Goal: Task Accomplishment & Management: Manage account settings

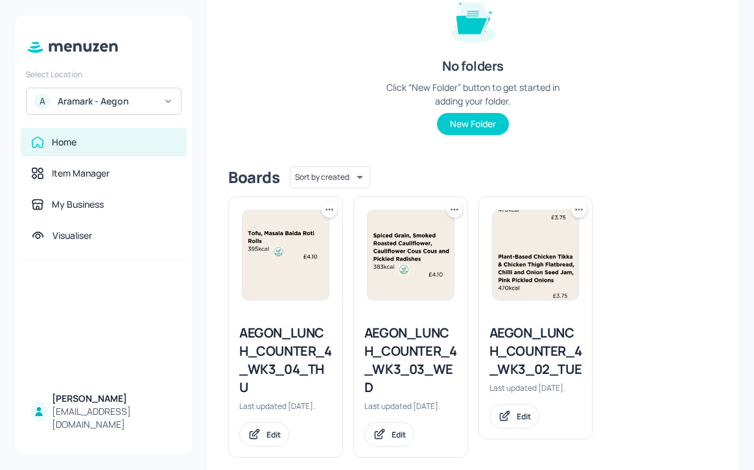
scroll to position [191, 0]
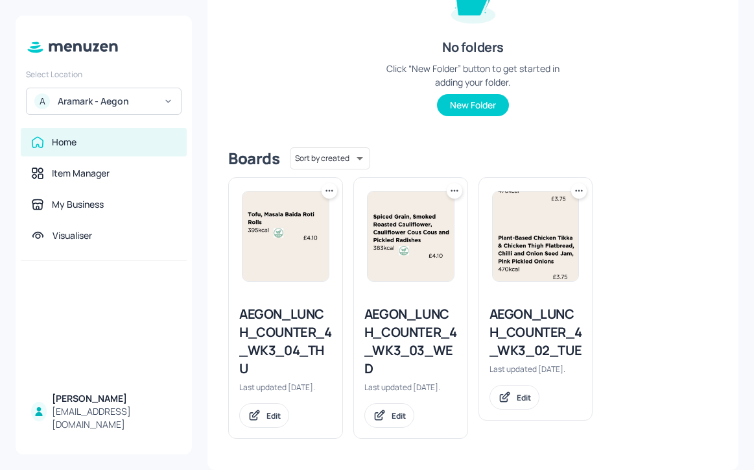
click at [328, 190] on icon at bounding box center [329, 190] width 2 height 2
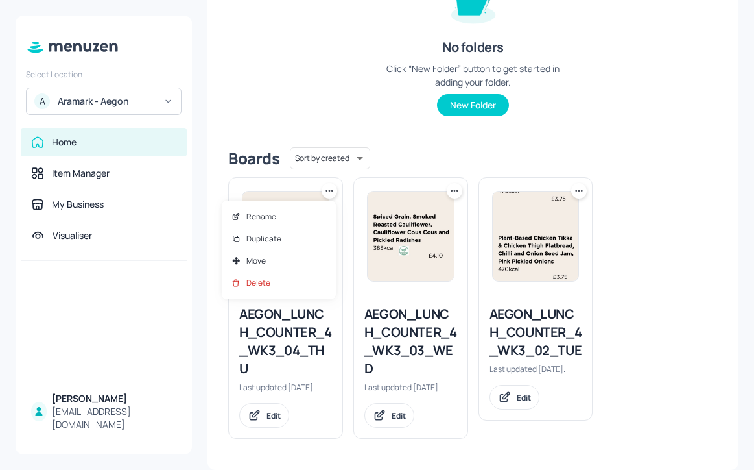
click at [301, 361] on div at bounding box center [377, 235] width 754 height 470
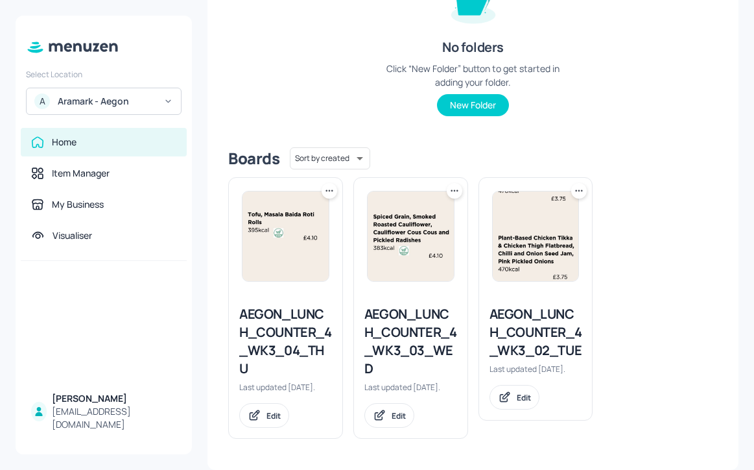
click at [294, 345] on div "AEGON_LUNCH_COUNTER_4_WK3_04_THU" at bounding box center [285, 341] width 93 height 73
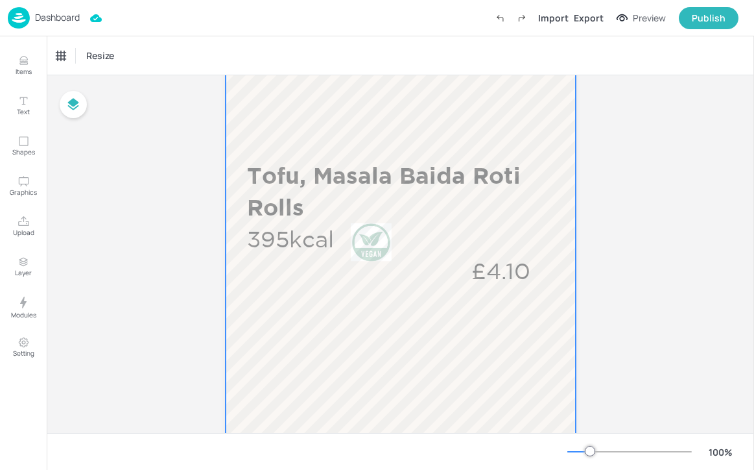
scroll to position [481, 0]
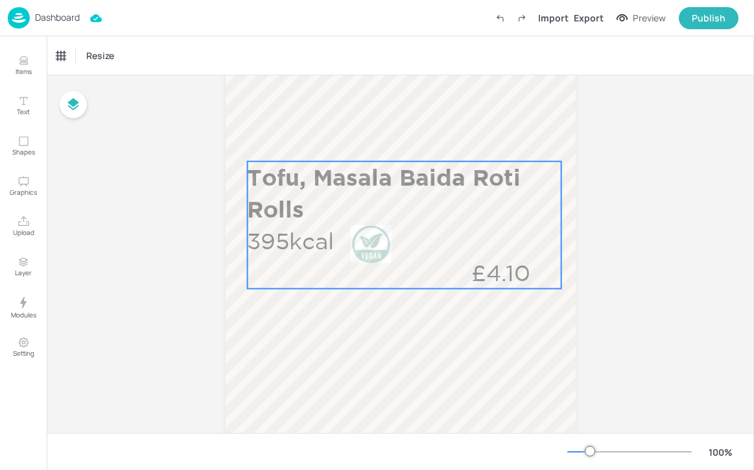
click at [379, 265] on div "Tofu, Masala Baida Roti Rolls 395kcal £4.10" at bounding box center [404, 225] width 315 height 127
click at [400, 139] on div "Edit Item" at bounding box center [395, 139] width 17 height 17
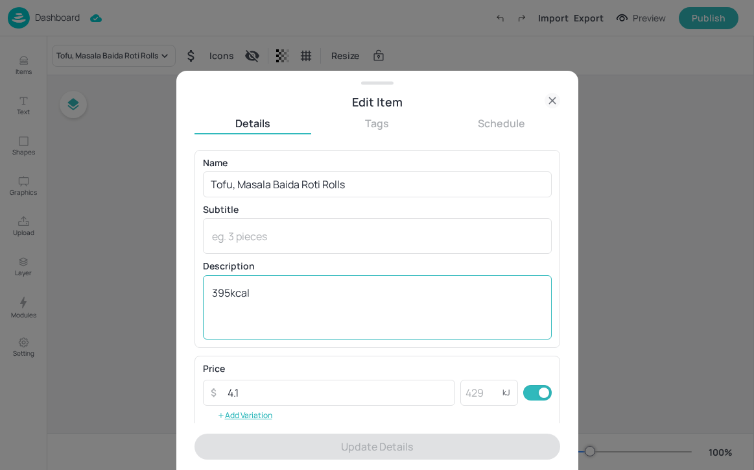
scroll to position [208, 0]
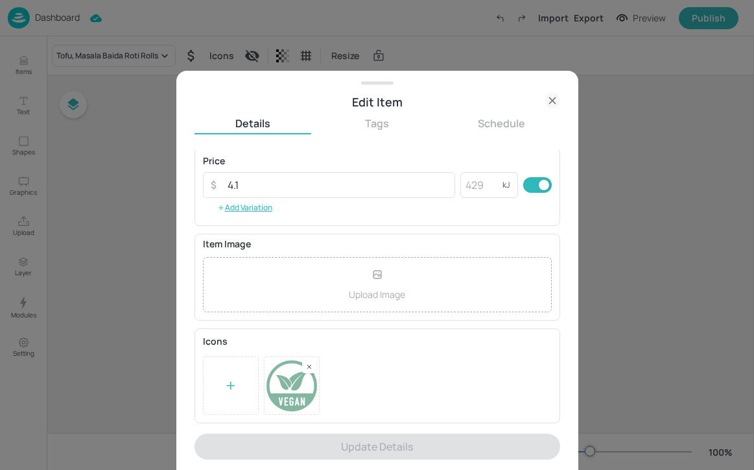
click at [307, 364] on rect at bounding box center [309, 366] width 9 height 9
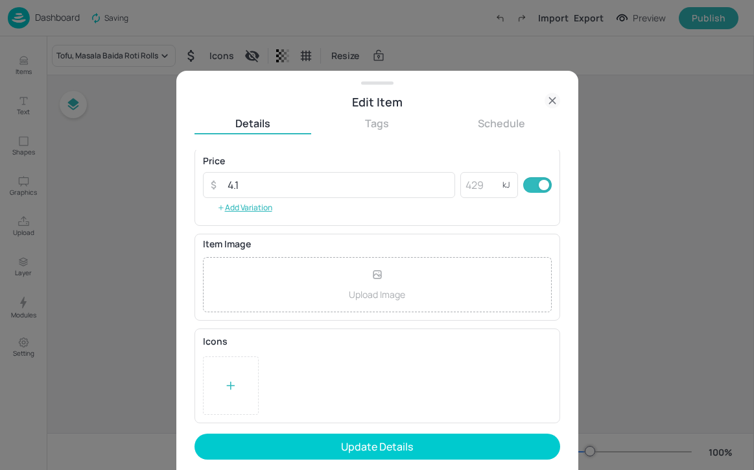
click at [224, 382] on icon at bounding box center [230, 385] width 13 height 13
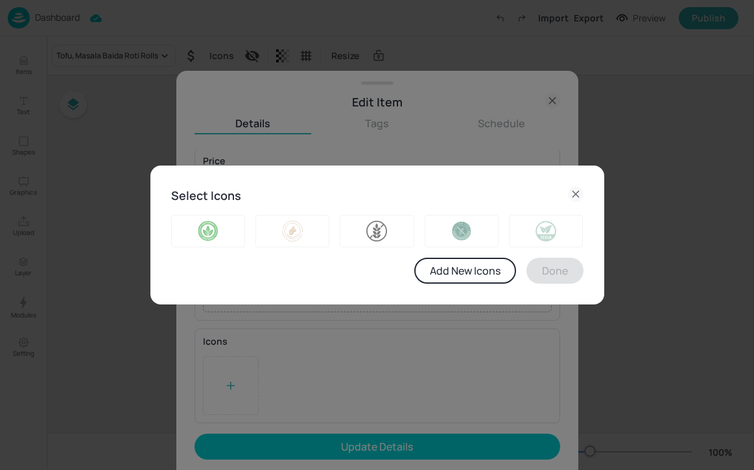
click at [579, 189] on icon at bounding box center [576, 194] width 16 height 16
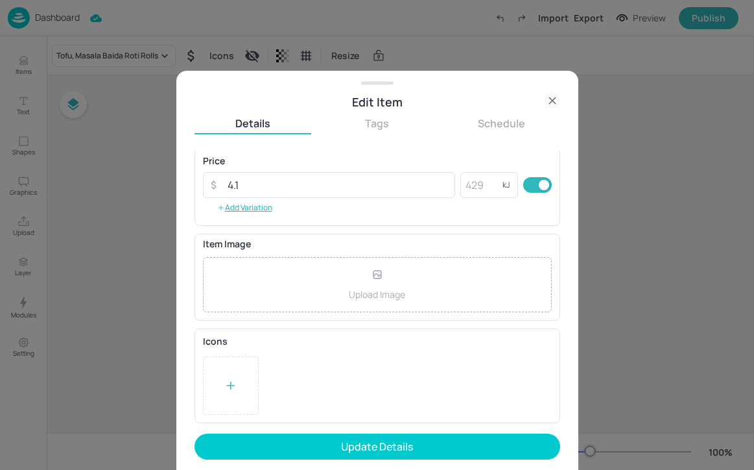
click at [25, 56] on div at bounding box center [377, 235] width 754 height 470
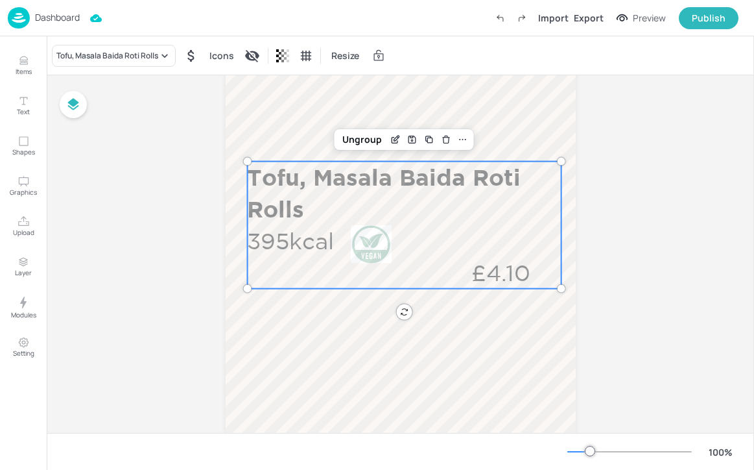
click at [49, 18] on p "Dashboard" at bounding box center [57, 17] width 45 height 9
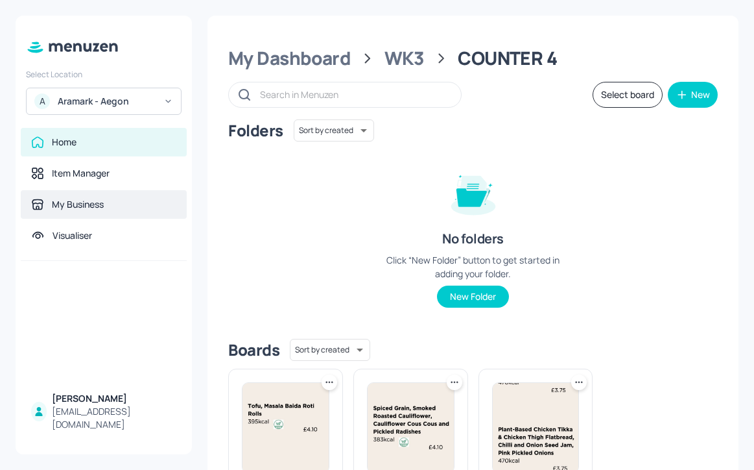
click at [118, 200] on div "My Business" at bounding box center [103, 204] width 145 height 13
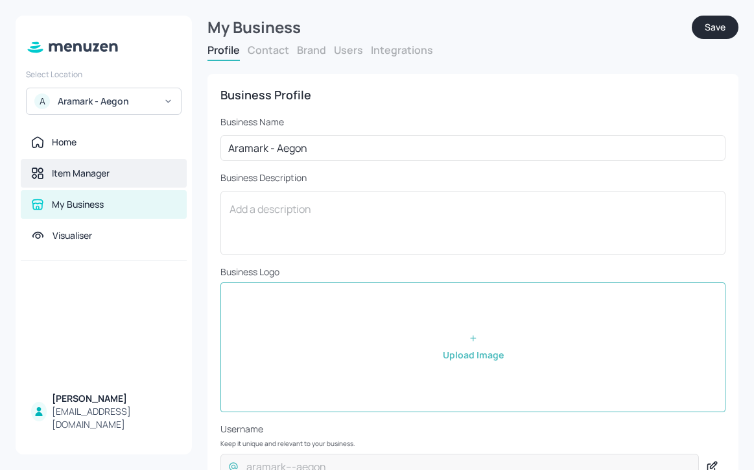
click at [133, 160] on div "Item Manager" at bounding box center [104, 173] width 166 height 29
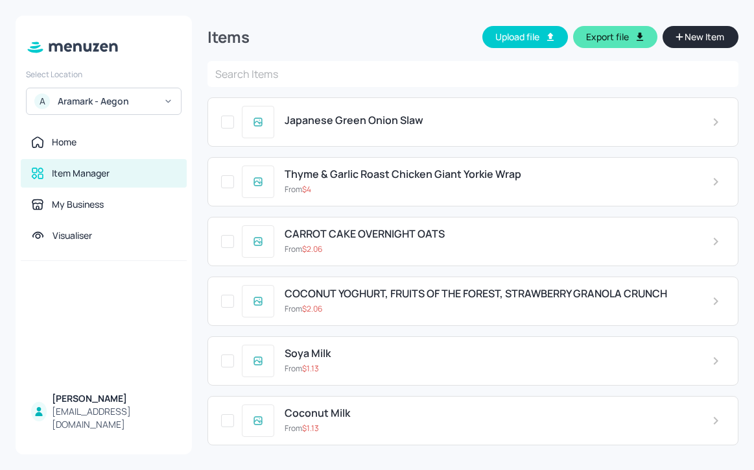
click at [156, 162] on div "Item Manager" at bounding box center [104, 173] width 166 height 29
click at [156, 148] on div "Home" at bounding box center [103, 142] width 145 height 13
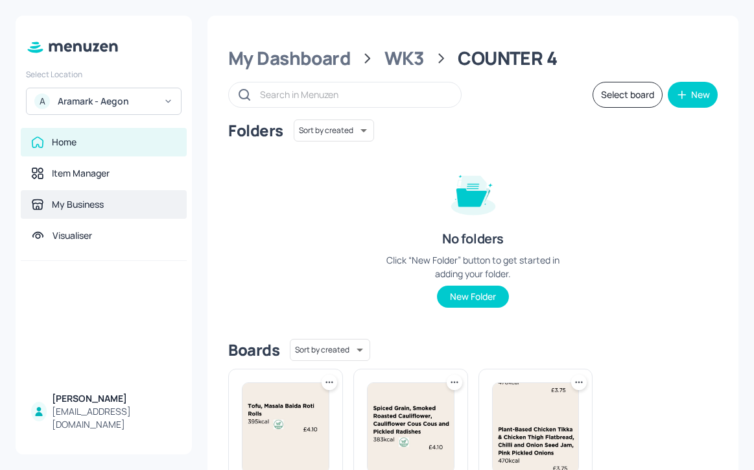
click at [134, 198] on div "My Business" at bounding box center [103, 204] width 145 height 13
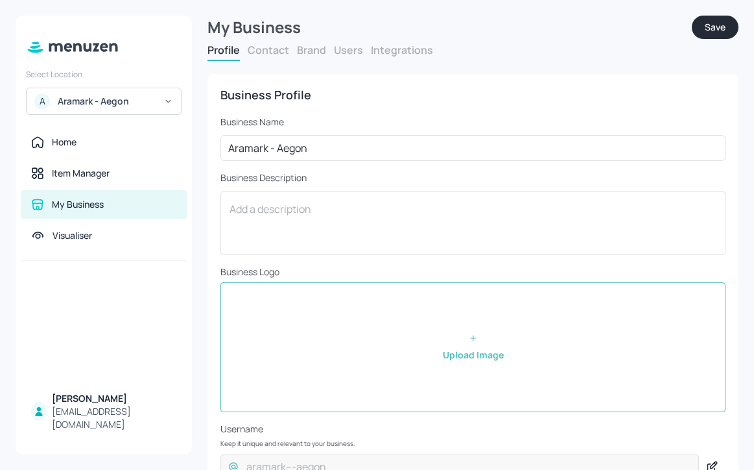
click at [320, 57] on div "Profile Contact Brand Users Integrations" at bounding box center [473, 52] width 531 height 18
click at [317, 52] on button "Brand" at bounding box center [311, 50] width 29 height 14
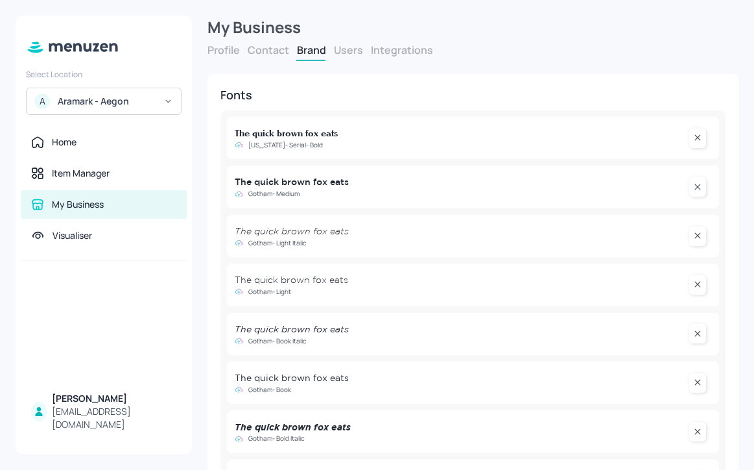
click at [282, 47] on button "Contact" at bounding box center [269, 50] width 42 height 14
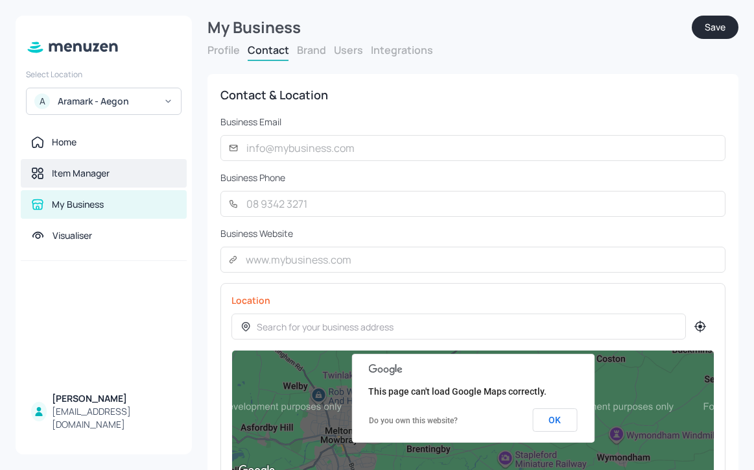
click at [132, 169] on div "Item Manager" at bounding box center [103, 173] width 145 height 13
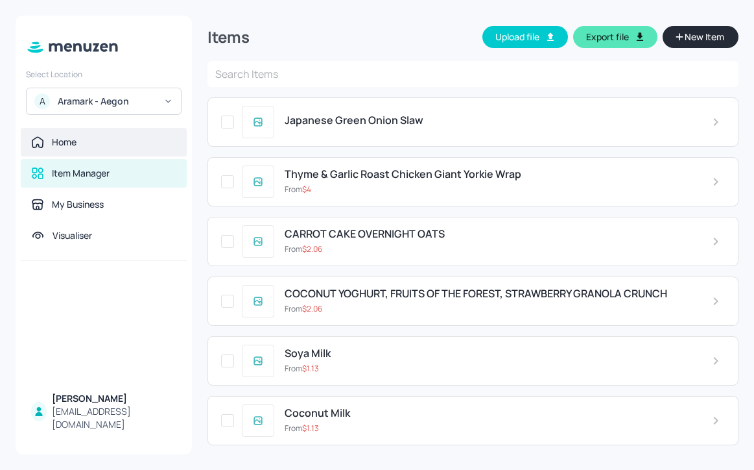
click at [143, 149] on div "Home" at bounding box center [103, 142] width 145 height 13
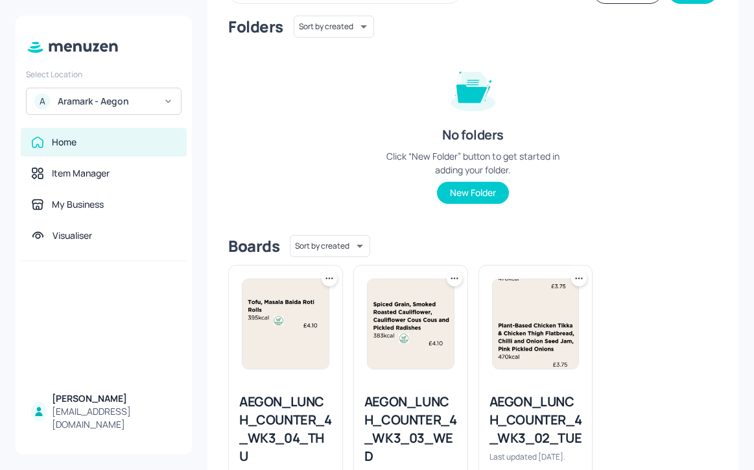
scroll to position [191, 0]
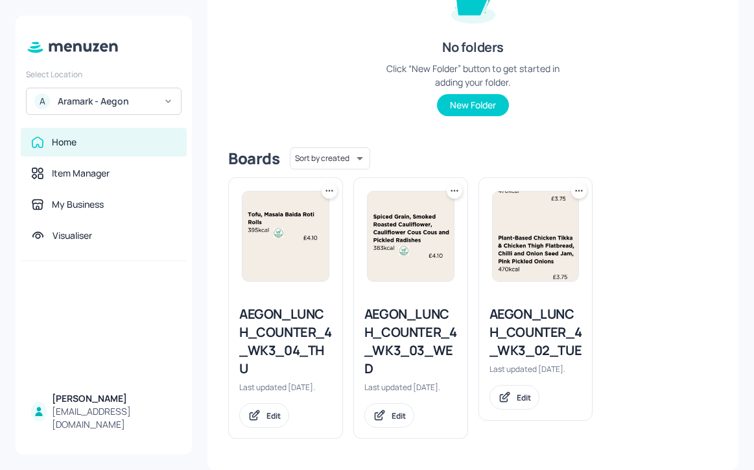
click at [287, 319] on div "AEGON_LUNCH_COUNTER_4_WK3_04_THU" at bounding box center [285, 341] width 93 height 73
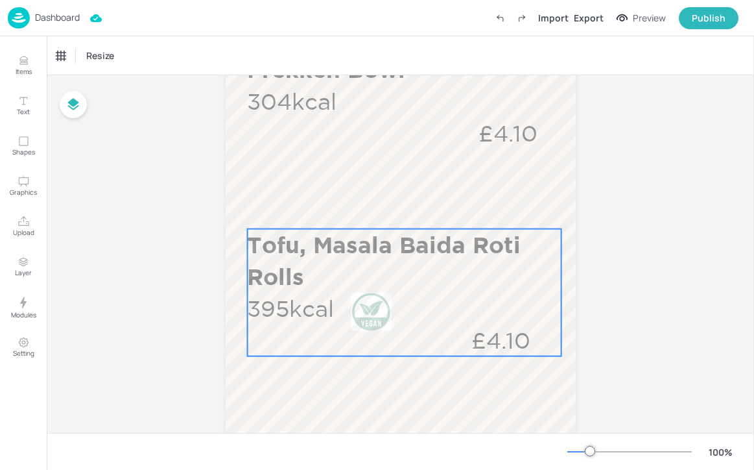
scroll to position [451, 0]
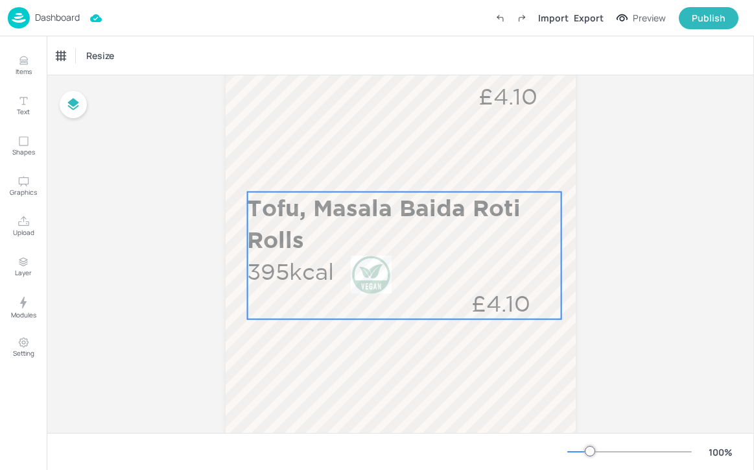
click at [388, 200] on p "Tofu, Masala Baida Roti Rolls" at bounding box center [403, 224] width 312 height 64
click at [396, 169] on icon "Edit Item" at bounding box center [395, 170] width 11 height 10
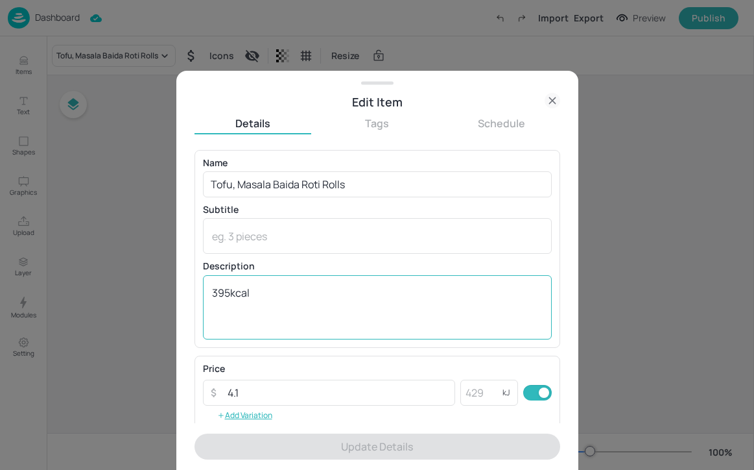
scroll to position [208, 0]
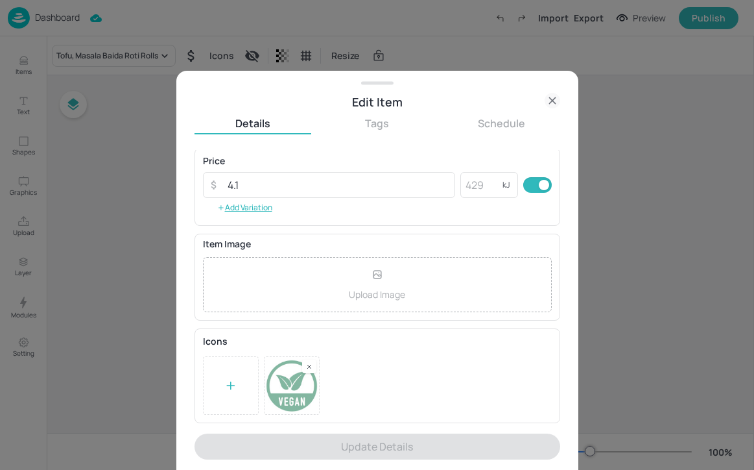
click at [248, 365] on div at bounding box center [231, 385] width 56 height 58
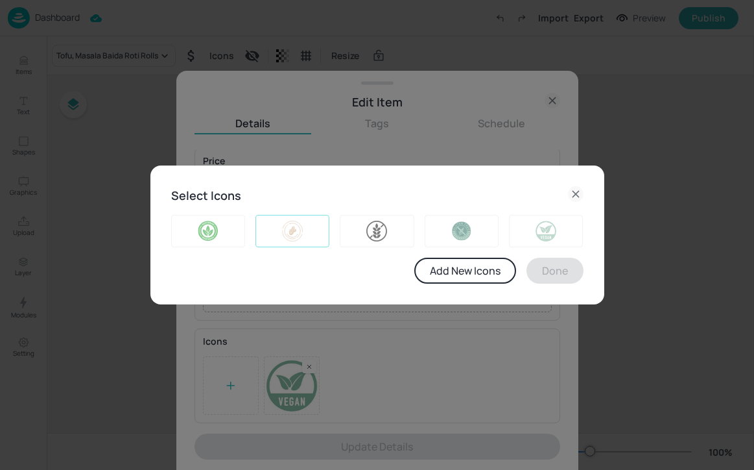
click at [310, 233] on img at bounding box center [292, 231] width 62 height 21
click at [520, 238] on img at bounding box center [546, 231] width 62 height 21
click at [576, 195] on icon at bounding box center [576, 194] width 16 height 16
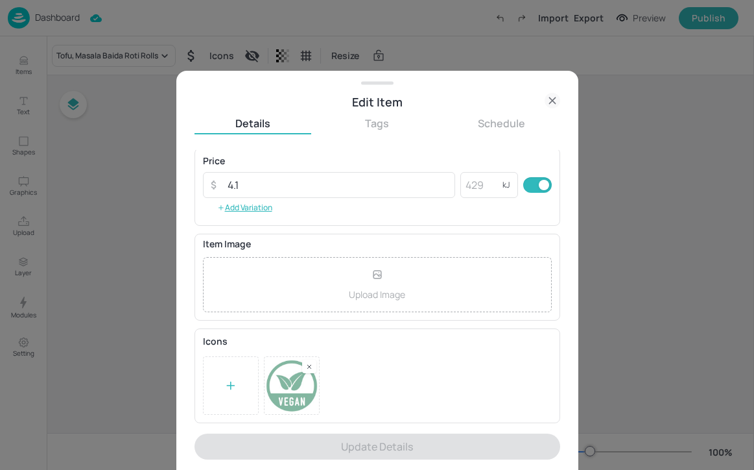
click at [590, 191] on div at bounding box center [377, 235] width 754 height 470
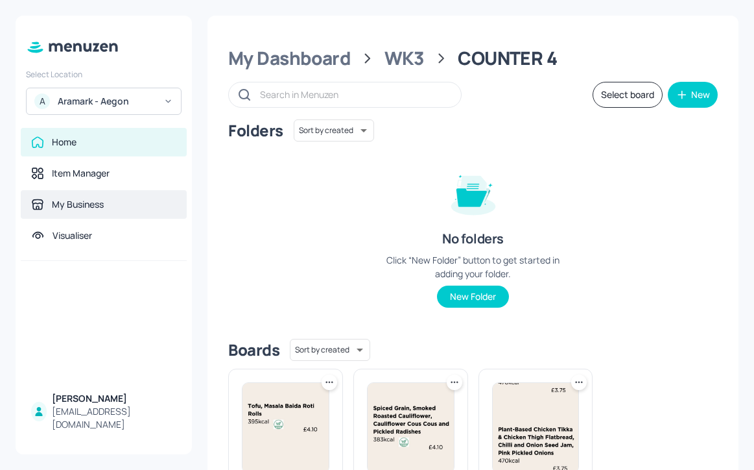
click at [126, 194] on div "My Business" at bounding box center [104, 204] width 166 height 29
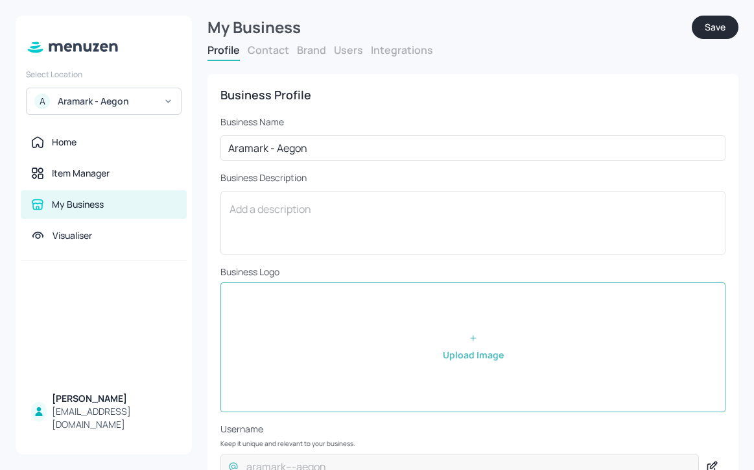
click at [405, 52] on button "Integrations" at bounding box center [402, 50] width 62 height 14
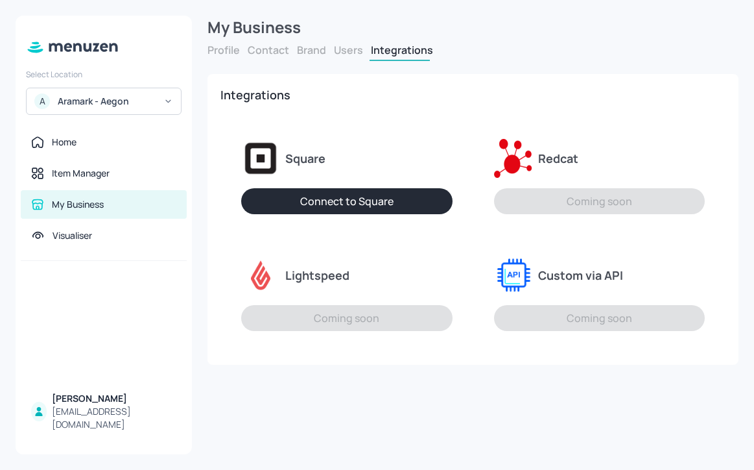
click at [352, 56] on button "Users" at bounding box center [348, 50] width 29 height 14
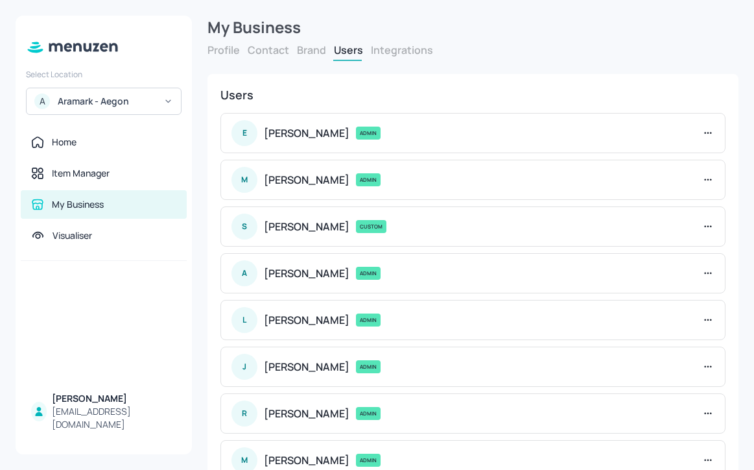
click at [317, 53] on button "Brand" at bounding box center [311, 50] width 29 height 14
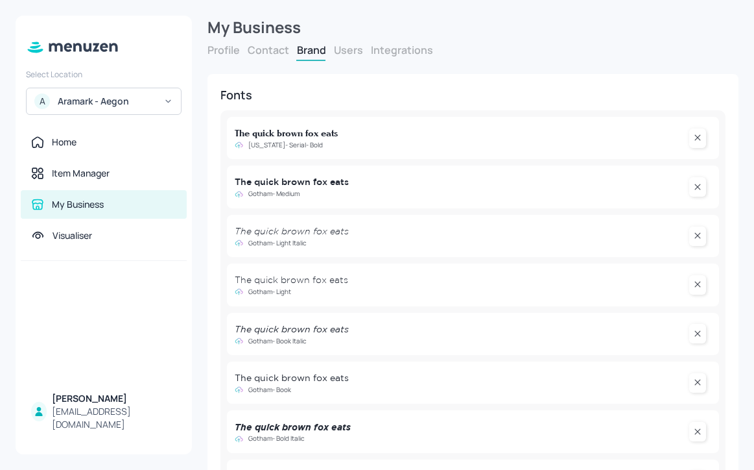
click at [270, 53] on button "Contact" at bounding box center [269, 50] width 42 height 14
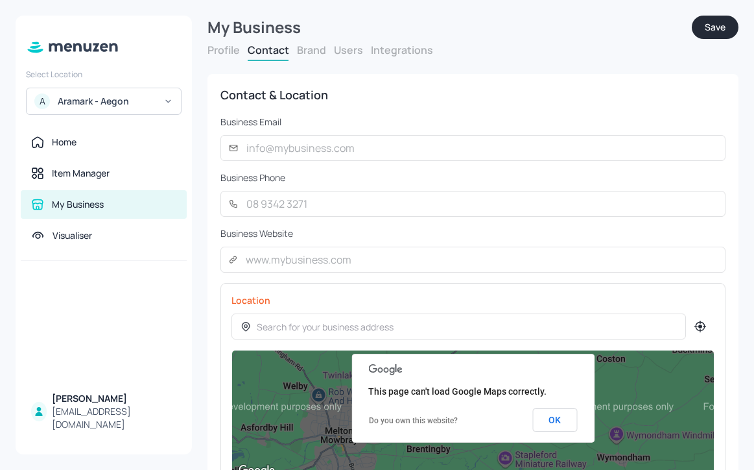
click at [234, 49] on button "Profile" at bounding box center [224, 50] width 32 height 14
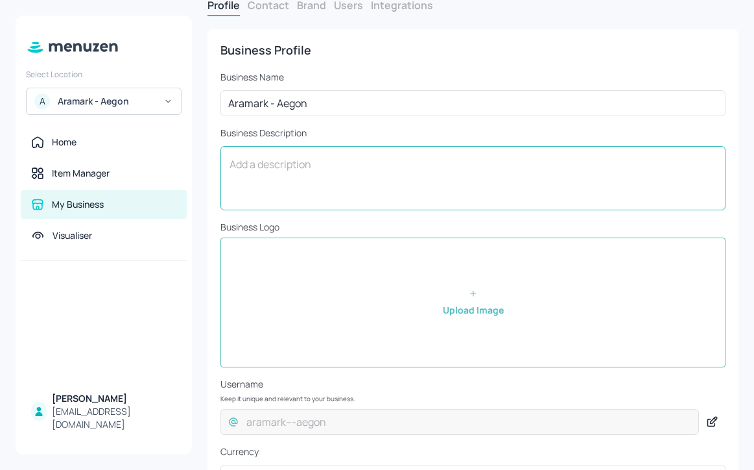
scroll to position [94, 0]
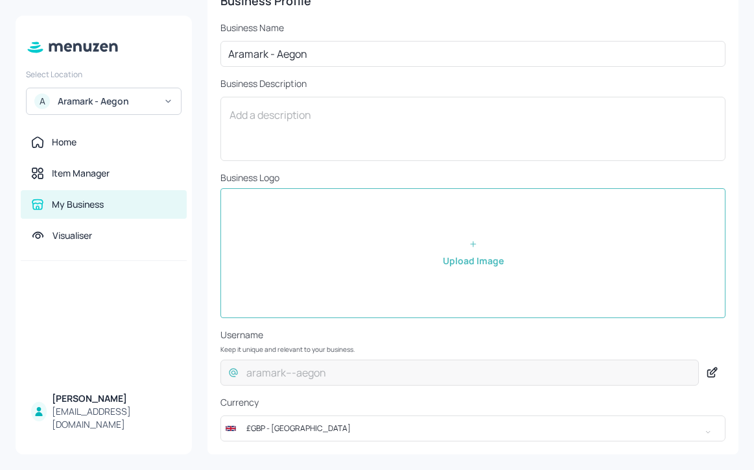
click at [433, 239] on input "file" at bounding box center [473, 253] width 504 height 128
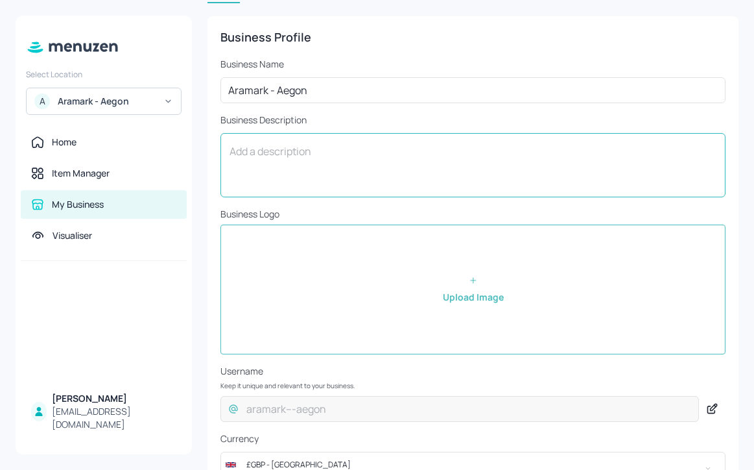
scroll to position [0, 0]
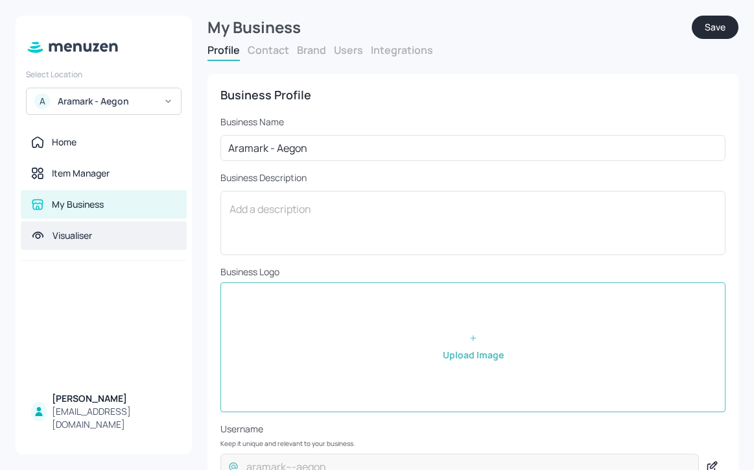
click at [125, 238] on div "Visualiser" at bounding box center [103, 235] width 145 height 13
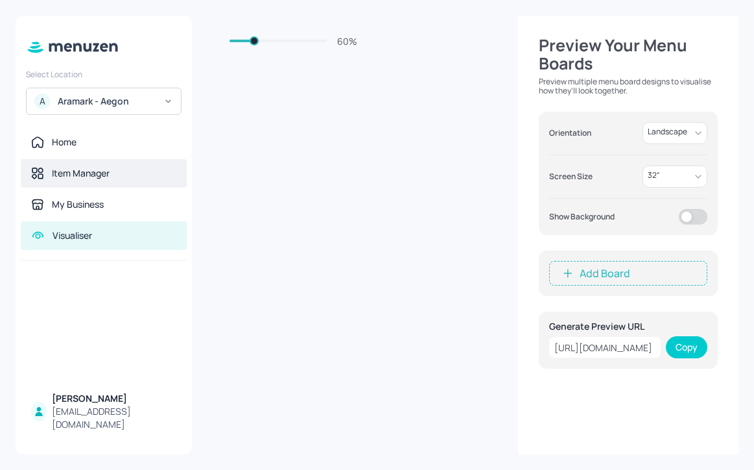
click at [145, 173] on div "Item Manager" at bounding box center [103, 173] width 145 height 13
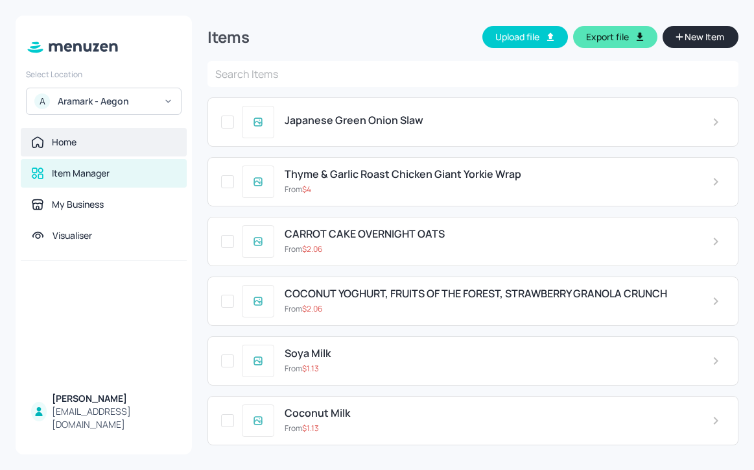
click at [145, 150] on div "Home" at bounding box center [104, 142] width 166 height 29
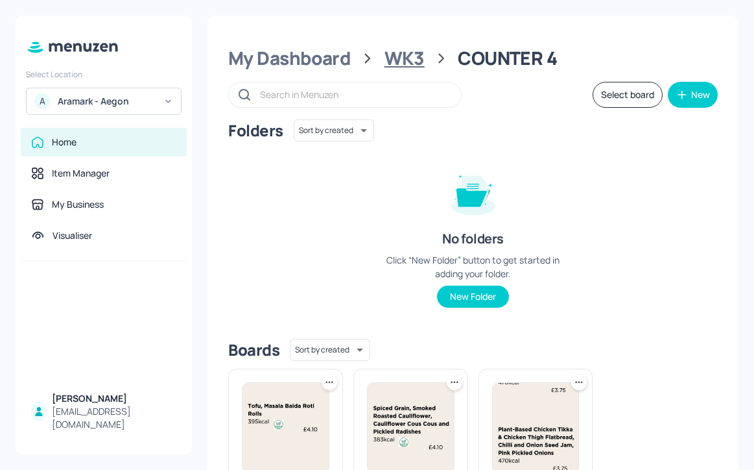
click at [400, 61] on div "WK3" at bounding box center [405, 58] width 40 height 23
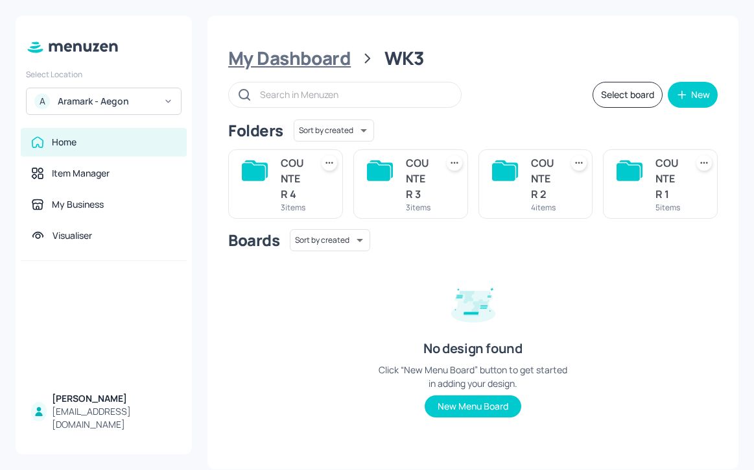
click at [339, 60] on div "My Dashboard" at bounding box center [289, 58] width 123 height 23
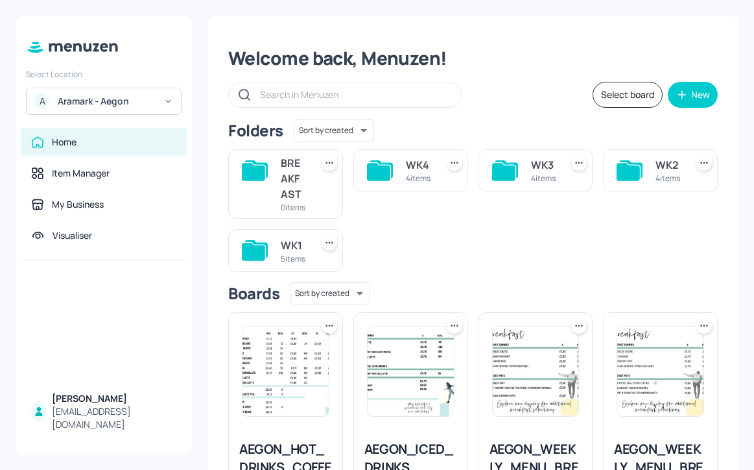
click at [390, 166] on icon at bounding box center [381, 169] width 23 height 18
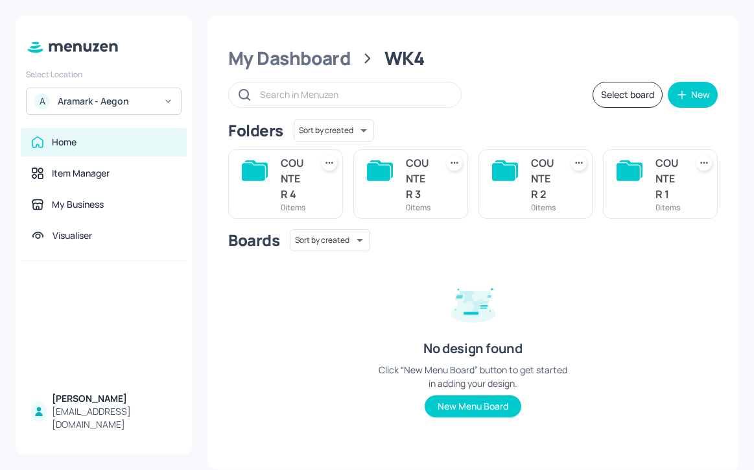
scroll to position [7, 0]
click at [330, 66] on div "My Dashboard WK4 Select board New Folders Sort by created id ​ COUNTER 4 0 item…" at bounding box center [473, 242] width 531 height 453
click at [331, 56] on div "My Dashboard" at bounding box center [289, 58] width 123 height 23
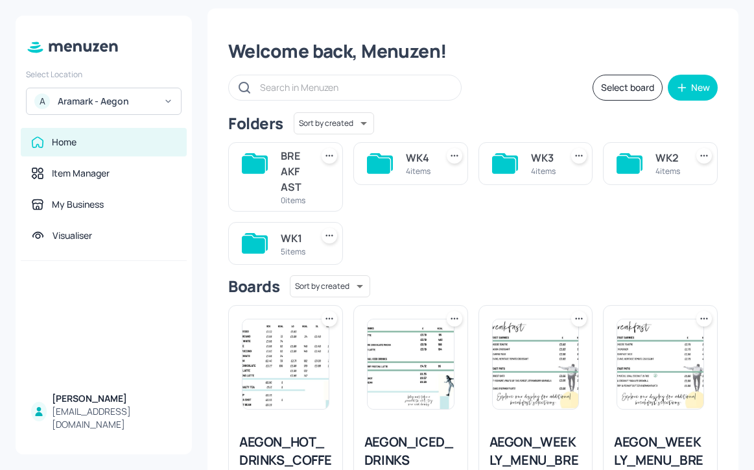
click at [278, 253] on div "WK1 5 items" at bounding box center [285, 243] width 115 height 43
click at [283, 246] on div "WK1" at bounding box center [293, 238] width 25 height 16
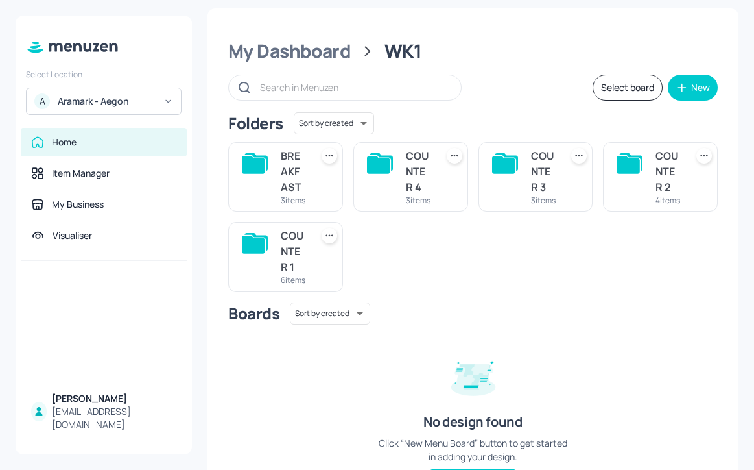
scroll to position [25, 0]
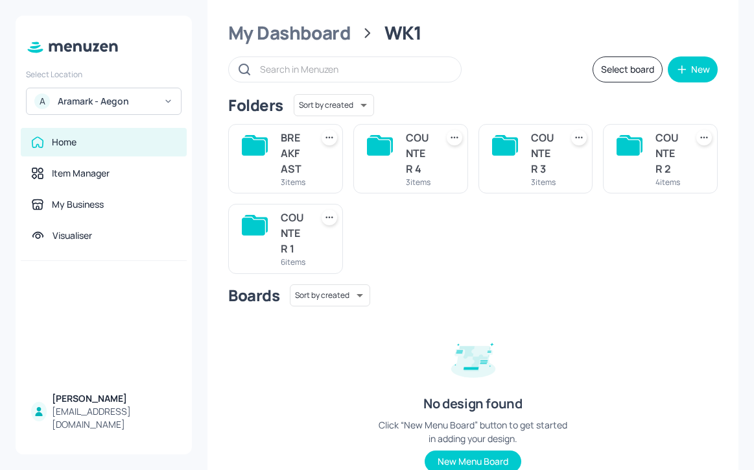
click at [294, 250] on div "COUNTER 1" at bounding box center [293, 233] width 25 height 47
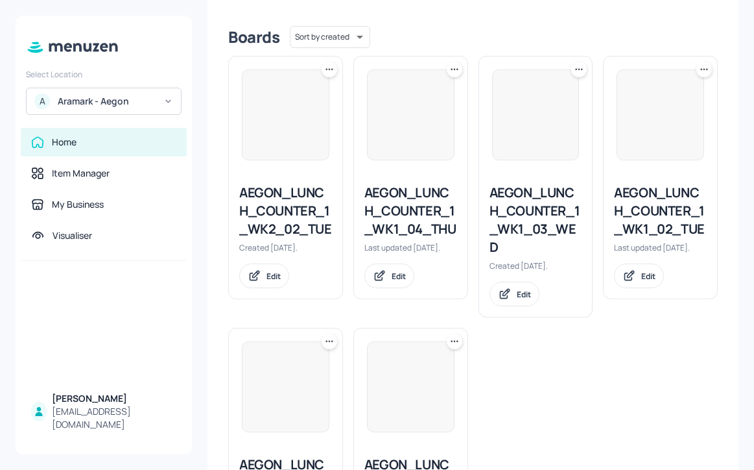
scroll to position [429, 0]
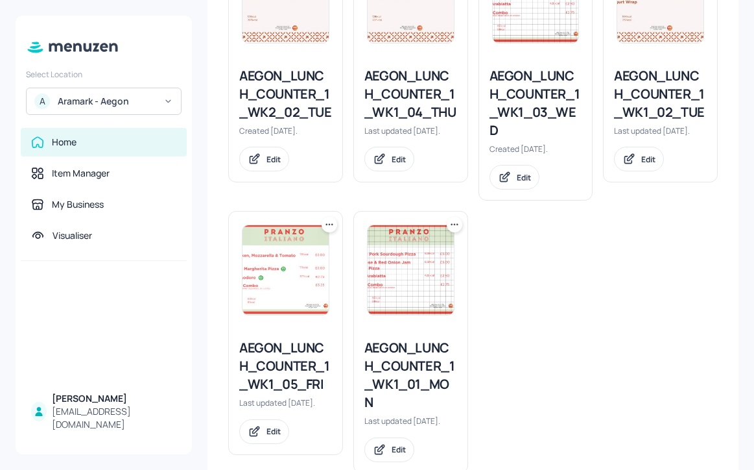
click at [459, 232] on div at bounding box center [455, 225] width 16 height 16
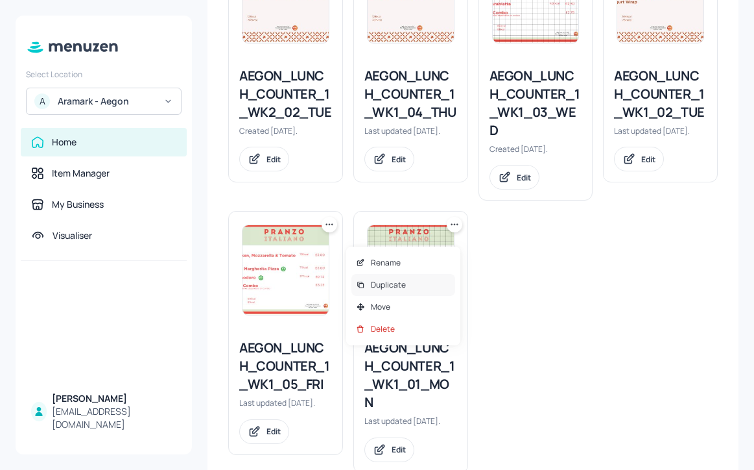
click at [418, 283] on div "Duplicate" at bounding box center [404, 285] width 104 height 22
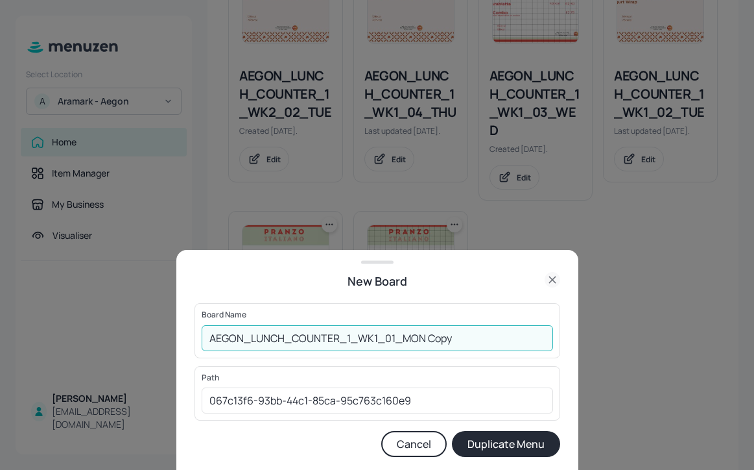
click at [352, 337] on input "AEGON_LUNCH_COUNTER_1_WK1_01_MON Copy" at bounding box center [378, 338] width 352 height 26
click at [379, 335] on input "AEGON_LUNCH_COUNTER_1_WK1_01_MON Copy" at bounding box center [378, 338] width 352 height 26
drag, startPoint x: 479, startPoint y: 343, endPoint x: 428, endPoint y: 332, distance: 51.8
click at [428, 332] on input "AEGON_LUNCH_COUNTER_1_WK4_01_MON Copy" at bounding box center [378, 338] width 352 height 26
type input "AEGON_LUNCH_COUNTER_1_WK4_01_MON"
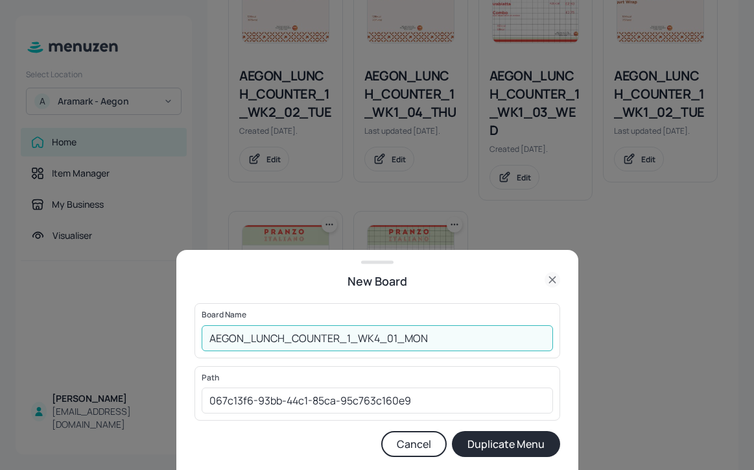
click at [474, 454] on button "Duplicate Menu" at bounding box center [506, 444] width 108 height 26
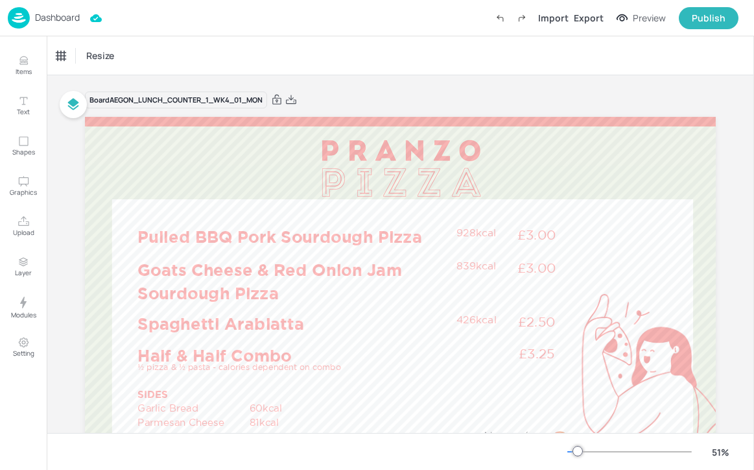
click at [52, 14] on p "Dashboard" at bounding box center [57, 17] width 45 height 9
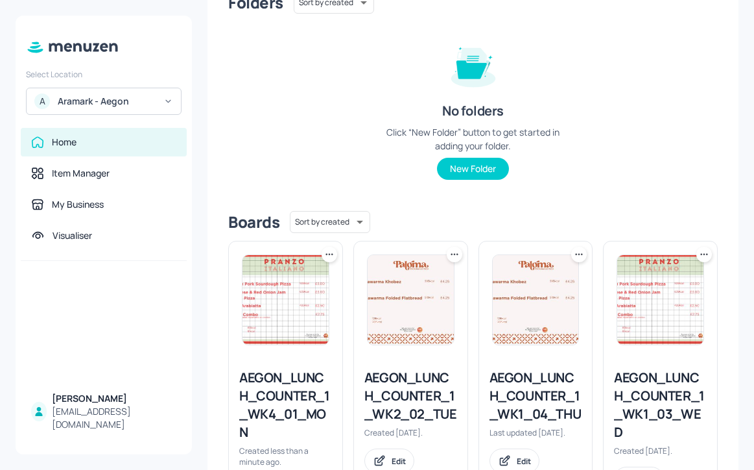
scroll to position [189, 0]
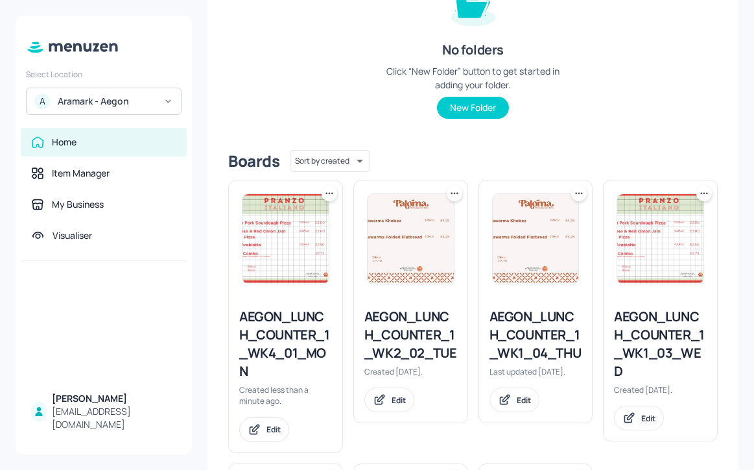
click at [309, 344] on div "AEGON_LUNCH_COUNTER_1_WK4_01_MON" at bounding box center [285, 343] width 93 height 73
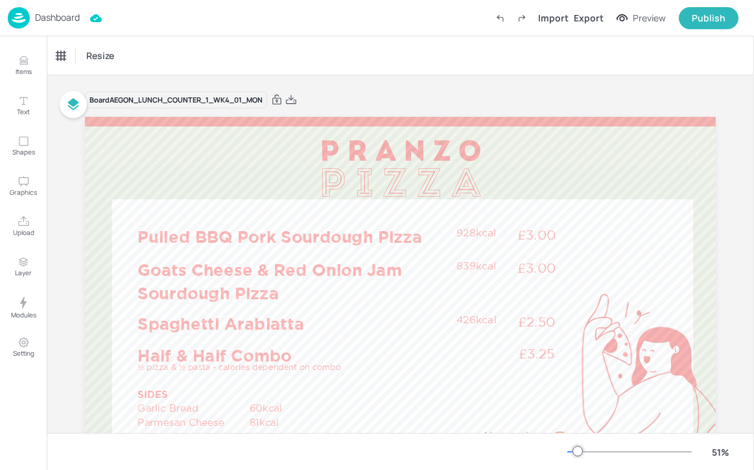
click at [44, 16] on p "Dashboard" at bounding box center [57, 17] width 45 height 9
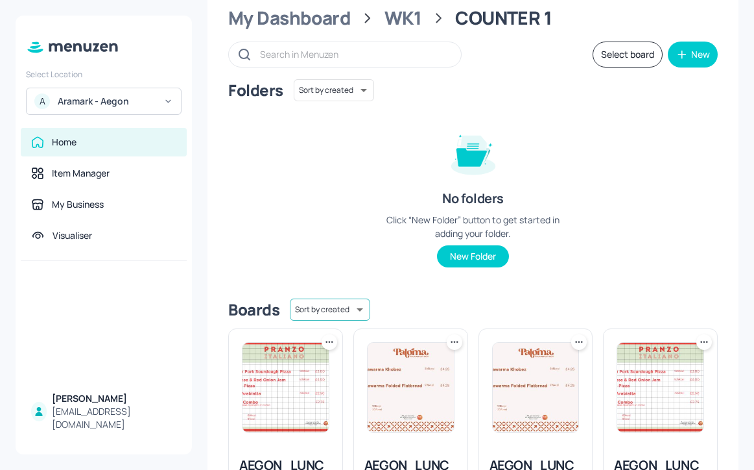
scroll to position [59, 0]
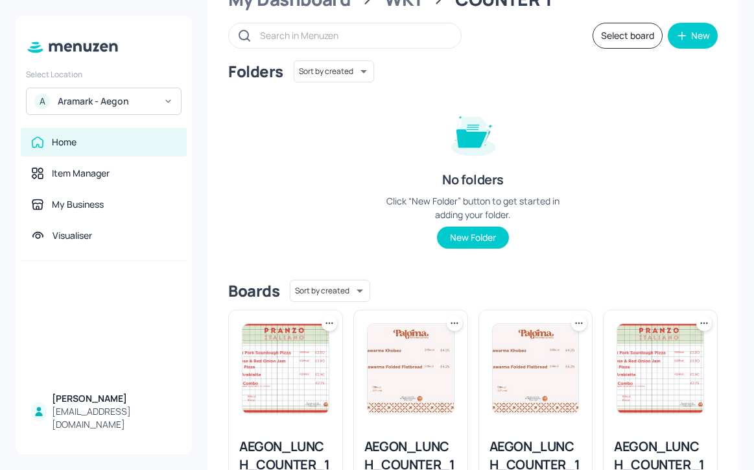
click at [329, 331] on div at bounding box center [286, 368] width 114 height 117
click at [329, 322] on icon at bounding box center [329, 323] width 13 height 13
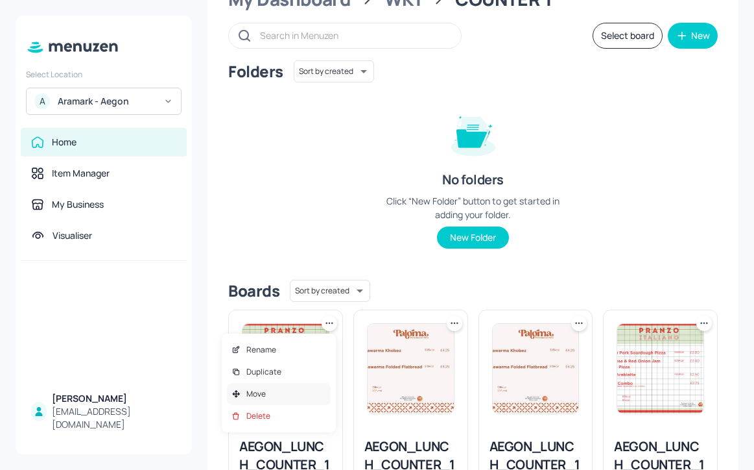
click at [307, 389] on div "Move" at bounding box center [279, 394] width 104 height 22
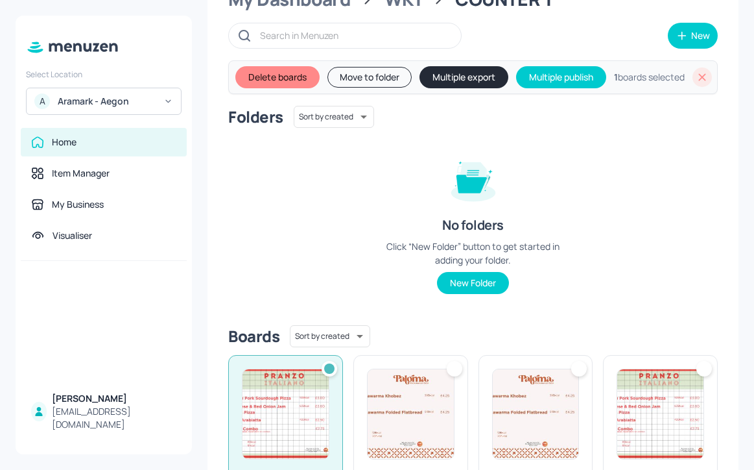
click at [360, 77] on button "Move to folder" at bounding box center [370, 77] width 84 height 21
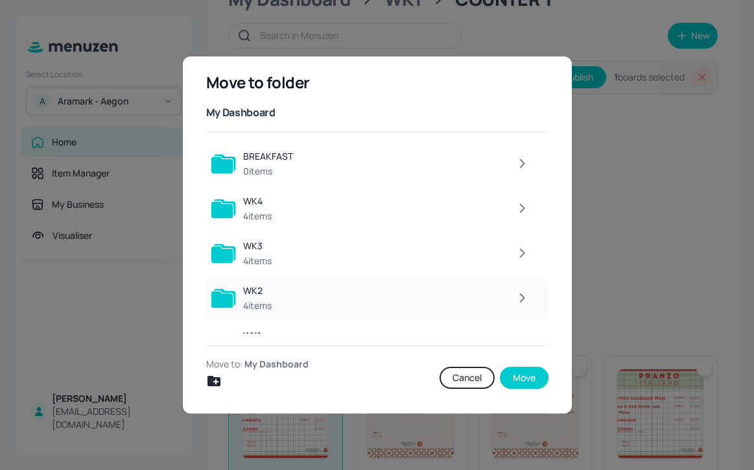
click at [352, 309] on div at bounding box center [408, 298] width 256 height 26
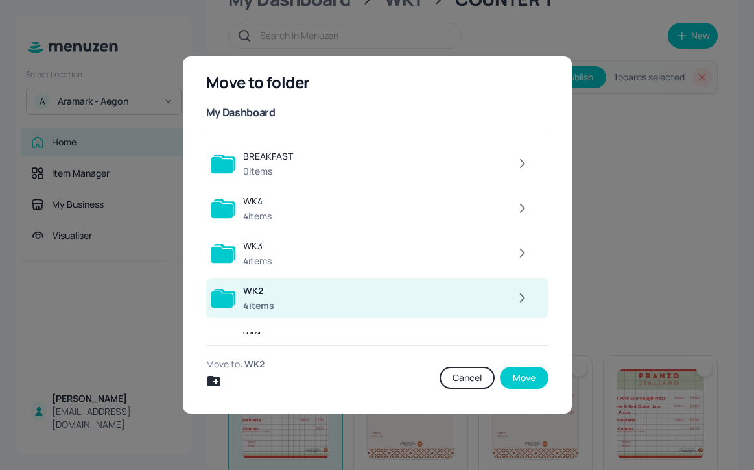
click at [514, 298] on icon "button" at bounding box center [522, 298] width 16 height 16
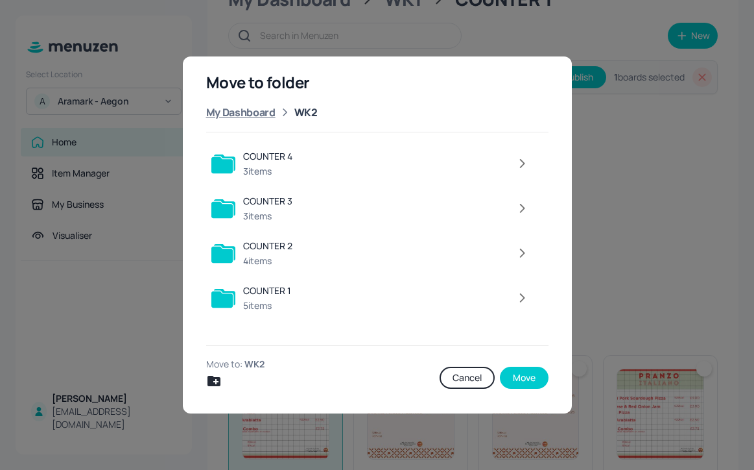
click at [267, 115] on div "My Dashboard" at bounding box center [240, 112] width 69 height 16
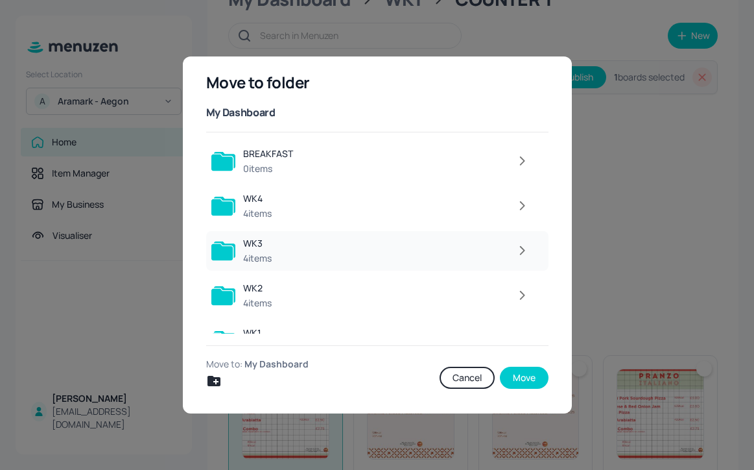
scroll to position [0, 0]
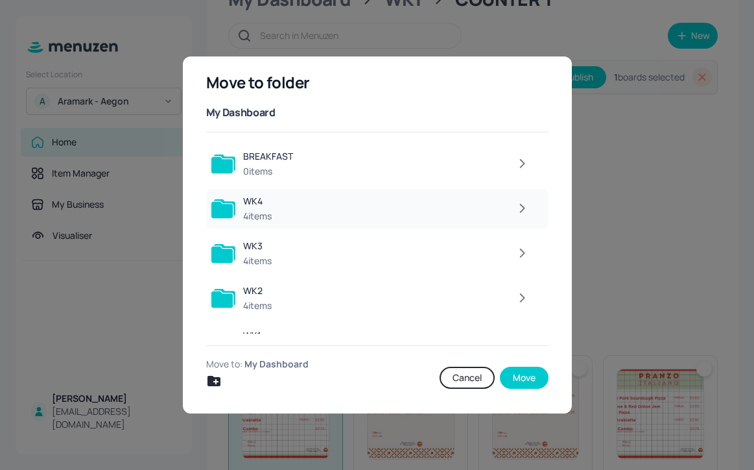
click at [514, 215] on icon "button" at bounding box center [522, 208] width 16 height 16
click at [529, 297] on icon "button" at bounding box center [522, 298] width 16 height 16
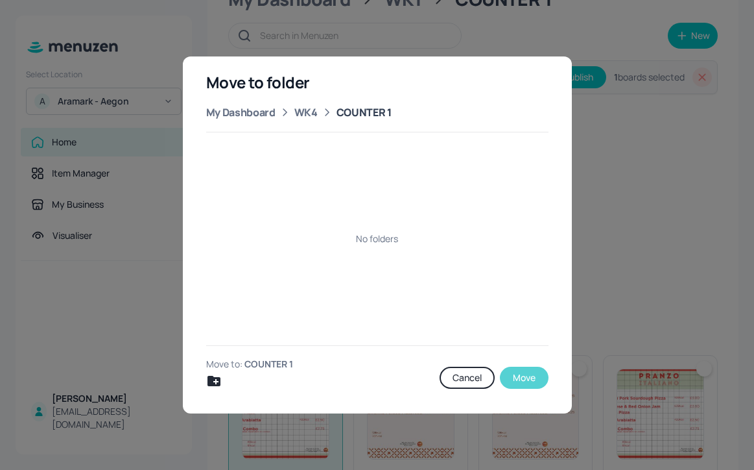
click at [520, 378] on button "Move" at bounding box center [524, 377] width 49 height 22
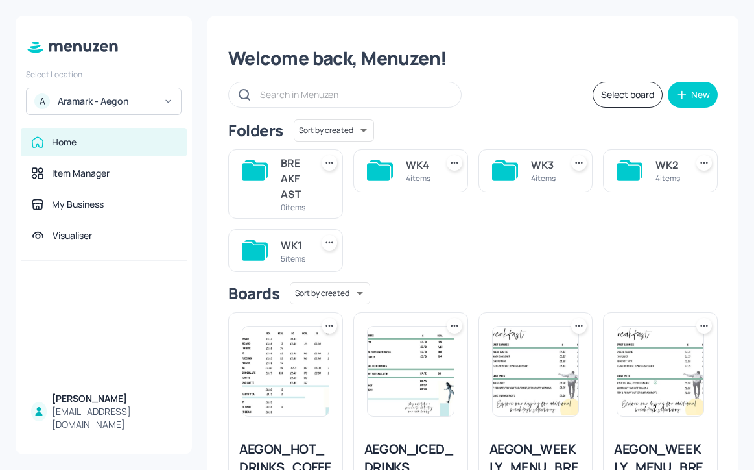
click at [652, 173] on div "WK2 4 items" at bounding box center [660, 170] width 115 height 43
click at [293, 253] on div "WK1" at bounding box center [293, 245] width 25 height 16
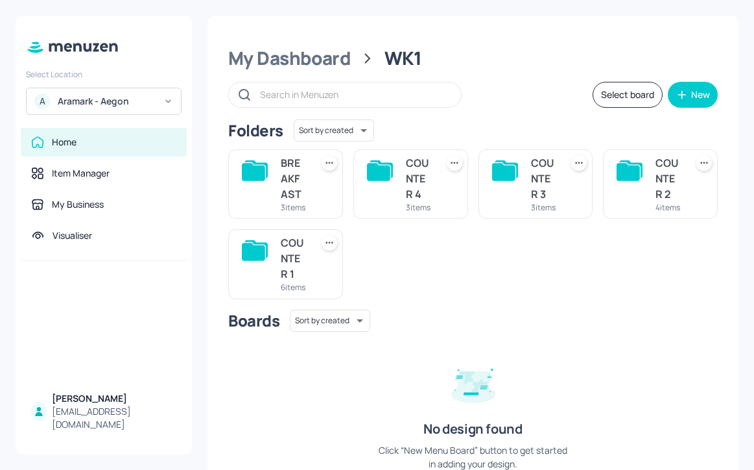
click at [280, 266] on div "COUNTER 1 6 items" at bounding box center [285, 263] width 115 height 69
click at [267, 274] on div at bounding box center [255, 264] width 26 height 58
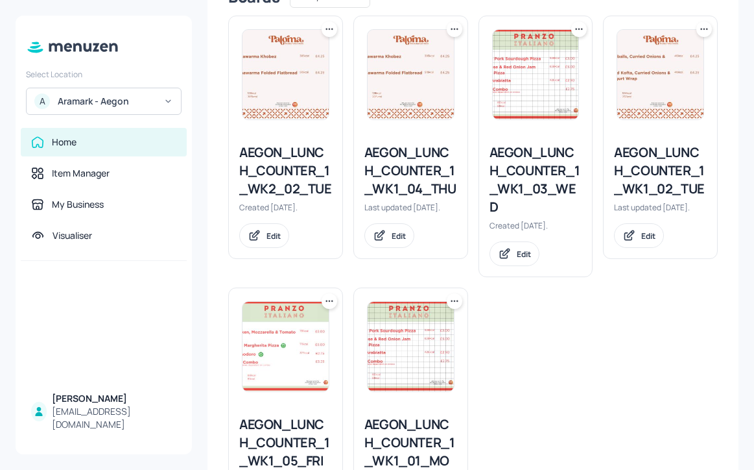
scroll to position [222, 0]
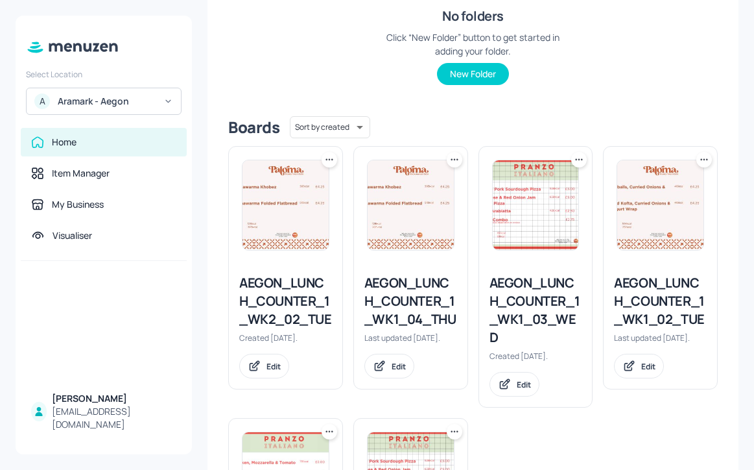
click at [703, 162] on icon at bounding box center [704, 159] width 13 height 13
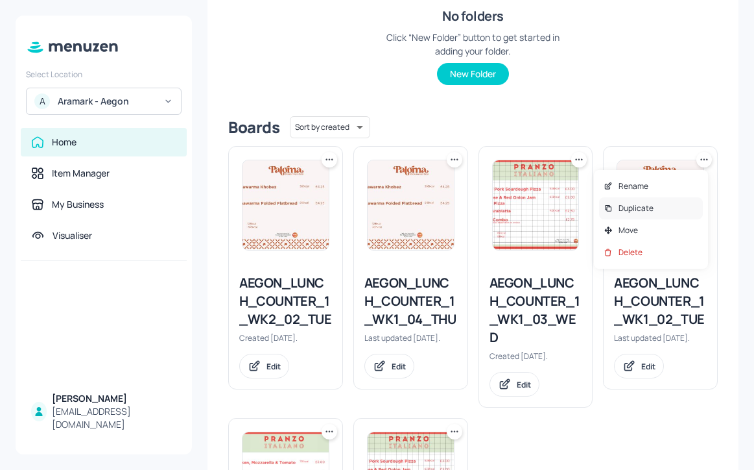
click at [671, 206] on div "Duplicate" at bounding box center [651, 208] width 104 height 22
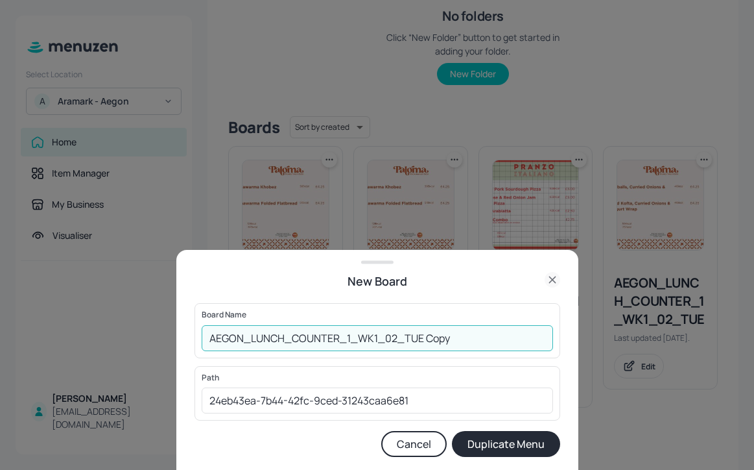
drag, startPoint x: 460, startPoint y: 338, endPoint x: 424, endPoint y: 337, distance: 36.3
click at [424, 337] on input "AEGON_LUNCH_COUNTER_1_WK1_02_TUE Copy" at bounding box center [378, 338] width 352 height 26
click at [379, 339] on input "AEGON_LUNCH_COUNTER_1_WK1_02_TUE" at bounding box center [378, 338] width 352 height 26
type input "AEGON_LUNCH_COUNTER_1_WK4_02_TUE"
click at [517, 444] on button "Duplicate Menu" at bounding box center [506, 444] width 108 height 26
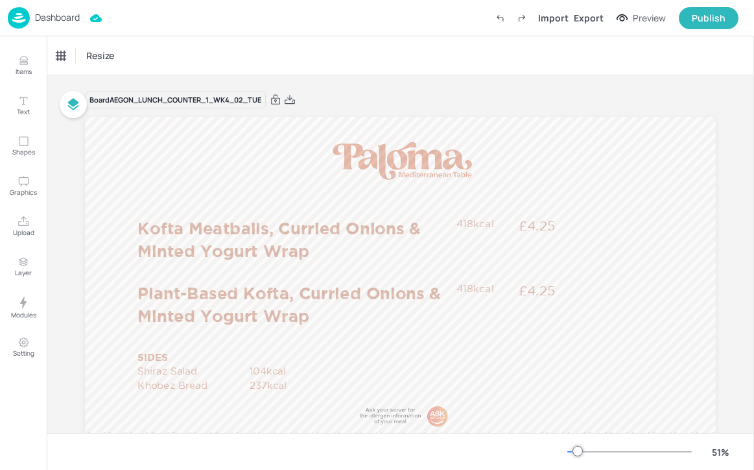
click at [66, 15] on p "Dashboard" at bounding box center [57, 17] width 45 height 9
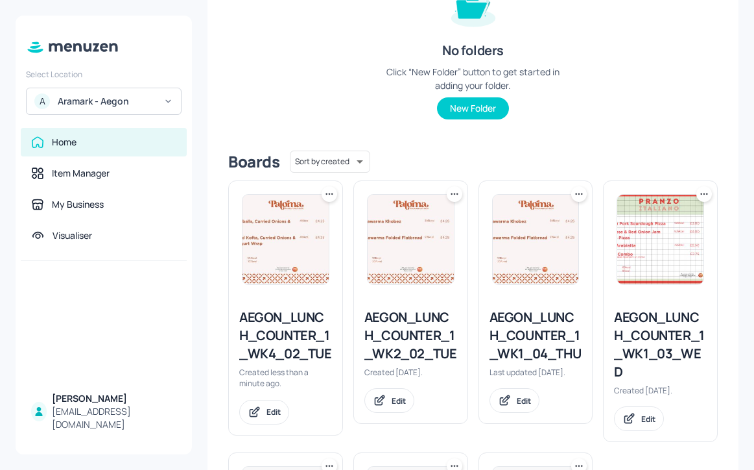
scroll to position [191, 0]
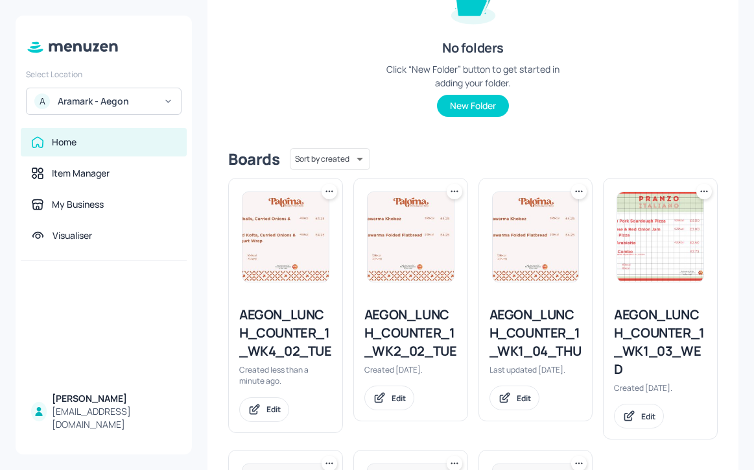
click at [327, 193] on icon at bounding box center [329, 191] width 13 height 13
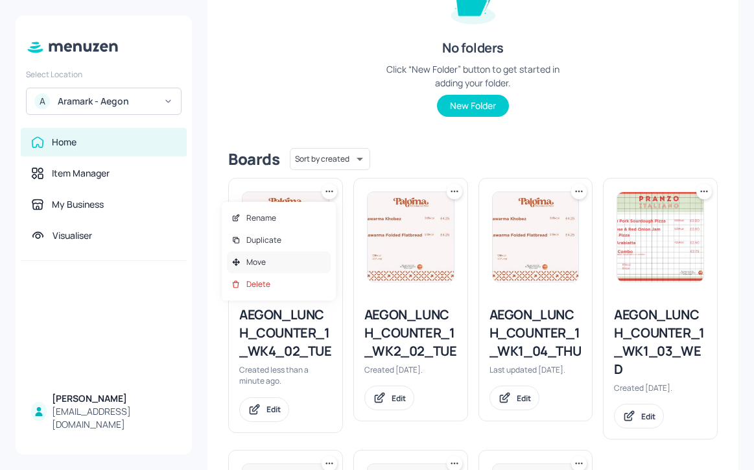
click at [317, 268] on div "Move" at bounding box center [279, 262] width 104 height 22
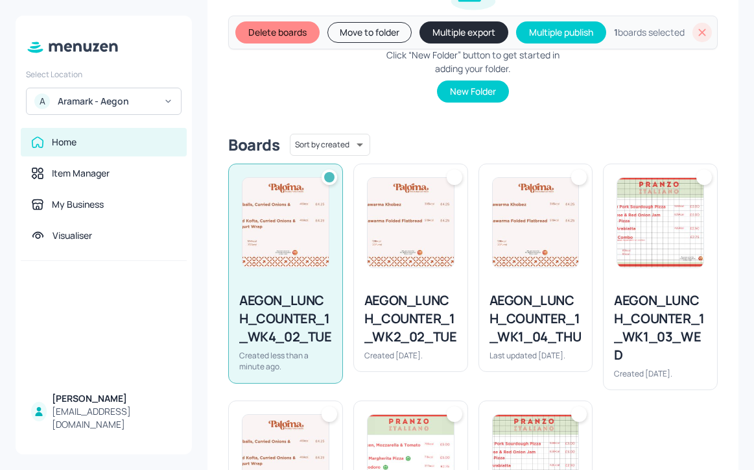
click at [398, 34] on button "Move to folder" at bounding box center [370, 32] width 84 height 21
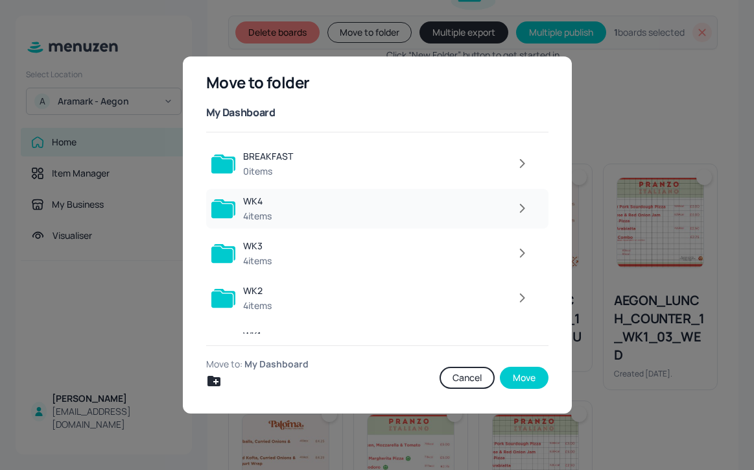
scroll to position [29, 0]
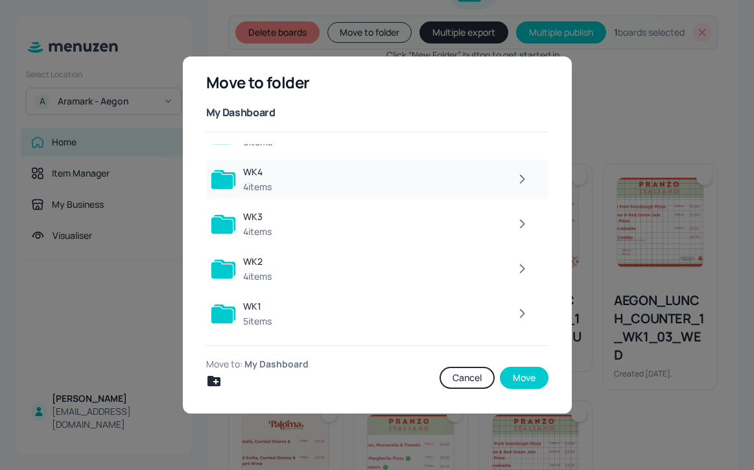
click at [448, 173] on div at bounding box center [408, 179] width 256 height 26
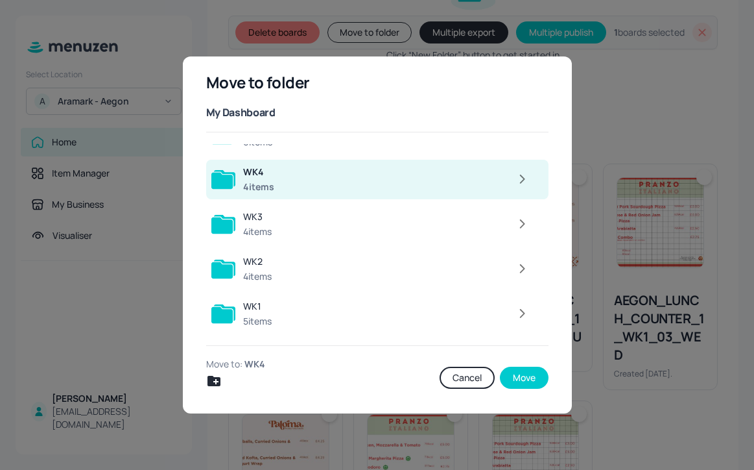
click at [514, 187] on icon "button" at bounding box center [522, 179] width 16 height 16
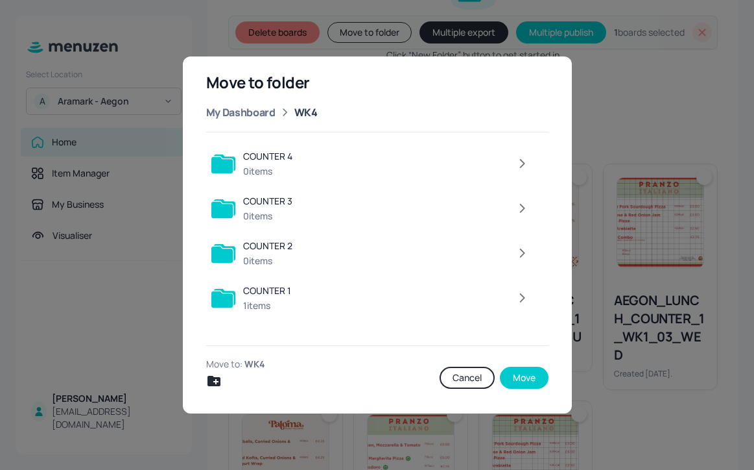
scroll to position [0, 0]
click at [484, 296] on div at bounding box center [417, 298] width 237 height 26
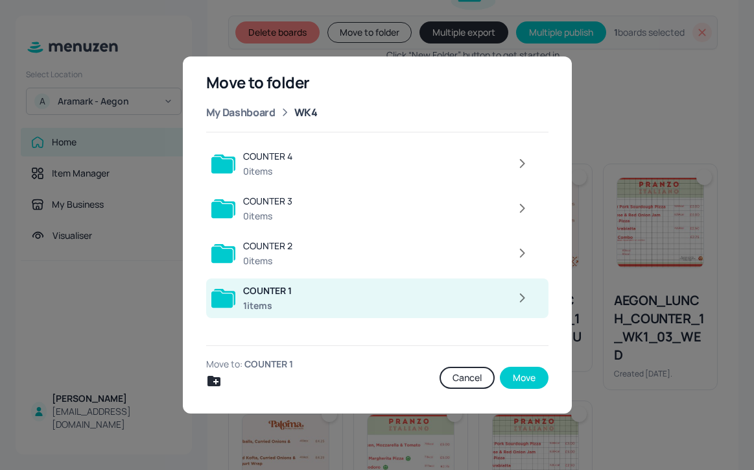
click at [516, 300] on icon "button" at bounding box center [522, 298] width 16 height 16
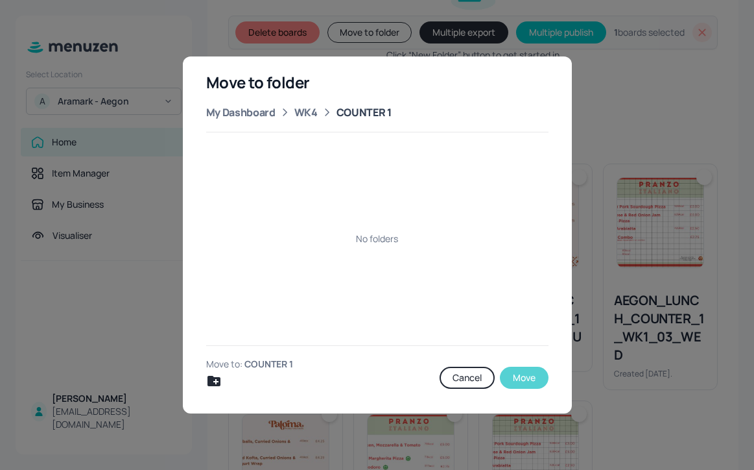
click at [516, 367] on button "Move" at bounding box center [524, 377] width 49 height 22
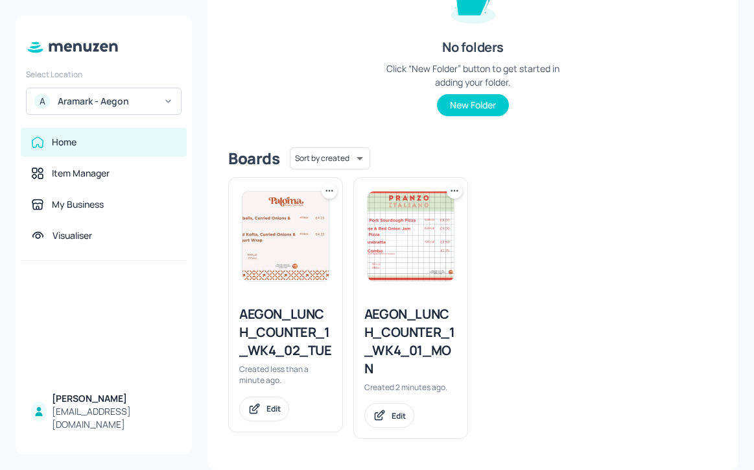
scroll to position [191, 0]
click at [414, 337] on div "AEGON_LUNCH_COUNTER_1_WK4_01_MON" at bounding box center [411, 342] width 93 height 73
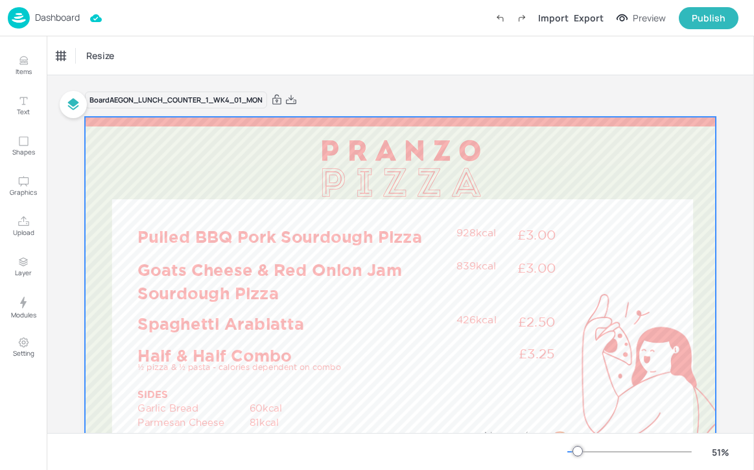
scroll to position [71, 0]
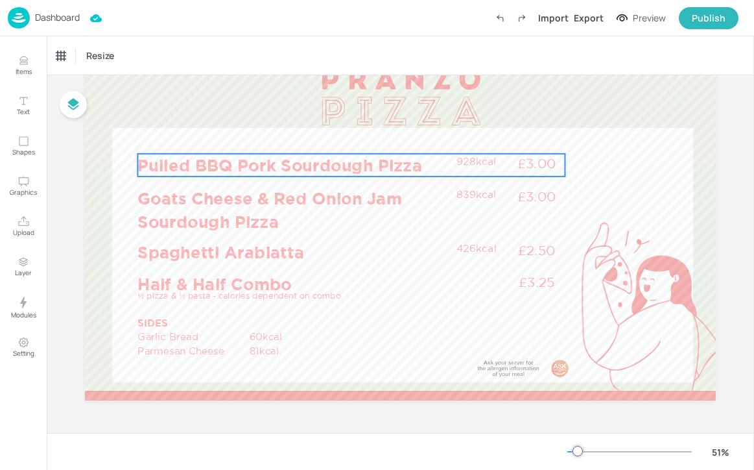
click at [270, 160] on p "Pulled BBQ Pork Sourdough Pizza" at bounding box center [294, 165] width 313 height 23
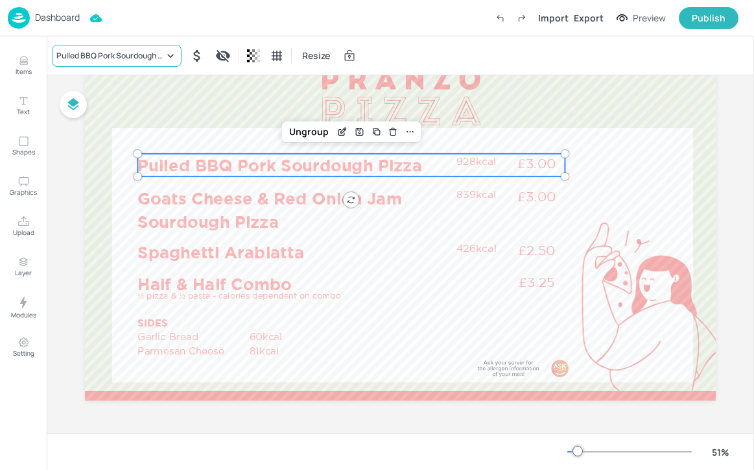
click at [102, 55] on div "Pulled BBQ Pork Sourdough Pizza" at bounding box center [110, 56] width 108 height 12
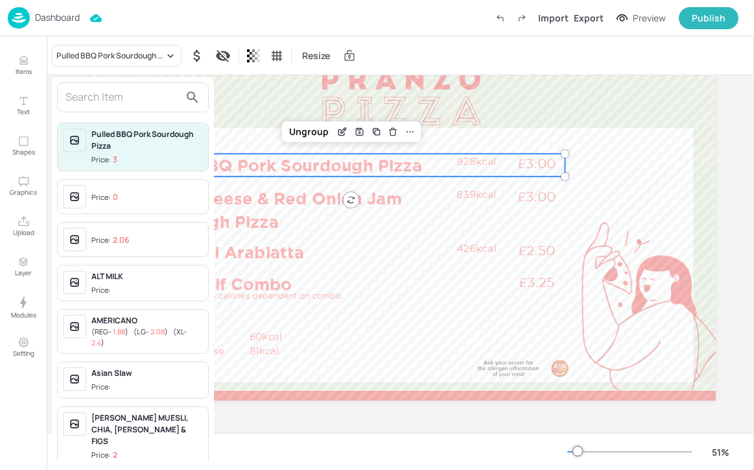
click at [103, 93] on input "text" at bounding box center [123, 97] width 114 height 21
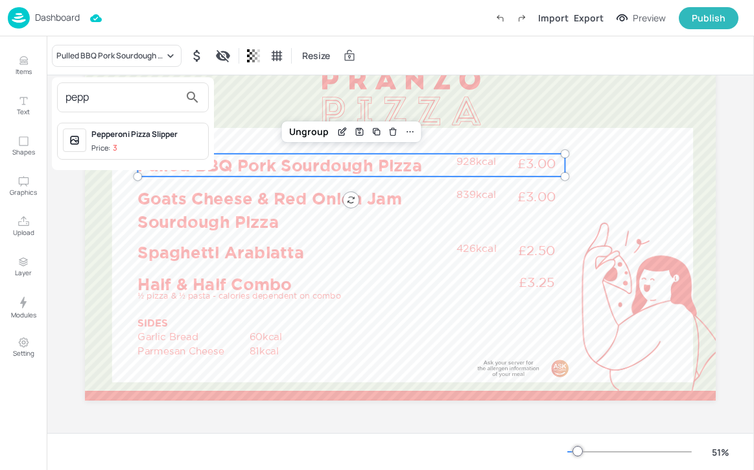
type input "pepp"
click at [160, 143] on span "Price: 3" at bounding box center [147, 148] width 112 height 11
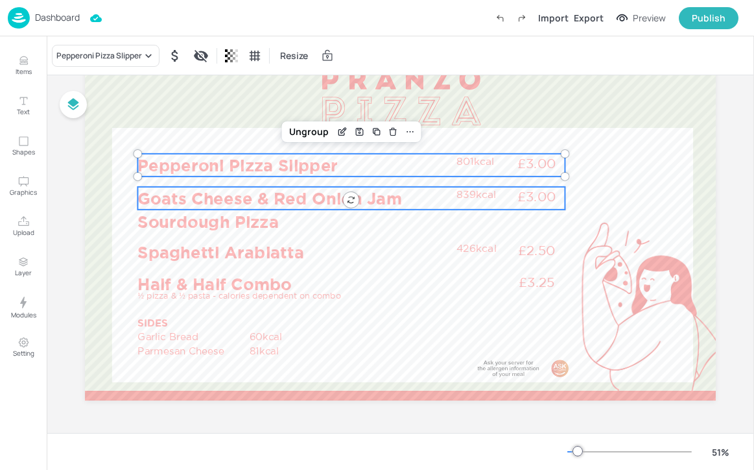
click at [293, 197] on p "Goats Cheese & Red Onion Jam Sourdough Pizza" at bounding box center [294, 210] width 313 height 46
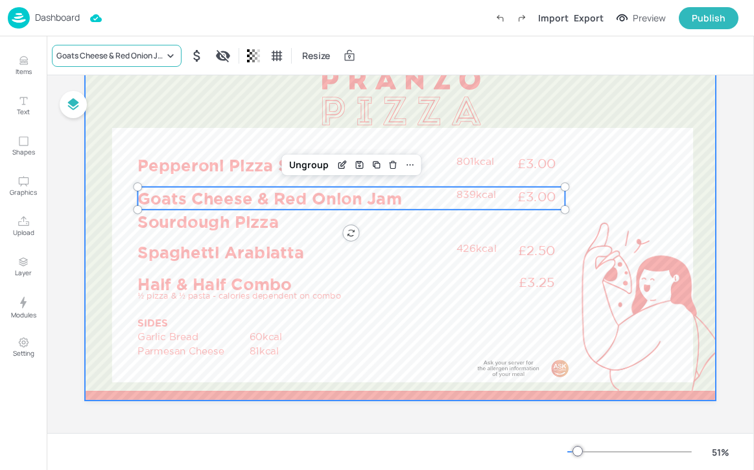
click at [97, 53] on div "Goats Cheese & Red Onion Jam Sourdough Pizza" at bounding box center [110, 56] width 108 height 12
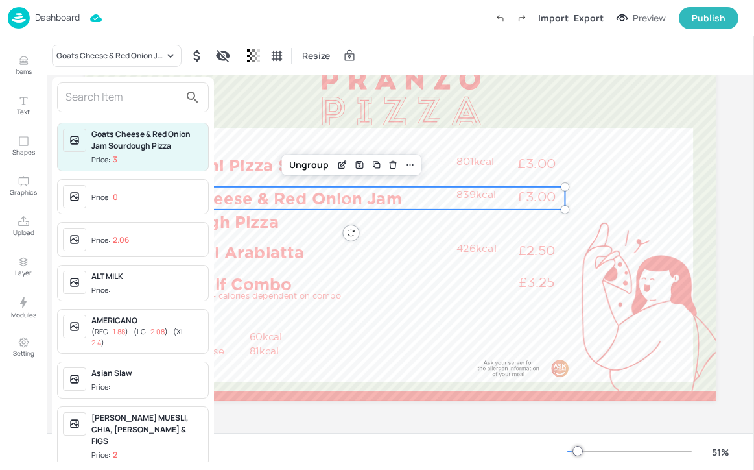
click at [113, 90] on input "text" at bounding box center [123, 97] width 114 height 21
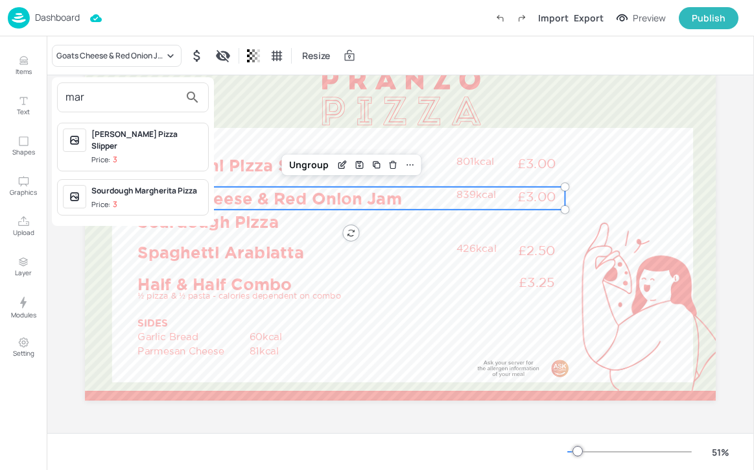
type input "mar"
click at [156, 125] on div "Margerita Pizza Slipper Price: 3" at bounding box center [133, 147] width 152 height 49
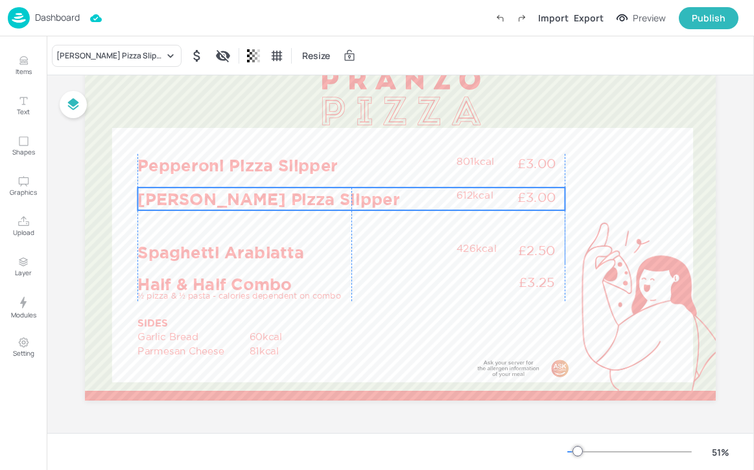
click at [184, 197] on p "[PERSON_NAME] Pizza Slipper" at bounding box center [294, 198] width 313 height 23
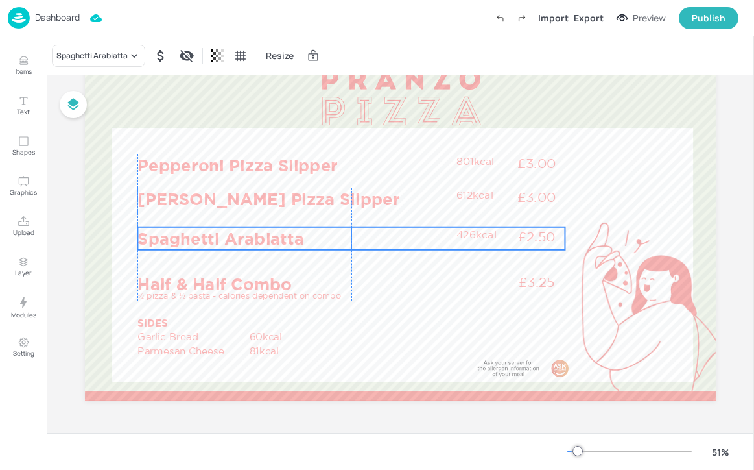
drag, startPoint x: 184, startPoint y: 245, endPoint x: 184, endPoint y: 232, distance: 13.6
click at [184, 232] on p "Spaghetti Arabiatta" at bounding box center [294, 238] width 313 height 23
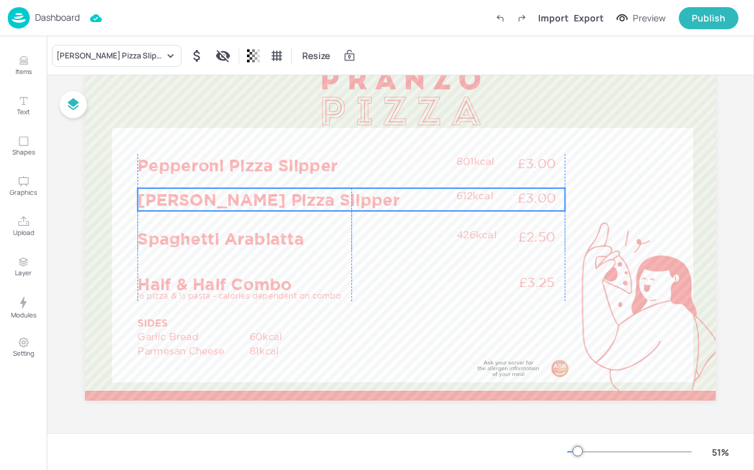
click at [182, 197] on p "[PERSON_NAME] Pizza Slipper" at bounding box center [294, 199] width 313 height 23
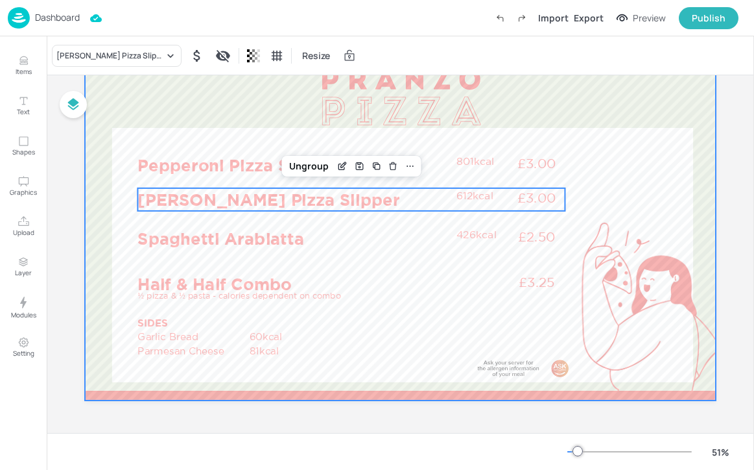
click at [234, 259] on div at bounding box center [400, 222] width 631 height 355
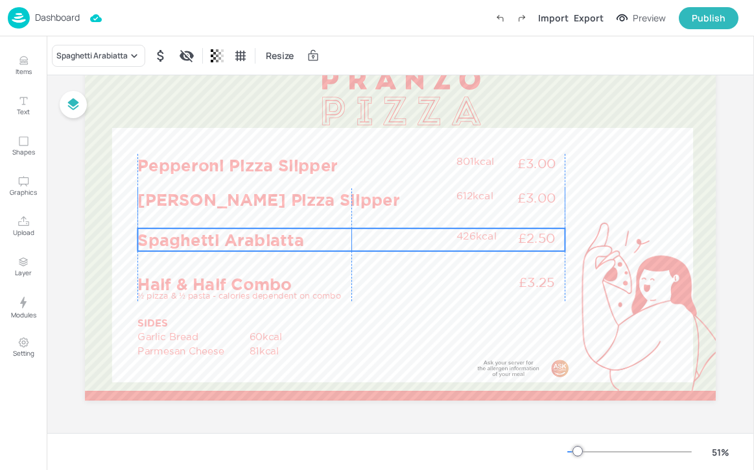
click at [228, 242] on p "Spaghetti Arabiatta" at bounding box center [294, 239] width 313 height 23
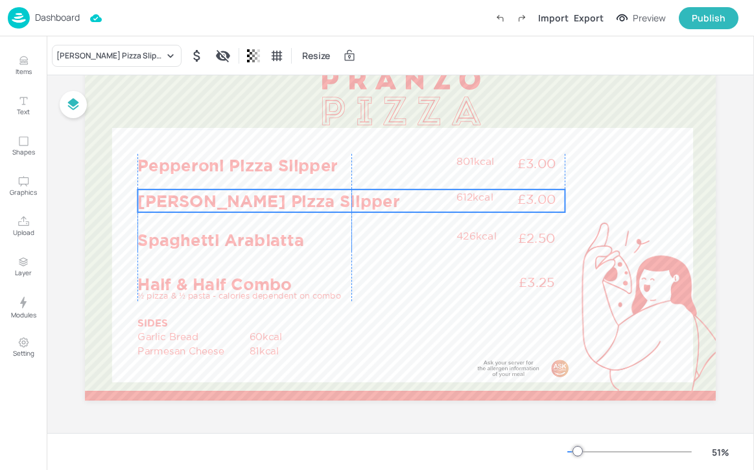
click at [221, 197] on p "[PERSON_NAME] Pizza Slipper" at bounding box center [294, 200] width 313 height 23
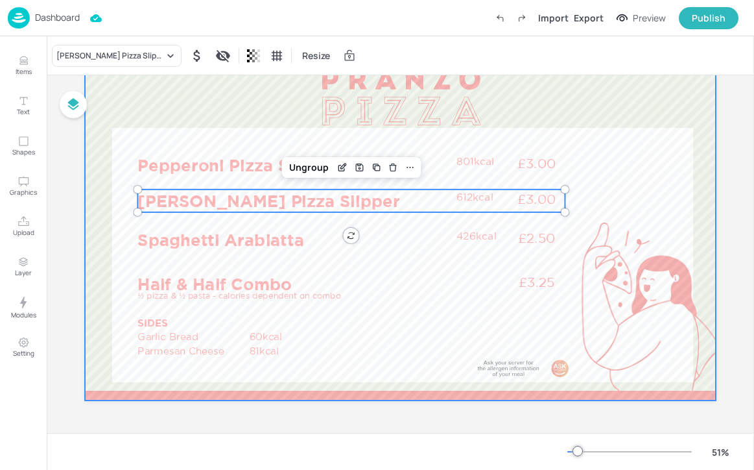
click at [247, 143] on div at bounding box center [400, 222] width 631 height 355
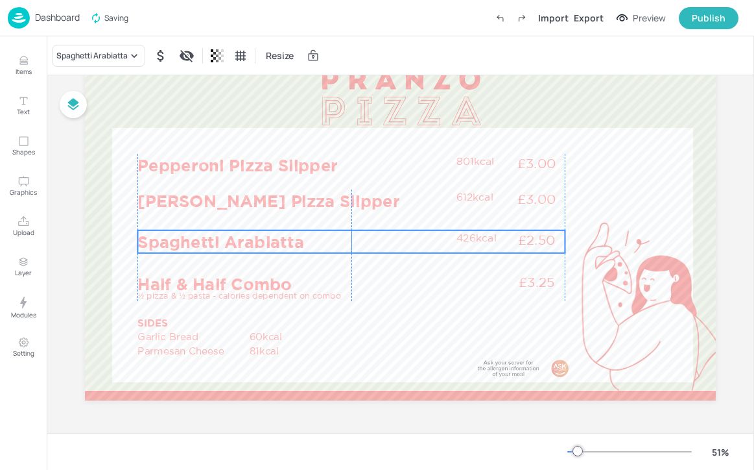
click at [251, 231] on p "Spaghetti Arabiatta" at bounding box center [294, 241] width 313 height 23
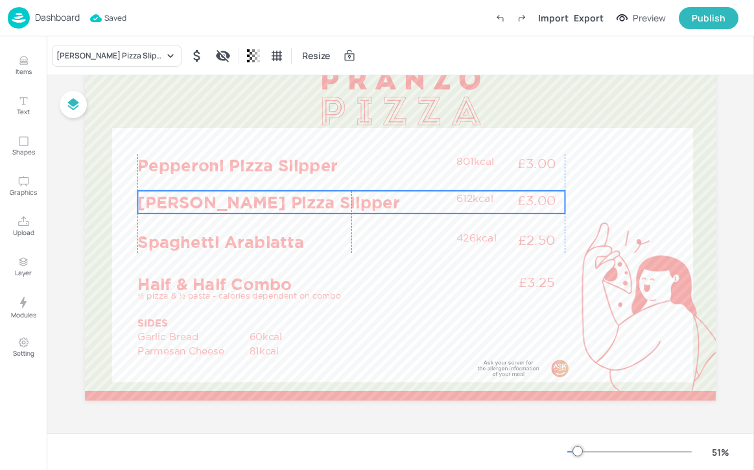
click at [241, 195] on p "[PERSON_NAME] Pizza Slipper" at bounding box center [294, 202] width 313 height 23
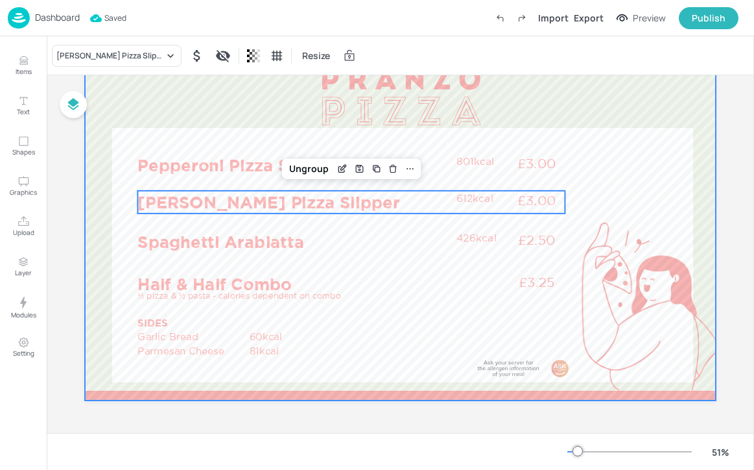
click at [584, 193] on div at bounding box center [400, 222] width 631 height 355
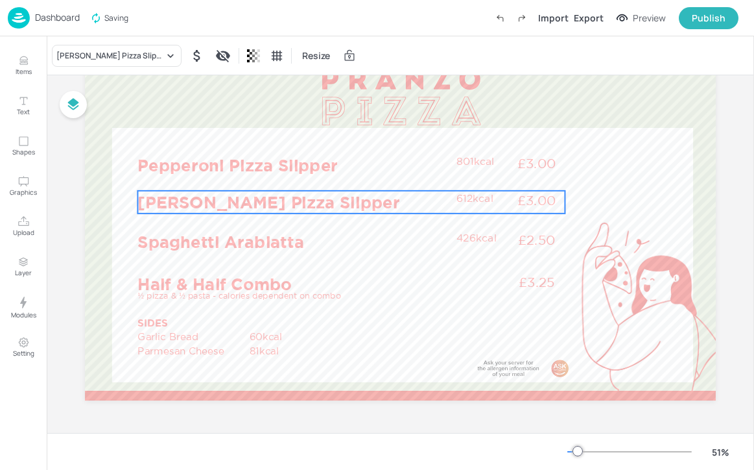
click at [526, 201] on p "£3.00" at bounding box center [537, 200] width 56 height 18
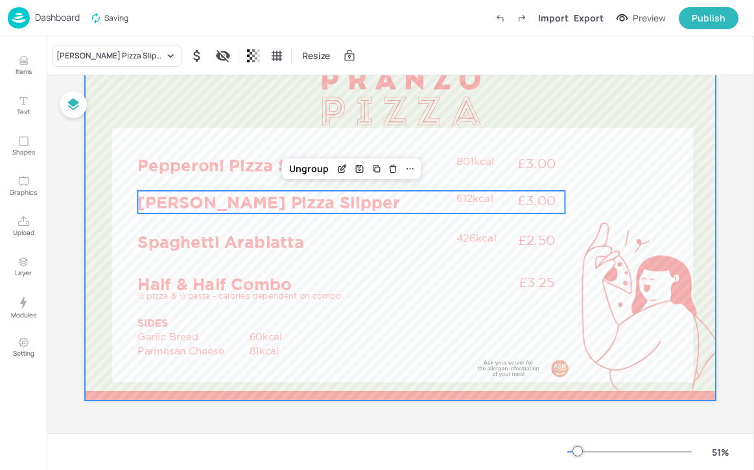
click at [651, 166] on div at bounding box center [400, 222] width 631 height 355
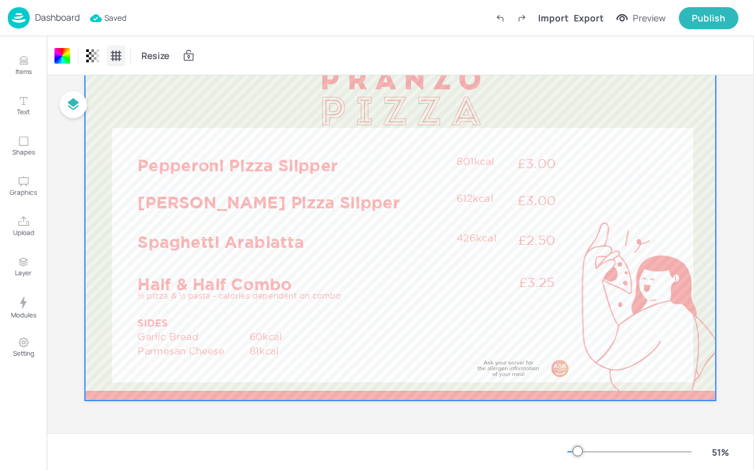
click at [114, 50] on icon at bounding box center [116, 55] width 13 height 13
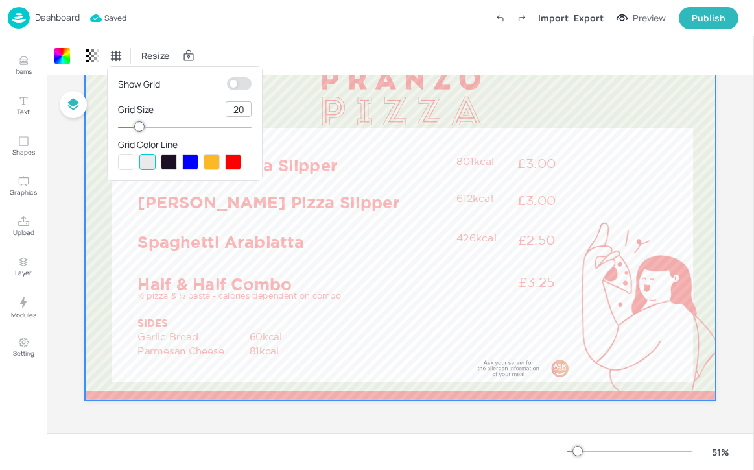
click at [240, 87] on input "checkbox" at bounding box center [233, 83] width 39 height 13
checkbox input "true"
click at [167, 160] on div at bounding box center [169, 162] width 16 height 16
type input "100"
drag, startPoint x: 149, startPoint y: 131, endPoint x: 351, endPoint y: 149, distance: 203.2
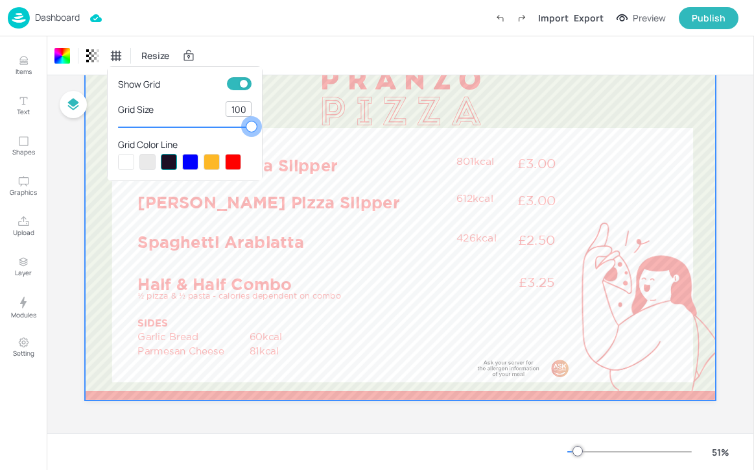
click at [351, 148] on div "Show Grid Grid Size 100 Grid Color Line" at bounding box center [377, 235] width 754 height 470
click at [442, 103] on div at bounding box center [377, 235] width 754 height 470
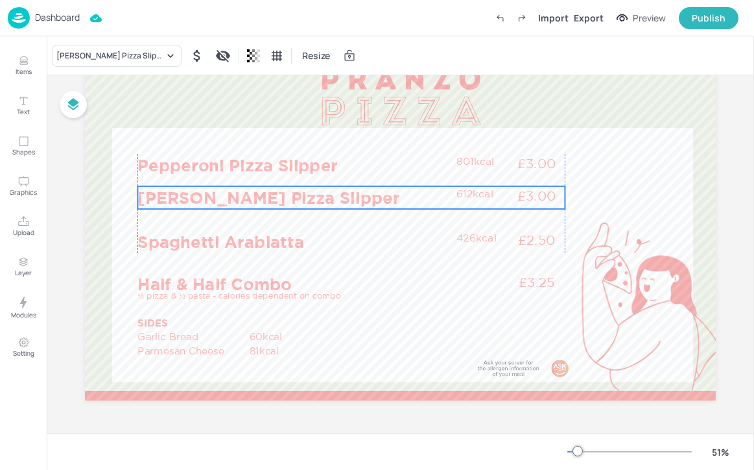
click at [323, 190] on p "[PERSON_NAME] Pizza Slipper" at bounding box center [294, 197] width 313 height 23
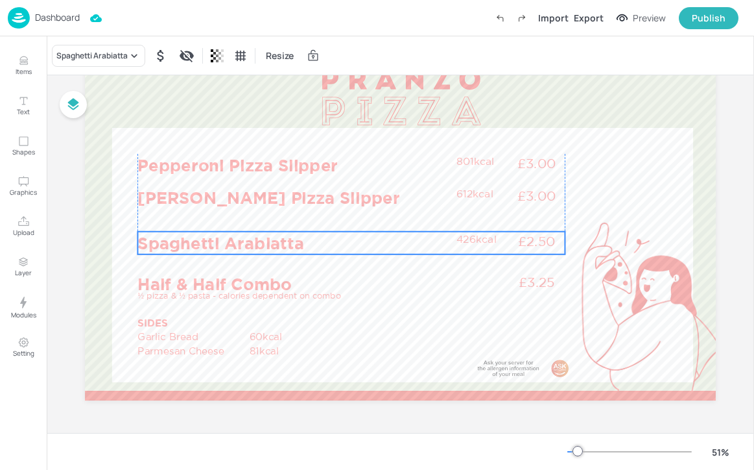
click at [309, 237] on p "Spaghetti Arabiatta" at bounding box center [294, 243] width 313 height 23
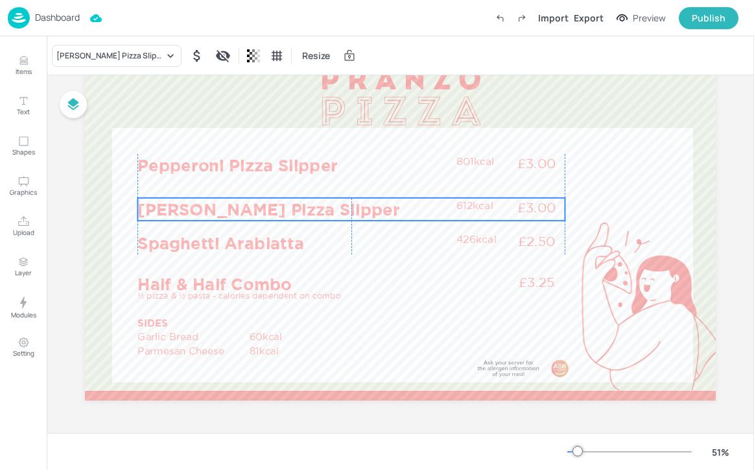
drag, startPoint x: 261, startPoint y: 190, endPoint x: 259, endPoint y: 202, distance: 11.7
click at [259, 202] on p "[PERSON_NAME] Pizza Slipper" at bounding box center [294, 209] width 313 height 23
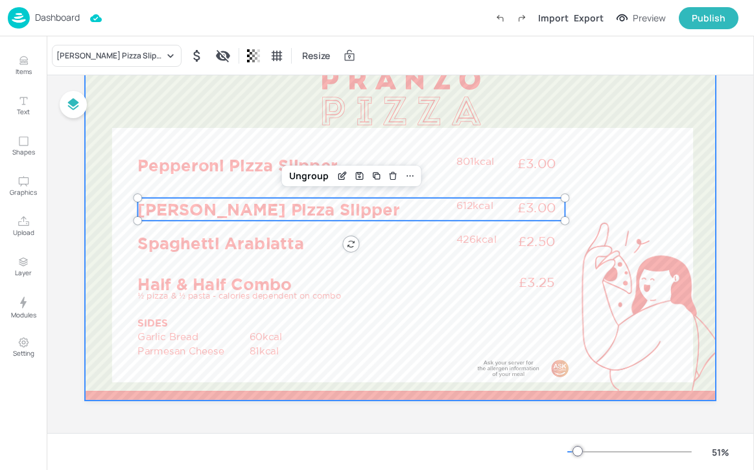
click at [298, 119] on div at bounding box center [400, 222] width 631 height 355
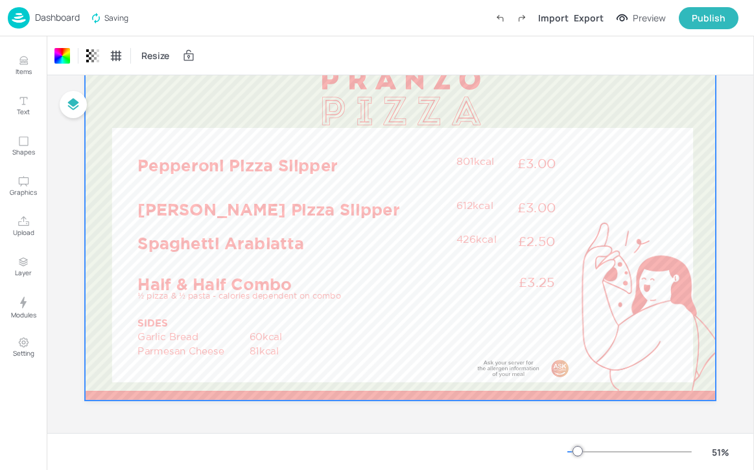
click at [125, 57] on div "Resize" at bounding box center [138, 55] width 120 height 21
click at [118, 57] on icon at bounding box center [116, 55] width 13 height 13
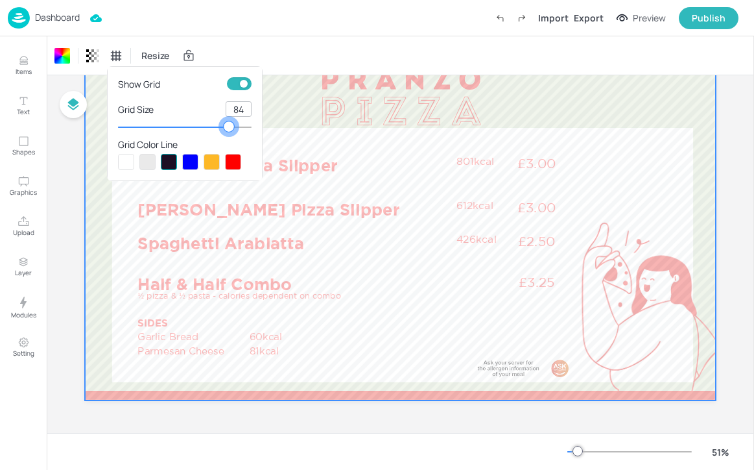
type input "85"
drag, startPoint x: 246, startPoint y: 127, endPoint x: 230, endPoint y: 127, distance: 15.6
click at [230, 127] on div at bounding box center [230, 126] width 10 height 10
click at [291, 123] on div at bounding box center [377, 235] width 754 height 470
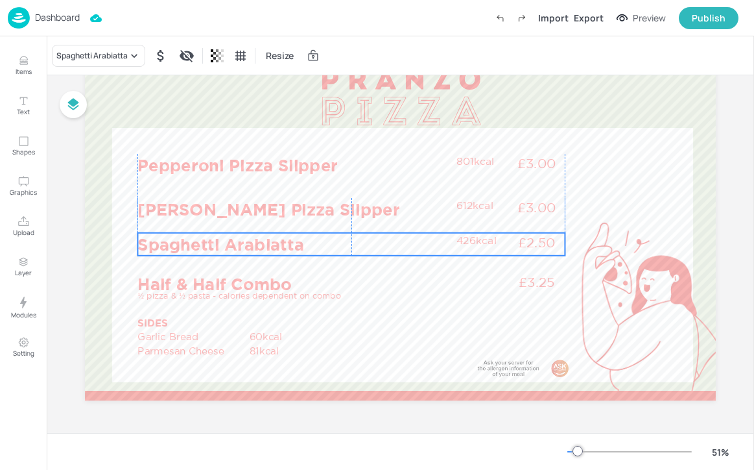
click at [243, 237] on p "Spaghetti Arabiatta" at bounding box center [294, 244] width 313 height 23
click at [245, 62] on div at bounding box center [241, 55] width 18 height 21
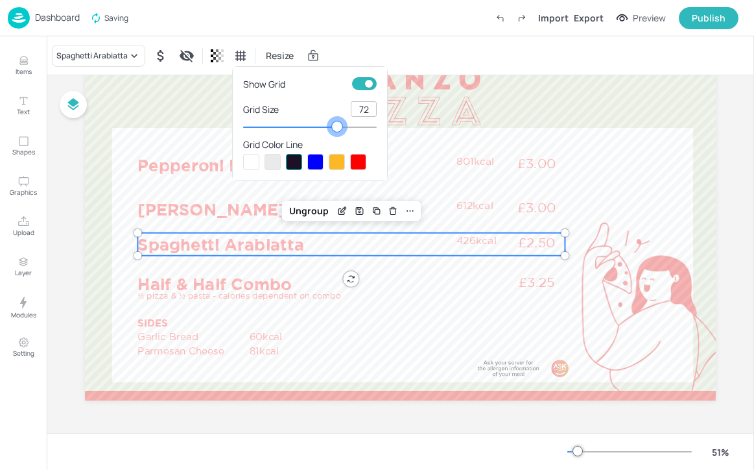
type input "71"
drag, startPoint x: 355, startPoint y: 126, endPoint x: 336, endPoint y: 128, distance: 19.6
click at [336, 128] on div at bounding box center [336, 126] width 10 height 10
click at [429, 252] on div at bounding box center [377, 235] width 754 height 470
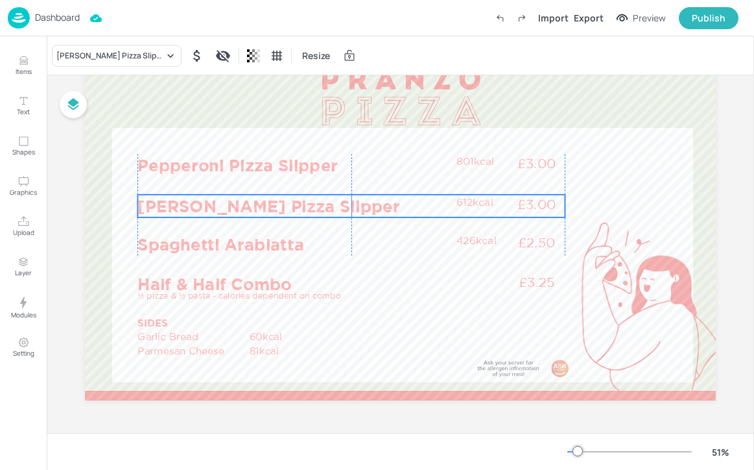
click at [212, 202] on p "[PERSON_NAME] Pizza Slipper" at bounding box center [294, 206] width 313 height 23
click at [204, 201] on p "[PERSON_NAME] Pizza Slipper" at bounding box center [294, 204] width 313 height 23
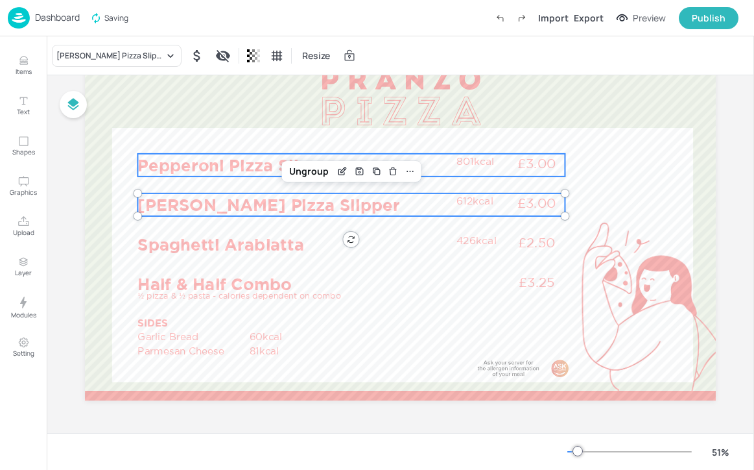
click at [546, 160] on p "£3.00" at bounding box center [537, 163] width 56 height 18
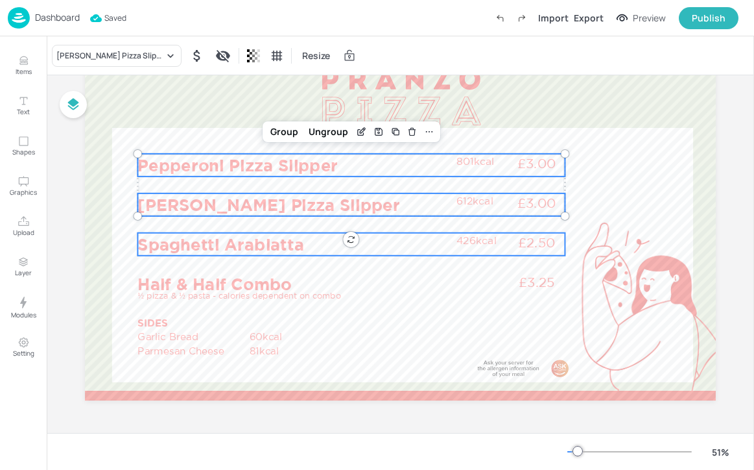
click at [538, 252] on div "Spaghetti Arabiatta £2.50 426kcal" at bounding box center [351, 244] width 427 height 23
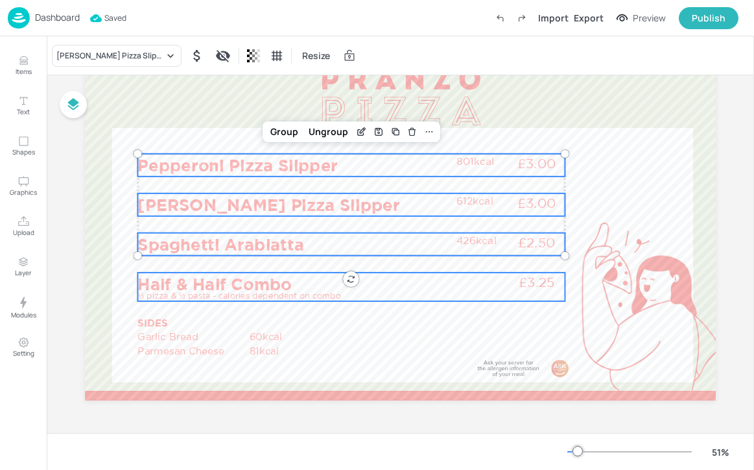
click at [534, 274] on p "£3.25" at bounding box center [537, 281] width 56 height 18
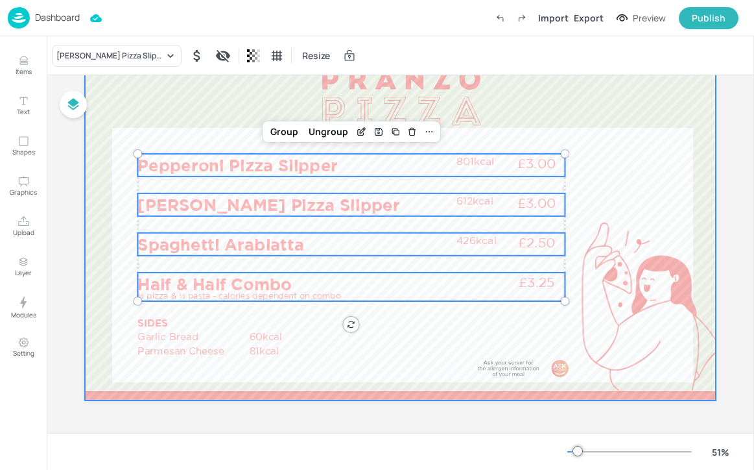
click at [597, 198] on div at bounding box center [400, 222] width 631 height 355
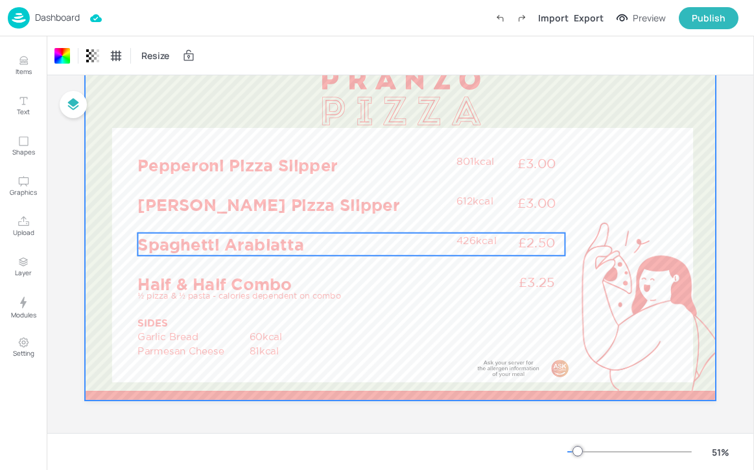
click at [210, 242] on p "Spaghetti Arabiatta" at bounding box center [294, 244] width 313 height 23
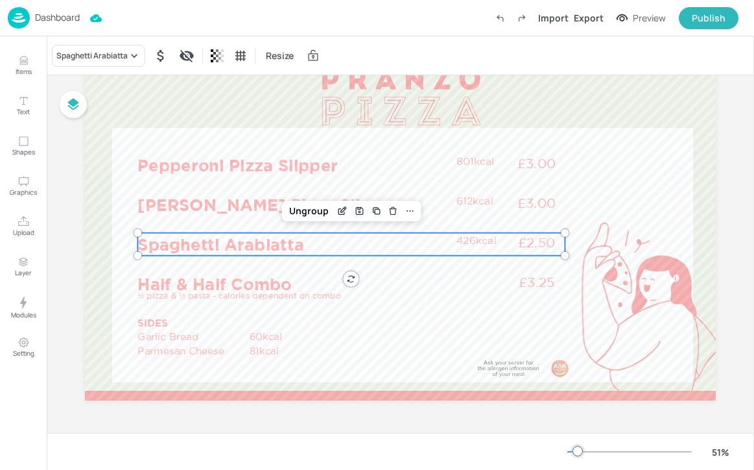
click at [120, 68] on div "Spaghetti Arabiatta Resize" at bounding box center [401, 55] width 708 height 38
click at [118, 59] on div "Spaghetti Arabiatta" at bounding box center [91, 56] width 71 height 12
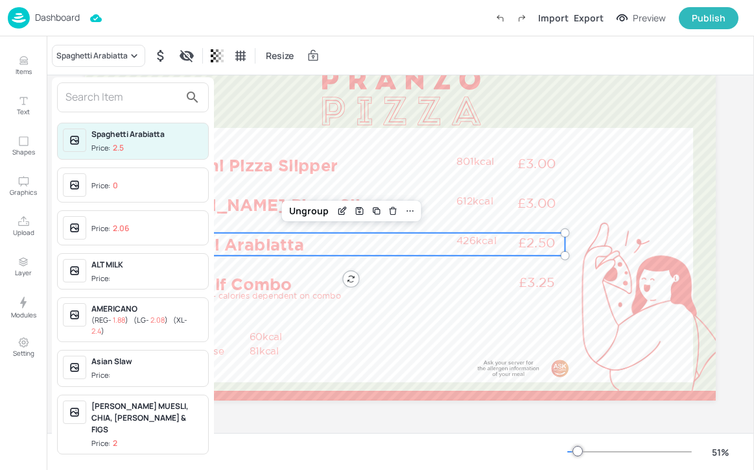
click at [114, 95] on input "text" at bounding box center [123, 97] width 114 height 21
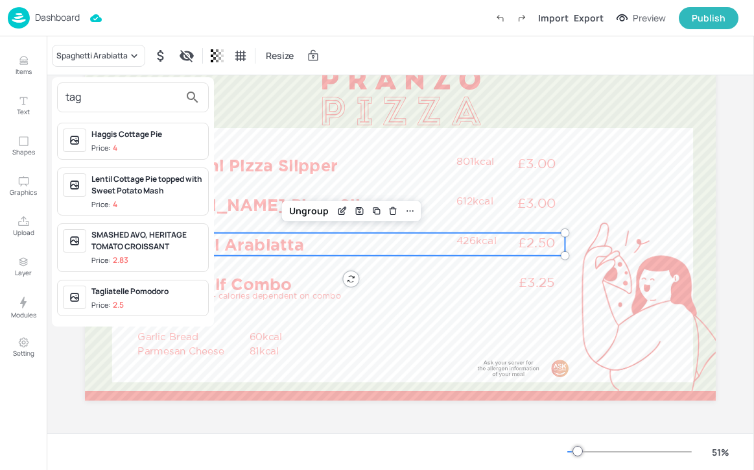
type input "tag"
click at [167, 293] on div "Tagliatelle Pomodoro" at bounding box center [147, 291] width 112 height 12
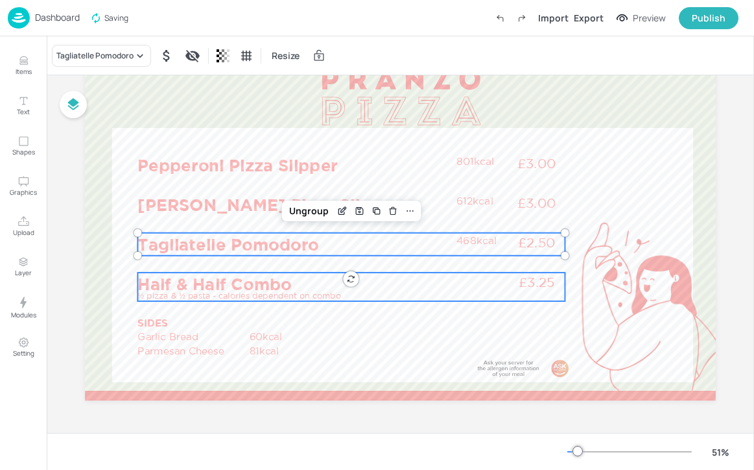
click at [305, 290] on p "½ pizza & ½ pasta - calories dependent on combo" at bounding box center [294, 296] width 313 height 12
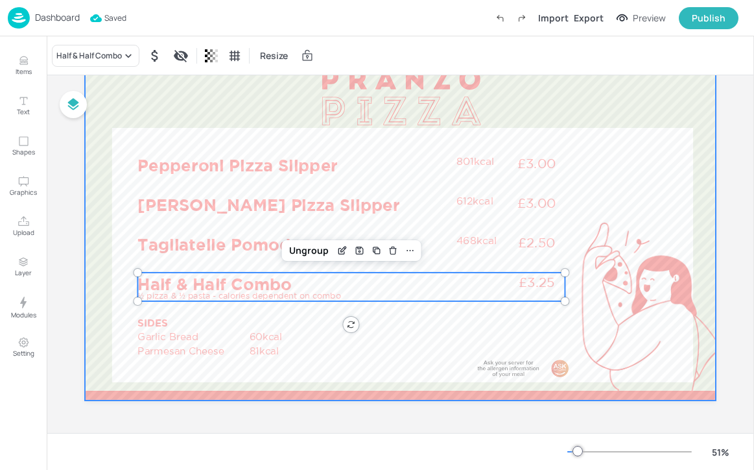
click at [384, 312] on div at bounding box center [400, 222] width 631 height 355
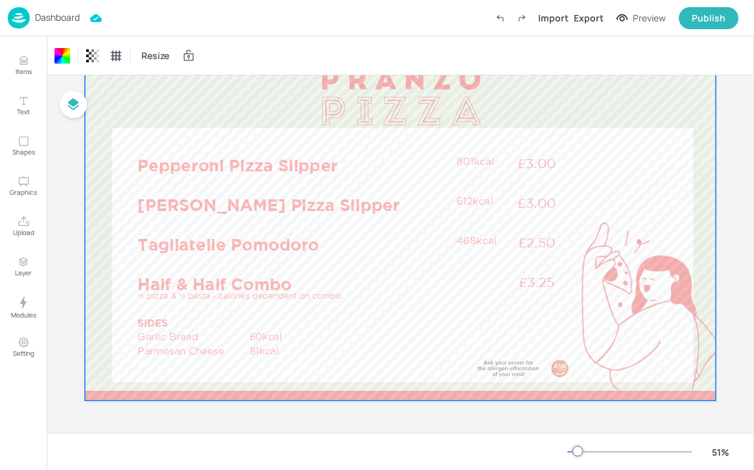
scroll to position [49, 0]
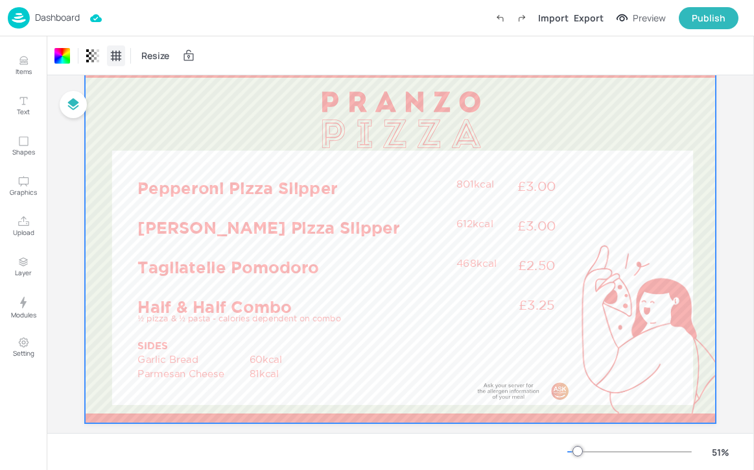
click at [119, 53] on icon at bounding box center [116, 55] width 11 height 11
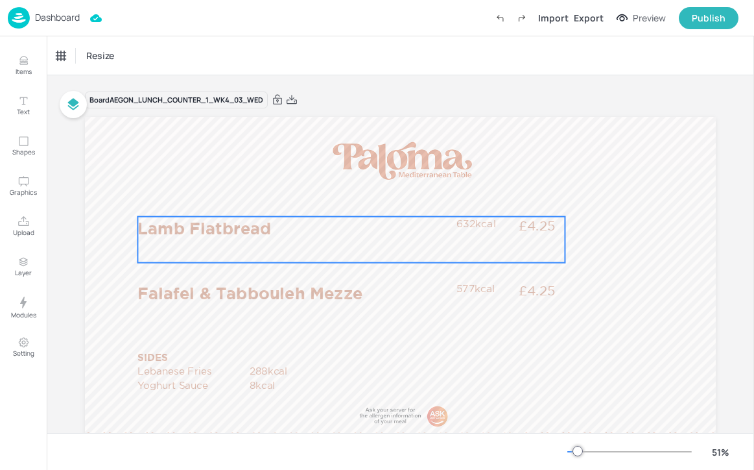
click at [215, 233] on p "Lamb Flatbread" at bounding box center [294, 228] width 313 height 23
click at [108, 51] on div "Lamb Flatbread" at bounding box center [84, 56] width 56 height 12
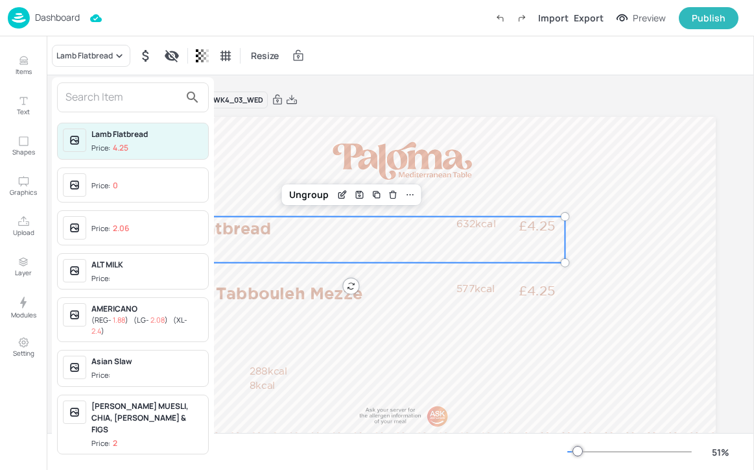
click at [104, 101] on input "text" at bounding box center [123, 97] width 114 height 21
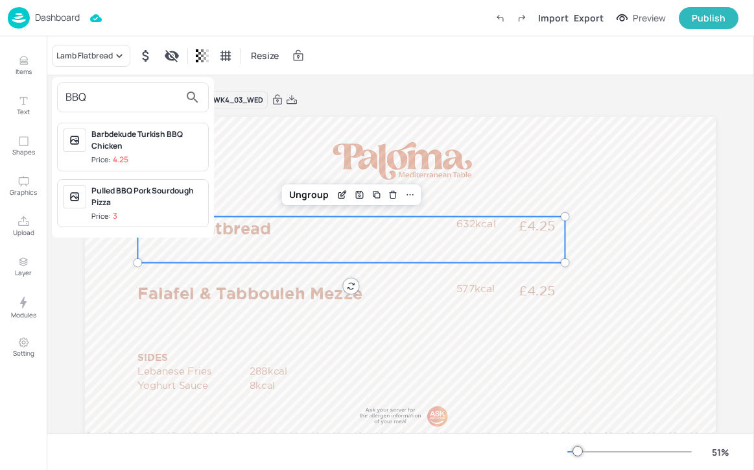
type input "BBQ"
click at [151, 137] on div "Barbdekude Turkish BBQ Chicken" at bounding box center [147, 139] width 112 height 23
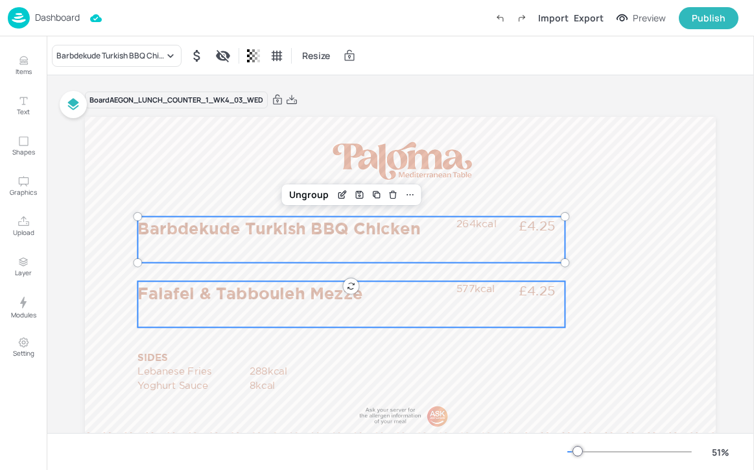
click at [221, 293] on p "Falafel & Tabbouleh Mezze" at bounding box center [294, 292] width 313 height 23
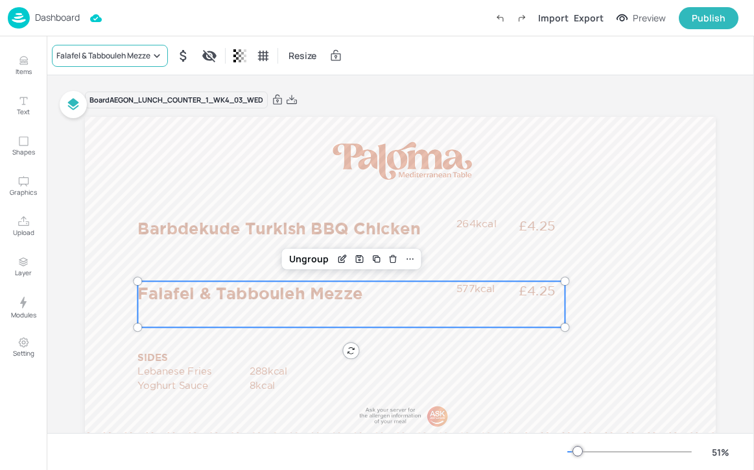
click at [134, 65] on div "Falafel & Tabbouleh Mezze" at bounding box center [110, 56] width 116 height 22
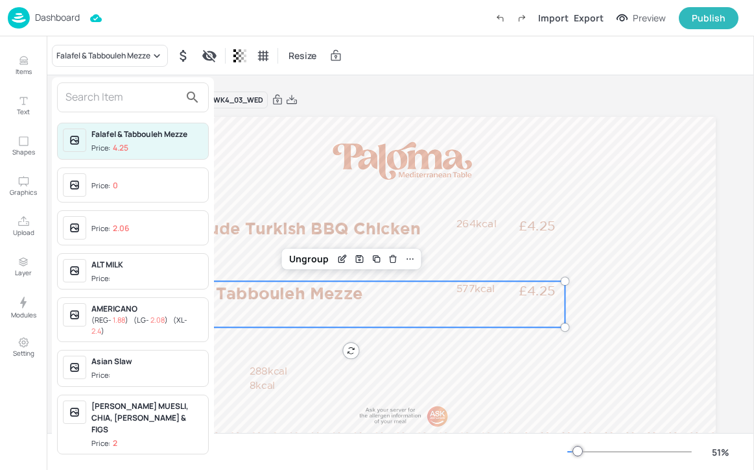
click at [142, 102] on input "text" at bounding box center [123, 97] width 114 height 21
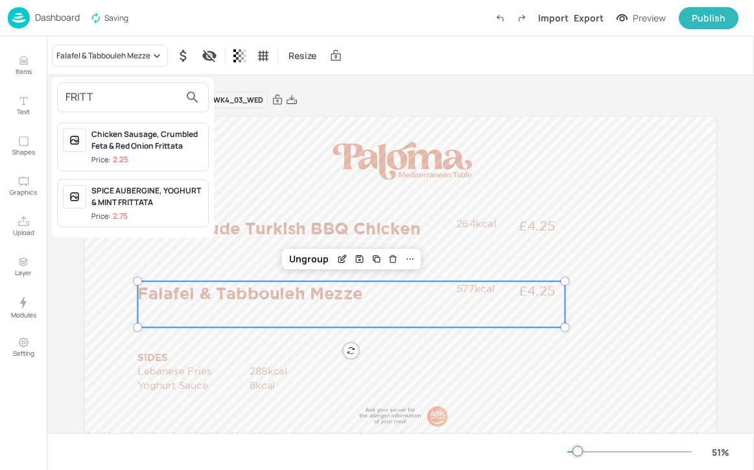
type input "FRITT"
click at [21, 32] on div at bounding box center [377, 235] width 754 height 470
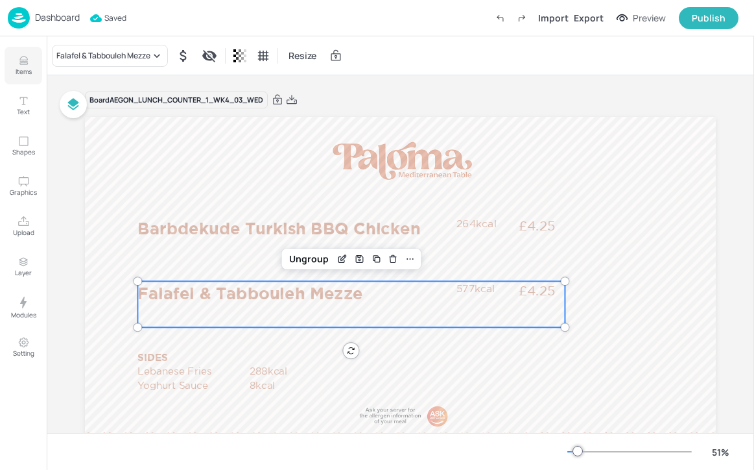
click at [21, 56] on icon "Items" at bounding box center [24, 60] width 12 height 12
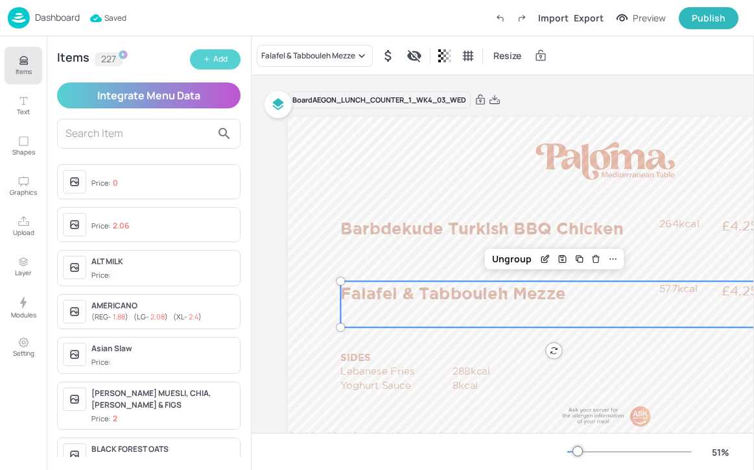
click at [213, 61] on div "Add" at bounding box center [220, 59] width 14 height 12
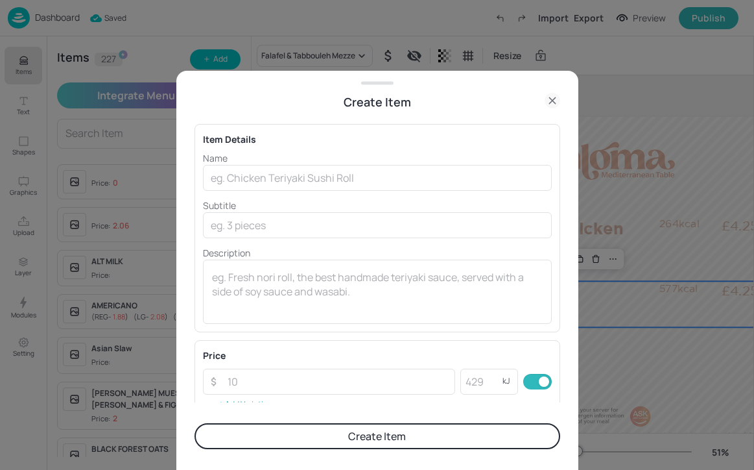
click at [345, 158] on p "Name" at bounding box center [377, 158] width 349 height 14
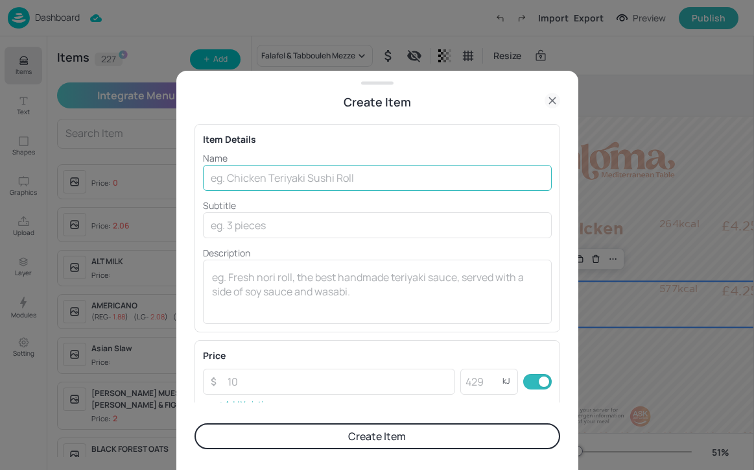
click at [341, 173] on input "text" at bounding box center [377, 178] width 349 height 26
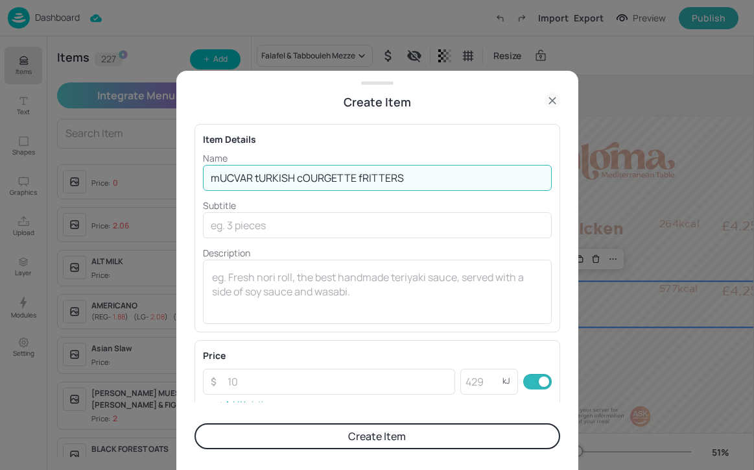
drag, startPoint x: 418, startPoint y: 170, endPoint x: 165, endPoint y: 178, distance: 253.7
click at [165, 177] on div "Create Item Item Details Name mUCVAR tURKISH cOURGETTE fRITTERS ​ Subtitle ​ De…" at bounding box center [377, 235] width 754 height 470
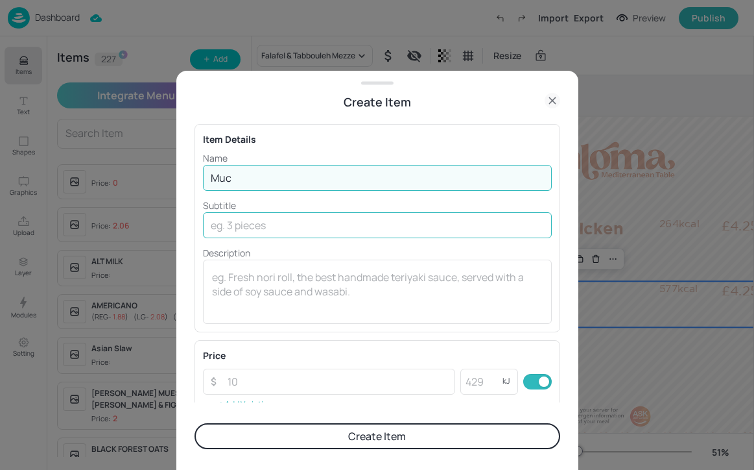
type input "Mucvar Turkish Courgette Firtters"
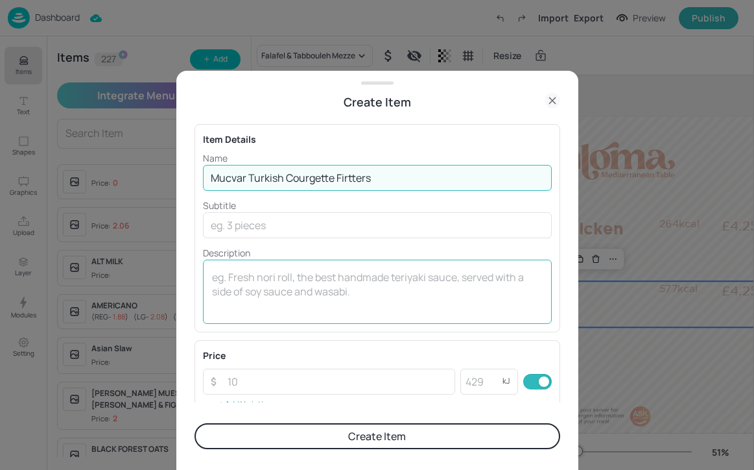
click at [329, 293] on textarea at bounding box center [377, 291] width 331 height 43
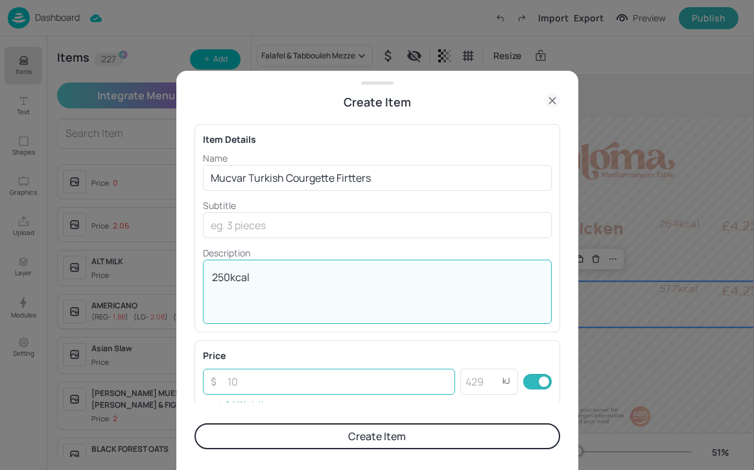
type textarea "250kcal"
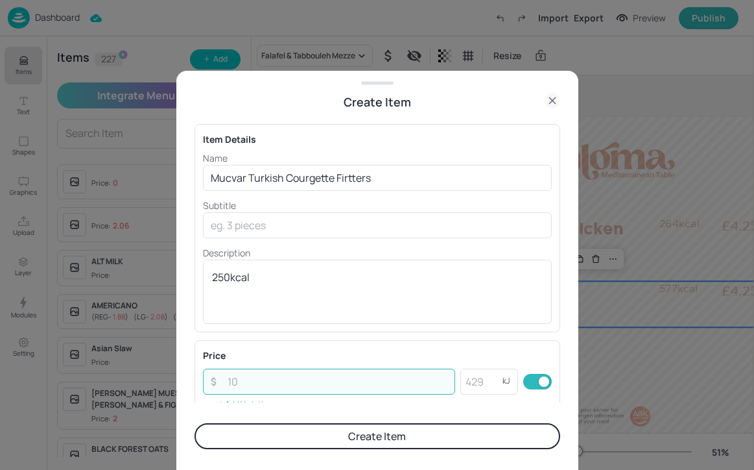
click at [372, 379] on input "number" at bounding box center [338, 381] width 236 height 26
type input "4"
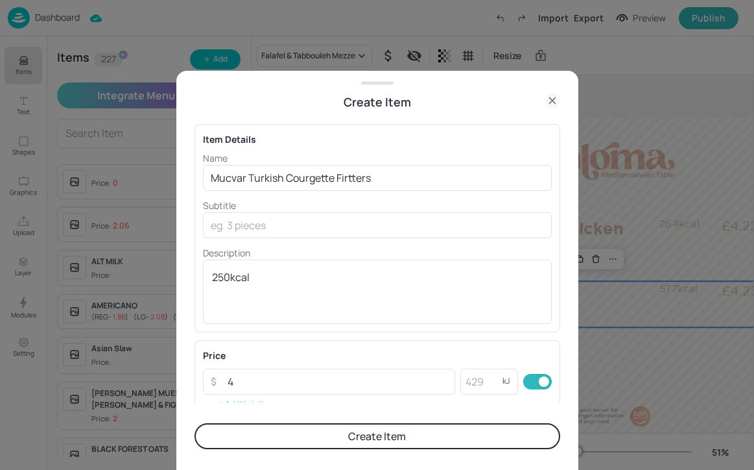
click at [375, 427] on button "Create Item" at bounding box center [378, 436] width 366 height 26
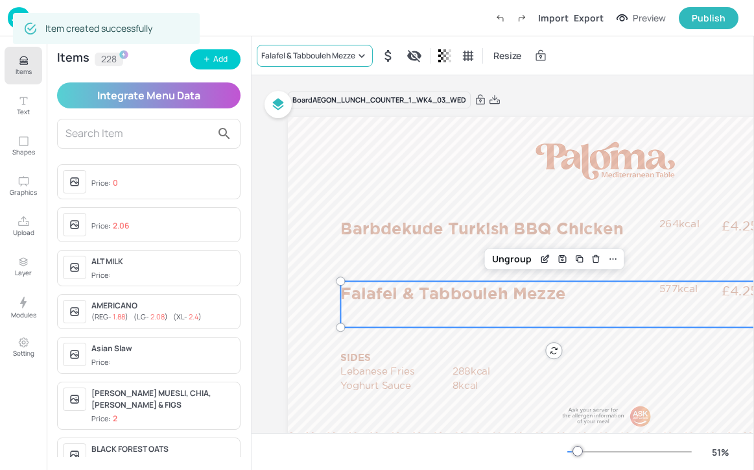
click at [326, 45] on div "Falafel & Tabbouleh Mezze" at bounding box center [315, 56] width 116 height 22
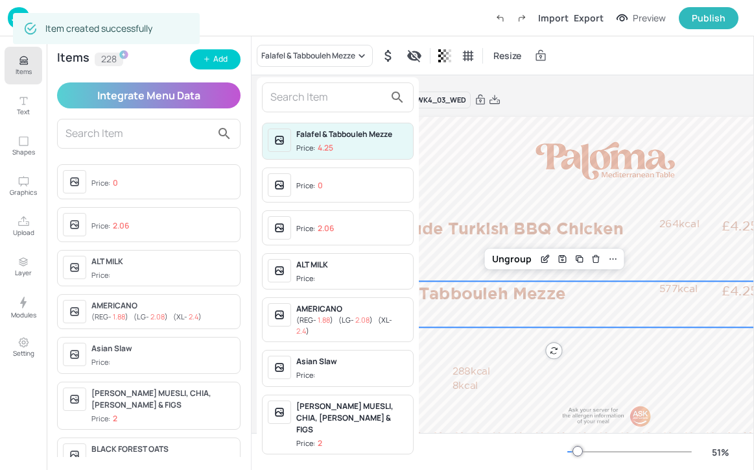
click at [325, 101] on input "text" at bounding box center [327, 97] width 114 height 21
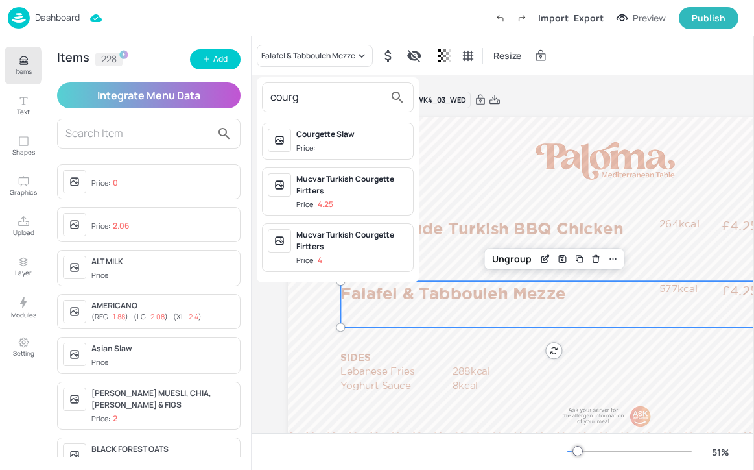
type input "courg"
click at [389, 202] on span "Price: 4.25" at bounding box center [352, 204] width 112 height 11
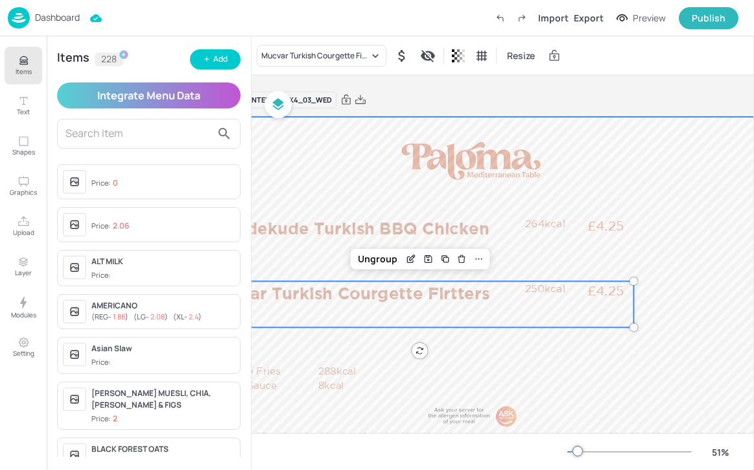
scroll to position [0, 138]
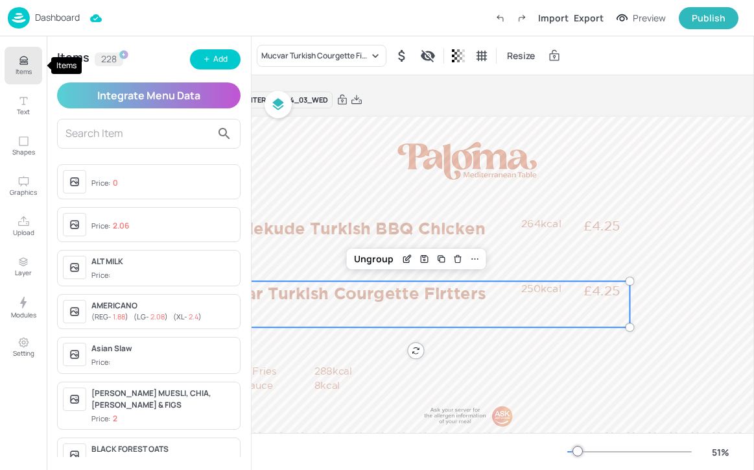
click at [16, 66] on button "Items" at bounding box center [24, 66] width 38 height 38
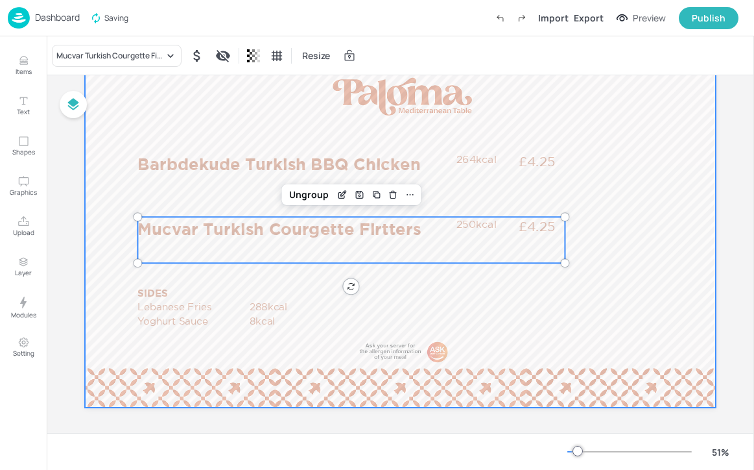
scroll to position [69, 0]
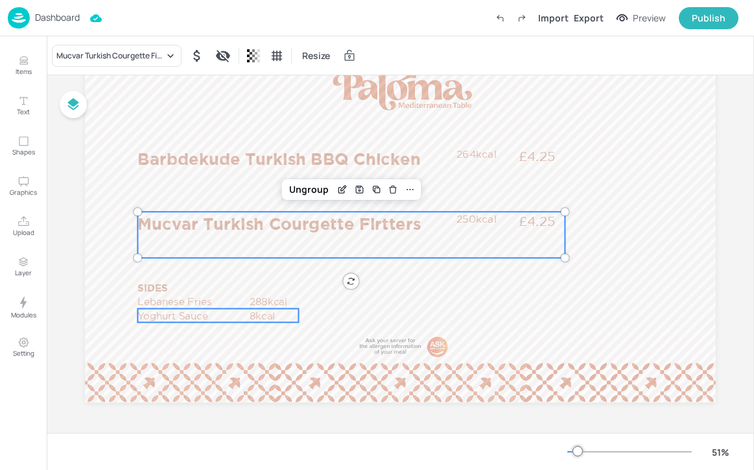
click at [196, 291] on p "SIDES" at bounding box center [190, 288] width 104 height 14
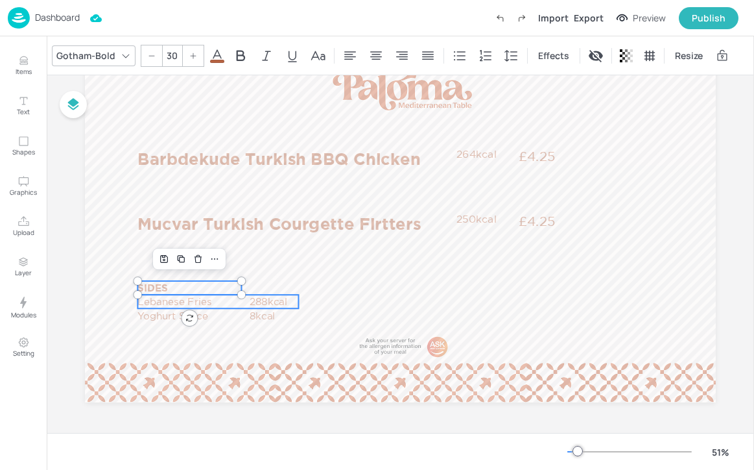
click at [197, 305] on p "Lebanese Fries" at bounding box center [193, 301] width 110 height 14
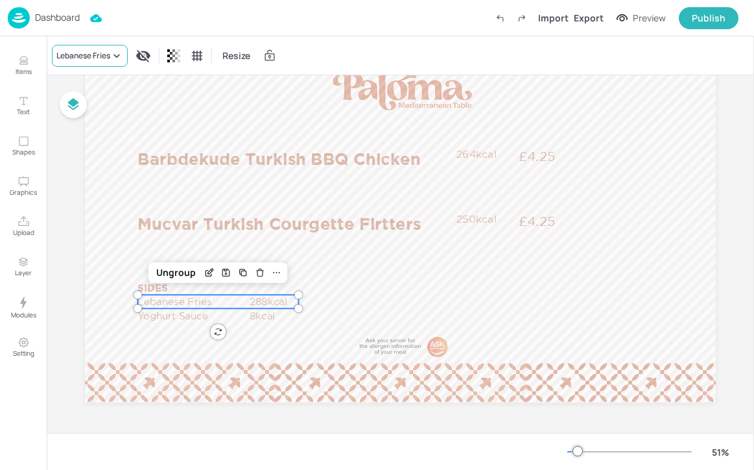
click at [114, 66] on div "Lebanese Fries" at bounding box center [90, 56] width 76 height 22
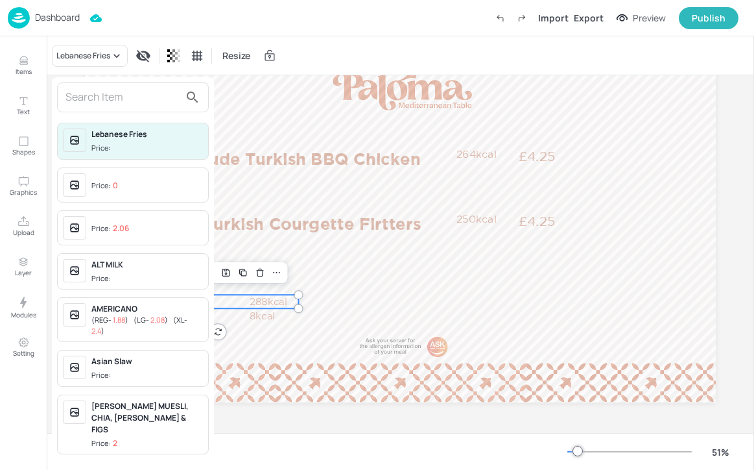
click at [95, 101] on input "text" at bounding box center [123, 97] width 114 height 21
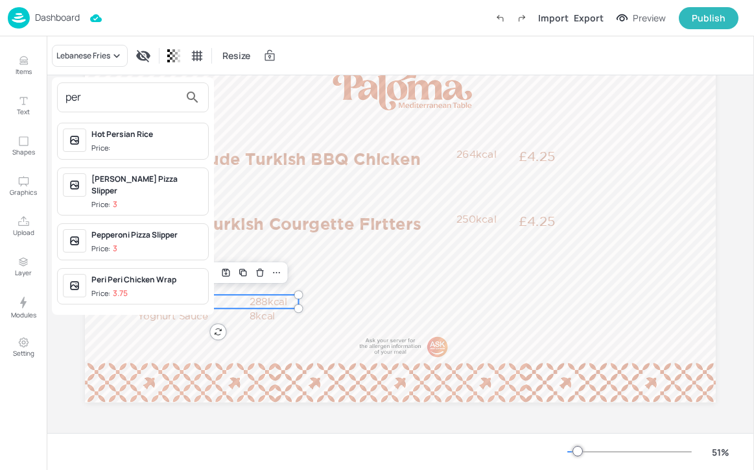
type input "per"
click at [144, 141] on div "Hot Persian Rice Price:" at bounding box center [147, 140] width 112 height 25
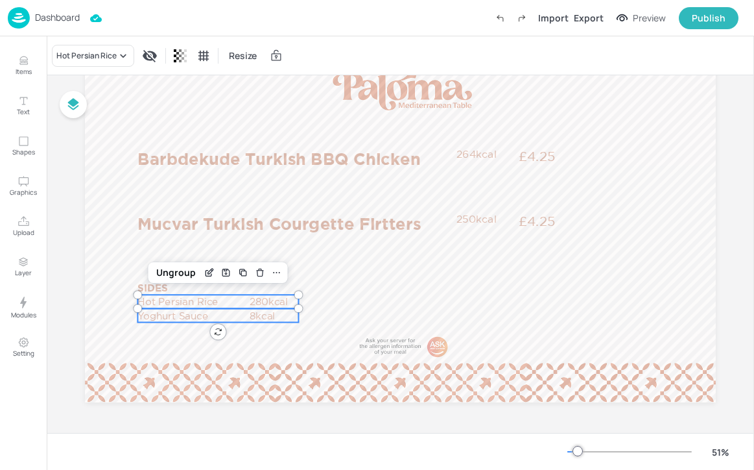
click at [180, 317] on p "Yoghurt Sauce" at bounding box center [193, 316] width 110 height 14
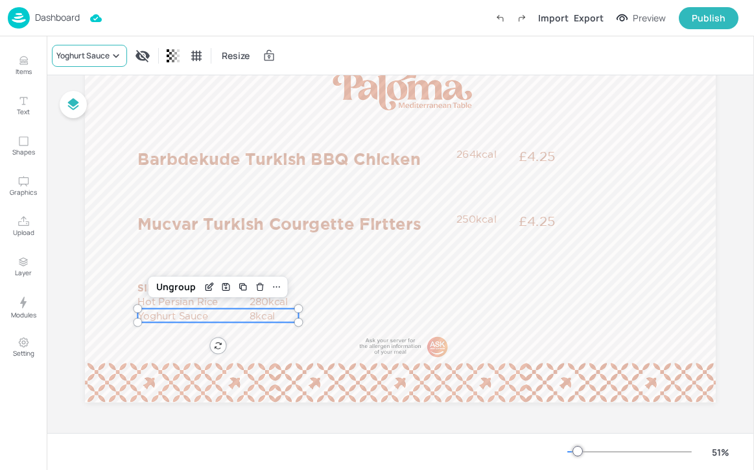
click at [110, 60] on div "Yoghurt Sauce" at bounding box center [82, 56] width 53 height 12
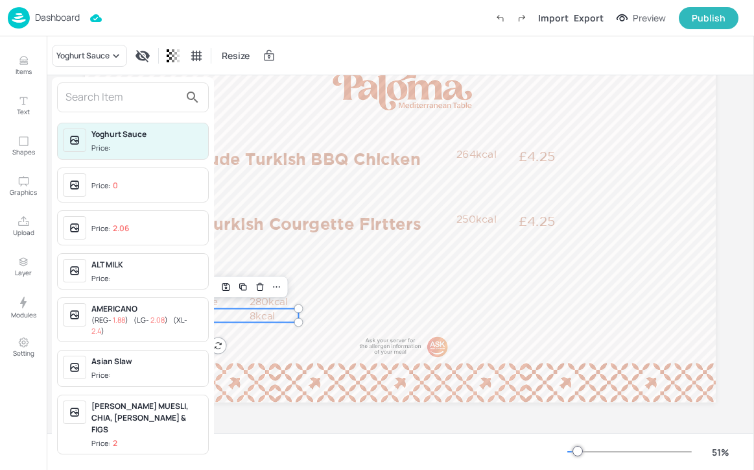
click at [105, 97] on input "text" at bounding box center [123, 97] width 114 height 21
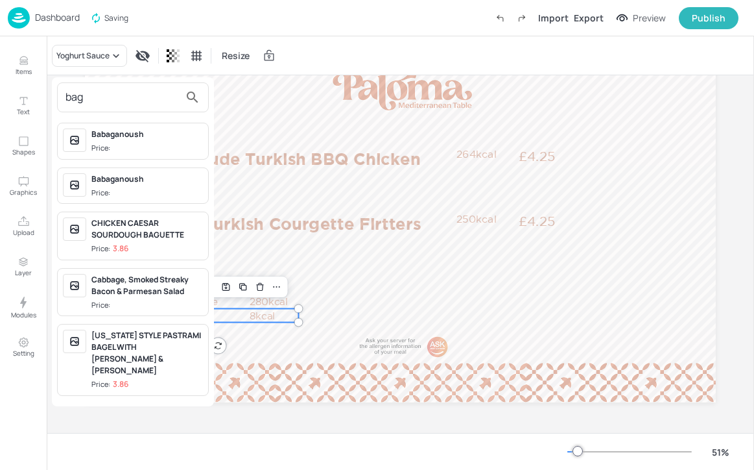
type input "bag"
click at [131, 149] on span "Price:" at bounding box center [147, 148] width 112 height 11
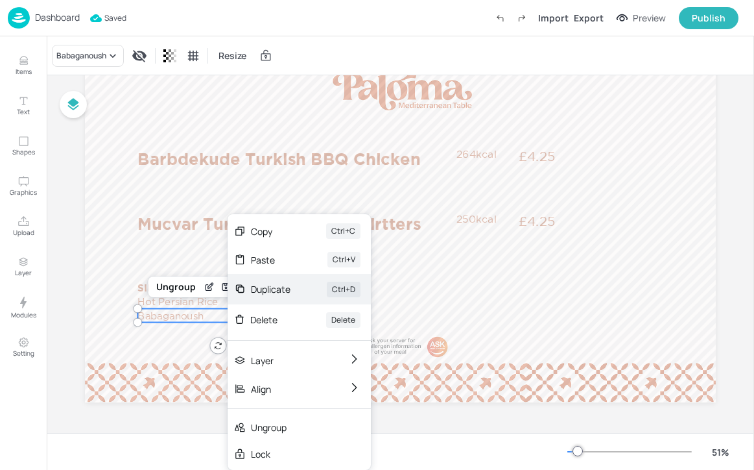
click at [265, 293] on div "Duplicate" at bounding box center [271, 289] width 40 height 14
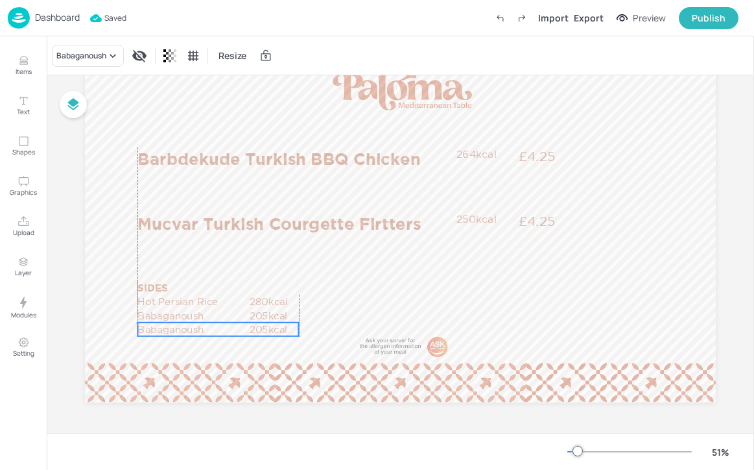
drag, startPoint x: 198, startPoint y: 318, endPoint x: 194, endPoint y: 329, distance: 11.9
click at [194, 329] on p "Babaganoush" at bounding box center [193, 329] width 110 height 14
click at [147, 326] on p "Babaganoush" at bounding box center [193, 329] width 110 height 14
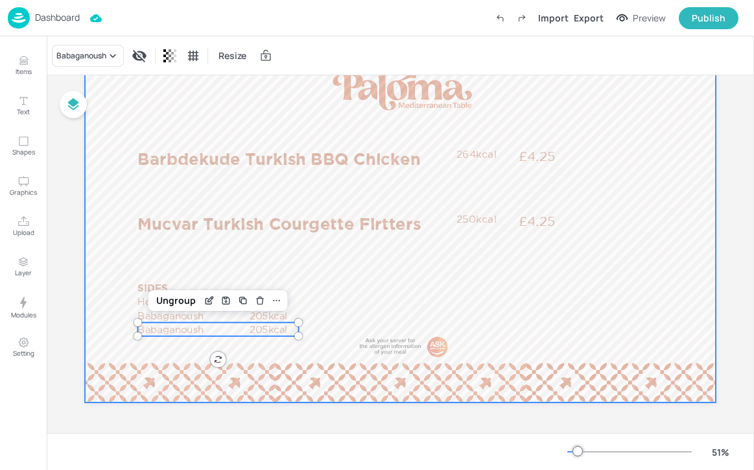
click at [92, 36] on div "Babaganoush Resize" at bounding box center [401, 55] width 708 height 38
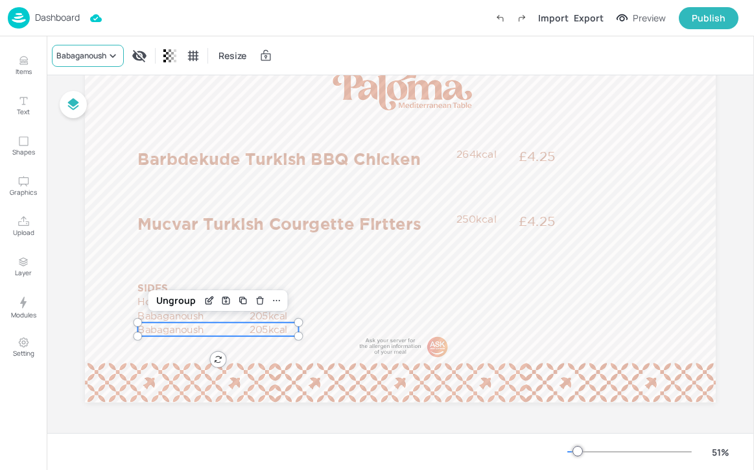
click at [92, 55] on div "Babaganoush" at bounding box center [81, 56] width 50 height 12
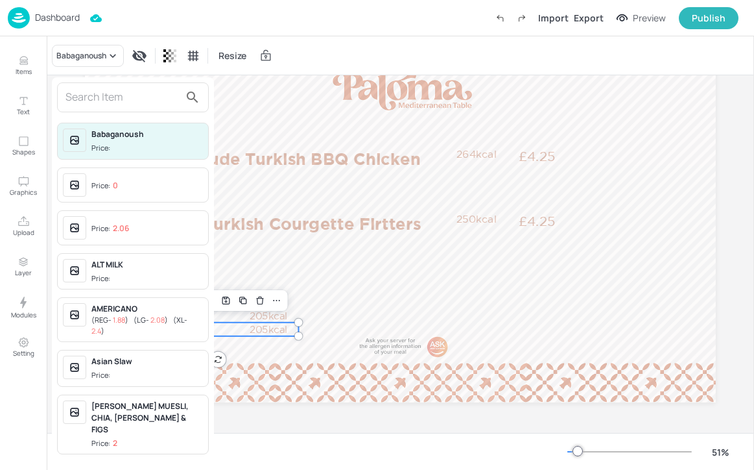
click at [91, 97] on input "text" at bounding box center [123, 97] width 114 height 21
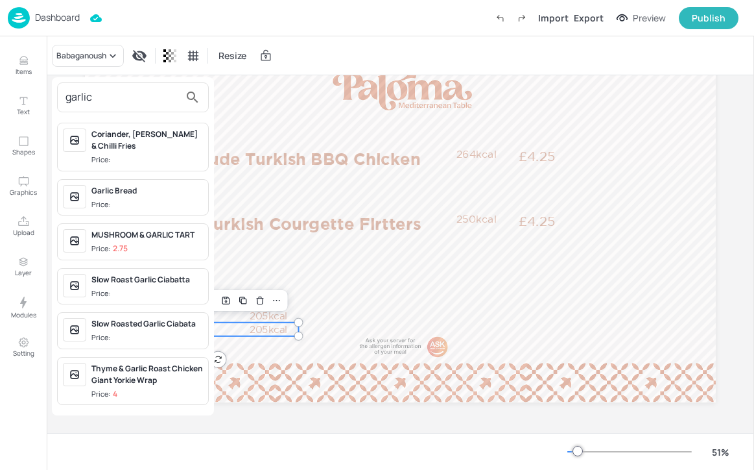
type input "garlic"
click at [25, 60] on div at bounding box center [377, 235] width 754 height 470
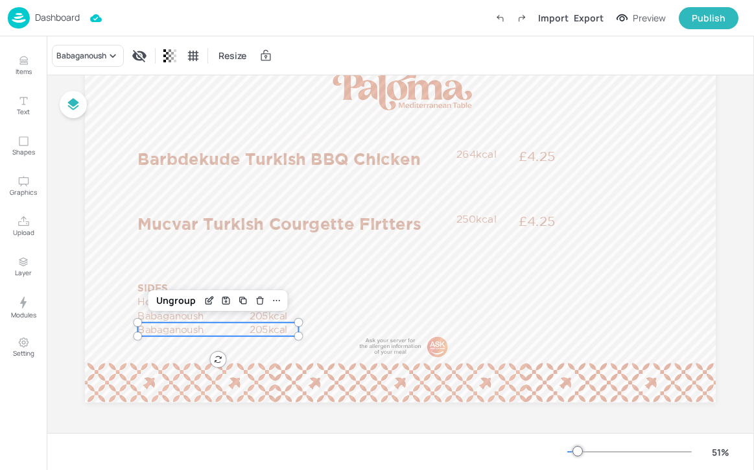
click at [25, 63] on icon "Items" at bounding box center [24, 60] width 12 height 12
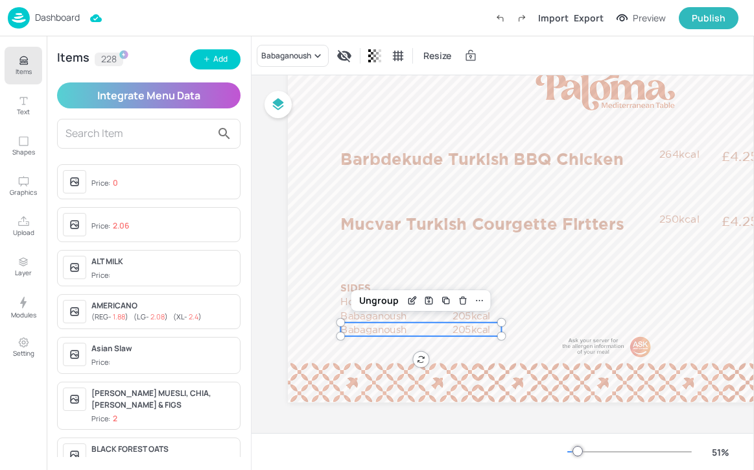
click at [241, 62] on div "Items 228 Add Integrate Menu Data Price: 0 Price: 2.06 ALT MILK Price: AMERICAN…" at bounding box center [149, 252] width 204 height 433
click at [227, 64] on div "Add" at bounding box center [220, 59] width 14 height 12
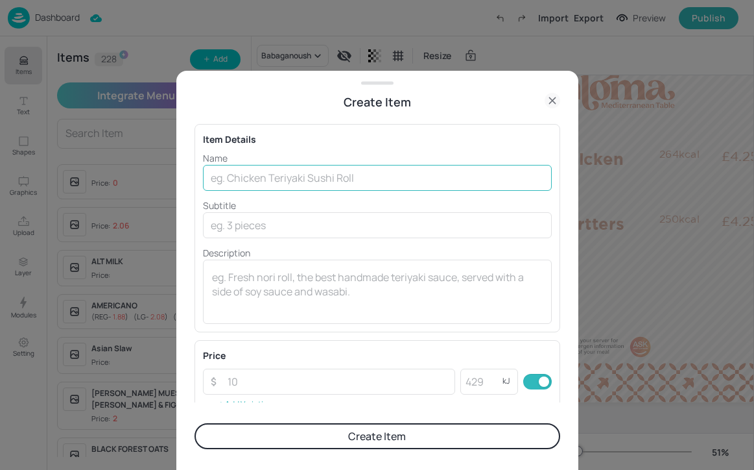
click at [273, 176] on input "text" at bounding box center [377, 178] width 349 height 26
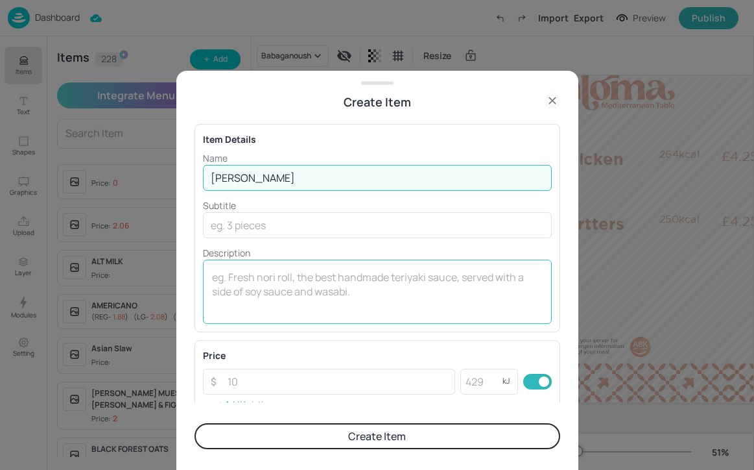
type input "[PERSON_NAME]"
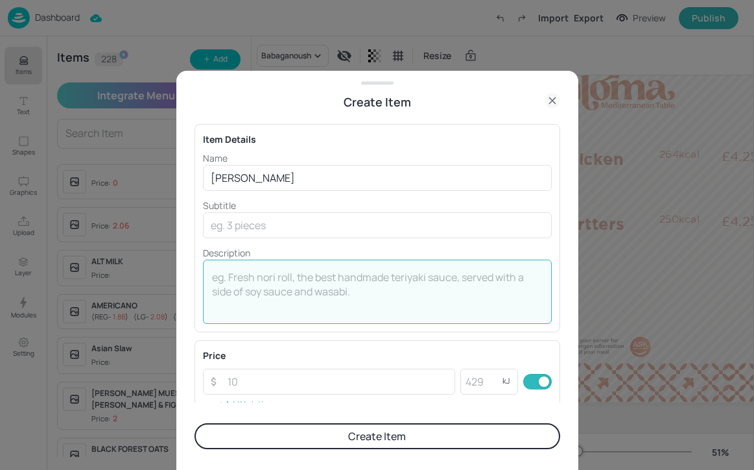
click at [313, 288] on textarea at bounding box center [377, 291] width 331 height 43
type textarea "41kcal"
click at [396, 438] on button "Create Item" at bounding box center [378, 436] width 366 height 26
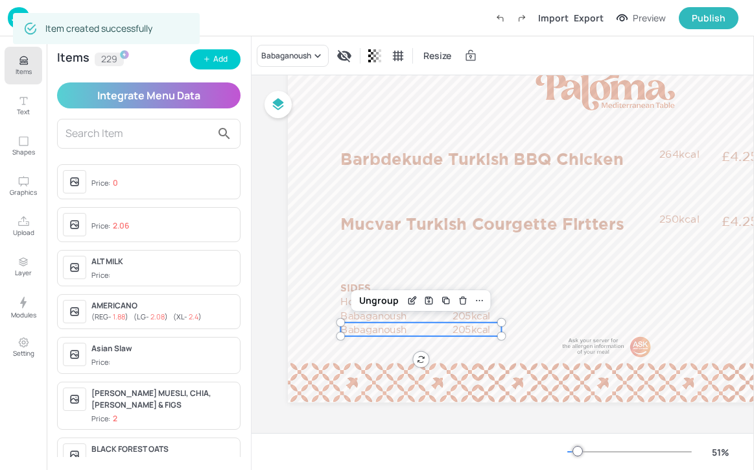
click at [24, 78] on button "Items" at bounding box center [24, 66] width 38 height 38
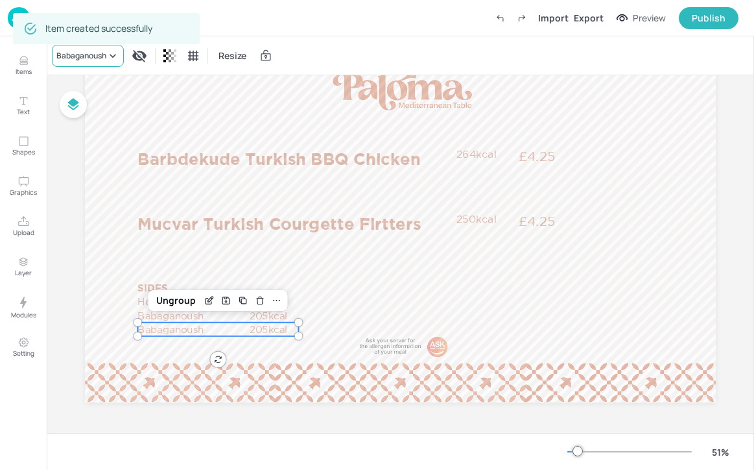
click at [111, 66] on div "Babaganoush" at bounding box center [88, 56] width 72 height 22
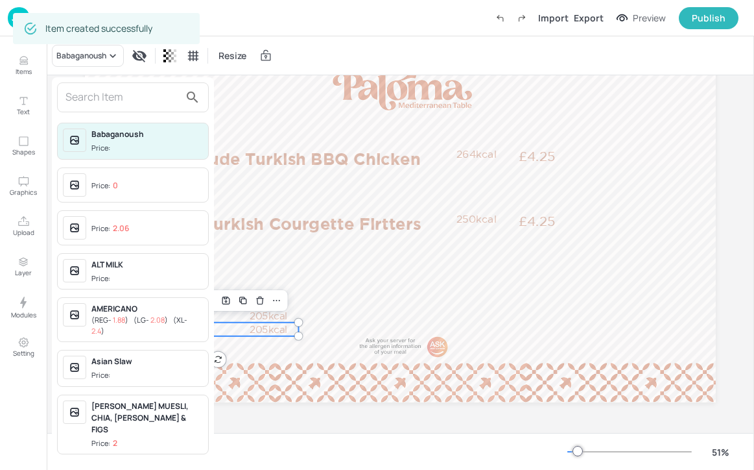
click at [108, 94] on input "text" at bounding box center [123, 97] width 114 height 21
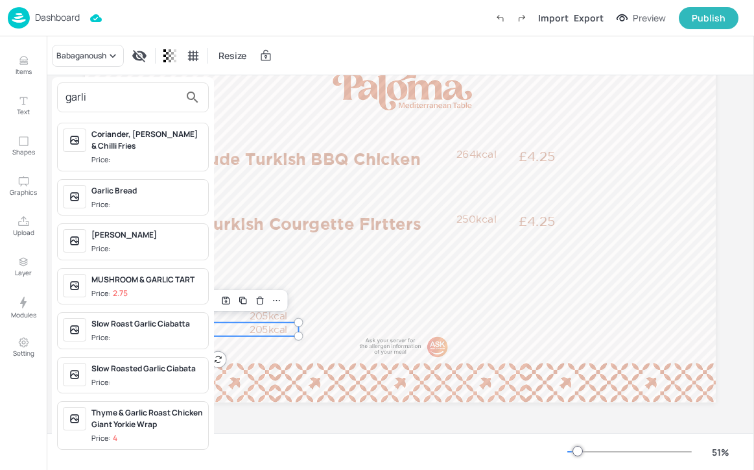
type input "garli"
click at [156, 229] on div "[PERSON_NAME]" at bounding box center [147, 235] width 112 height 12
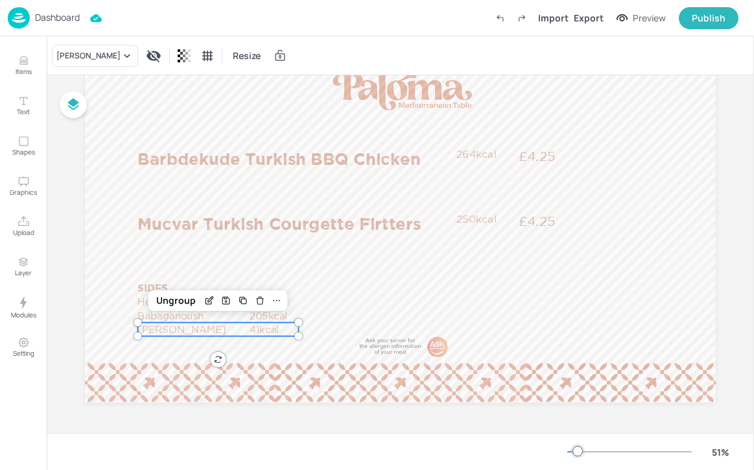
click at [50, 25] on div "Dashboard" at bounding box center [44, 17] width 72 height 21
click at [56, 18] on p "Dashboard" at bounding box center [57, 17] width 45 height 9
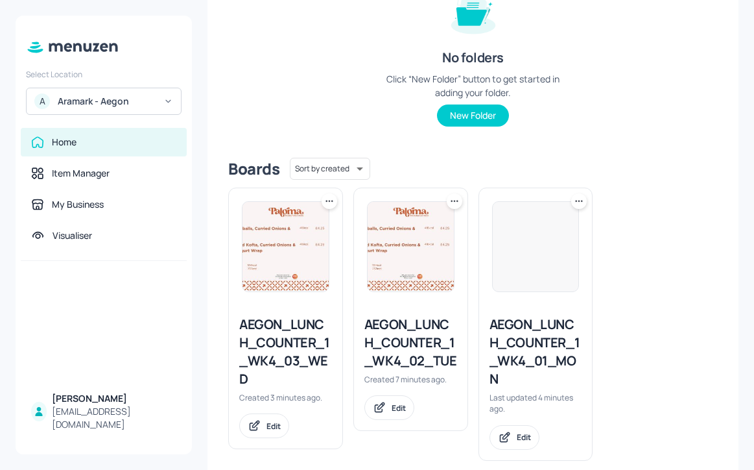
scroll to position [202, 0]
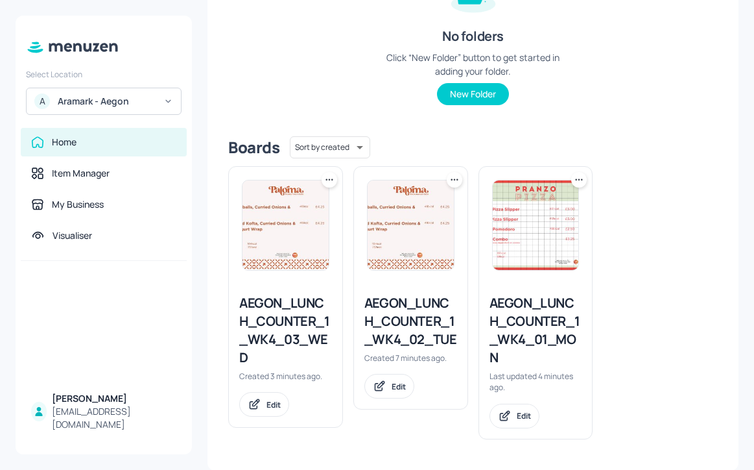
click at [328, 180] on icon at bounding box center [329, 179] width 13 height 13
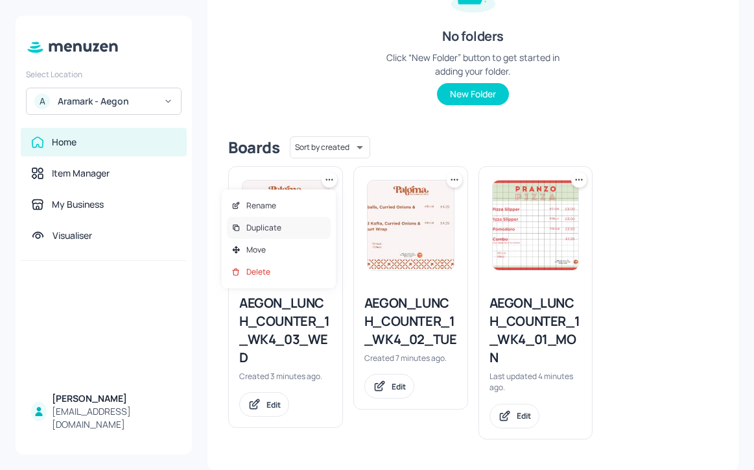
click at [322, 233] on div "Duplicate" at bounding box center [279, 228] width 104 height 22
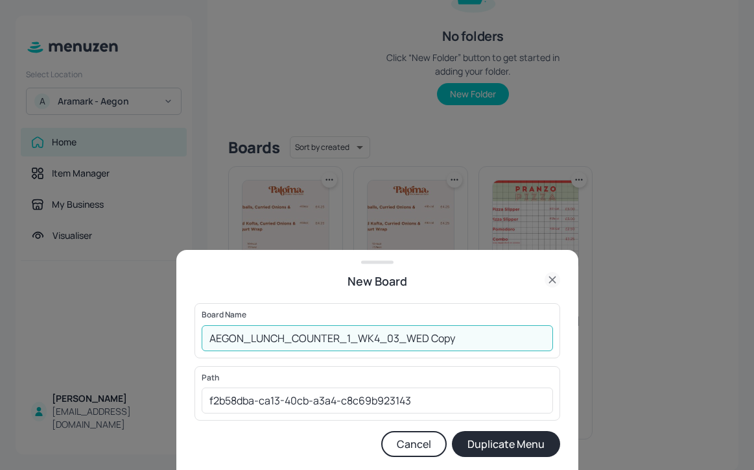
drag, startPoint x: 472, startPoint y: 337, endPoint x: 391, endPoint y: 336, distance: 81.1
click at [391, 336] on input "AEGON_LUNCH_COUNTER_1_WK4_03_WED Copy" at bounding box center [378, 338] width 352 height 26
type input "AEGON_LUNCH_COUNTER_1_WK4_04_THU"
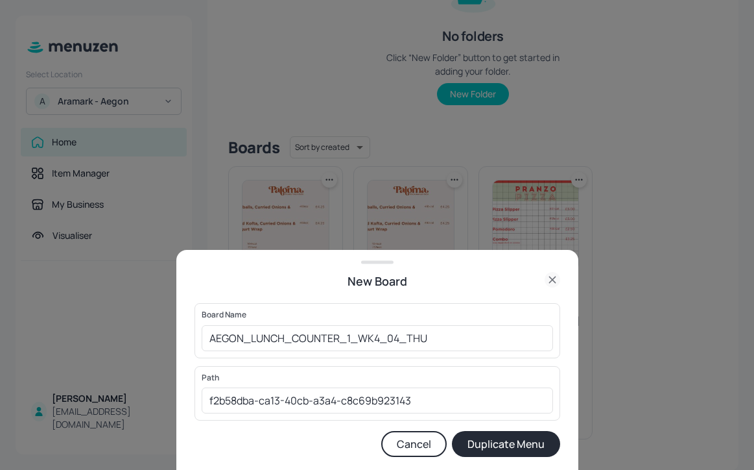
click at [512, 446] on button "Duplicate Menu" at bounding box center [506, 444] width 108 height 26
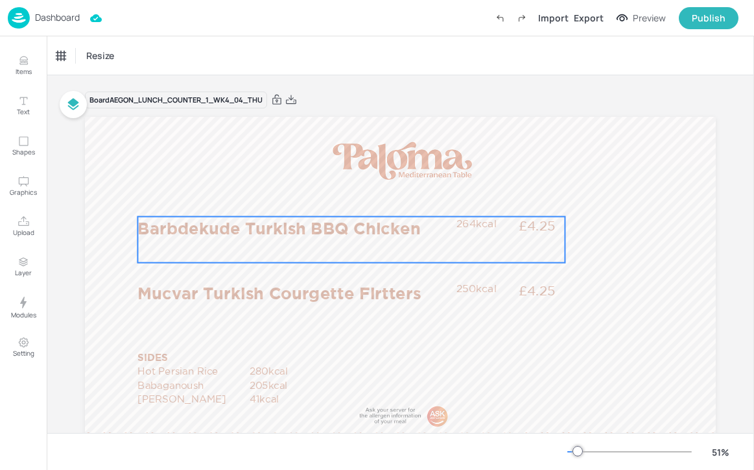
click at [215, 220] on p "Barbdekude Turkish BBQ Chicken" at bounding box center [294, 228] width 313 height 23
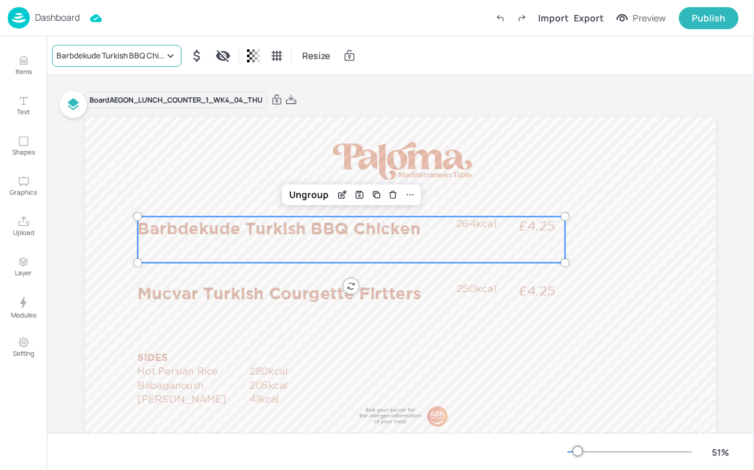
click at [91, 57] on div "Barbdekude Turkish BBQ Chicken" at bounding box center [110, 56] width 108 height 12
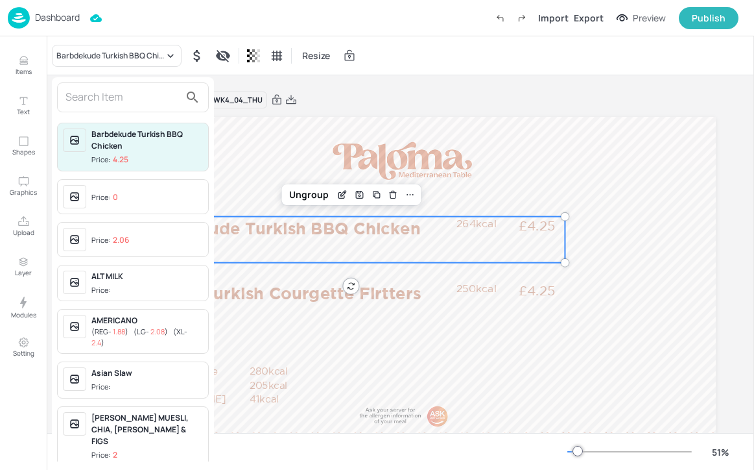
click at [106, 97] on input "text" at bounding box center [123, 97] width 114 height 21
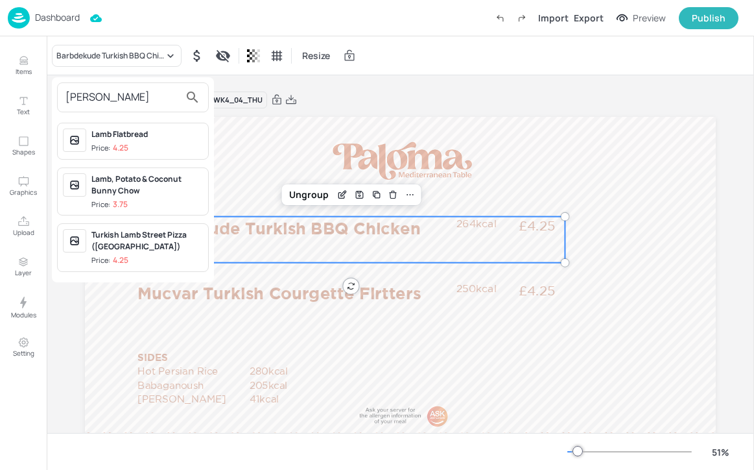
type input "[PERSON_NAME]"
click at [157, 243] on div "Turkish Lamb Street Pizza ([GEOGRAPHIC_DATA])" at bounding box center [147, 240] width 112 height 23
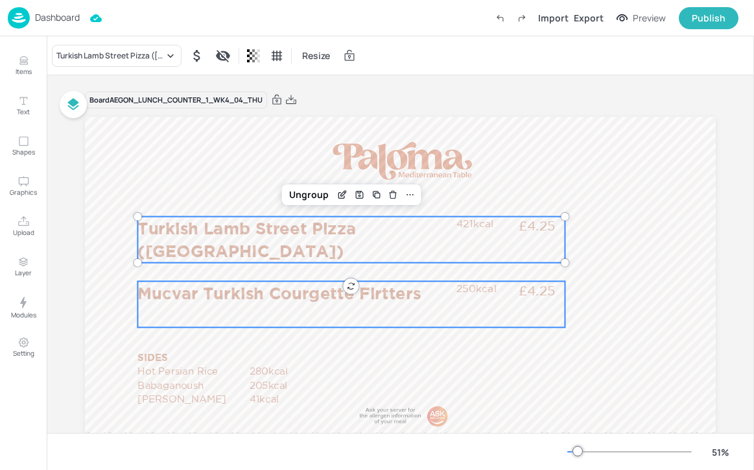
click at [213, 292] on p "Mucvar Turkish Courgette Firtters" at bounding box center [294, 292] width 313 height 23
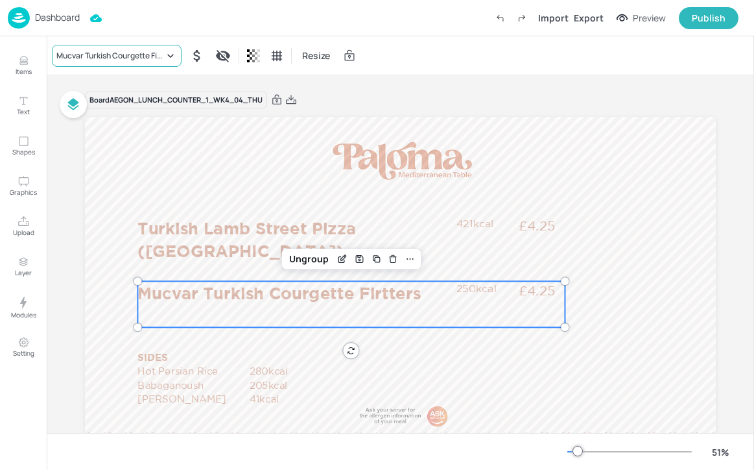
click at [112, 65] on div "Mucvar Turkish Courgette Firtters" at bounding box center [117, 56] width 130 height 22
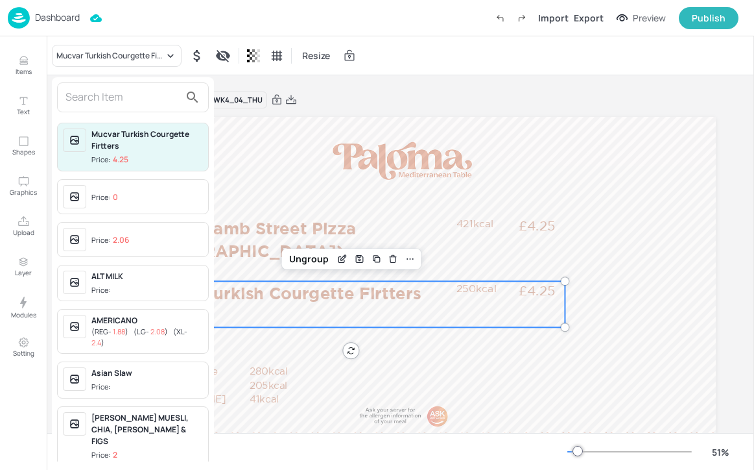
click at [128, 101] on input "text" at bounding box center [123, 97] width 114 height 21
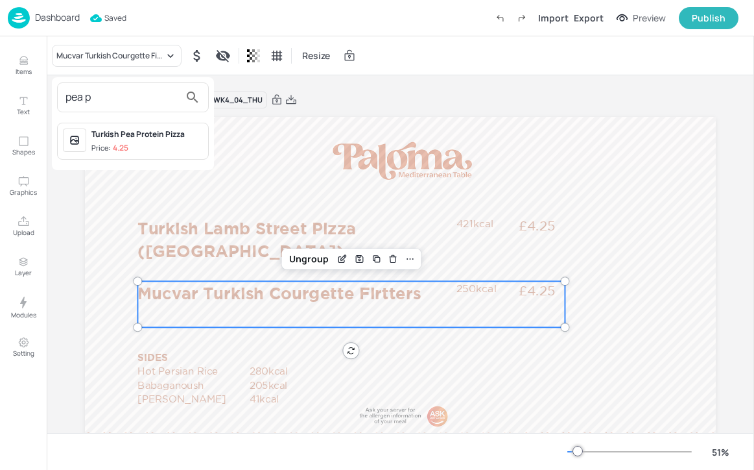
type input "pea p"
click at [169, 139] on div "Turkish Pea Protein Pizza" at bounding box center [147, 134] width 112 height 12
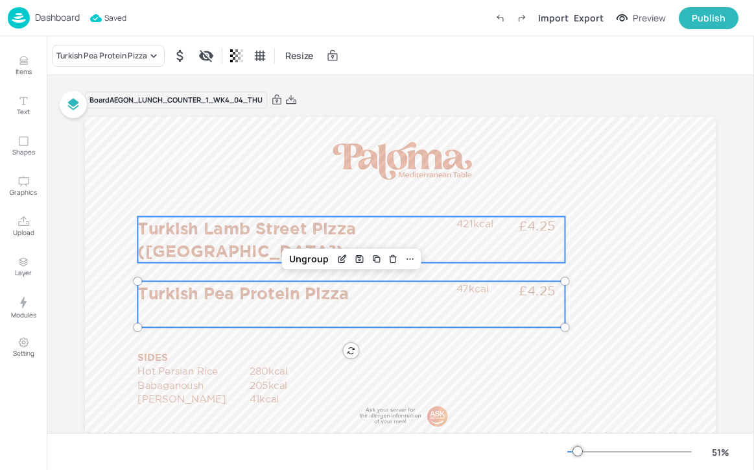
scroll to position [71, 0]
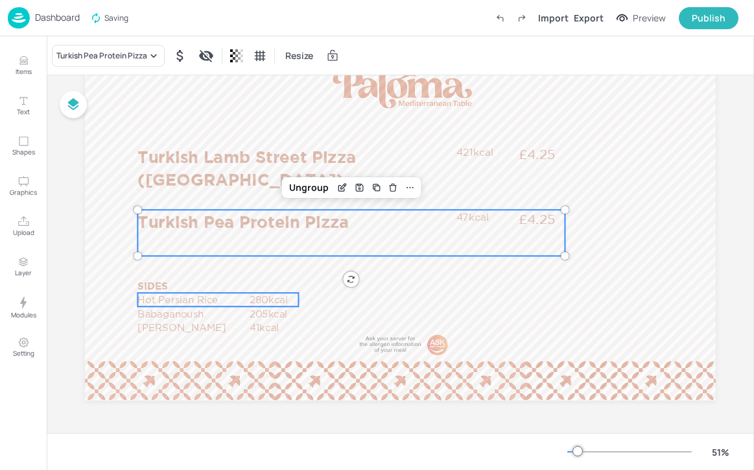
click at [220, 302] on p "Hot Persian Rice" at bounding box center [193, 300] width 110 height 14
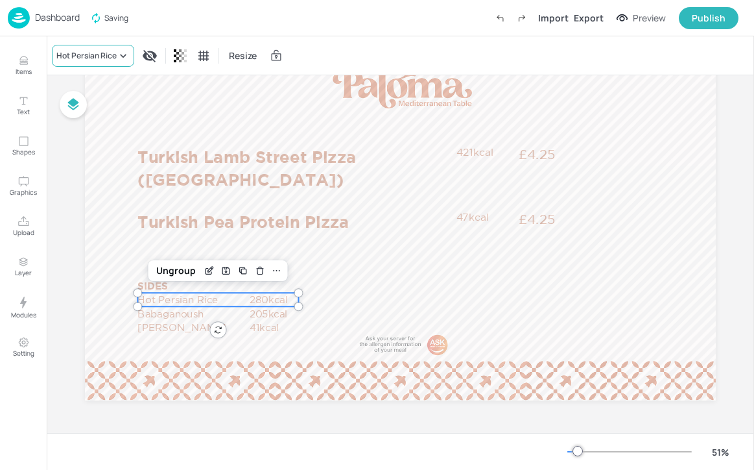
click at [121, 53] on icon at bounding box center [123, 55] width 13 height 13
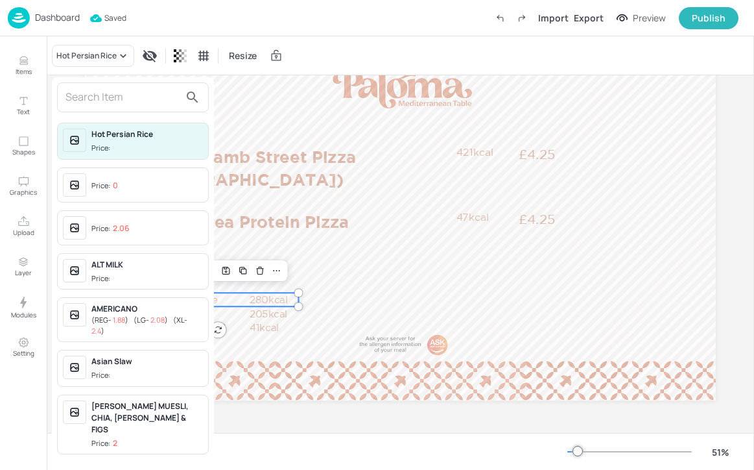
click at [116, 104] on input "text" at bounding box center [123, 97] width 114 height 21
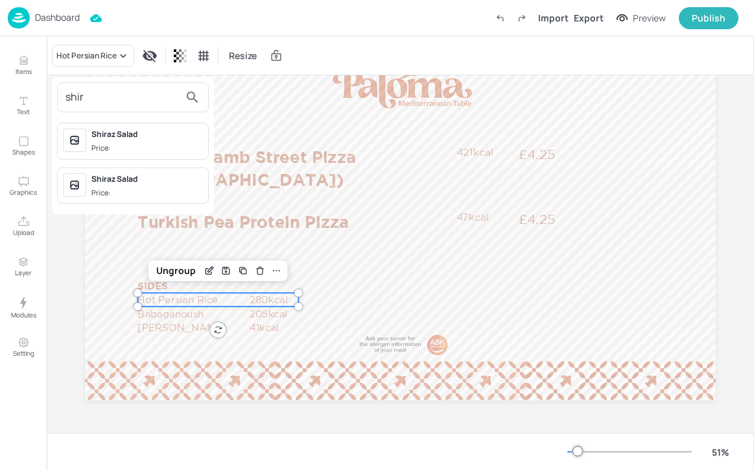
type input "shir"
click at [139, 139] on div "Shiraz Salad" at bounding box center [147, 134] width 112 height 12
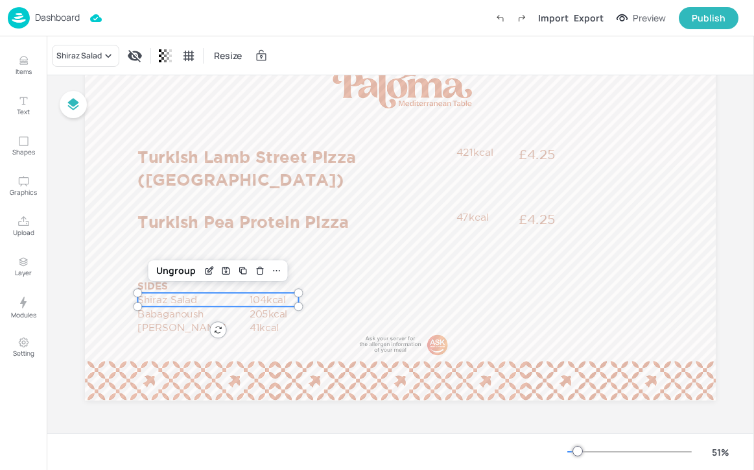
click at [221, 313] on p "Babaganoush" at bounding box center [193, 314] width 110 height 14
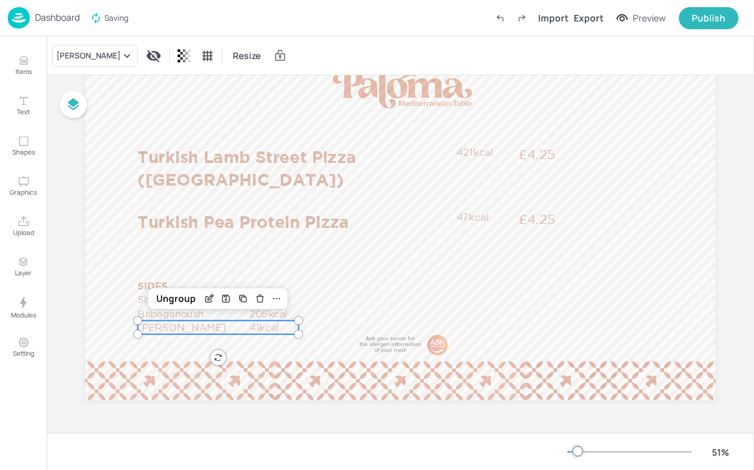
click at [224, 326] on p "[PERSON_NAME]" at bounding box center [193, 327] width 110 height 14
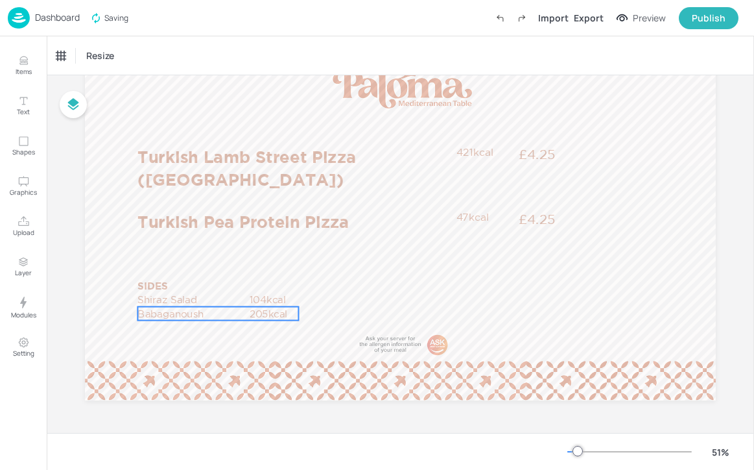
click at [224, 312] on p "Babaganoush" at bounding box center [193, 314] width 110 height 14
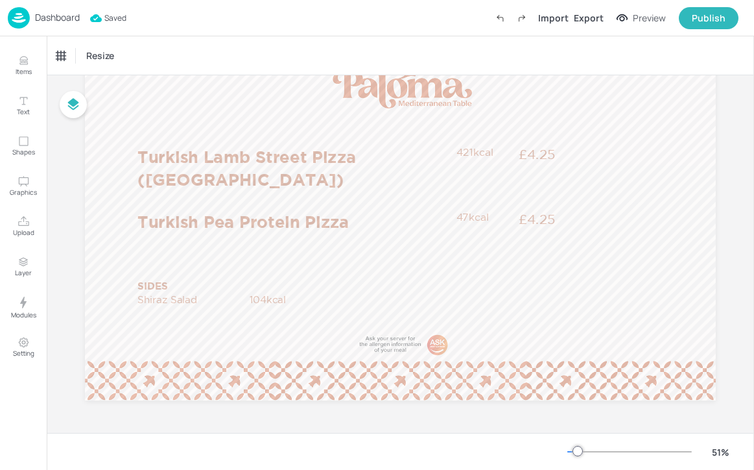
click at [54, 24] on div "Dashboard" at bounding box center [44, 17] width 72 height 21
click at [66, 21] on p "Dashboard" at bounding box center [57, 17] width 45 height 9
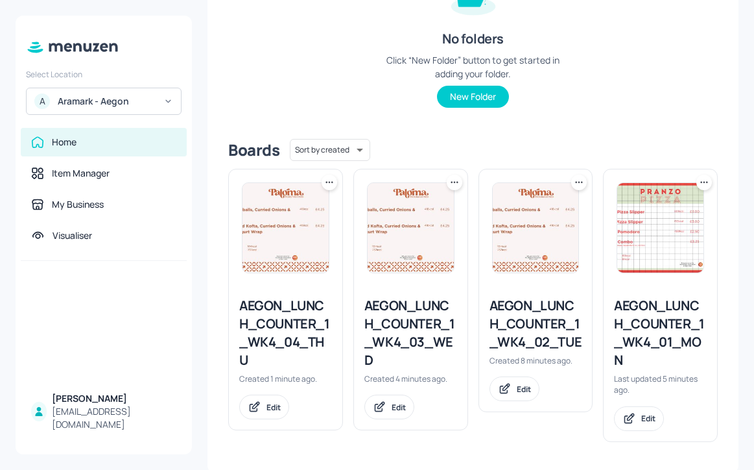
scroll to position [202, 0]
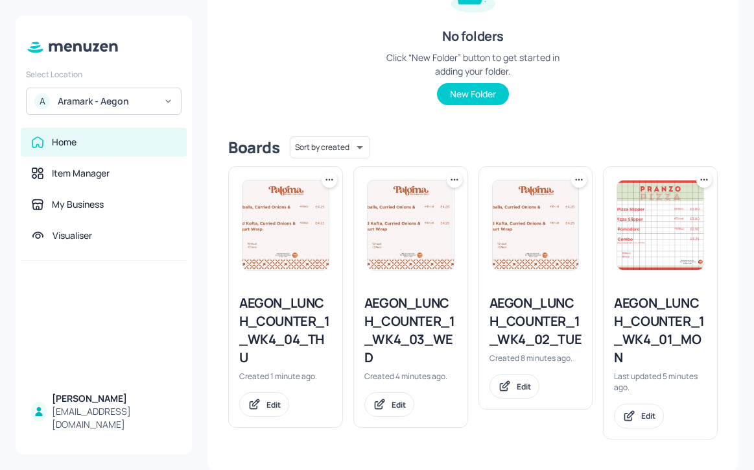
click at [416, 350] on div "AEGON_LUNCH_COUNTER_1_WK4_03_WED" at bounding box center [411, 330] width 93 height 73
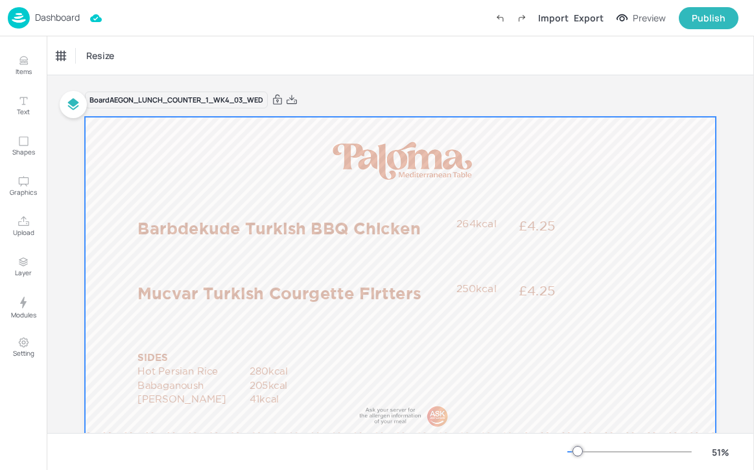
scroll to position [71, 0]
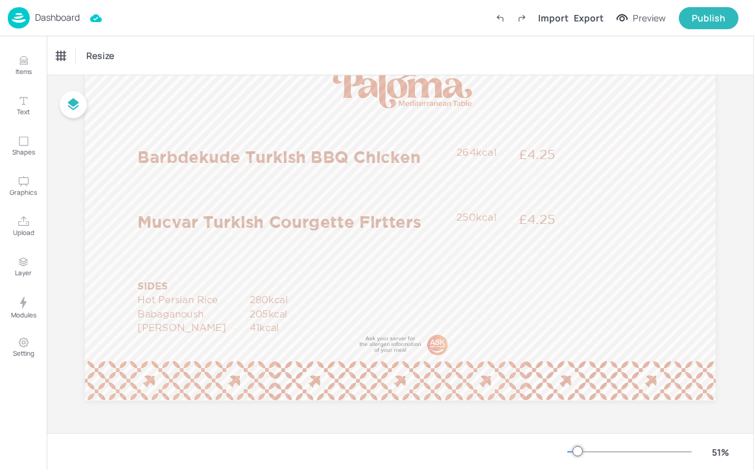
click at [29, 16] on img at bounding box center [19, 17] width 22 height 21
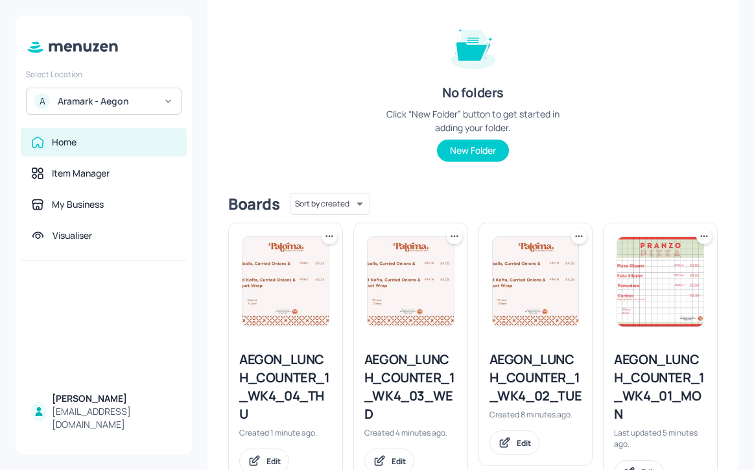
scroll to position [202, 0]
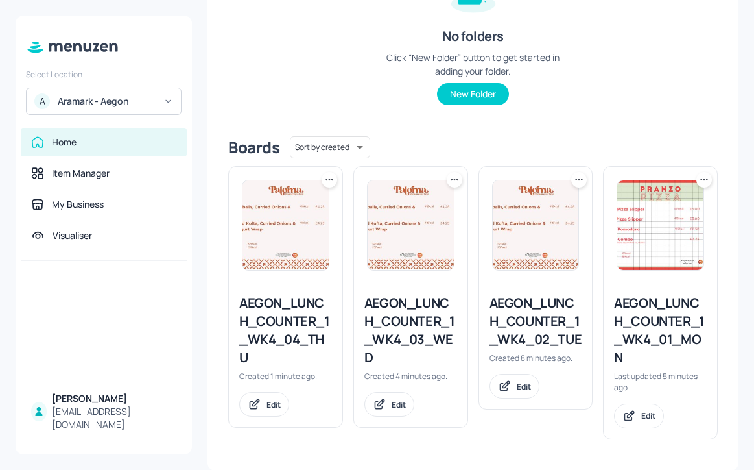
click at [703, 183] on icon at bounding box center [704, 179] width 13 height 13
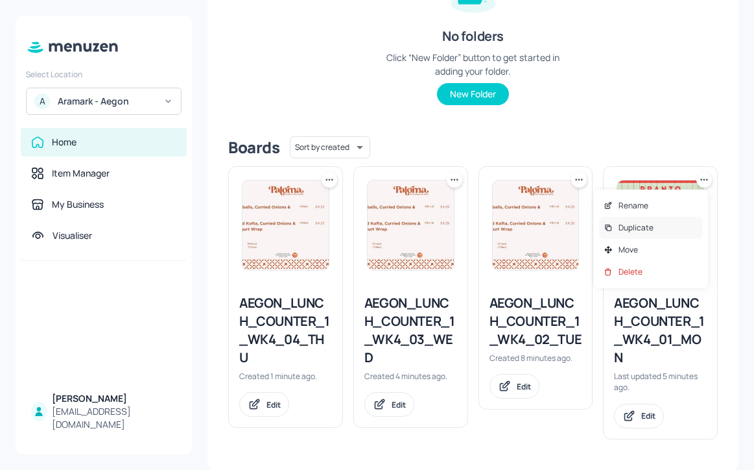
click at [664, 234] on div "Duplicate" at bounding box center [651, 228] width 104 height 22
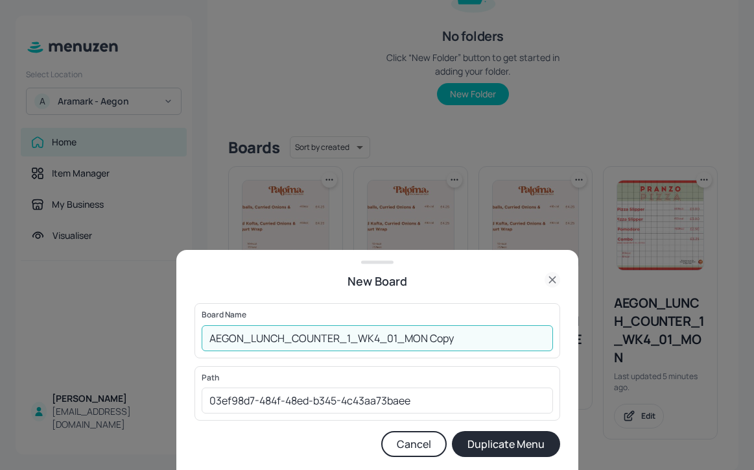
drag, startPoint x: 483, startPoint y: 345, endPoint x: 392, endPoint y: 335, distance: 91.3
click at [392, 335] on input "AEGON_LUNCH_COUNTER_1_WK4_01_MON Copy" at bounding box center [378, 338] width 352 height 26
type input "AEGON_LUNCH_COUNTER_1_WK4_05_FRI"
click at [464, 437] on button "Duplicate Menu" at bounding box center [506, 444] width 108 height 26
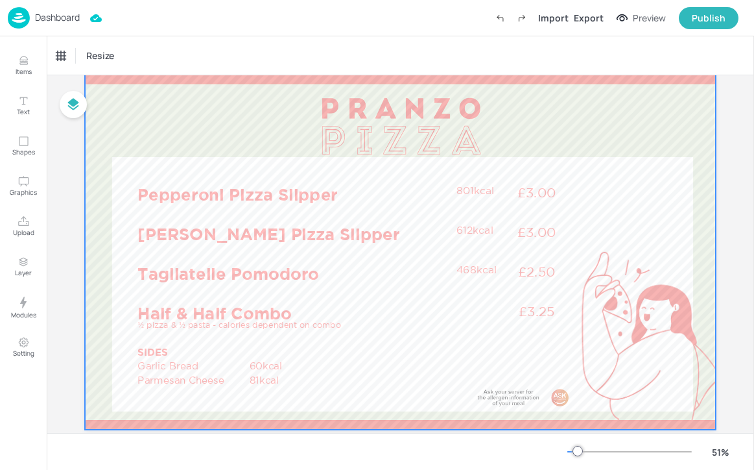
scroll to position [43, 0]
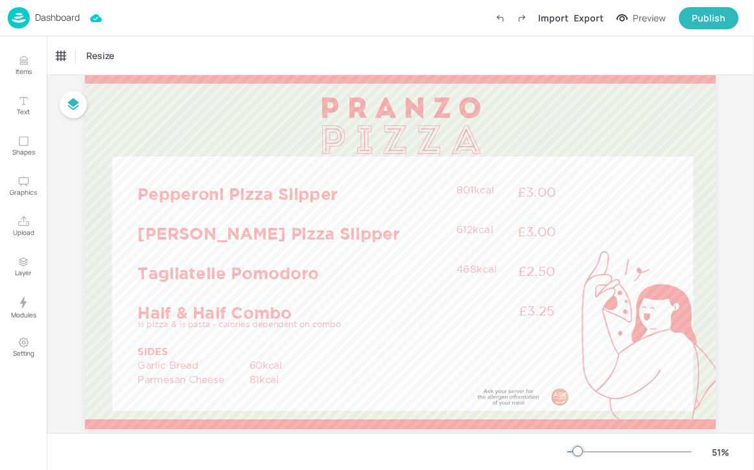
click at [182, 194] on p "Pepperoni Pizza Slipper" at bounding box center [294, 193] width 313 height 23
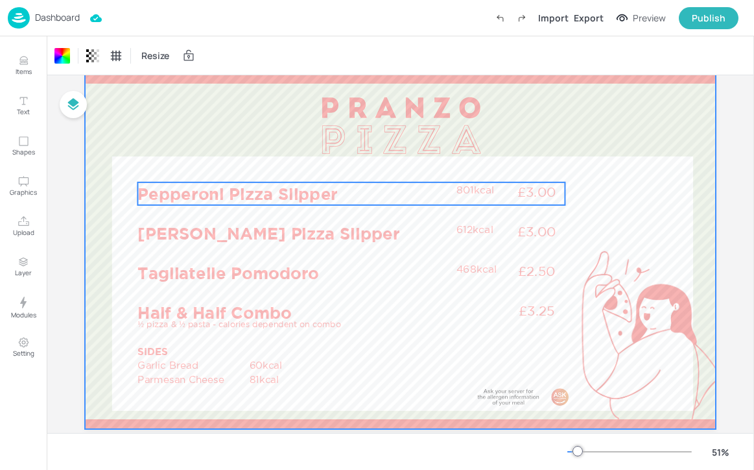
click at [348, 182] on p "Pepperoni Pizza Slipper" at bounding box center [294, 193] width 313 height 23
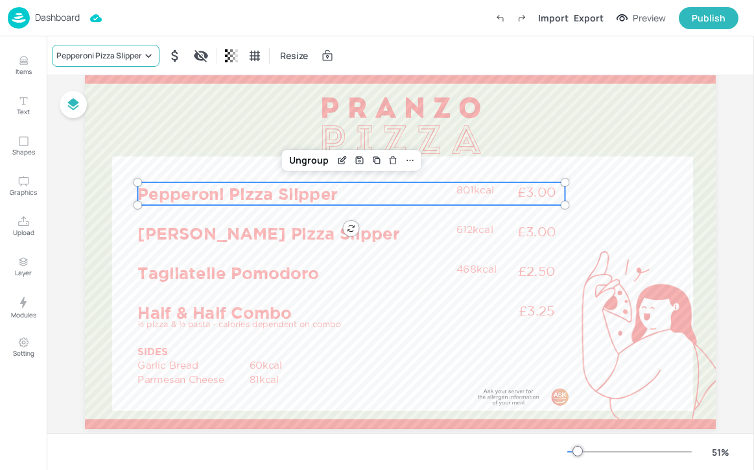
click at [141, 56] on div "Pepperoni Pizza Slipper" at bounding box center [99, 56] width 86 height 12
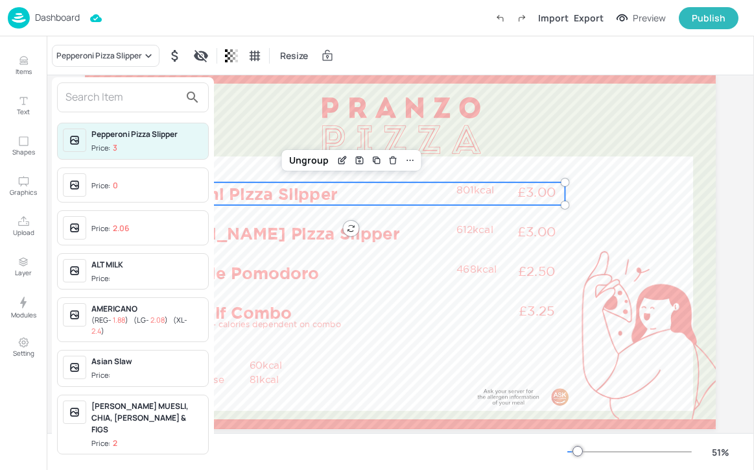
click at [158, 98] on input "text" at bounding box center [123, 97] width 114 height 21
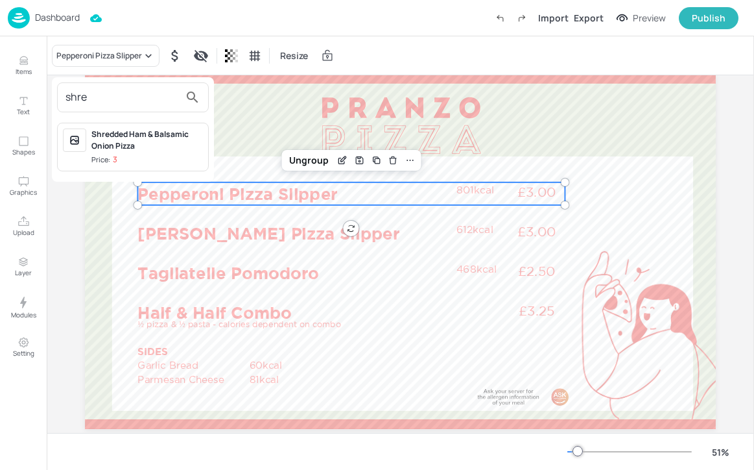
type input "shre"
click at [145, 148] on div "Shredded Ham & Balsamic Onion Pizza" at bounding box center [147, 139] width 112 height 23
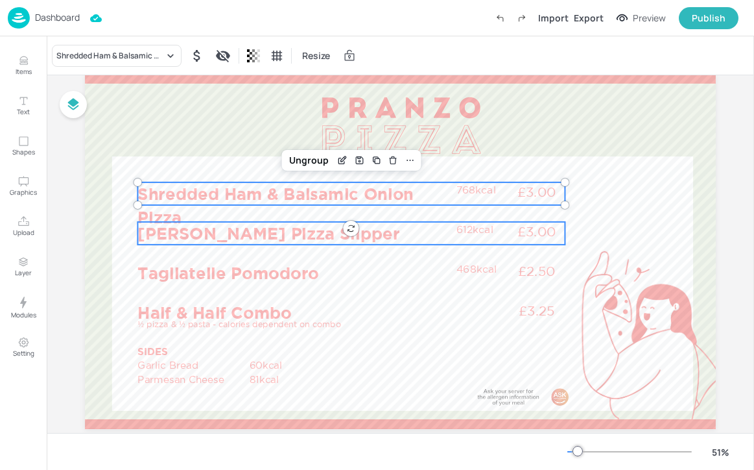
click at [232, 232] on p "Margerita Pizza Slipper" at bounding box center [294, 233] width 313 height 23
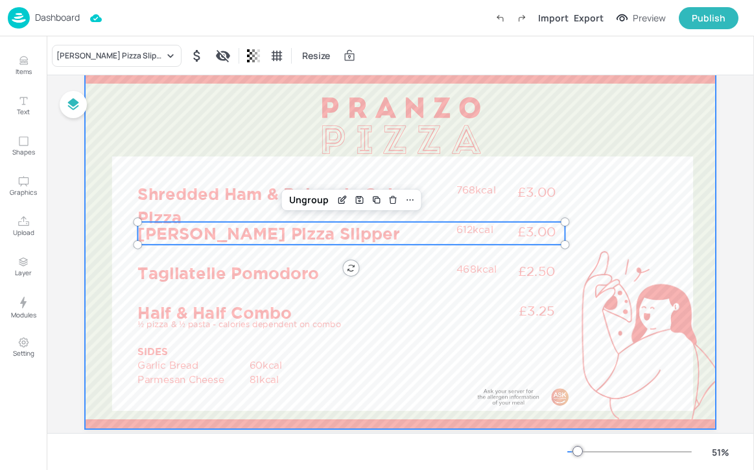
click at [106, 67] on div "Margerita Pizza Slipper Resize" at bounding box center [401, 55] width 708 height 38
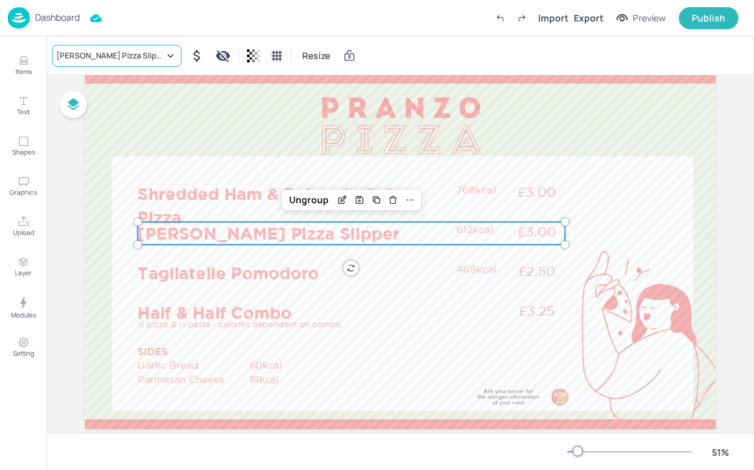
click at [106, 50] on div "Margerita Pizza Slipper" at bounding box center [110, 56] width 108 height 12
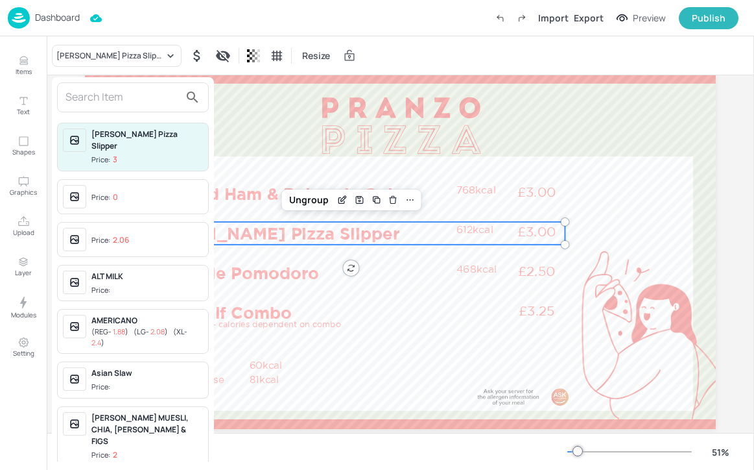
click at [103, 96] on input "text" at bounding box center [123, 97] width 114 height 21
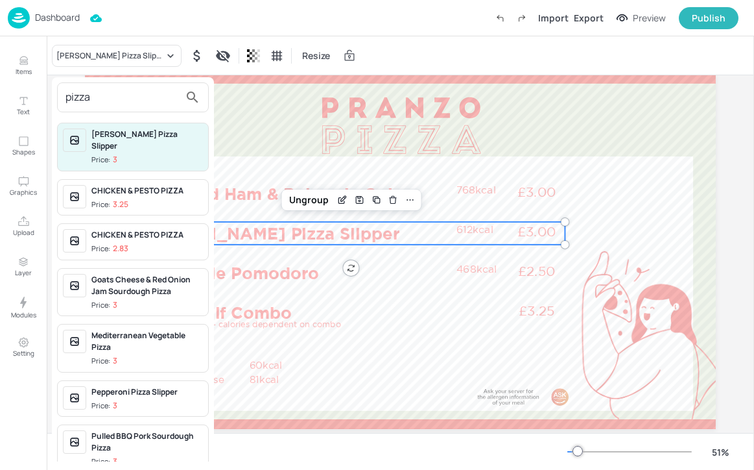
type input "pizza"
click at [133, 339] on div "Mediterranean Vegetable Pizza" at bounding box center [147, 341] width 112 height 23
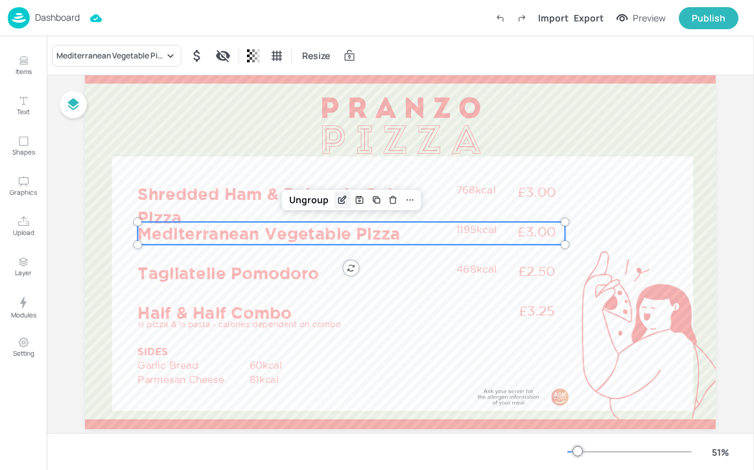
click at [344, 197] on icon "Edit Item" at bounding box center [342, 200] width 11 height 10
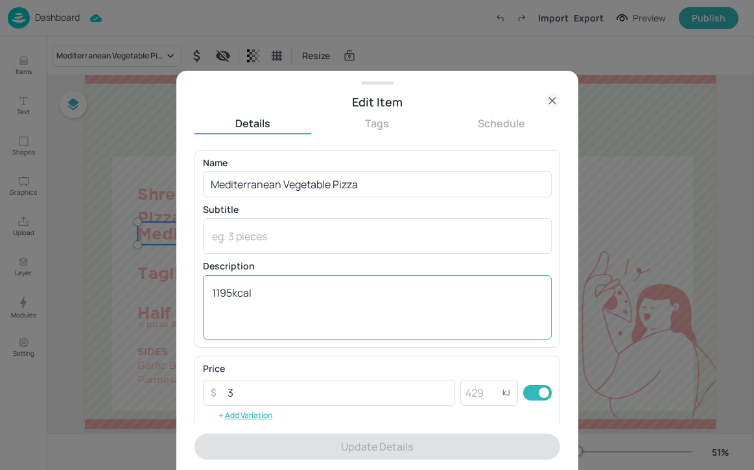
scroll to position [208, 0]
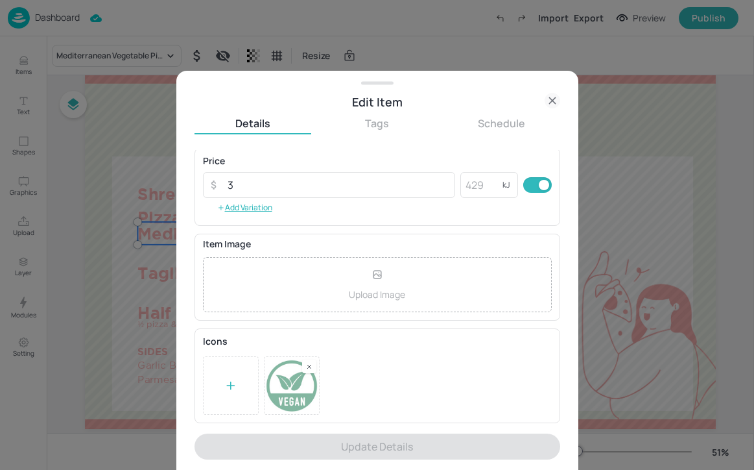
click at [556, 99] on icon at bounding box center [553, 101] width 16 height 16
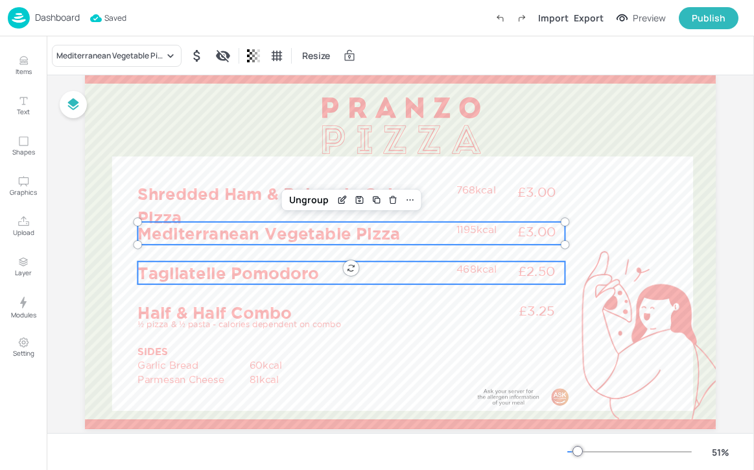
click at [291, 276] on p "Tagliatelle Pomodoro" at bounding box center [294, 272] width 313 height 23
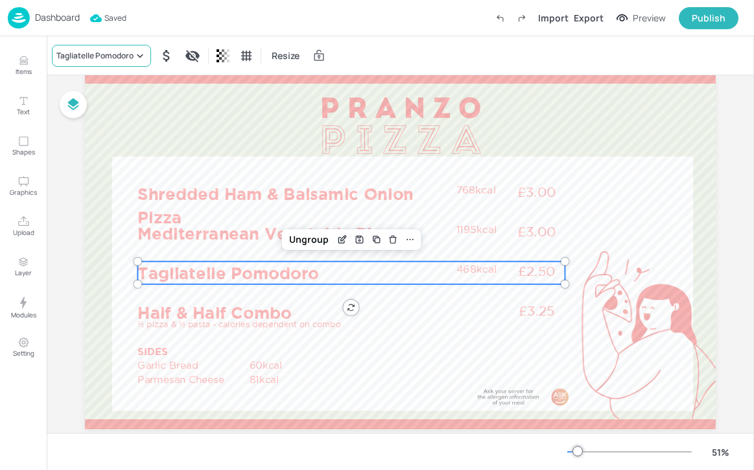
click at [111, 59] on div "Tagliatelle Pomodoro" at bounding box center [94, 56] width 77 height 12
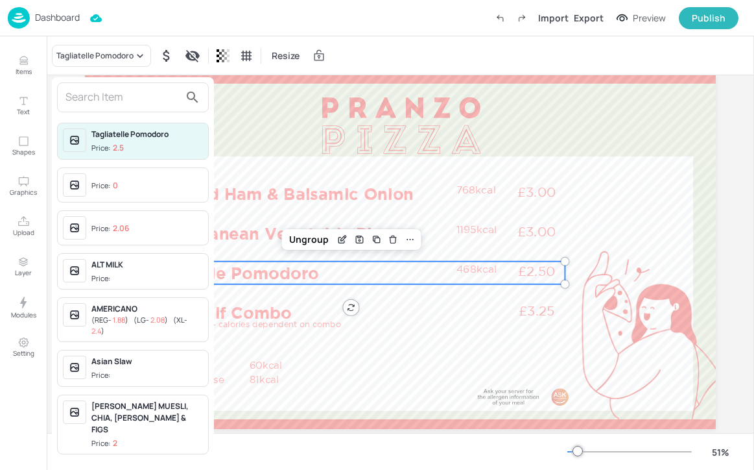
click at [86, 85] on div at bounding box center [133, 97] width 152 height 30
click at [86, 91] on input "text" at bounding box center [123, 97] width 114 height 21
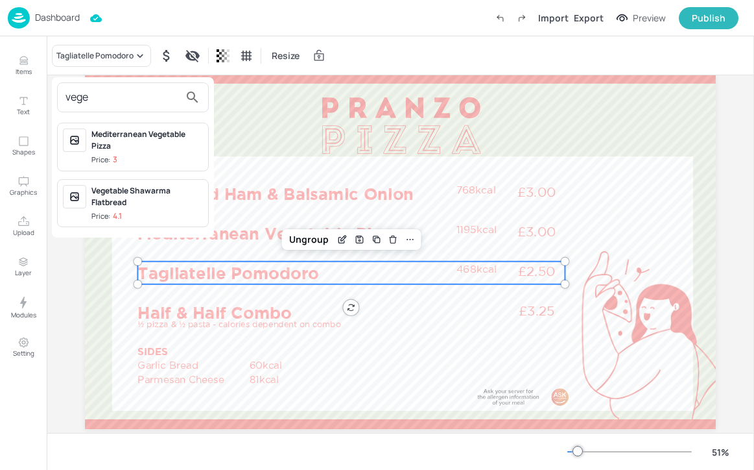
type input "vege"
click at [172, 150] on div "Mediterranean Vegetable Pizza" at bounding box center [147, 139] width 112 height 23
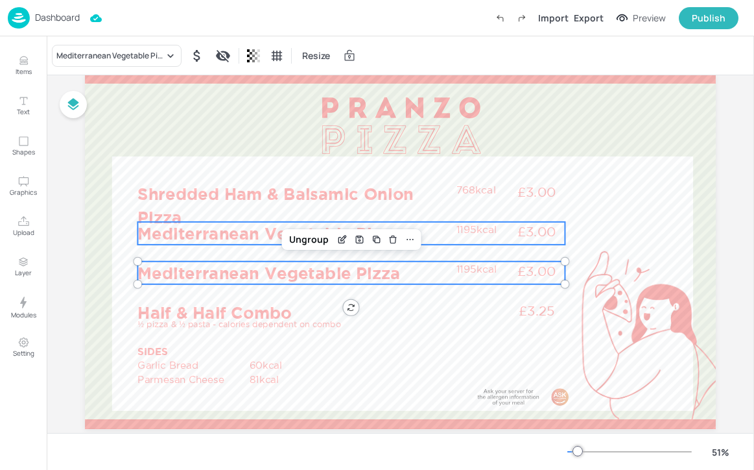
click at [204, 235] on p "Mediterranean Vegetable Pizza" at bounding box center [294, 233] width 313 height 23
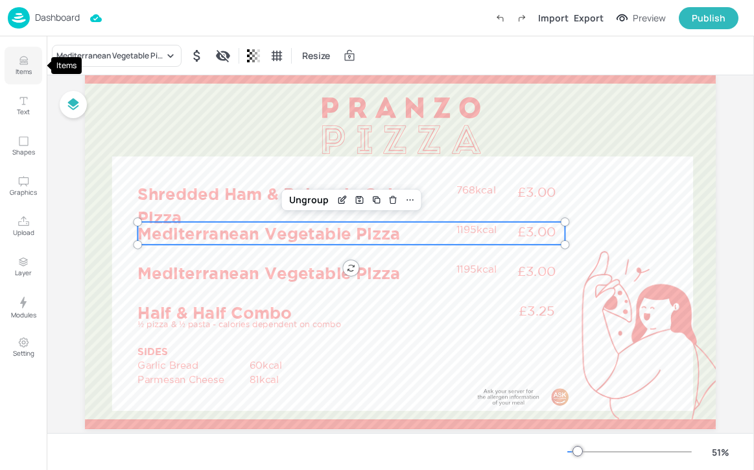
click at [6, 55] on button "Items" at bounding box center [24, 66] width 38 height 38
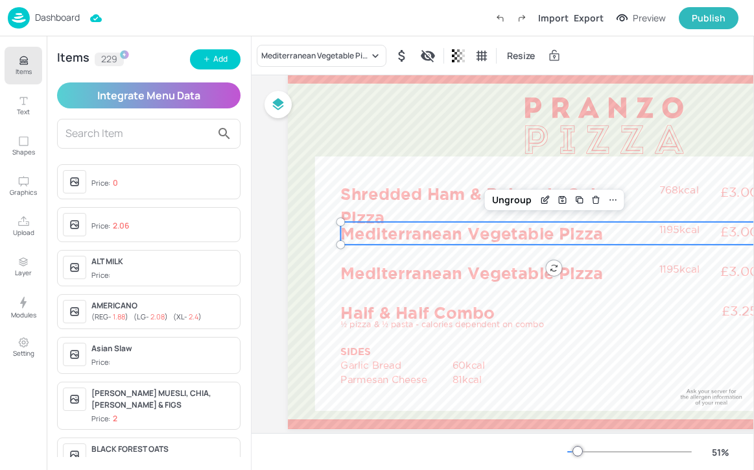
click at [121, 136] on input "text" at bounding box center [139, 133] width 146 height 21
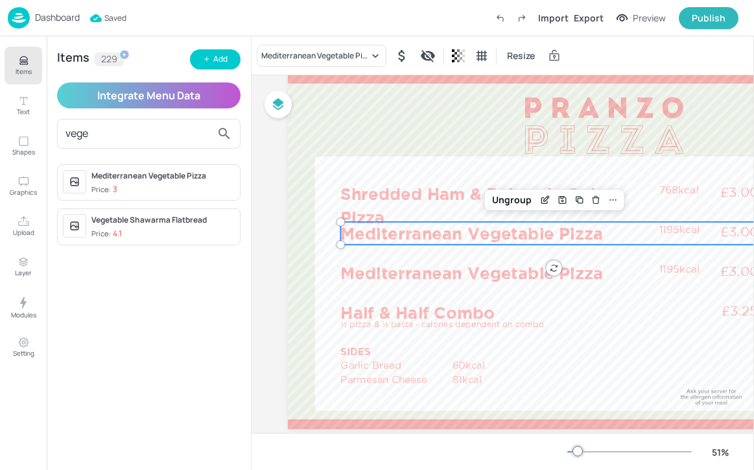
type input "vege"
click at [192, 186] on span "Price: 3" at bounding box center [162, 189] width 143 height 11
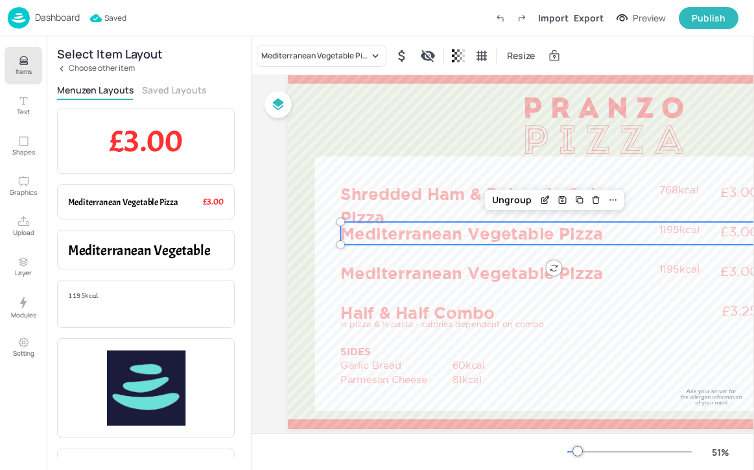
scroll to position [202, 0]
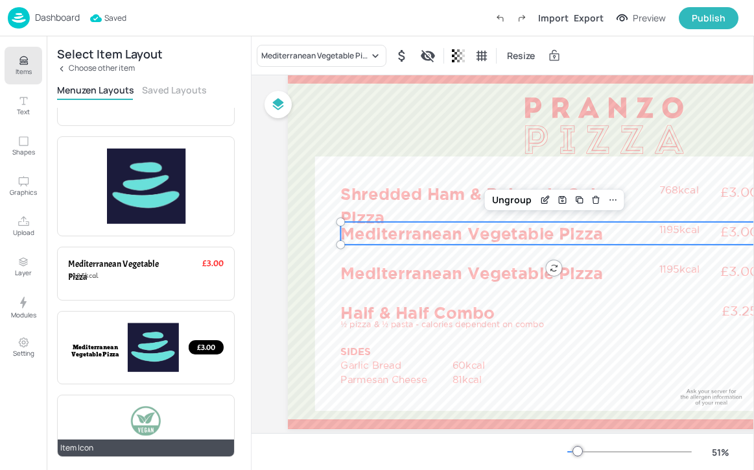
click at [168, 412] on div at bounding box center [146, 420] width 156 height 30
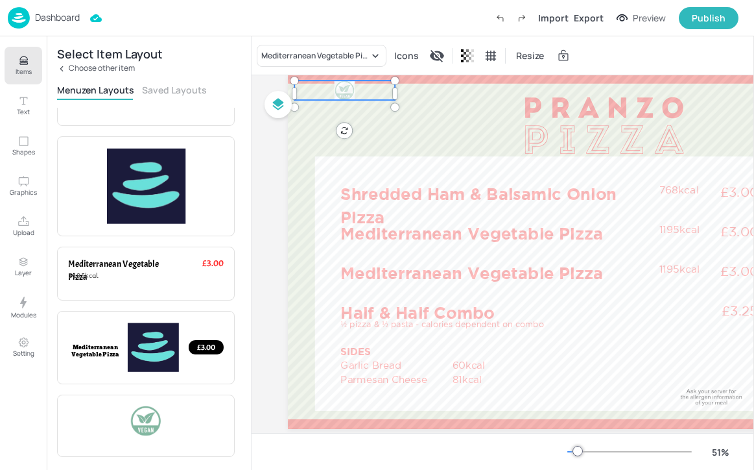
click at [25, 69] on p "Items" at bounding box center [24, 71] width 16 height 9
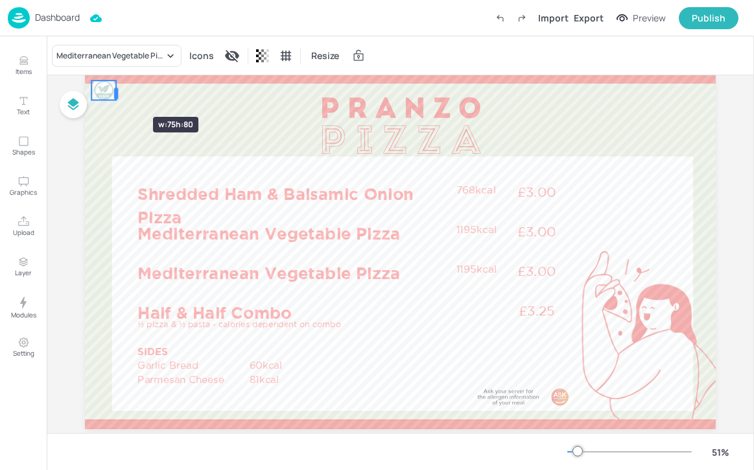
drag, startPoint x: 190, startPoint y: 92, endPoint x: 114, endPoint y: 93, distance: 75.9
click at [114, 93] on div at bounding box center [116, 94] width 4 height 12
drag, startPoint x: 101, startPoint y: 93, endPoint x: 415, endPoint y: 230, distance: 342.8
click at [415, 230] on div at bounding box center [418, 228] width 21 height 19
click at [417, 231] on div at bounding box center [418, 231] width 21 height 19
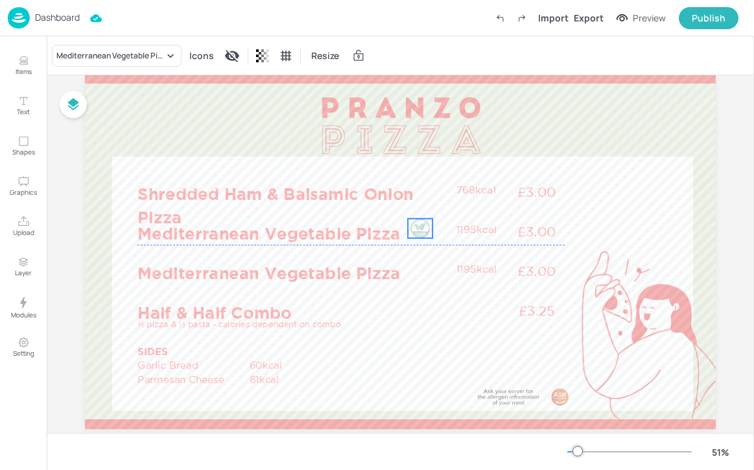
click at [418, 226] on div at bounding box center [420, 228] width 21 height 19
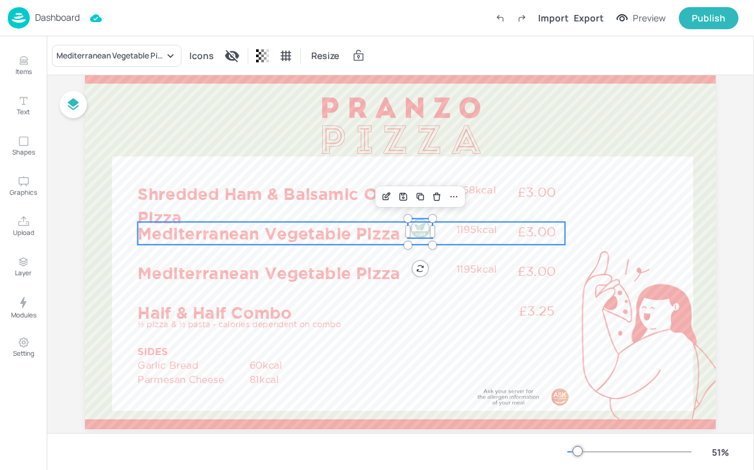
click at [374, 229] on p "Mediterranean Vegetable Pizza" at bounding box center [294, 233] width 313 height 23
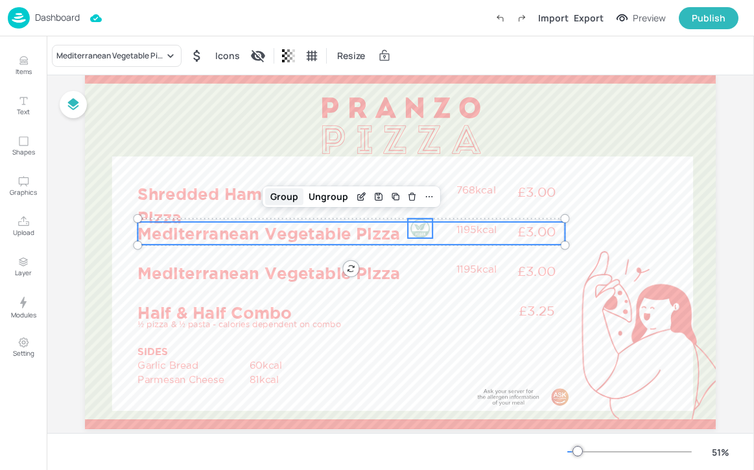
click at [290, 197] on div "Group" at bounding box center [284, 196] width 38 height 17
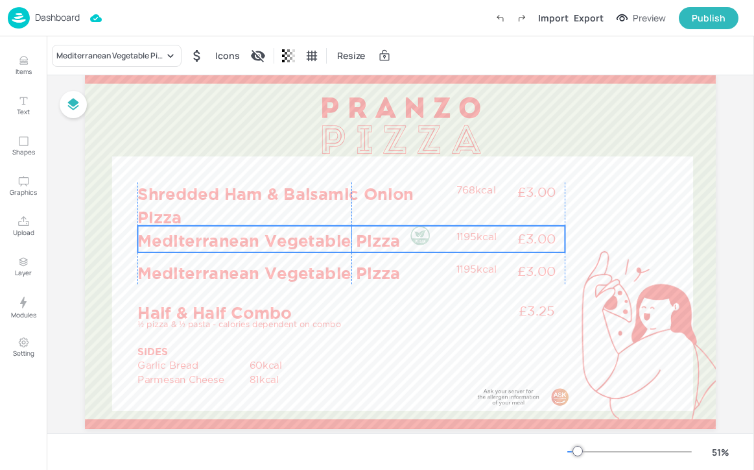
drag, startPoint x: 287, startPoint y: 230, endPoint x: 287, endPoint y: 237, distance: 7.1
click at [287, 237] on p "Mediterranean Vegetable Pizza" at bounding box center [294, 240] width 313 height 23
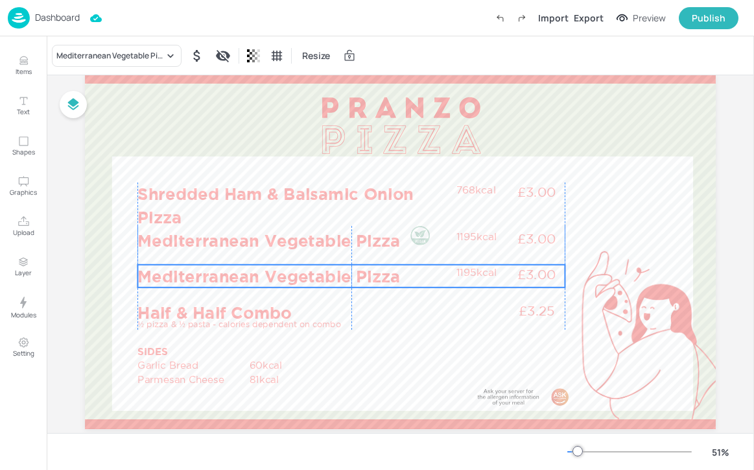
click at [274, 271] on p "Mediterranean Vegetable Pizza" at bounding box center [294, 276] width 313 height 23
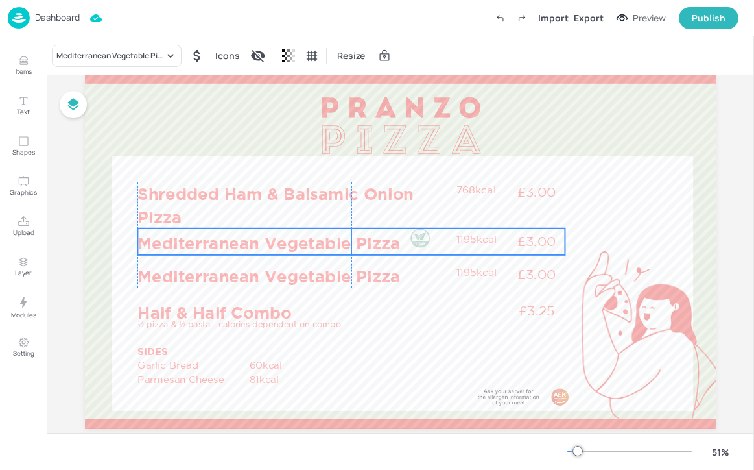
click at [221, 237] on p "Mediterranean Vegetable Pizza" at bounding box center [294, 243] width 313 height 23
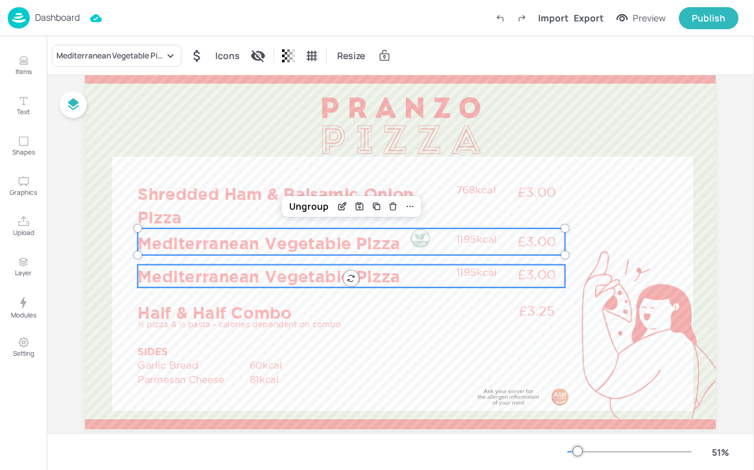
click at [227, 270] on p "Mediterranean Vegetable Pizza" at bounding box center [294, 276] width 313 height 23
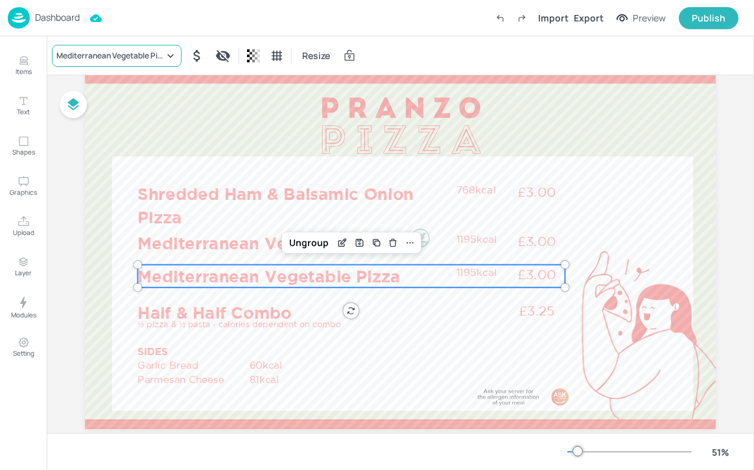
click at [130, 58] on div "Mediterranean Vegetable Pizza" at bounding box center [110, 56] width 108 height 12
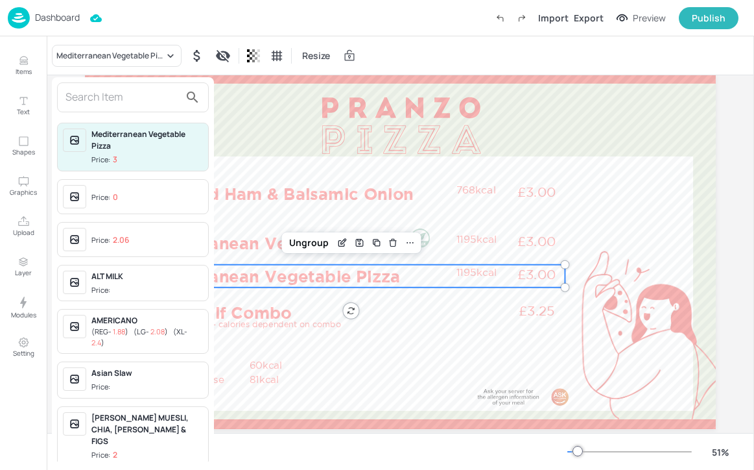
click at [133, 97] on input "text" at bounding box center [123, 97] width 114 height 21
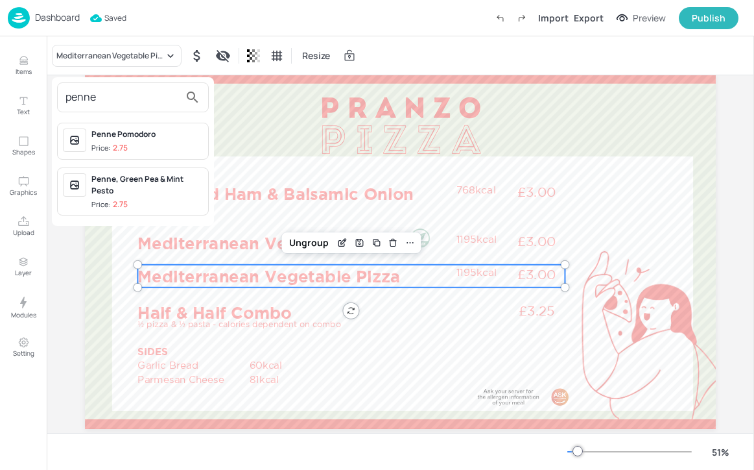
type input "penne"
click at [194, 186] on div "Penne, Green Pea & Mint Pesto" at bounding box center [147, 184] width 112 height 23
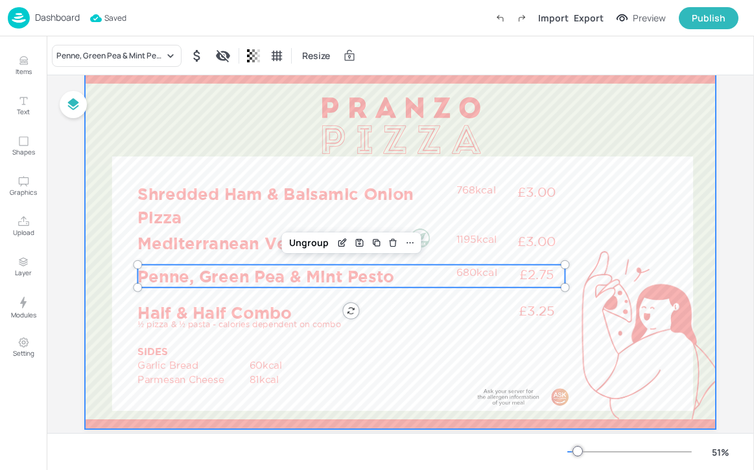
click at [470, 141] on div at bounding box center [400, 251] width 631 height 355
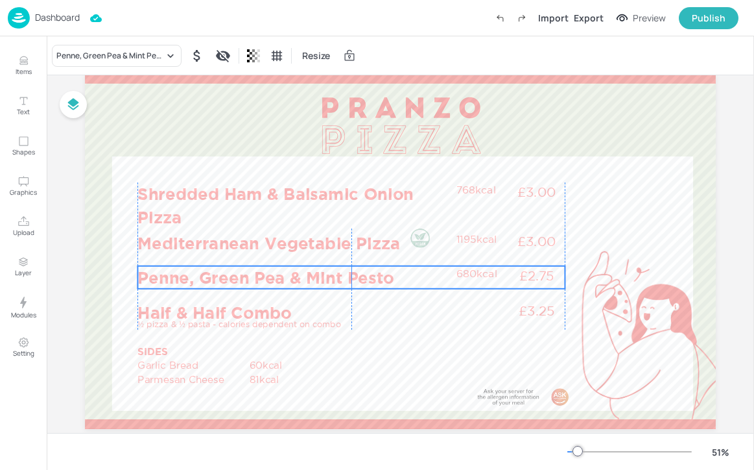
click at [373, 269] on p "Penne, Green Pea & Mint Pesto" at bounding box center [294, 277] width 313 height 23
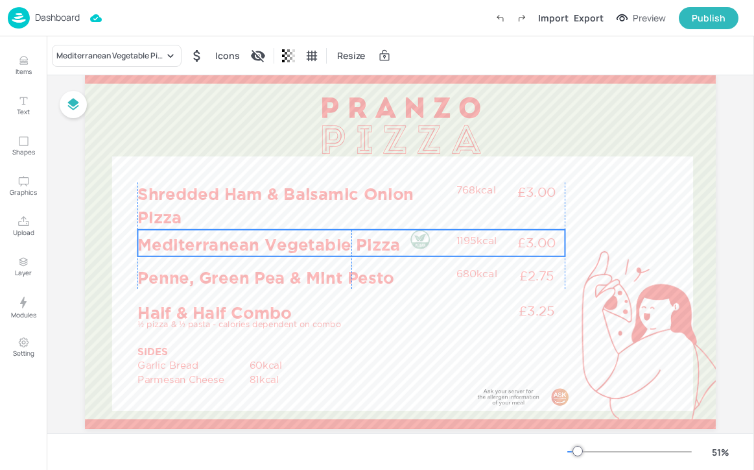
click at [243, 238] on p "Mediterranean Vegetable Pizza" at bounding box center [294, 244] width 313 height 23
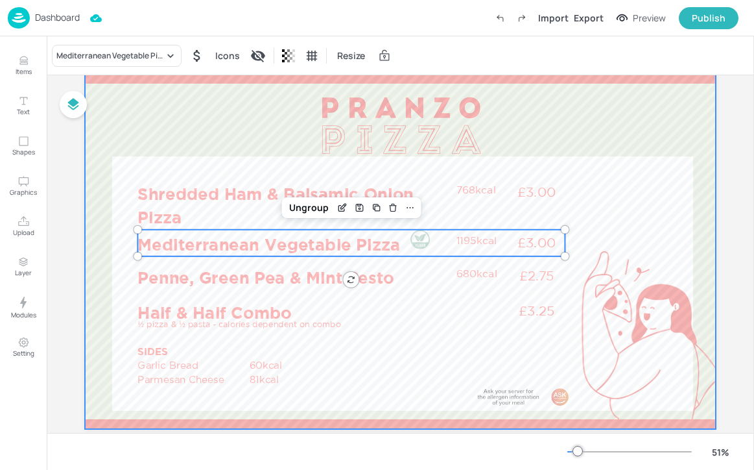
click at [600, 206] on div at bounding box center [400, 251] width 631 height 355
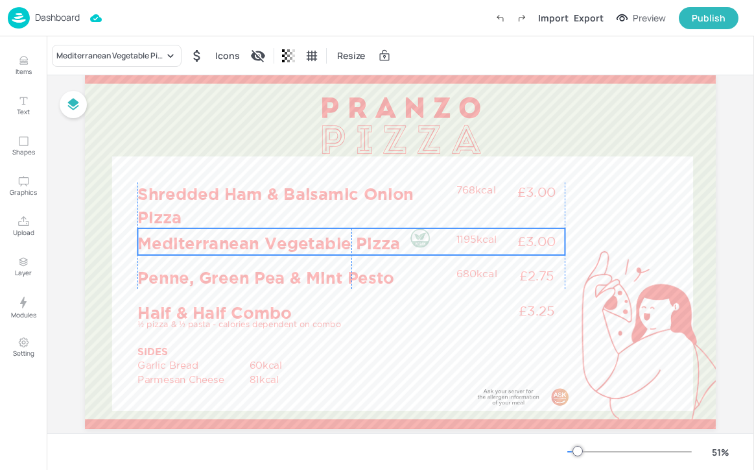
click at [472, 239] on p "1195kcal" at bounding box center [480, 239] width 47 height 14
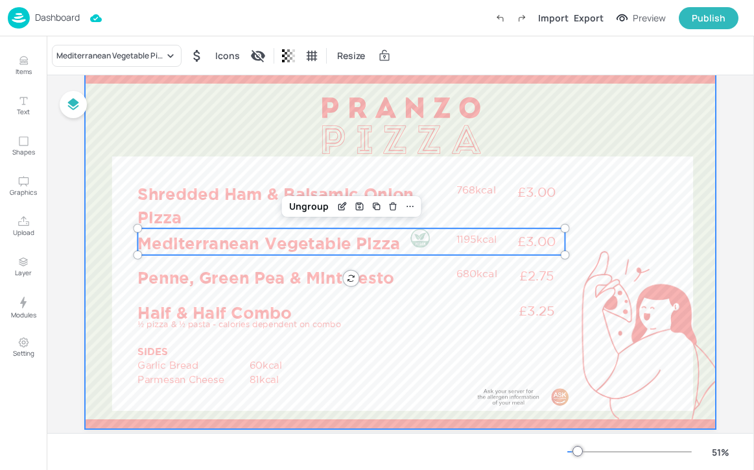
click at [595, 235] on div at bounding box center [400, 251] width 631 height 355
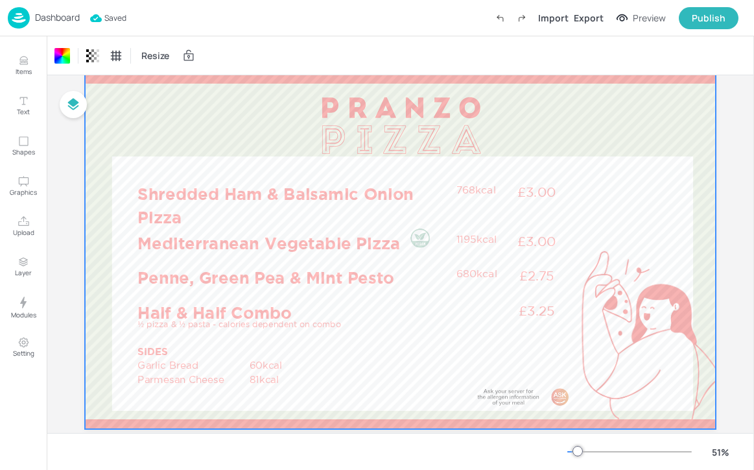
click at [586, 105] on div at bounding box center [400, 251] width 631 height 355
click at [54, 19] on p "Dashboard" at bounding box center [57, 17] width 45 height 9
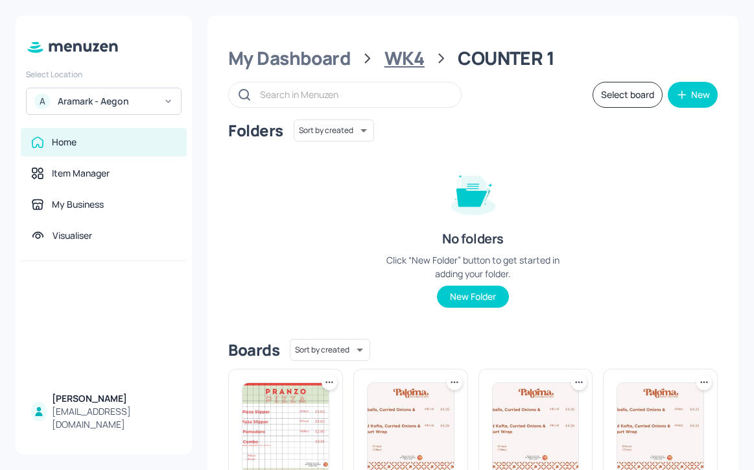
click at [403, 54] on div "WK4" at bounding box center [405, 58] width 40 height 23
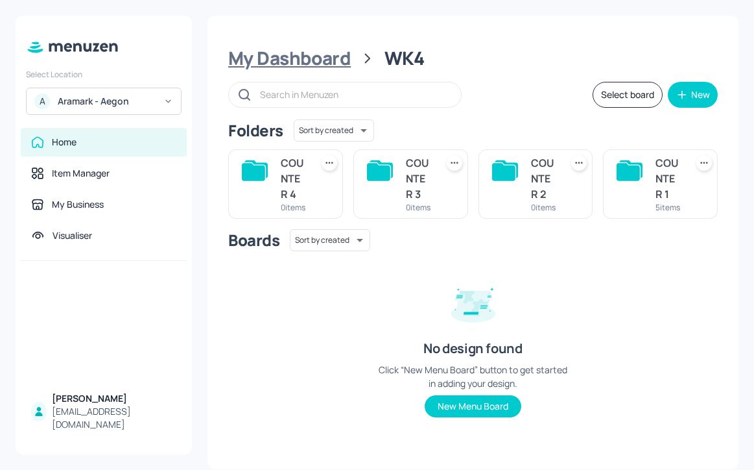
click at [337, 60] on div "My Dashboard" at bounding box center [289, 58] width 123 height 23
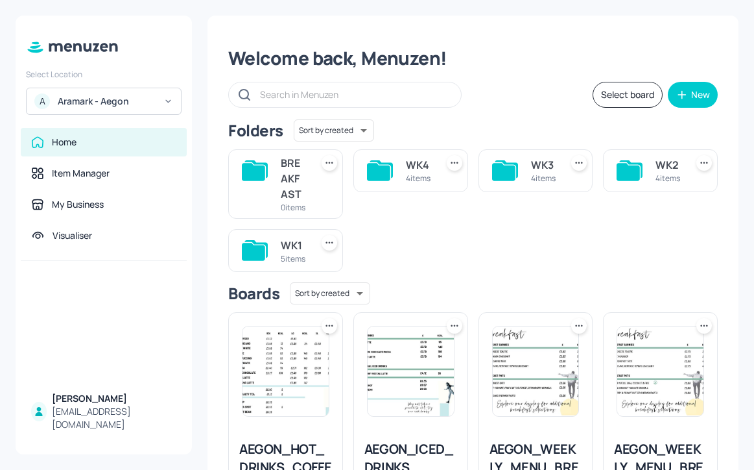
click at [656, 173] on div "4 items" at bounding box center [668, 178] width 25 height 11
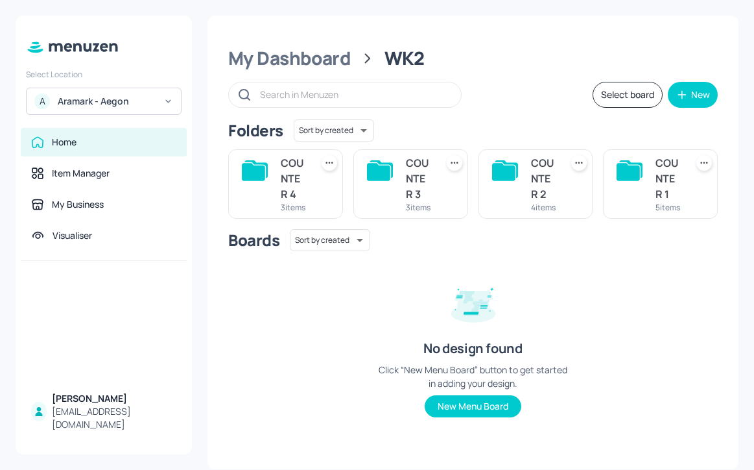
scroll to position [10, 0]
click at [531, 181] on div "COUNTER 2" at bounding box center [543, 178] width 25 height 47
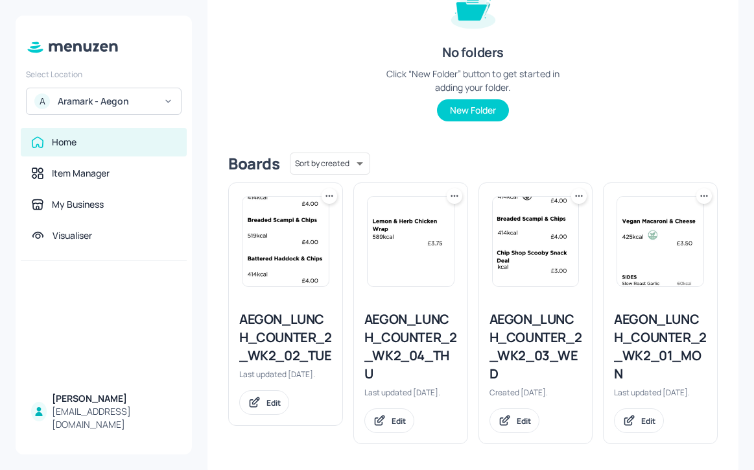
scroll to position [202, 0]
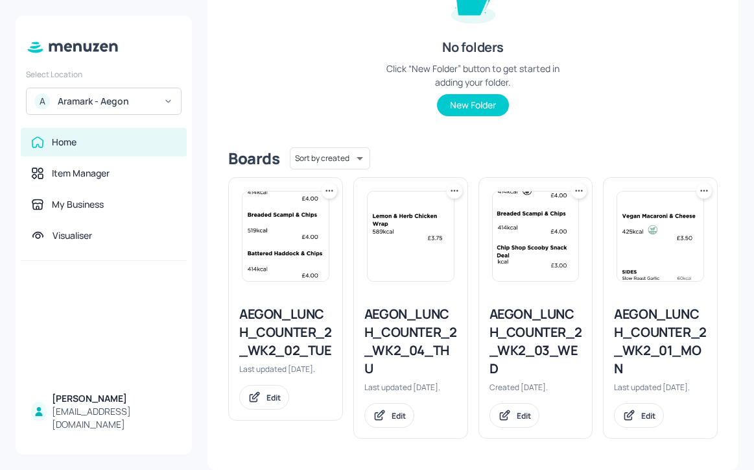
click at [331, 184] on icon at bounding box center [329, 190] width 13 height 13
click at [308, 226] on div "Duplicate" at bounding box center [279, 228] width 104 height 22
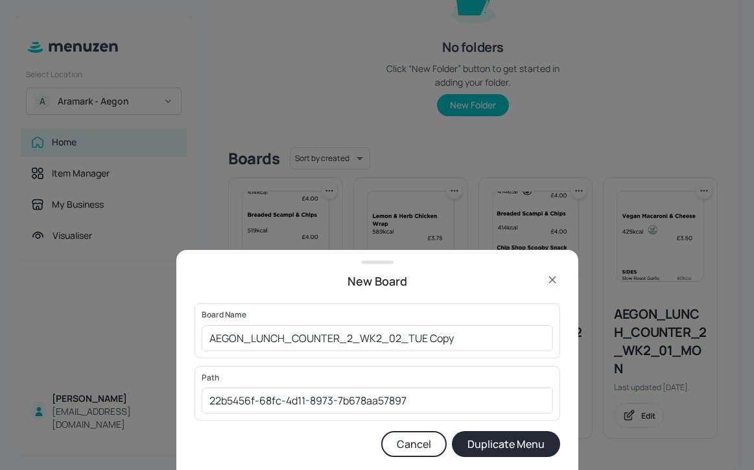
click at [553, 281] on icon at bounding box center [552, 280] width 6 height 6
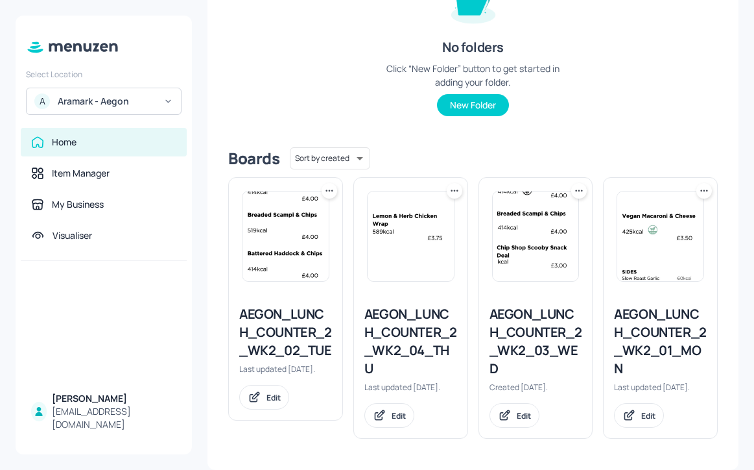
click at [306, 321] on div "AEGON_LUNCH_COUNTER_2_WK2_02_TUE" at bounding box center [285, 332] width 93 height 54
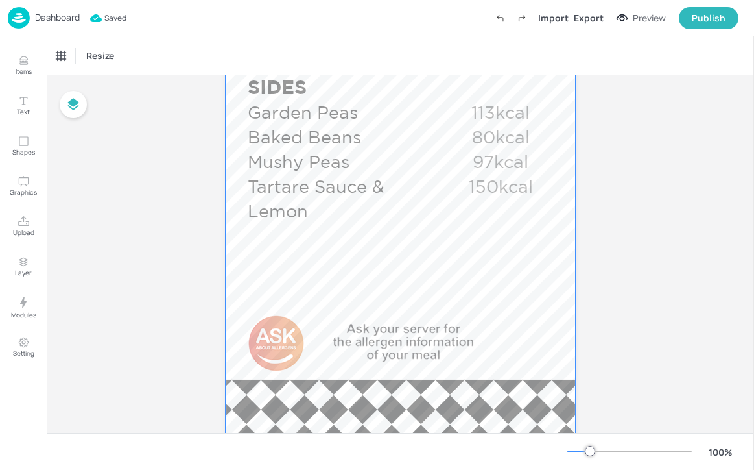
scroll to position [943, 0]
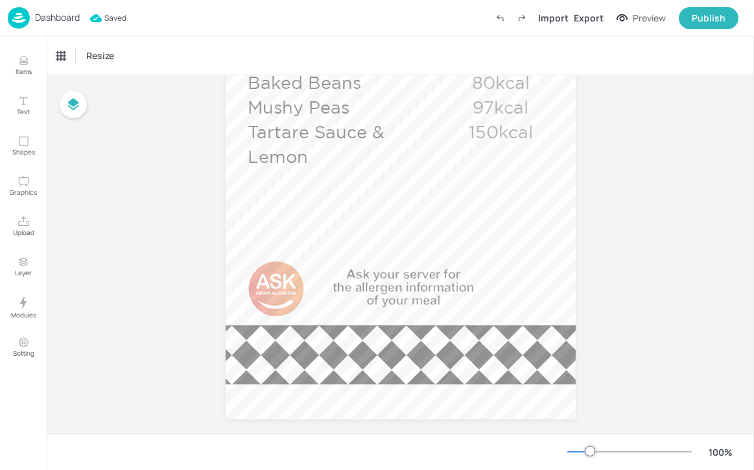
click at [58, 19] on p "Dashboard" at bounding box center [57, 17] width 45 height 9
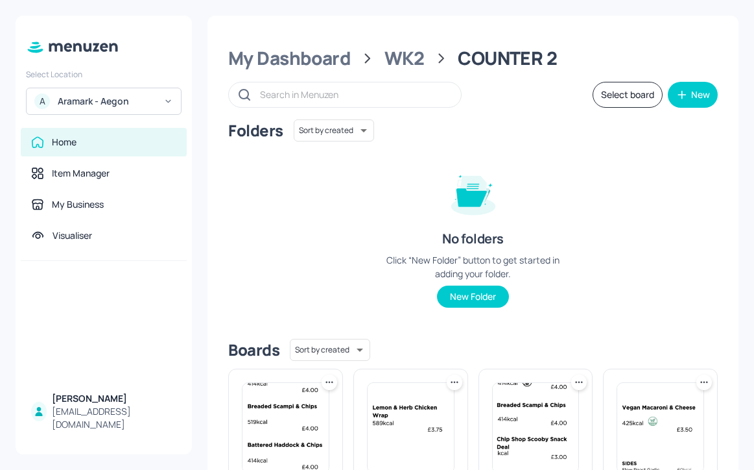
scroll to position [134, 0]
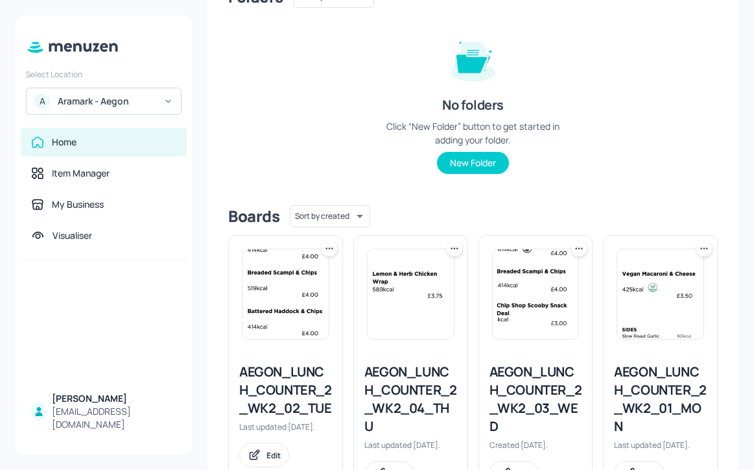
click at [423, 385] on div "AEGON_LUNCH_COUNTER_2_WK2_04_THU" at bounding box center [411, 399] width 93 height 73
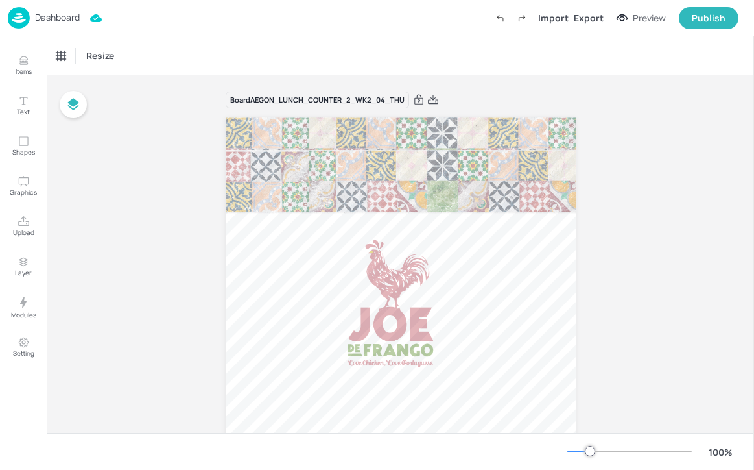
click at [32, 17] on div "Dashboard" at bounding box center [44, 17] width 72 height 21
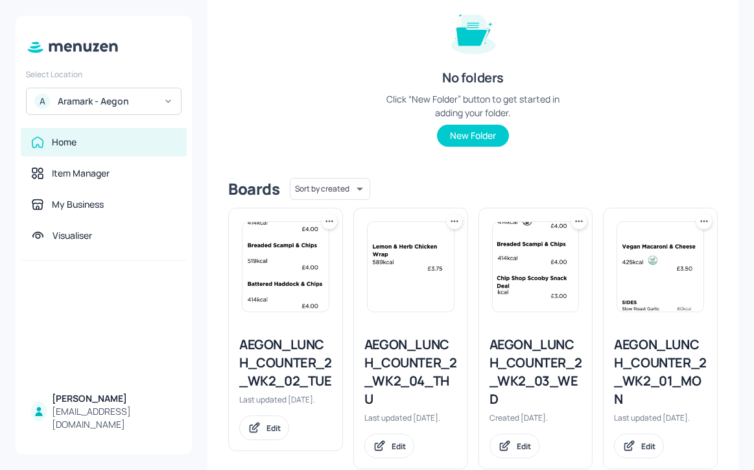
scroll to position [202, 0]
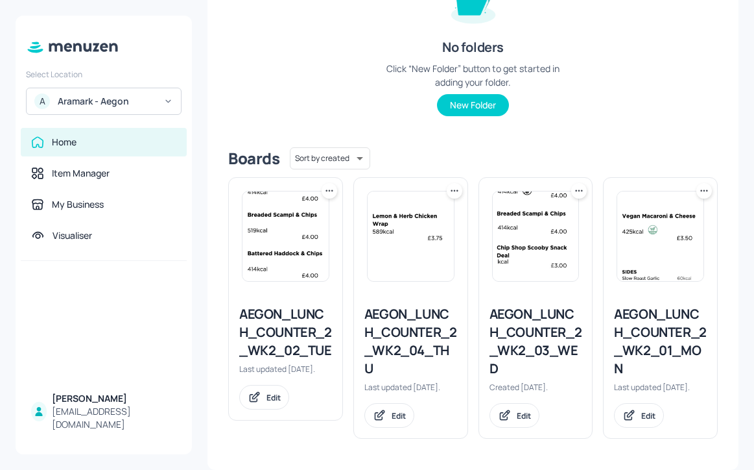
click at [453, 189] on icon at bounding box center [454, 190] width 2 height 2
click at [442, 224] on div "Duplicate" at bounding box center [404, 228] width 104 height 22
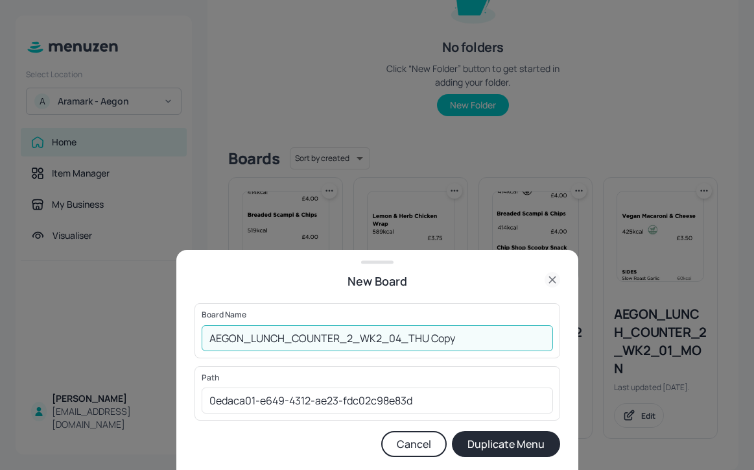
drag, startPoint x: 468, startPoint y: 336, endPoint x: 394, endPoint y: 336, distance: 73.3
click at [394, 336] on input "AEGON_LUNCH_COUNTER_2_WK2_04_THU Copy" at bounding box center [378, 338] width 352 height 26
click at [384, 340] on input "AEGON_LUNCH_COUNTER_2_WK2_02_TUE" at bounding box center [378, 338] width 352 height 26
click at [379, 341] on input "AEGON_LUNCH_COUNTER_2_WK2_02_TUE" at bounding box center [378, 338] width 352 height 26
type input "AEGON_LUNCH_COUNTER_2_WK4_02_TUE"
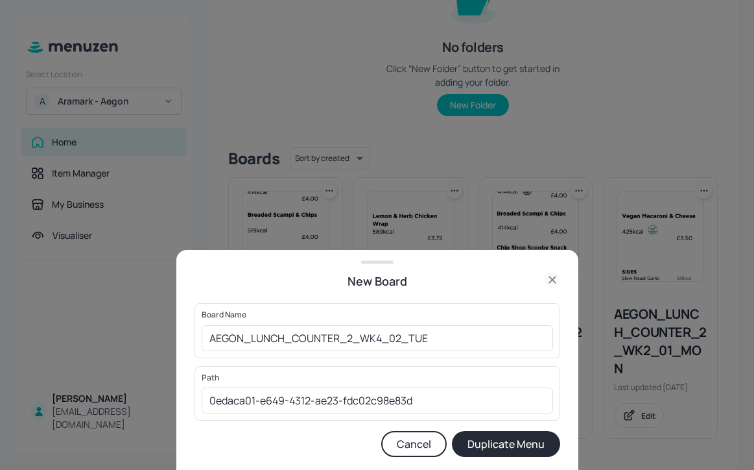
click at [496, 453] on button "Duplicate Menu" at bounding box center [506, 444] width 108 height 26
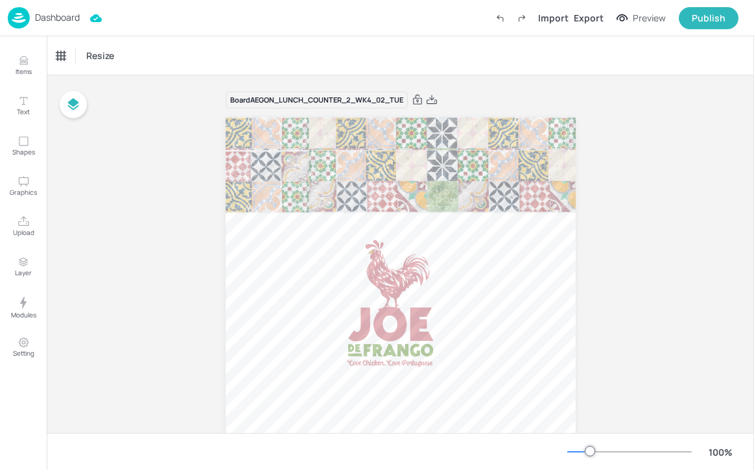
click at [58, 11] on div "Dashboard" at bounding box center [44, 17] width 72 height 21
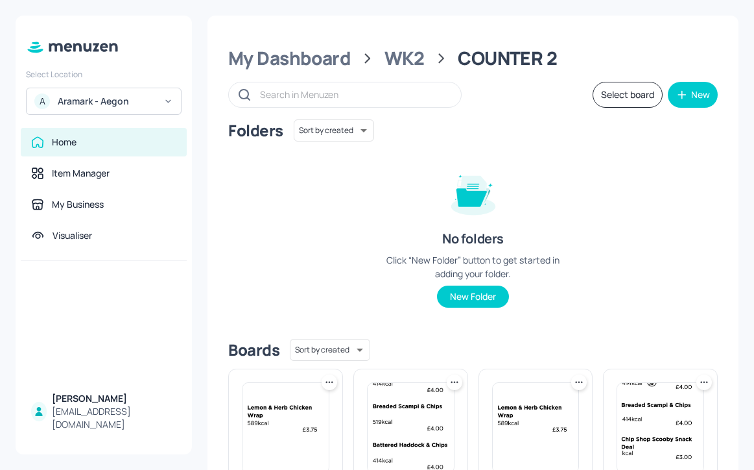
scroll to position [215, 0]
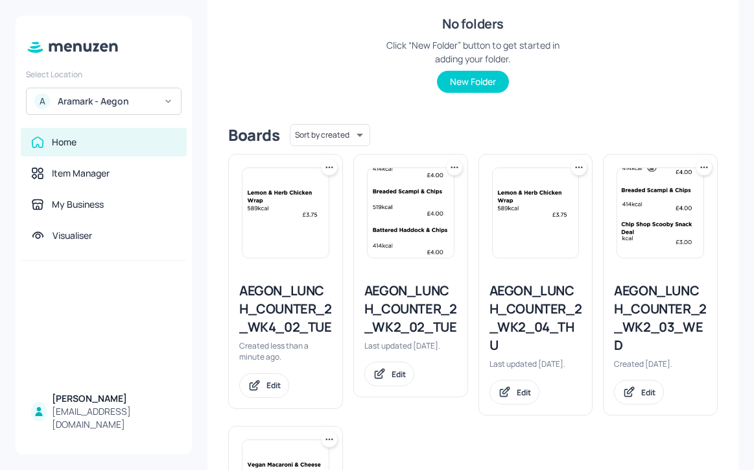
click at [330, 171] on icon at bounding box center [329, 167] width 13 height 13
click at [295, 238] on div "Move" at bounding box center [279, 238] width 104 height 22
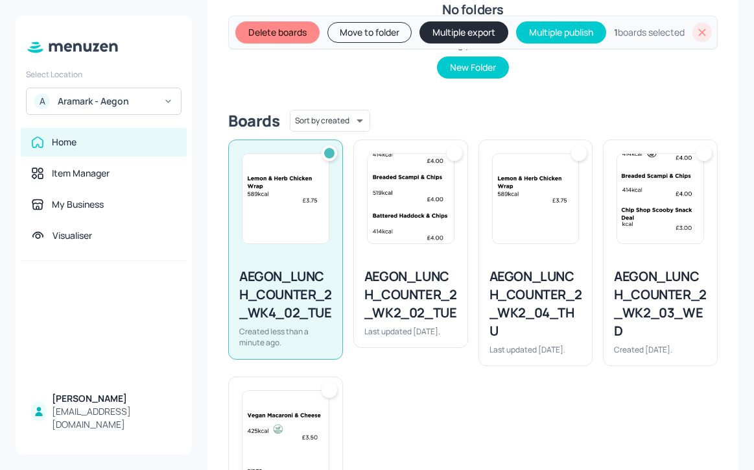
click at [370, 43] on button "Move to folder" at bounding box center [370, 32] width 84 height 21
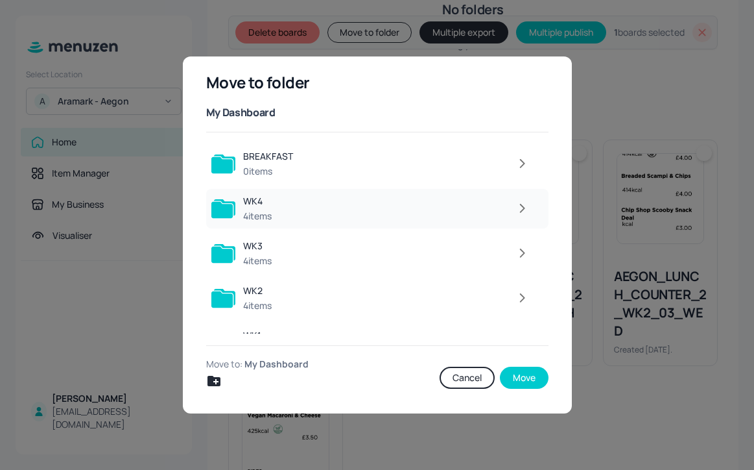
click at [394, 212] on div at bounding box center [408, 208] width 256 height 26
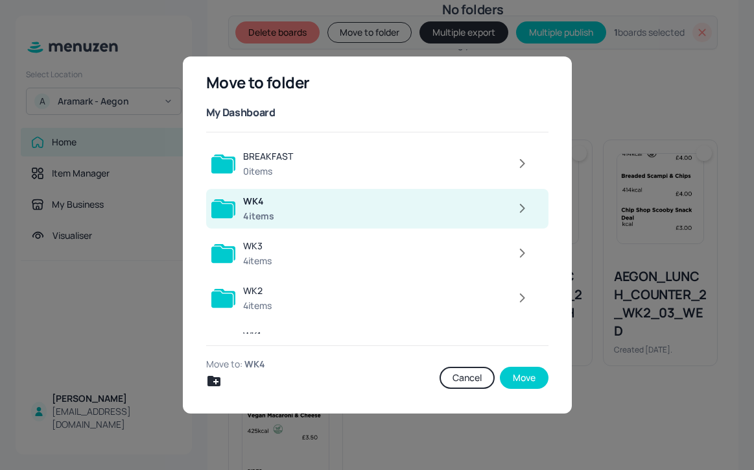
click at [514, 213] on icon "button" at bounding box center [522, 208] width 16 height 16
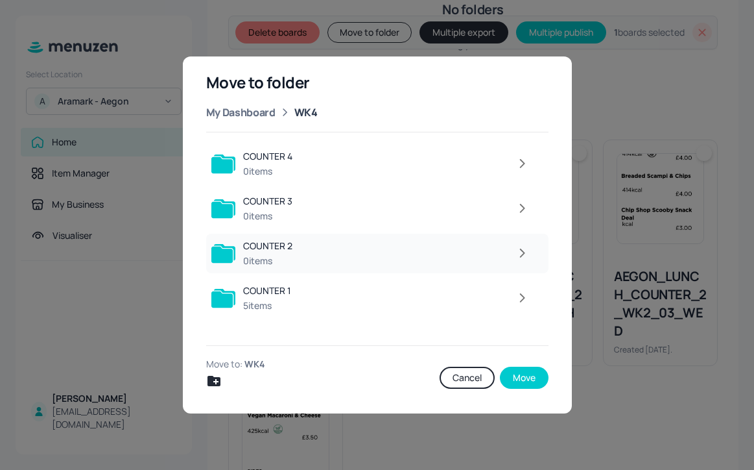
click at [518, 254] on icon "button" at bounding box center [522, 253] width 16 height 16
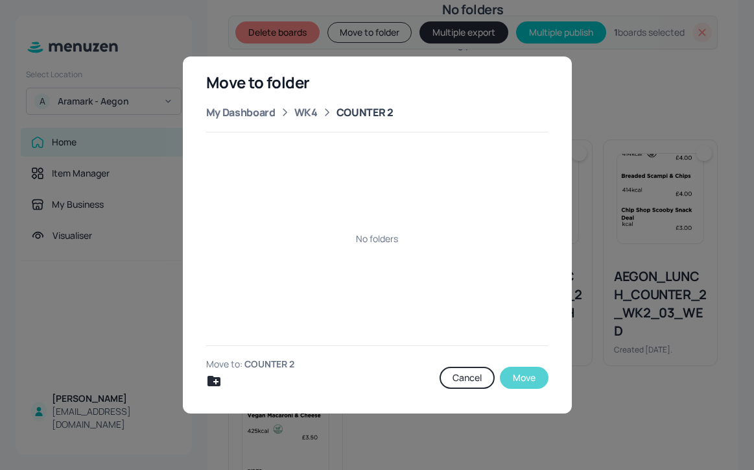
click at [531, 379] on button "Move" at bounding box center [524, 377] width 49 height 22
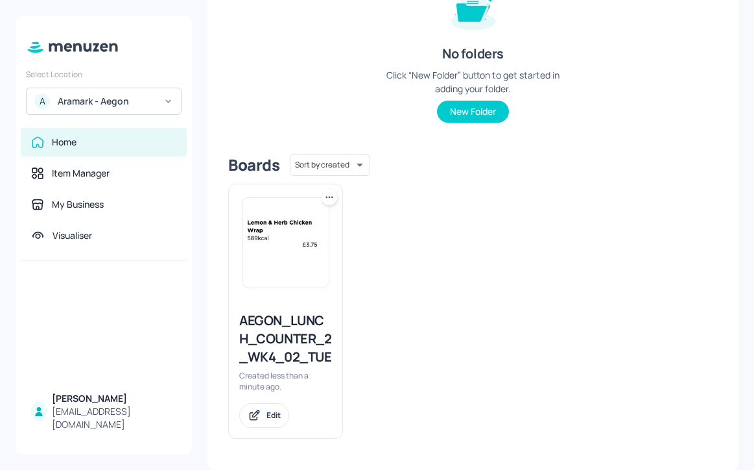
scroll to position [202, 0]
click at [303, 337] on div "AEGON_LUNCH_COUNTER_2_WK4_02_TUE" at bounding box center [285, 338] width 93 height 54
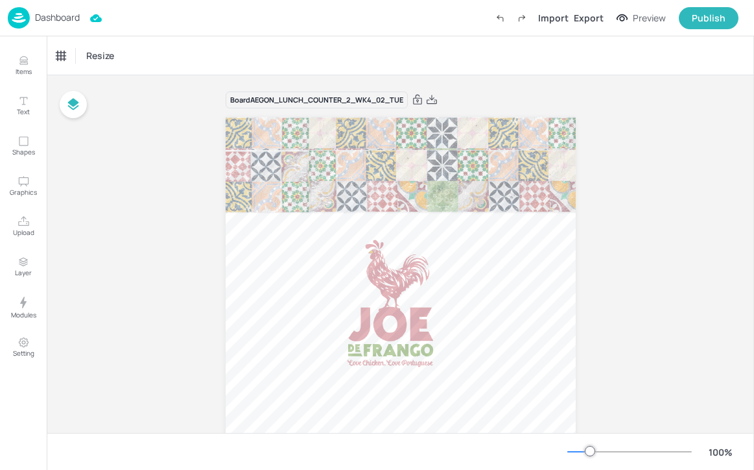
click at [62, 18] on p "Dashboard" at bounding box center [57, 17] width 45 height 9
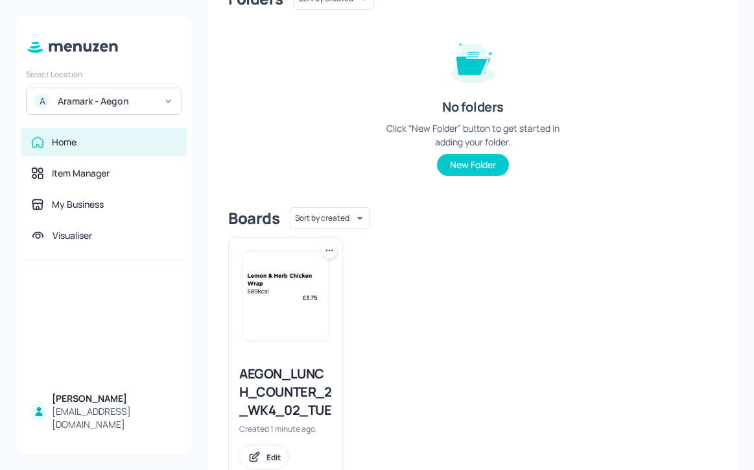
scroll to position [174, 0]
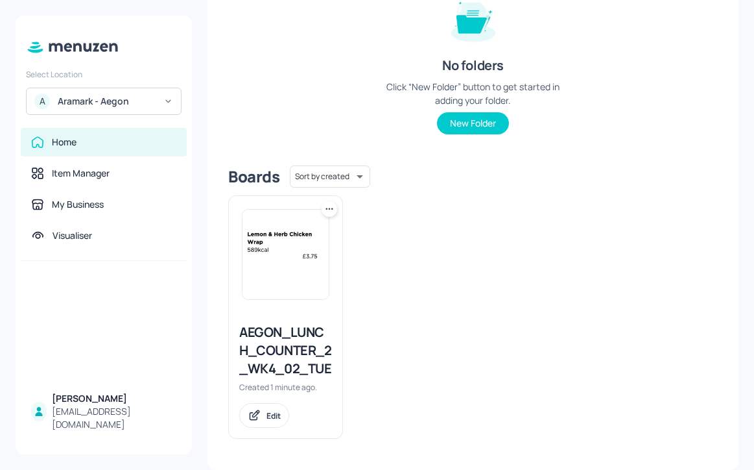
click at [327, 210] on icon at bounding box center [329, 208] width 13 height 13
click at [308, 250] on div "Duplicate" at bounding box center [279, 256] width 104 height 22
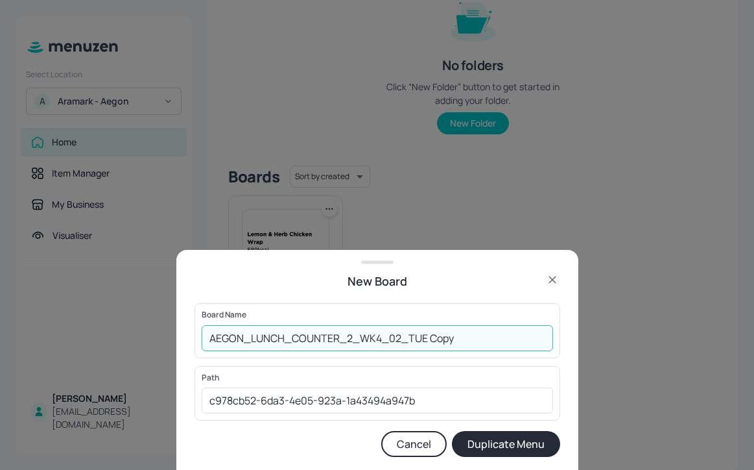
drag, startPoint x: 463, startPoint y: 334, endPoint x: 393, endPoint y: 332, distance: 70.1
click at [393, 332] on input "AEGON_LUNCH_COUNTER_2_WK4_02_TUE Copy" at bounding box center [378, 338] width 352 height 26
type input "AEGON_LUNCH_COUNTER_2_WK4_03_WED"
click at [497, 439] on button "Duplicate Menu" at bounding box center [506, 444] width 108 height 26
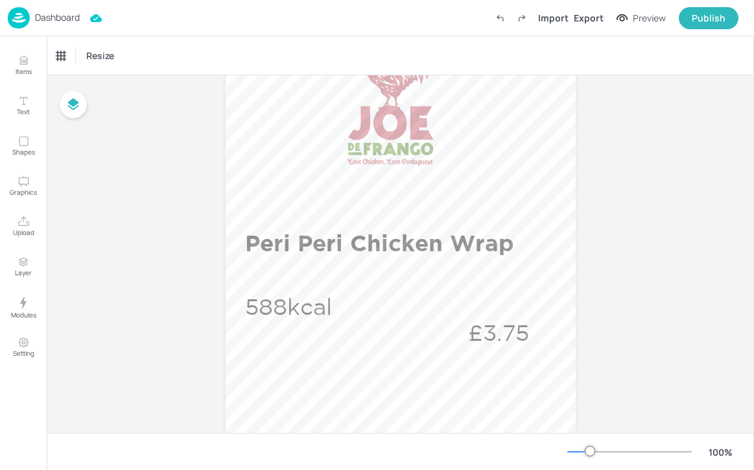
scroll to position [355, 0]
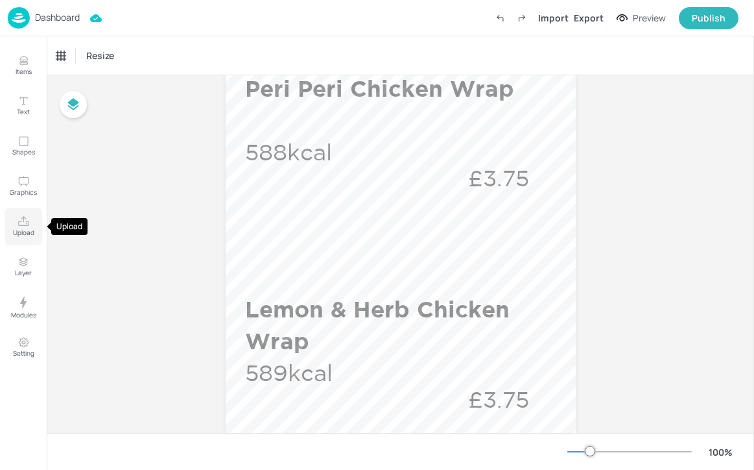
click at [19, 221] on icon "Upload" at bounding box center [24, 221] width 12 height 12
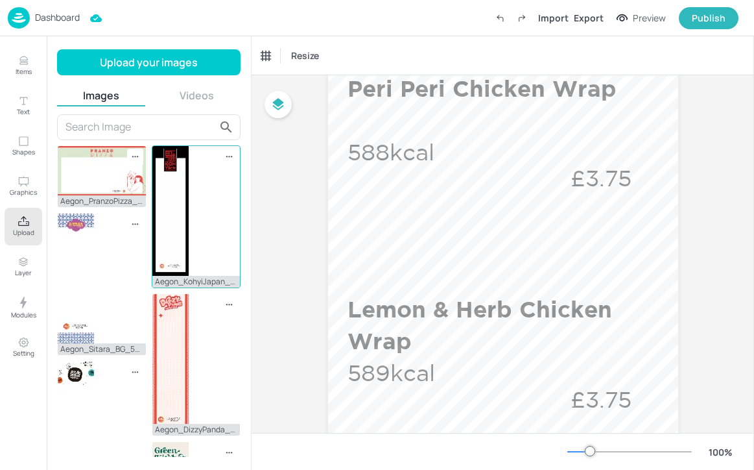
scroll to position [377, 0]
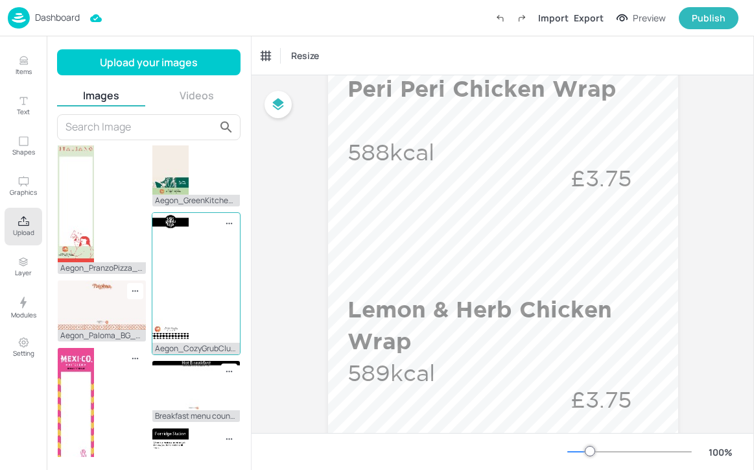
click at [204, 250] on div "Aegon_CozyGrubClub_BG_540x1920.jpg" at bounding box center [197, 283] width 90 height 143
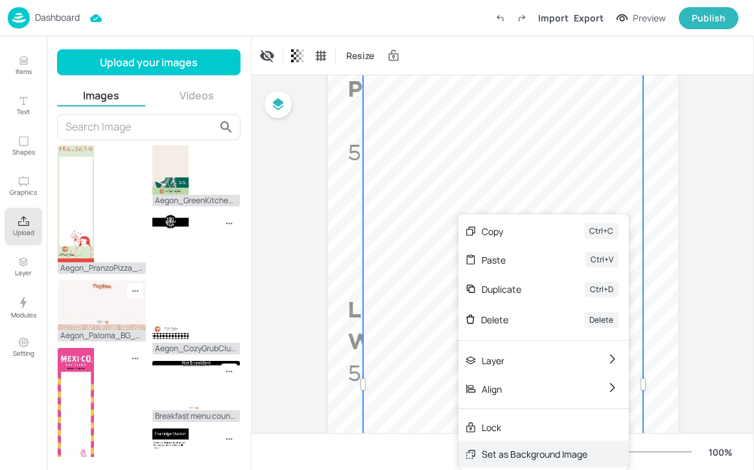
click at [531, 453] on div "Set as Background Image" at bounding box center [535, 454] width 106 height 14
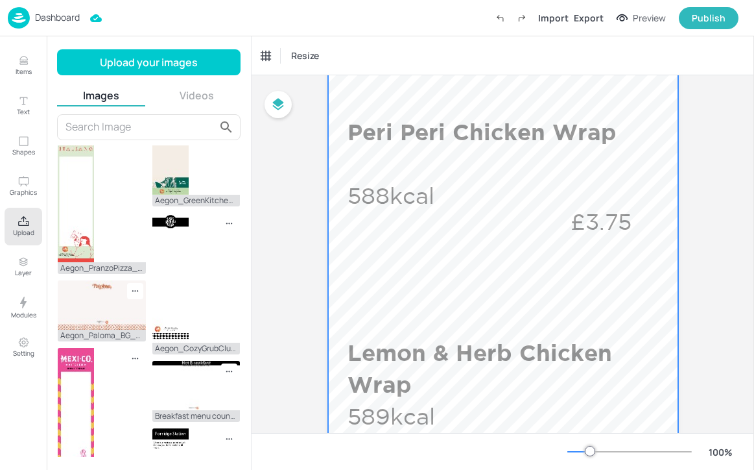
scroll to position [274, 0]
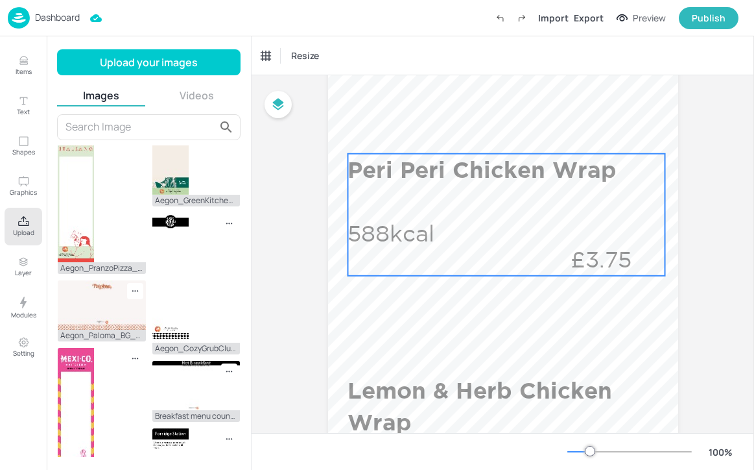
click at [526, 163] on p "Peri Peri Chicken Wrap" at bounding box center [504, 170] width 312 height 32
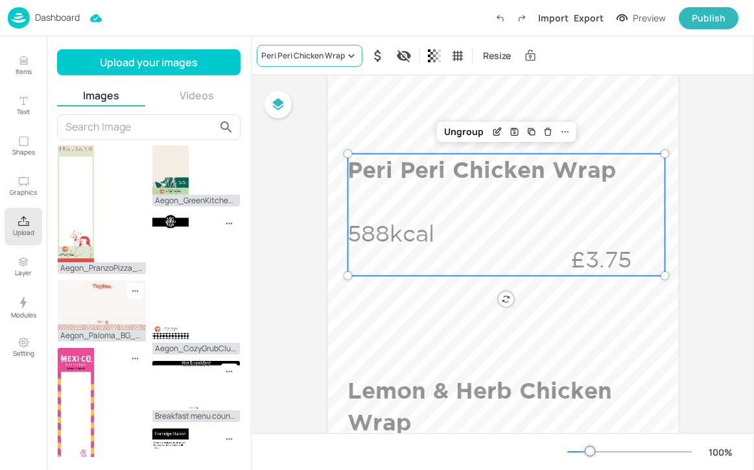
click at [335, 55] on div "Peri Peri Chicken Wrap" at bounding box center [303, 56] width 84 height 12
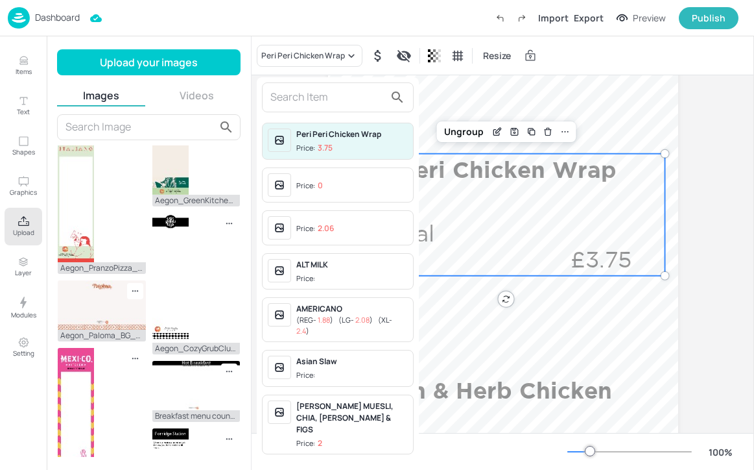
click at [333, 105] on input "text" at bounding box center [327, 97] width 114 height 21
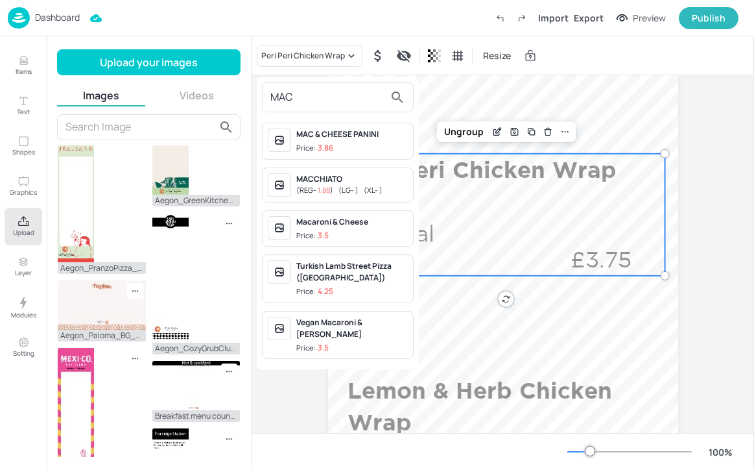
type input "MAC"
click at [353, 232] on span "Price: 3.5" at bounding box center [352, 235] width 112 height 11
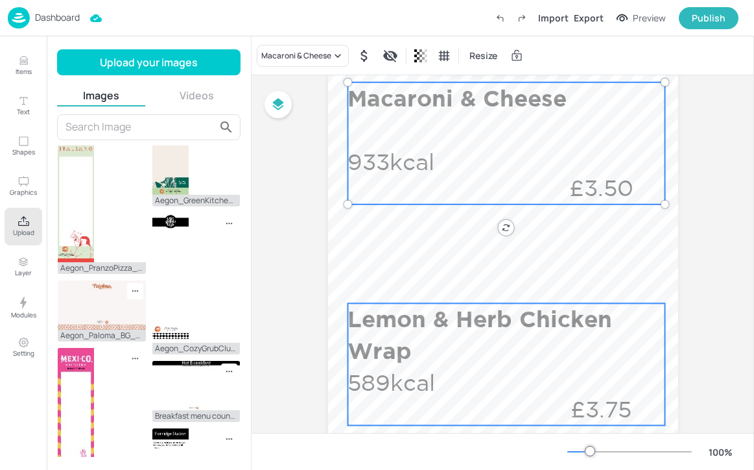
scroll to position [411, 0]
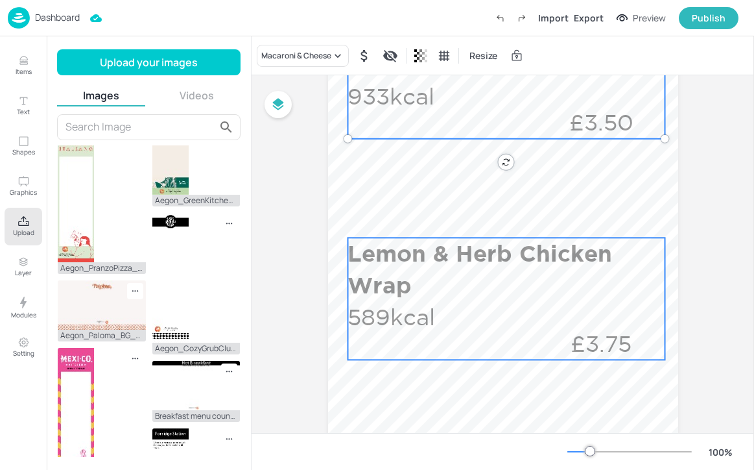
click at [359, 243] on p "Lemon & Herb Chicken Wrap" at bounding box center [504, 269] width 312 height 64
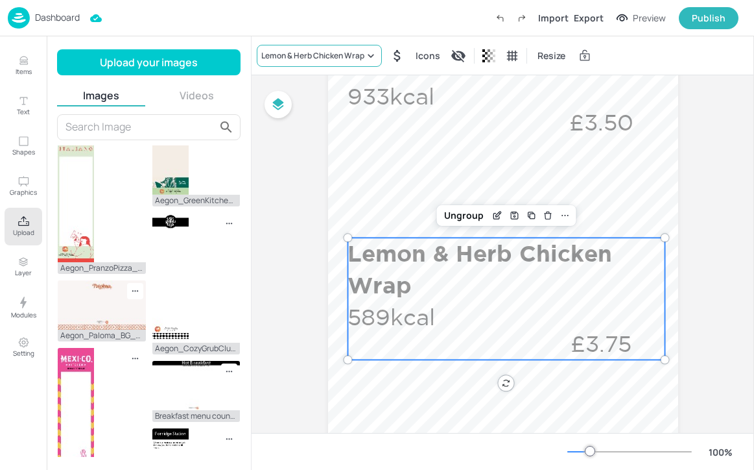
click at [310, 58] on div "Lemon & Herb Chicken Wrap" at bounding box center [312, 56] width 103 height 12
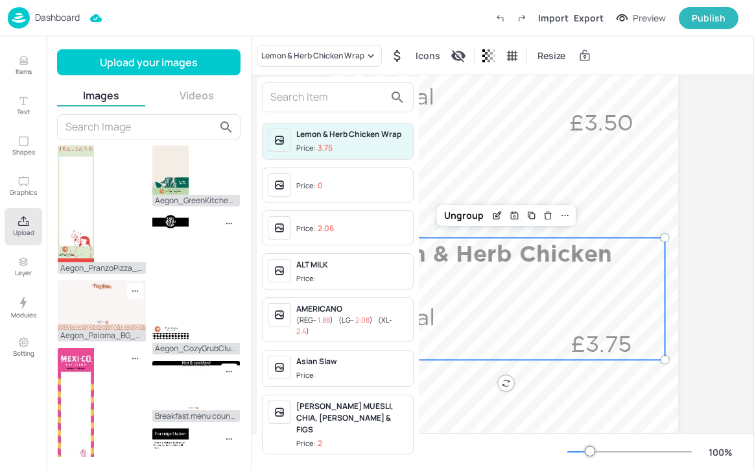
click at [310, 96] on input "text" at bounding box center [327, 97] width 114 height 21
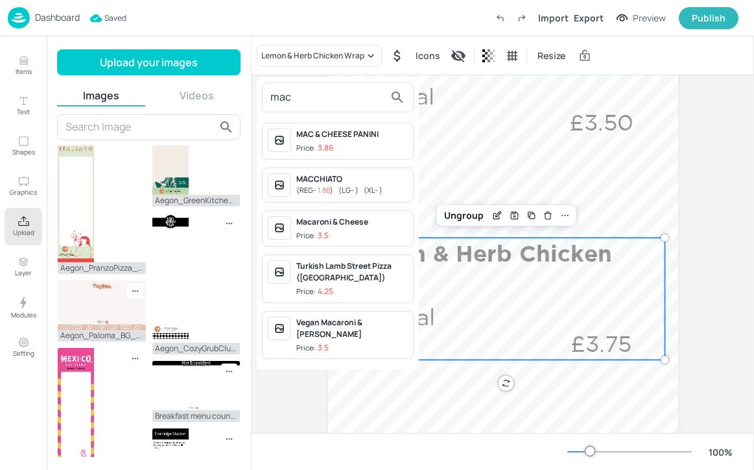
type input "mac"
click at [383, 342] on span "Price: 3.5" at bounding box center [352, 347] width 112 height 11
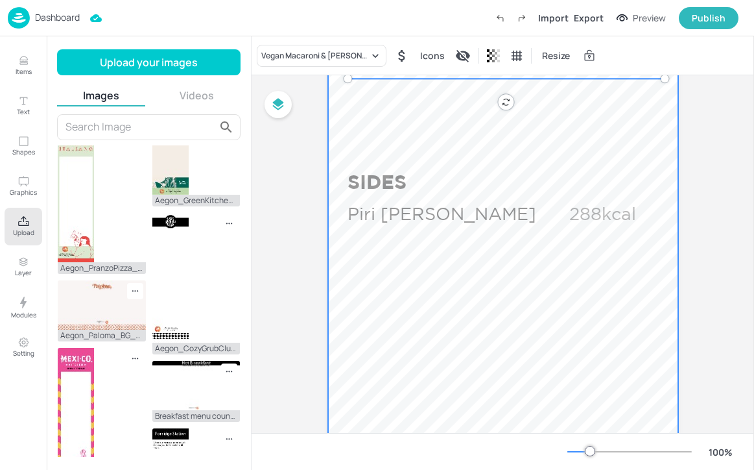
scroll to position [699, 0]
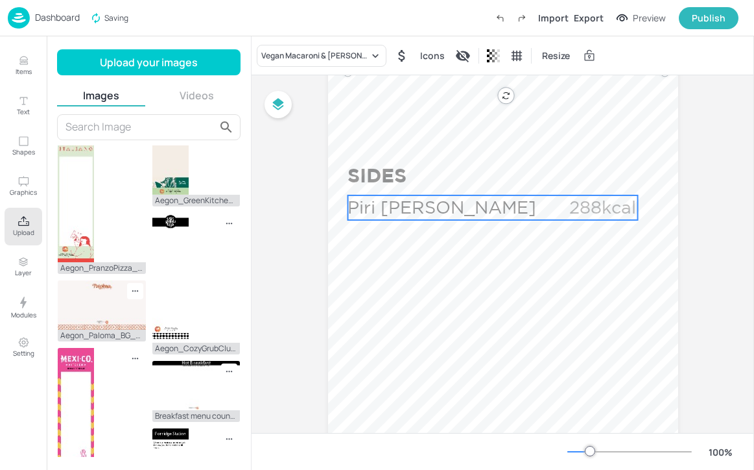
click at [420, 200] on p "Piri Piri Fries" at bounding box center [447, 207] width 198 height 25
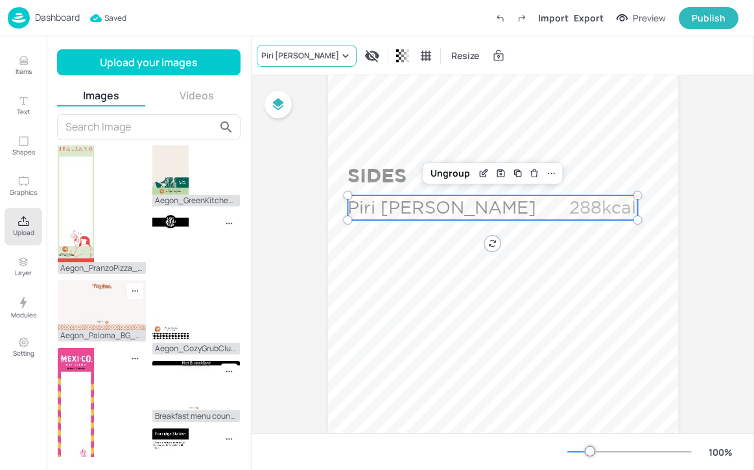
click at [274, 54] on div "Piri Piri Fries" at bounding box center [300, 56] width 78 height 12
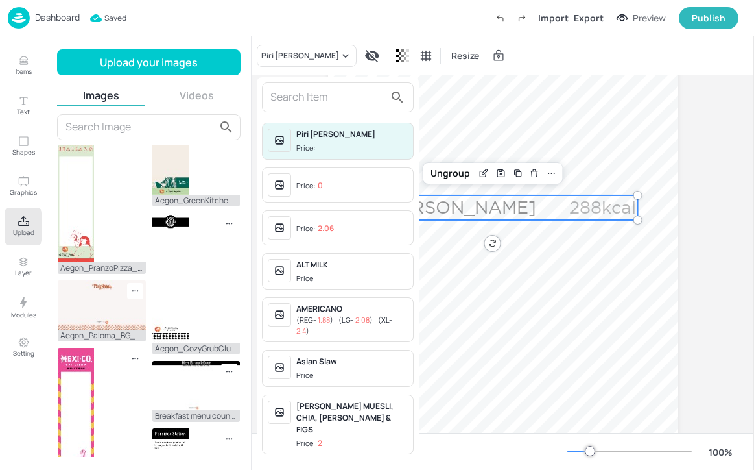
click at [287, 95] on input "text" at bounding box center [327, 97] width 114 height 21
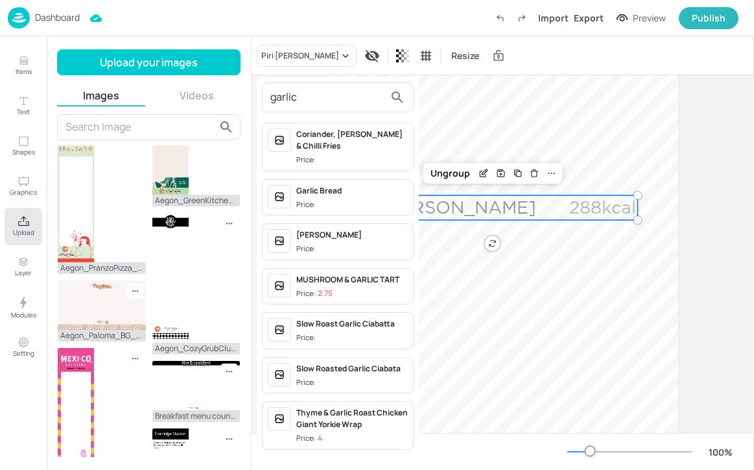
type input "garlic"
click at [377, 332] on span "Price:" at bounding box center [352, 337] width 112 height 11
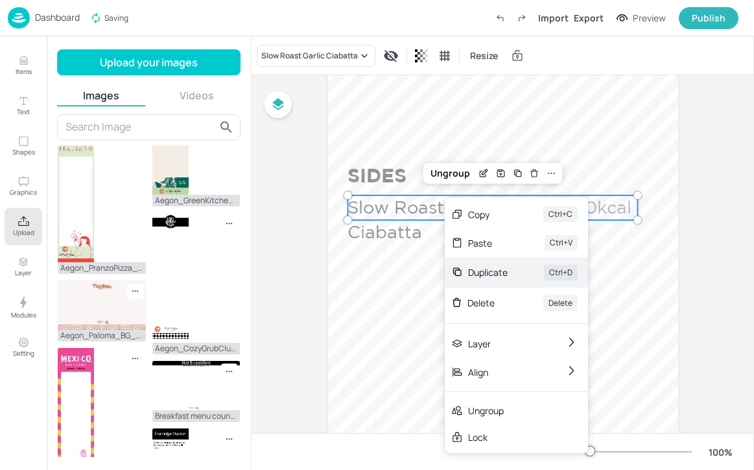
click at [488, 270] on div "Duplicate" at bounding box center [488, 272] width 40 height 14
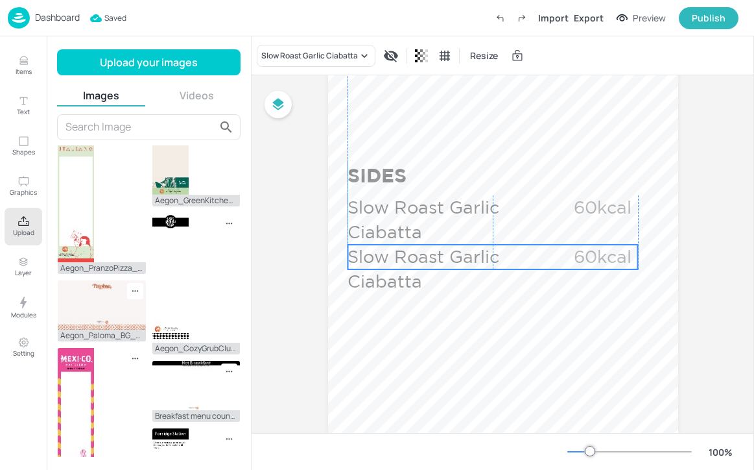
drag, startPoint x: 426, startPoint y: 211, endPoint x: 419, endPoint y: 254, distance: 43.3
click at [419, 254] on p "Slow Roast Garlic Ciabatta" at bounding box center [447, 269] width 198 height 49
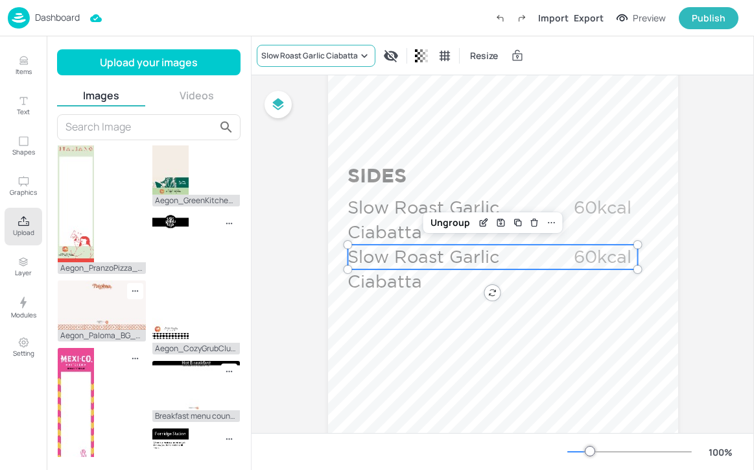
click at [296, 50] on div "Slow Roast Garlic Ciabatta" at bounding box center [309, 56] width 97 height 12
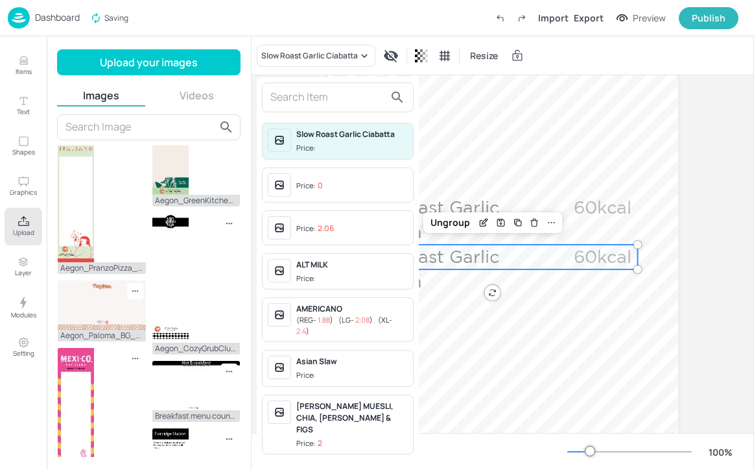
click at [298, 104] on input "text" at bounding box center [327, 97] width 114 height 21
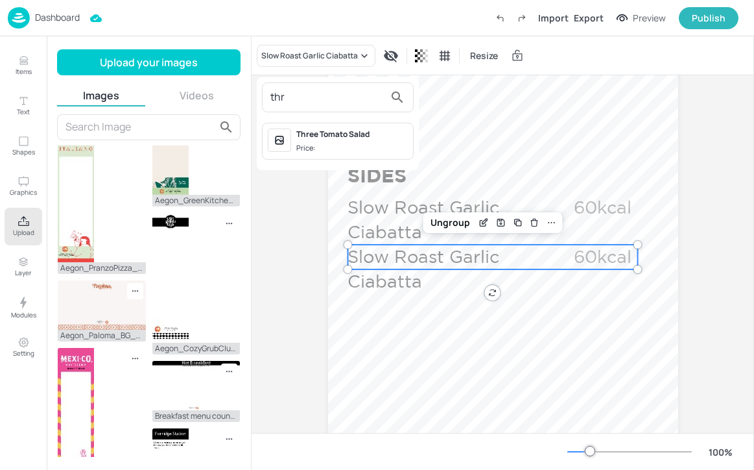
type input "thr"
click at [344, 139] on div "Three Tomato Salad" at bounding box center [352, 134] width 112 height 12
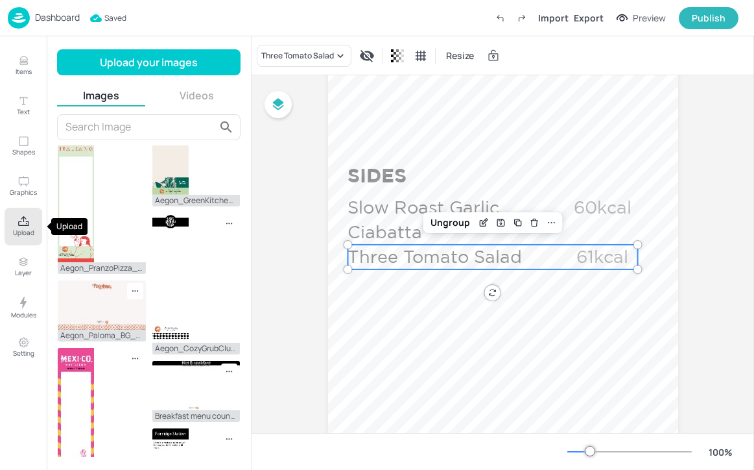
click at [25, 224] on icon "Upload" at bounding box center [24, 221] width 12 height 12
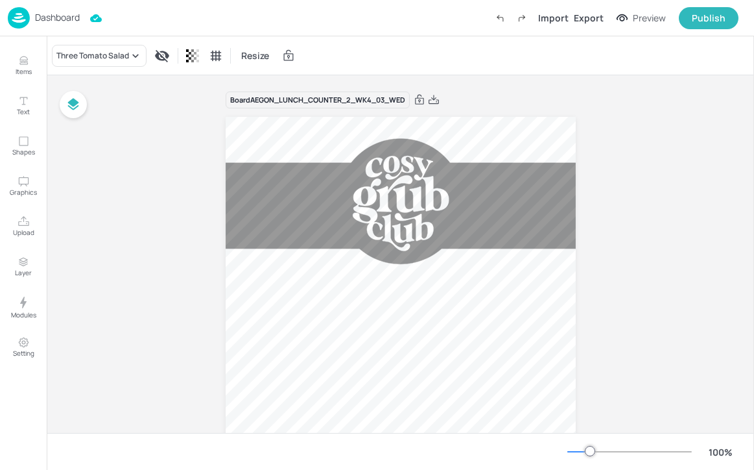
click at [66, 18] on p "Dashboard" at bounding box center [57, 17] width 45 height 9
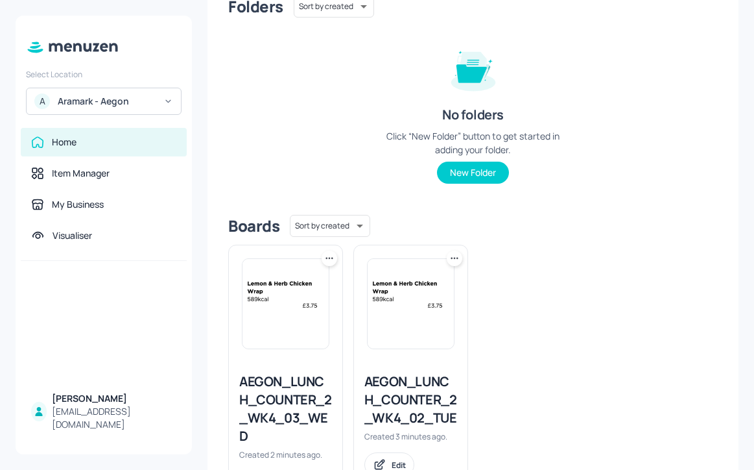
scroll to position [125, 0]
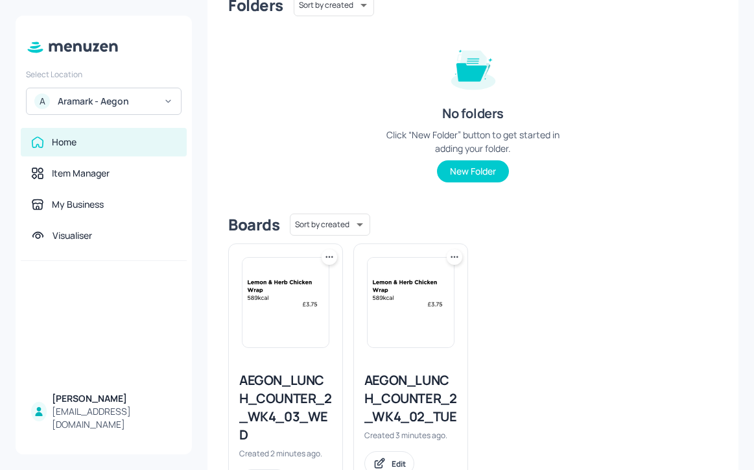
click at [326, 260] on icon at bounding box center [329, 256] width 13 height 13
click at [322, 306] on div "Duplicate" at bounding box center [279, 305] width 104 height 22
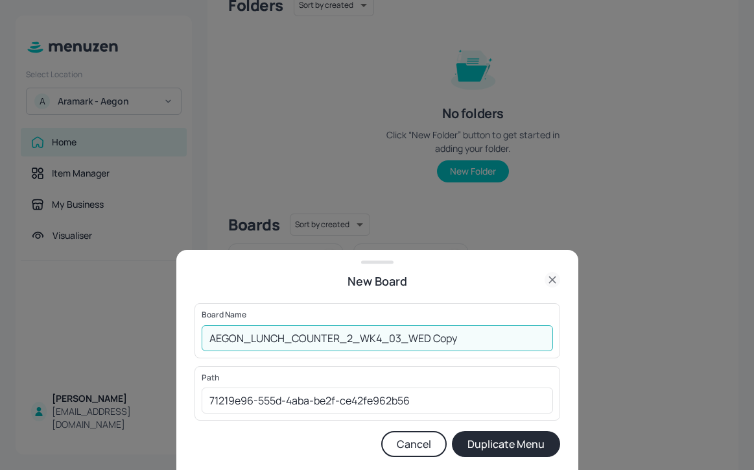
drag, startPoint x: 461, startPoint y: 337, endPoint x: 394, endPoint y: 338, distance: 66.8
click at [394, 338] on input "AEGON_LUNCH_COUNTER_2_WK4_03_WED Copy" at bounding box center [378, 338] width 352 height 26
type input "AEGON_LUNCH_COUNTER_2_WK4_04_THU"
click at [492, 451] on button "Duplicate Menu" at bounding box center [506, 444] width 108 height 26
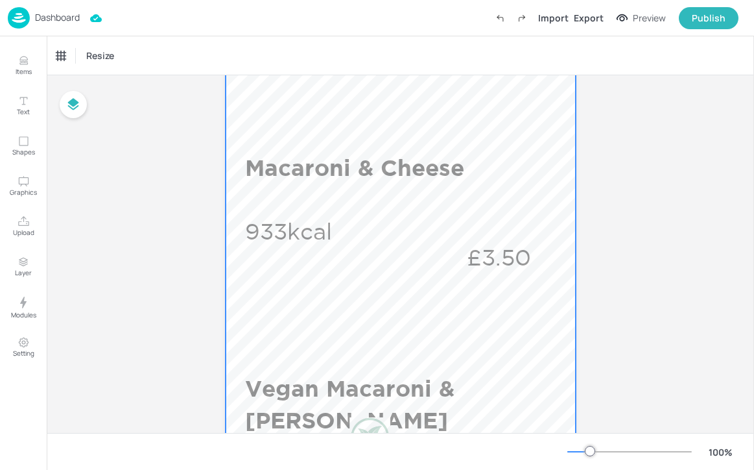
scroll to position [280, 0]
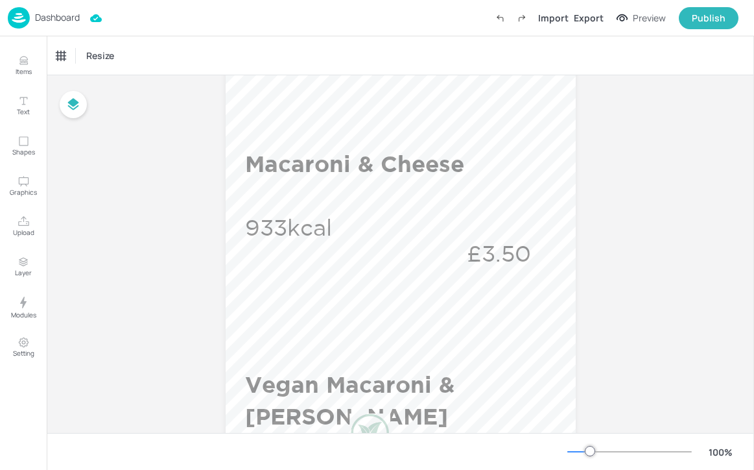
click at [66, 18] on p "Dashboard" at bounding box center [57, 17] width 45 height 9
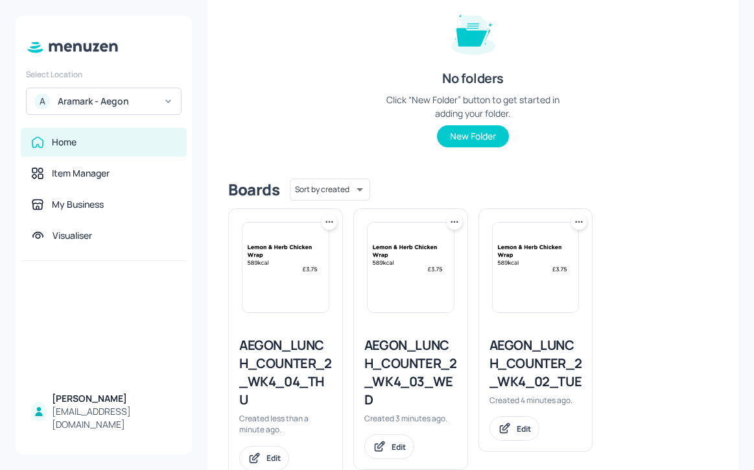
scroll to position [174, 0]
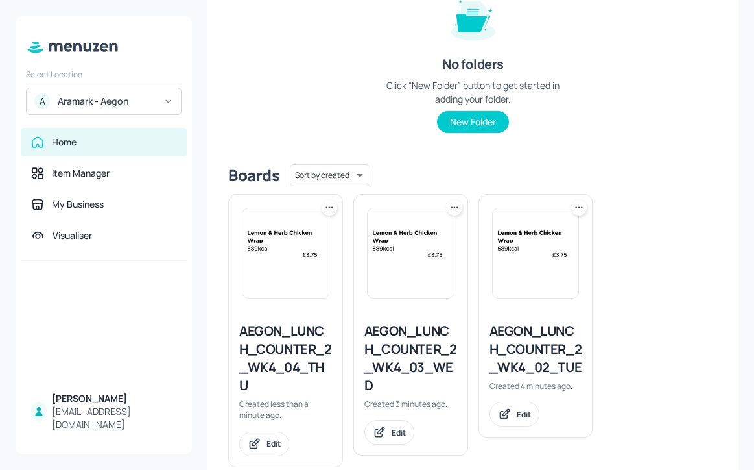
click at [331, 208] on icon at bounding box center [332, 207] width 2 height 2
click at [310, 293] on div "Delete" at bounding box center [279, 300] width 104 height 22
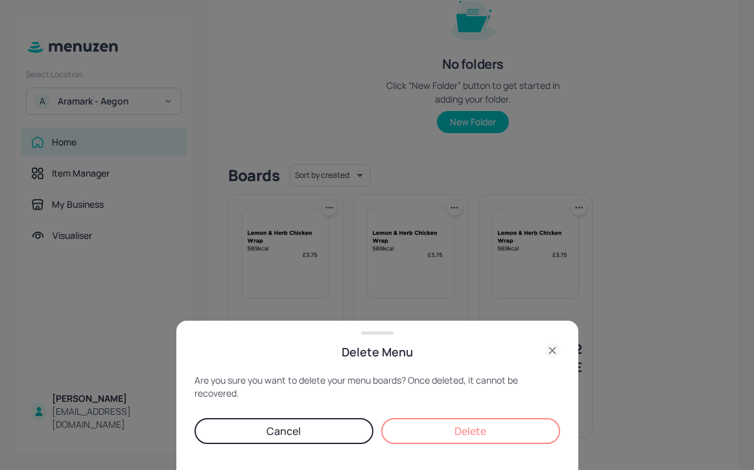
click at [485, 431] on button "Delete" at bounding box center [470, 431] width 179 height 26
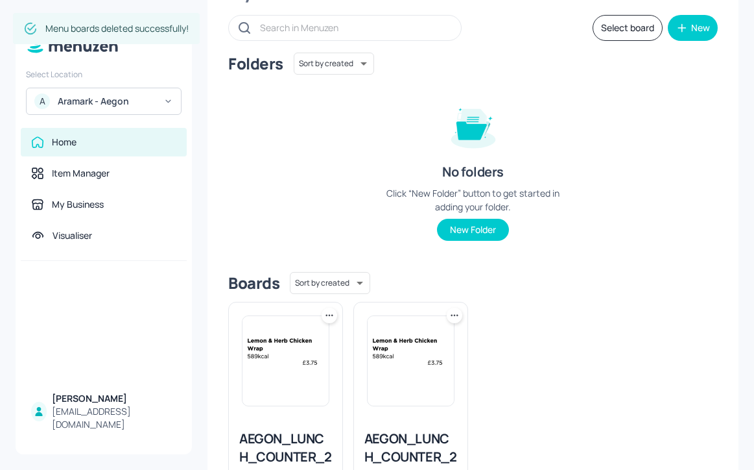
scroll to position [0, 0]
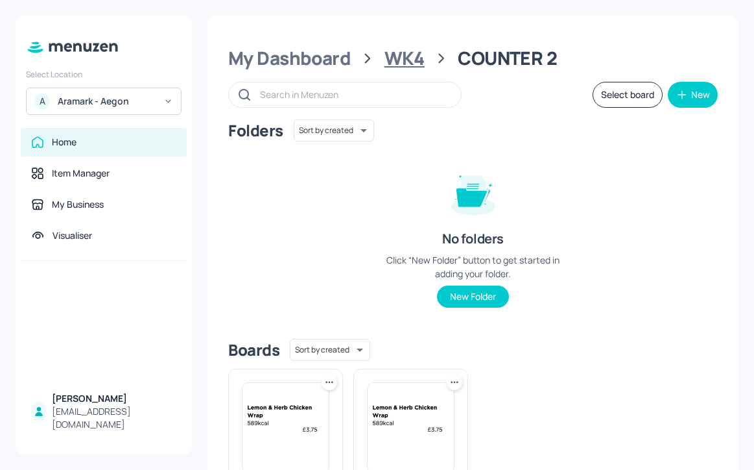
click at [423, 67] on div "WK4" at bounding box center [405, 58] width 40 height 23
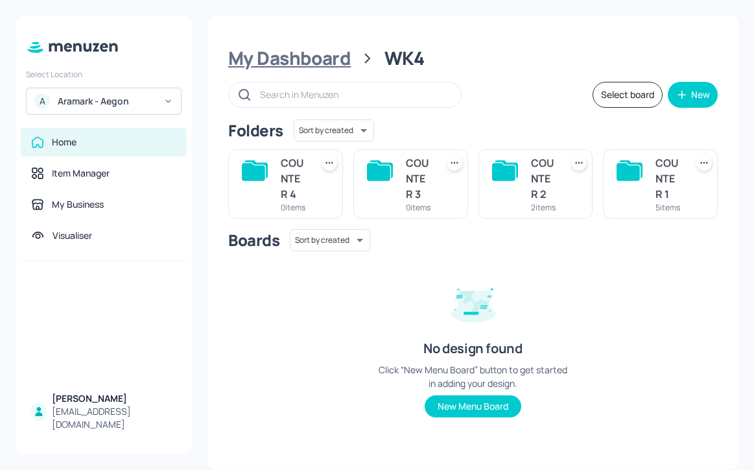
click at [337, 64] on div "My Dashboard" at bounding box center [289, 58] width 123 height 23
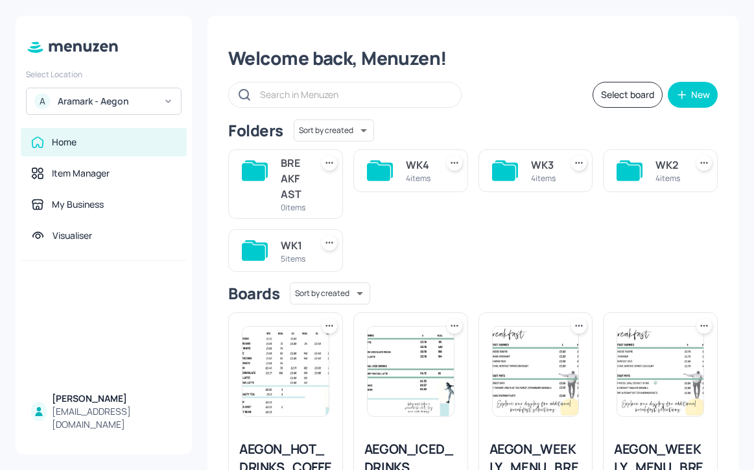
click at [643, 174] on div "WK2 4 items" at bounding box center [660, 170] width 115 height 43
click at [663, 162] on div "WK2" at bounding box center [668, 165] width 25 height 16
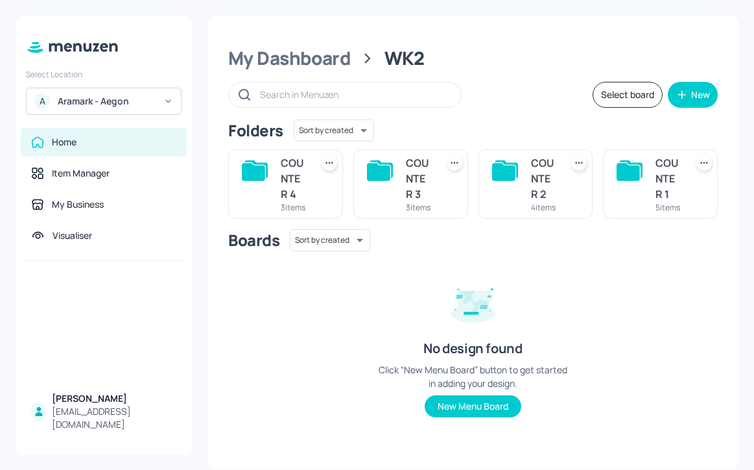
click at [534, 180] on div "COUNTER 2" at bounding box center [543, 178] width 25 height 47
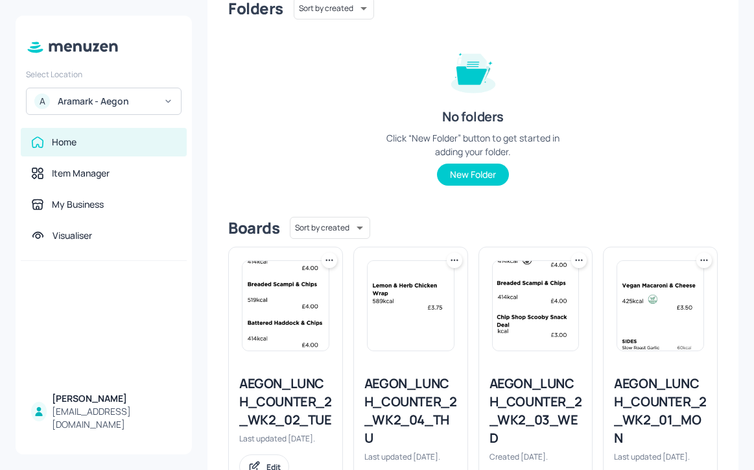
scroll to position [202, 0]
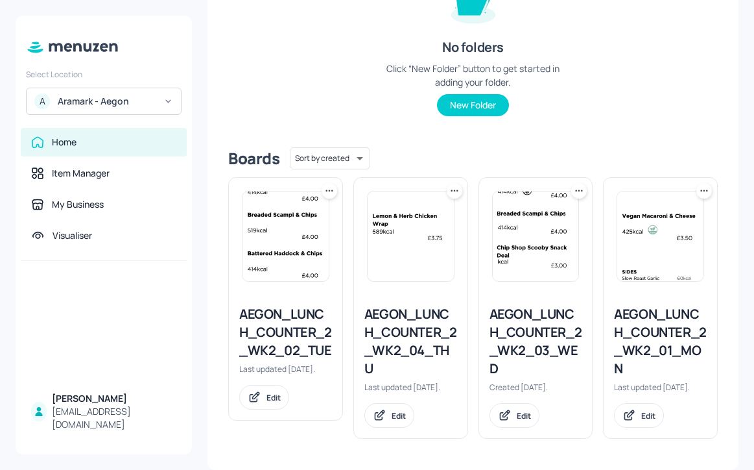
click at [334, 184] on icon at bounding box center [329, 190] width 13 height 13
click at [326, 226] on div "Duplicate" at bounding box center [279, 228] width 104 height 22
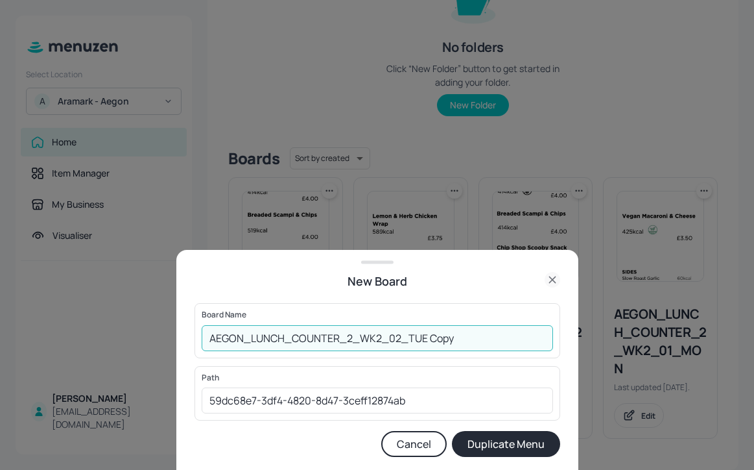
drag, startPoint x: 470, startPoint y: 339, endPoint x: 395, endPoint y: 333, distance: 75.4
click at [395, 333] on input "AEGON_LUNCH_COUNTER_2_WK2_02_TUE Copy" at bounding box center [378, 338] width 352 height 26
click at [379, 339] on input "AEGON_LUNCH_COUNTER_2_WK2_04_THU" at bounding box center [378, 338] width 352 height 26
type input "AEGON_LUNCH_COUNTER_2_WK4_04_THU"
click at [521, 444] on button "Duplicate Menu" at bounding box center [506, 444] width 108 height 26
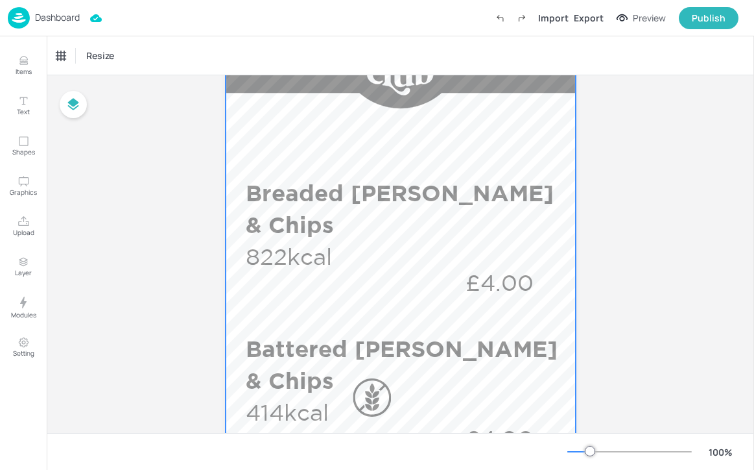
scroll to position [177, 0]
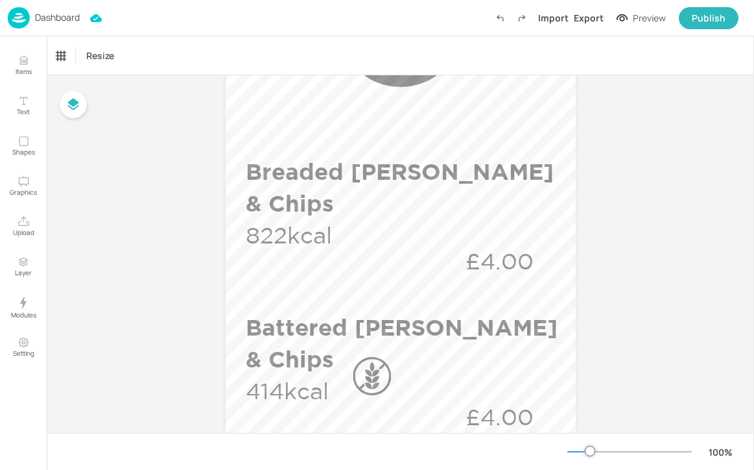
click at [65, 29] on div "Dashboard Import Export Preview Publish" at bounding box center [373, 18] width 731 height 36
click at [66, 19] on p "Dashboard" at bounding box center [57, 17] width 45 height 9
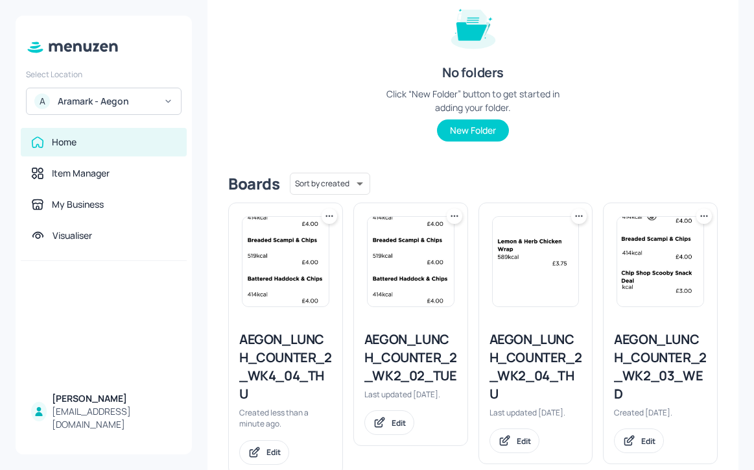
scroll to position [199, 0]
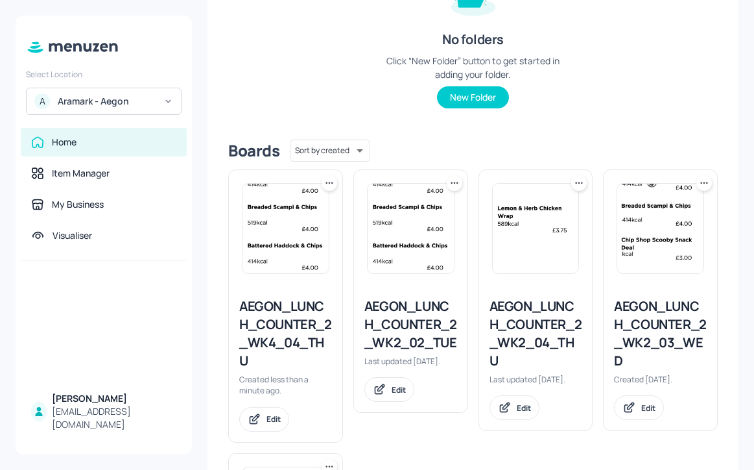
click at [329, 187] on icon at bounding box center [329, 182] width 13 height 13
click at [313, 248] on div "Move" at bounding box center [279, 254] width 104 height 22
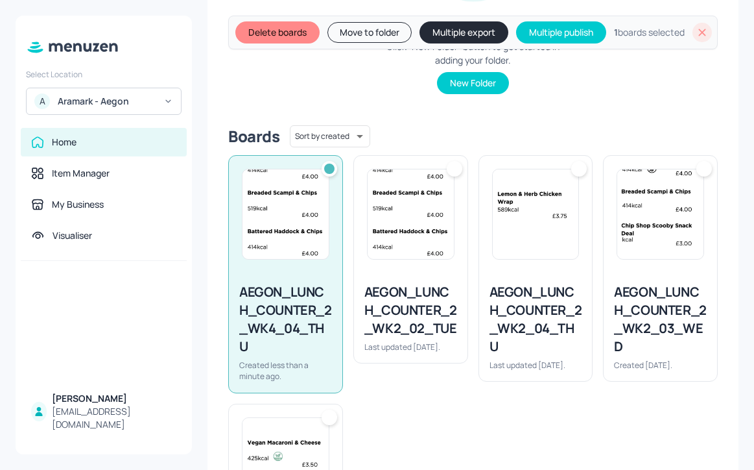
click at [379, 38] on button "Move to folder" at bounding box center [370, 32] width 84 height 21
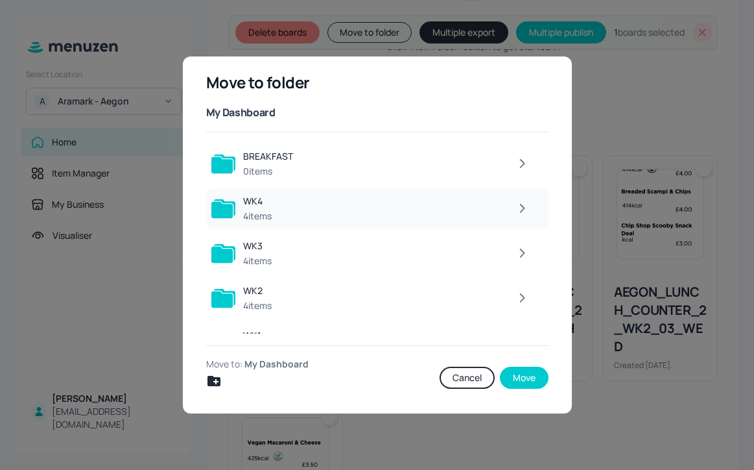
click at [514, 210] on icon "button" at bounding box center [522, 208] width 16 height 16
click at [515, 254] on icon "button" at bounding box center [522, 253] width 16 height 16
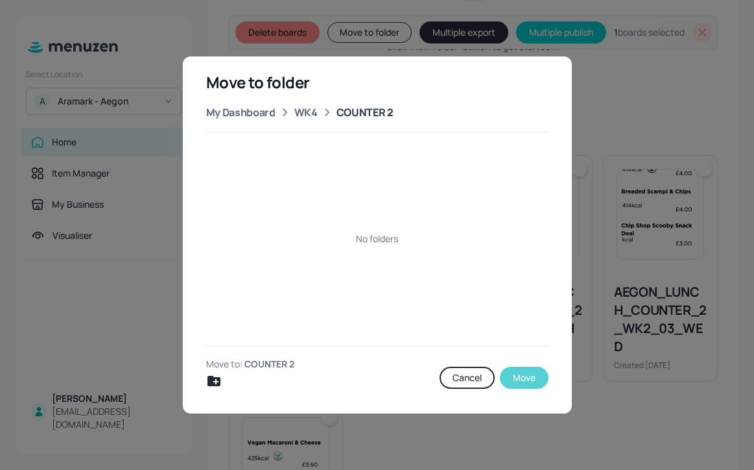
click at [516, 371] on button "Move" at bounding box center [524, 377] width 49 height 22
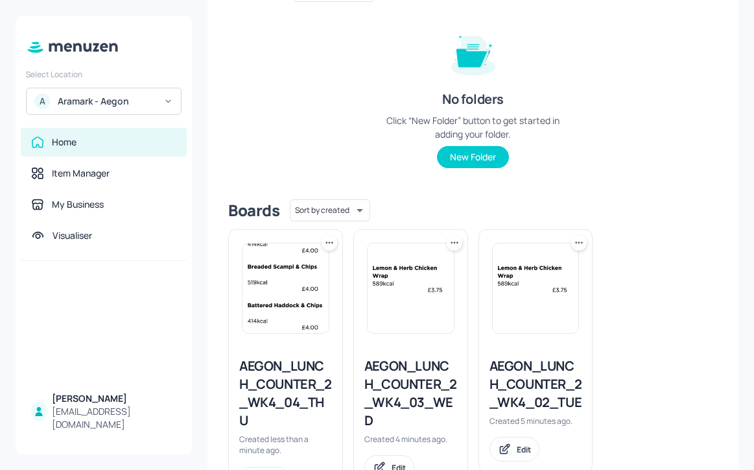
scroll to position [184, 0]
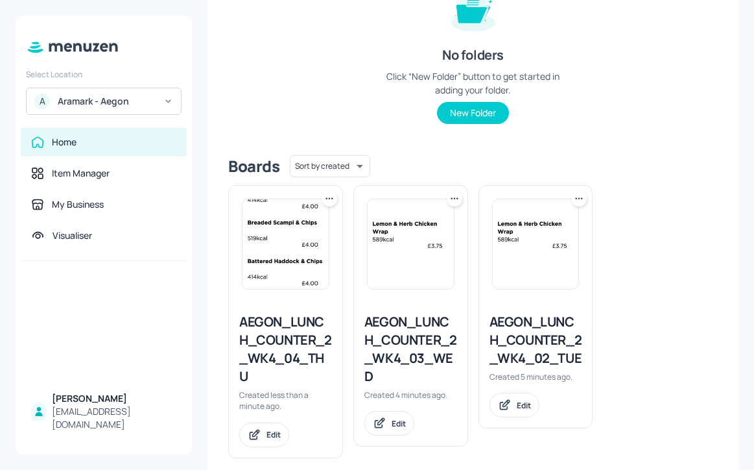
click at [277, 343] on div "AEGON_LUNCH_COUNTER_2_WK4_04_THU" at bounding box center [285, 349] width 93 height 73
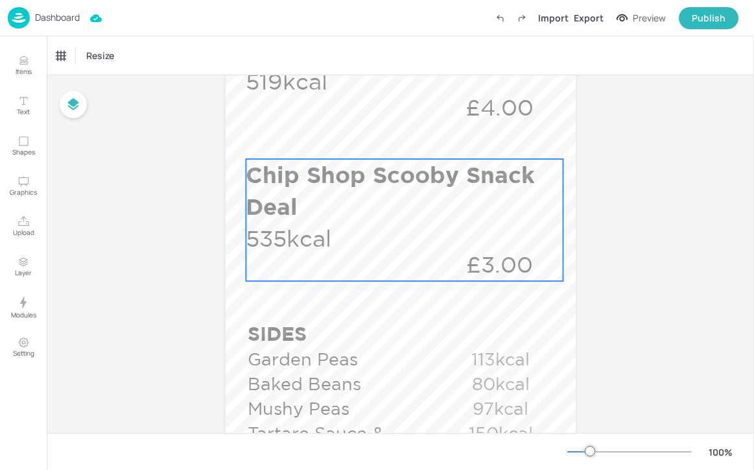
scroll to position [619, 0]
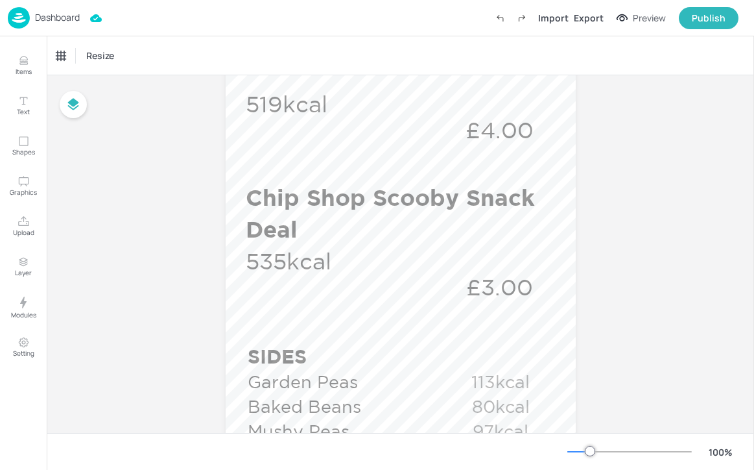
click at [49, 14] on p "Dashboard" at bounding box center [57, 17] width 45 height 9
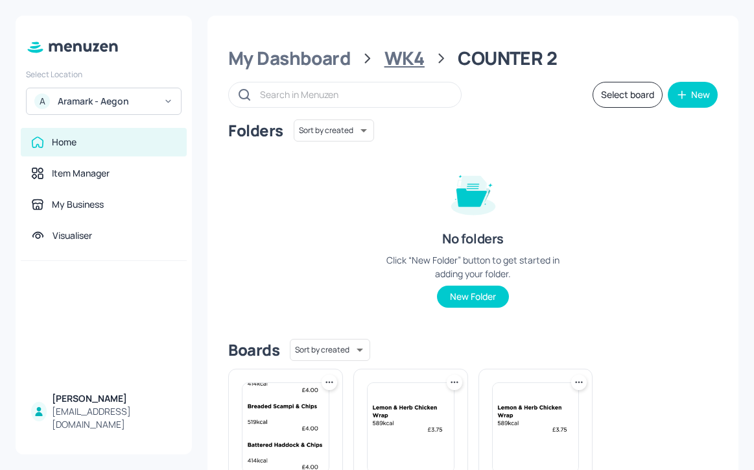
click at [416, 57] on div "WK4" at bounding box center [405, 58] width 40 height 23
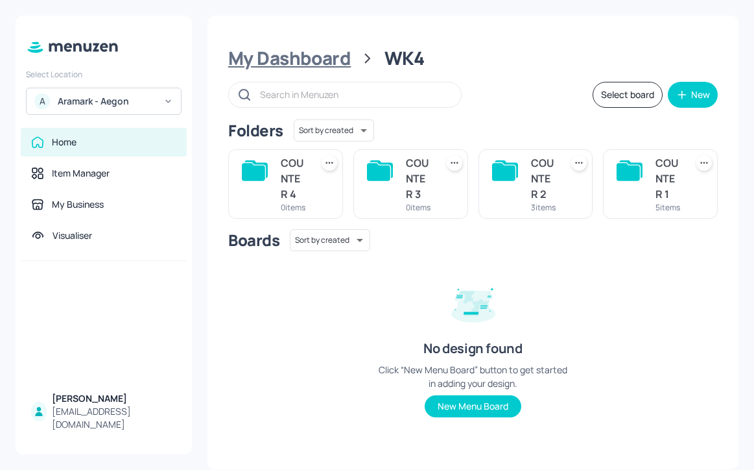
click at [341, 61] on div "My Dashboard" at bounding box center [289, 58] width 123 height 23
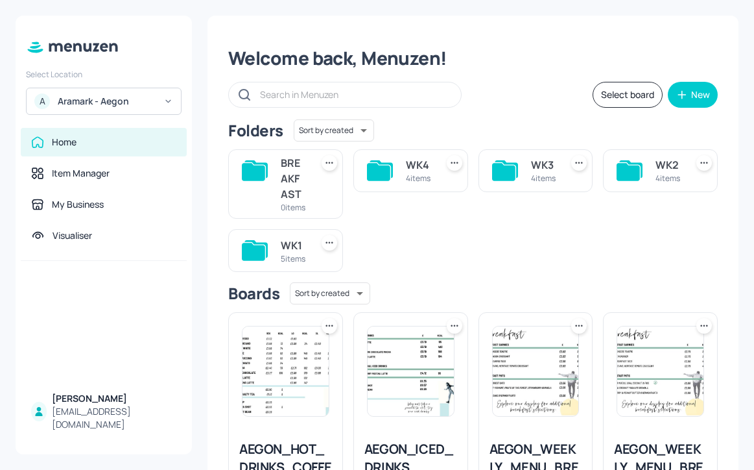
click at [535, 163] on div "WK3" at bounding box center [543, 165] width 25 height 16
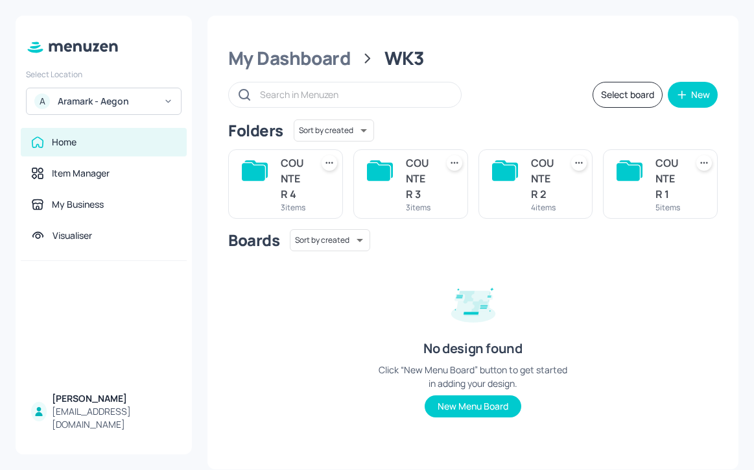
click at [400, 184] on div "COUNTER 3 3 items" at bounding box center [411, 183] width 115 height 69
click at [420, 184] on div "COUNTER 3" at bounding box center [418, 178] width 25 height 47
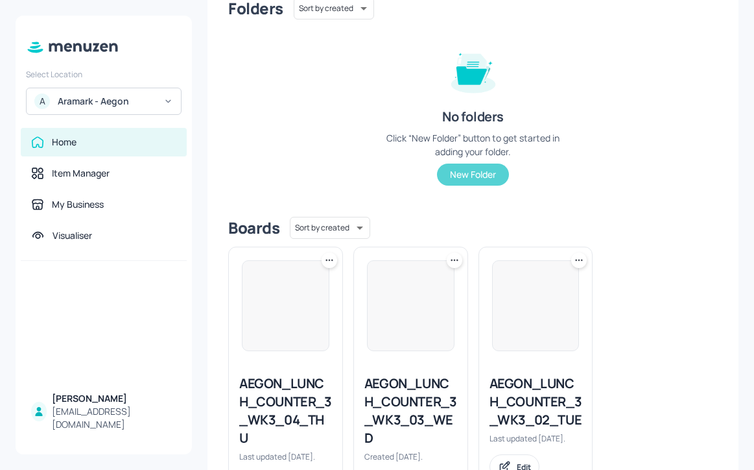
scroll to position [191, 0]
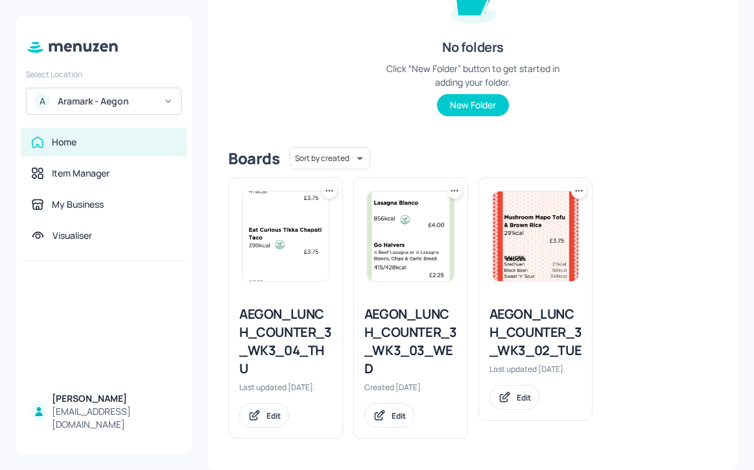
click at [575, 193] on icon at bounding box center [579, 190] width 13 height 13
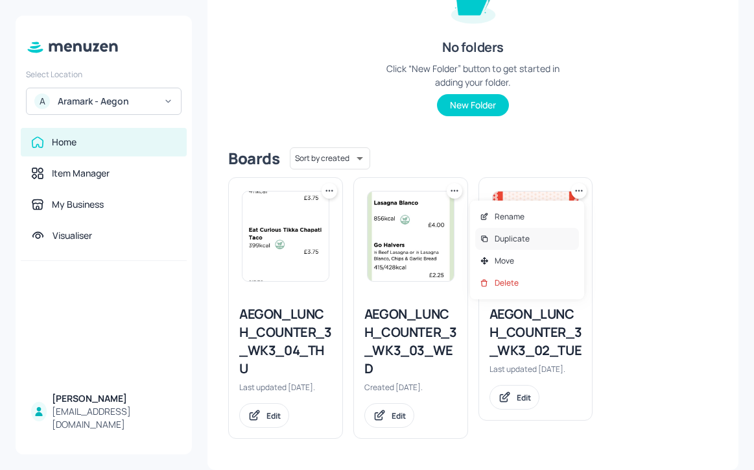
click at [554, 235] on div "Duplicate" at bounding box center [527, 239] width 104 height 22
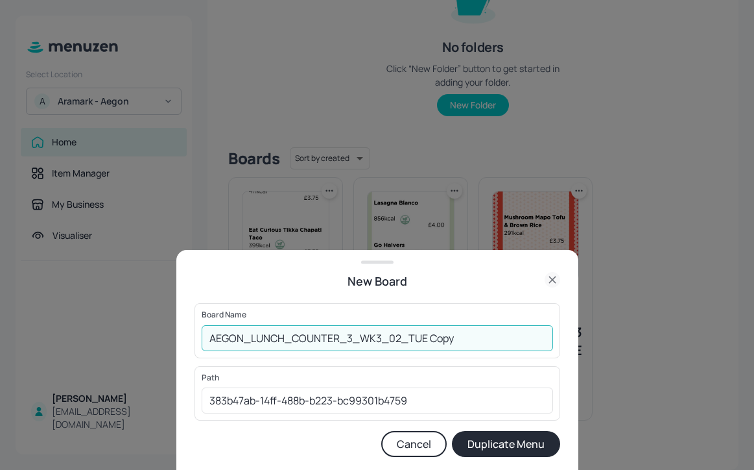
drag, startPoint x: 462, startPoint y: 337, endPoint x: 427, endPoint y: 336, distance: 35.7
click at [427, 336] on input "AEGON_LUNCH_COUNTER_3_WK3_02_TUE Copy" at bounding box center [378, 338] width 352 height 26
click at [352, 341] on input "AEGON_LUNCH_COUNTER_3_WK3_02_TUE" at bounding box center [378, 338] width 352 height 26
click at [378, 334] on input "AEGON_LUNCH_COUNTER_3_WK3_02_TUE" at bounding box center [378, 338] width 352 height 26
type input "AEGON_LUNCH_COUNTER_3_WK4_02_TUE"
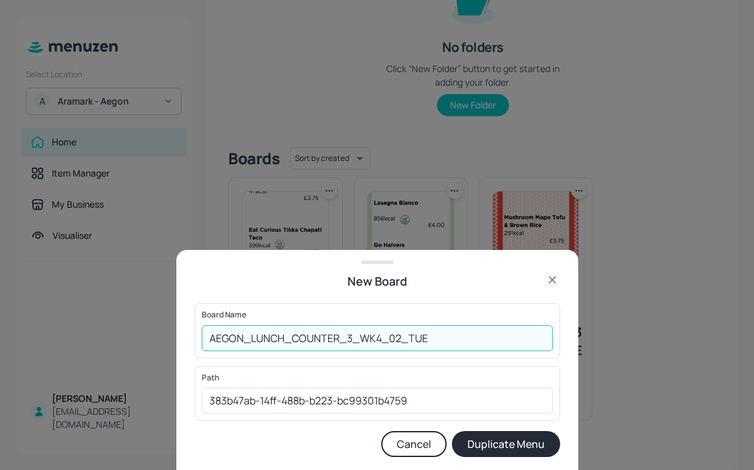
click at [481, 444] on button "Duplicate Menu" at bounding box center [506, 444] width 108 height 26
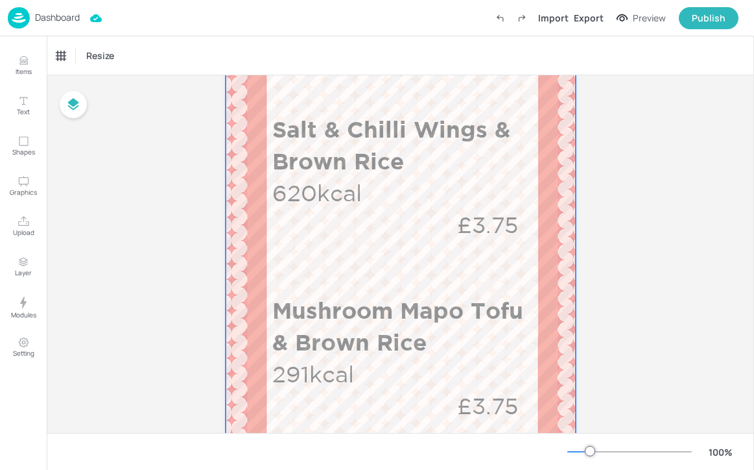
scroll to position [381, 0]
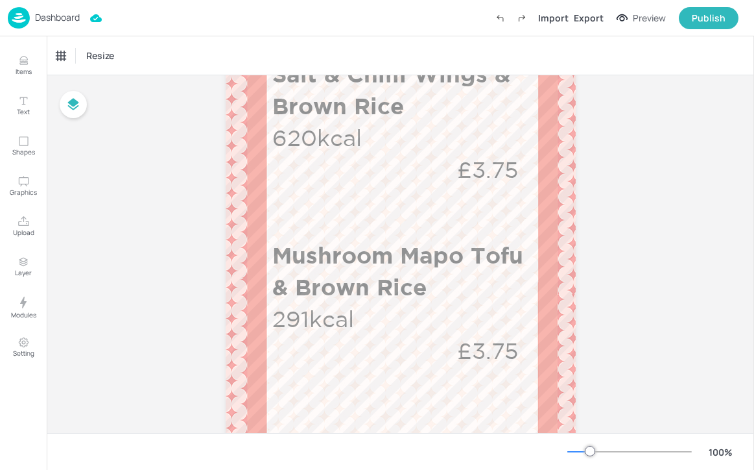
click at [67, 23] on div "Dashboard" at bounding box center [44, 17] width 72 height 21
click at [62, 22] on p "Dashboard" at bounding box center [57, 17] width 45 height 9
click at [61, 20] on p "Dashboard" at bounding box center [57, 17] width 45 height 9
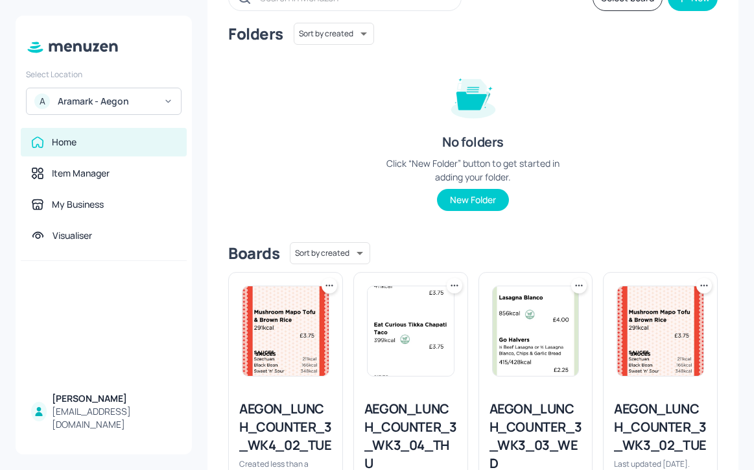
scroll to position [187, 0]
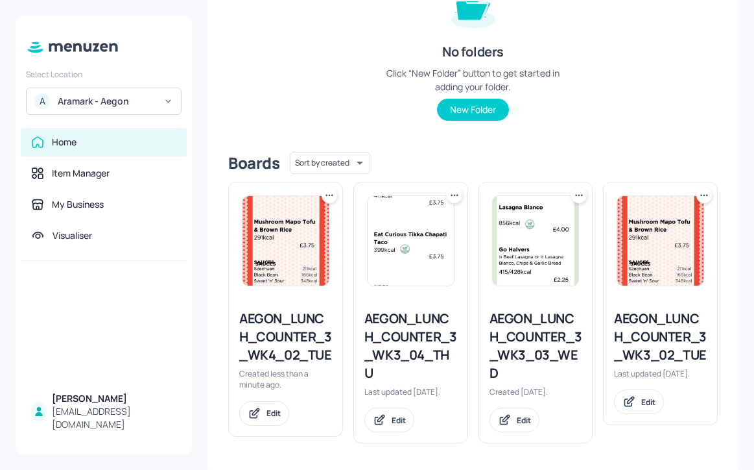
click at [326, 200] on icon at bounding box center [329, 195] width 13 height 13
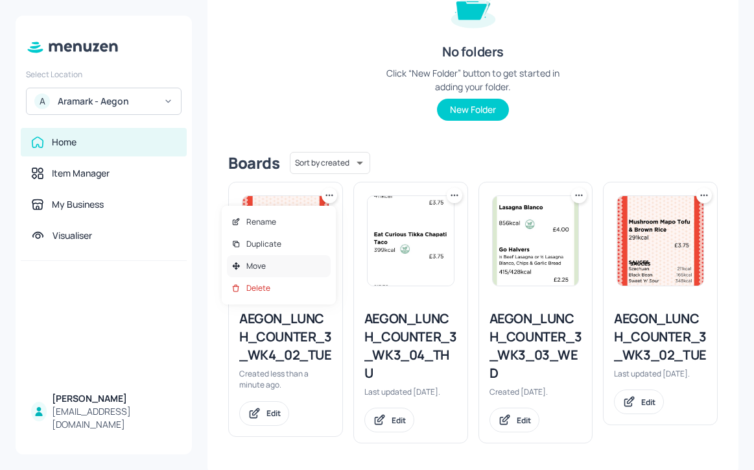
click at [294, 265] on div "Move" at bounding box center [279, 266] width 104 height 22
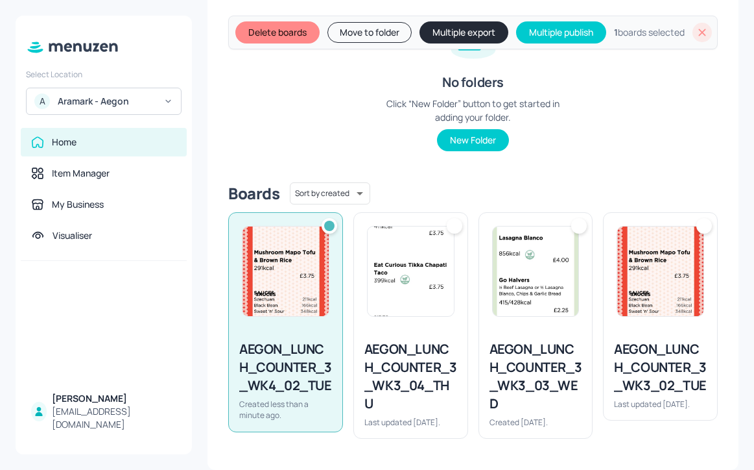
click at [368, 43] on button "Move to folder" at bounding box center [370, 32] width 84 height 21
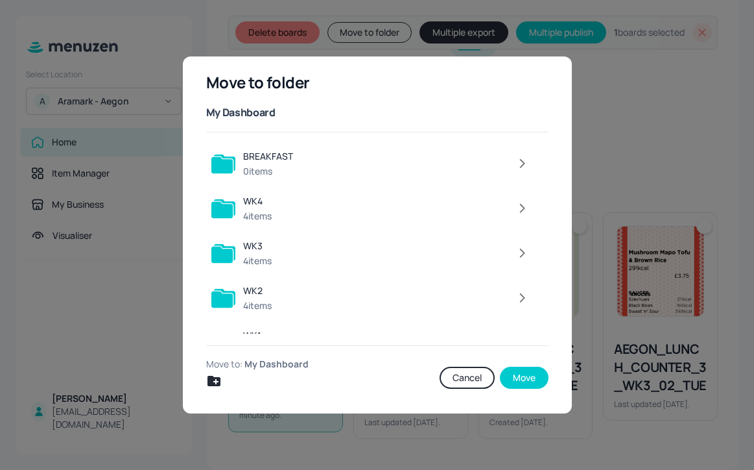
scroll to position [29, 0]
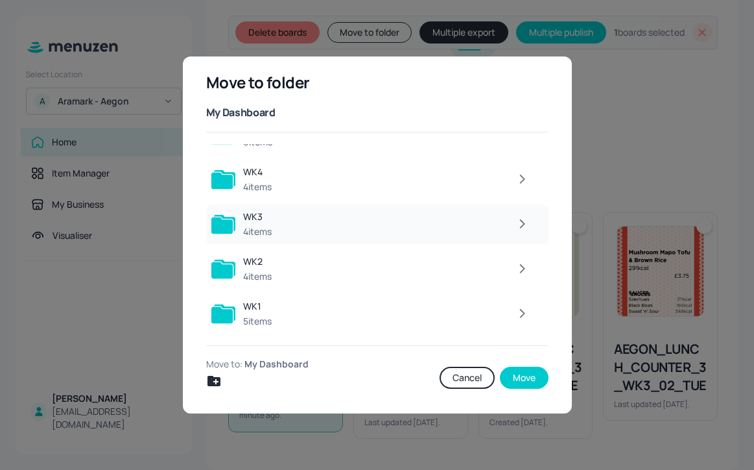
click at [518, 220] on icon "button" at bounding box center [522, 224] width 16 height 16
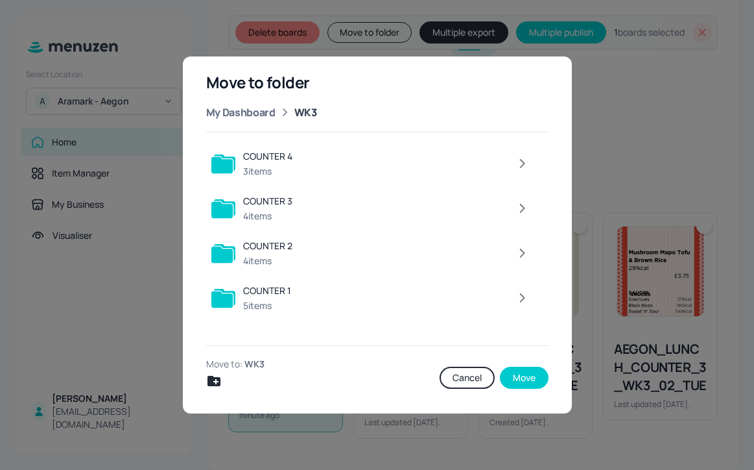
scroll to position [0, 0]
click at [518, 213] on icon "button" at bounding box center [522, 208] width 16 height 16
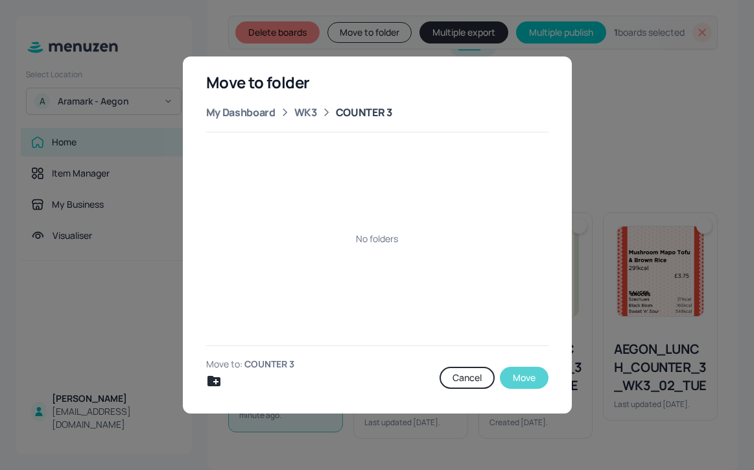
click at [534, 379] on button "Move" at bounding box center [524, 377] width 49 height 22
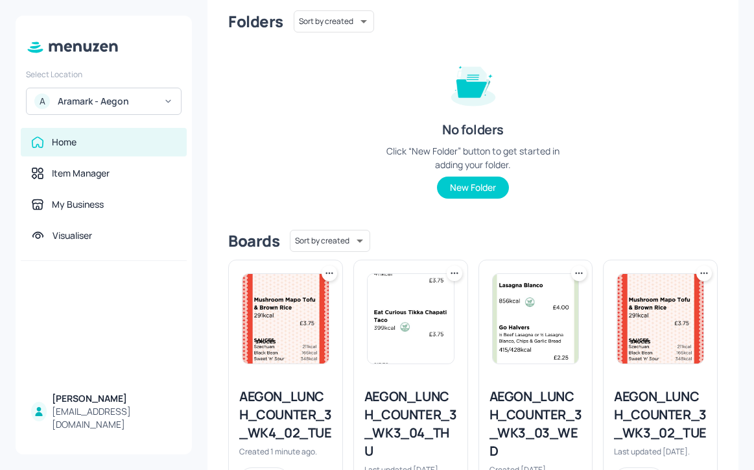
scroll to position [191, 0]
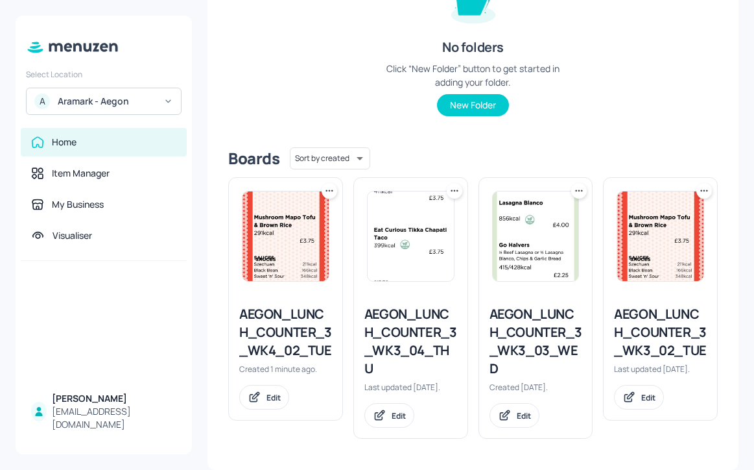
click at [330, 195] on icon at bounding box center [329, 190] width 13 height 13
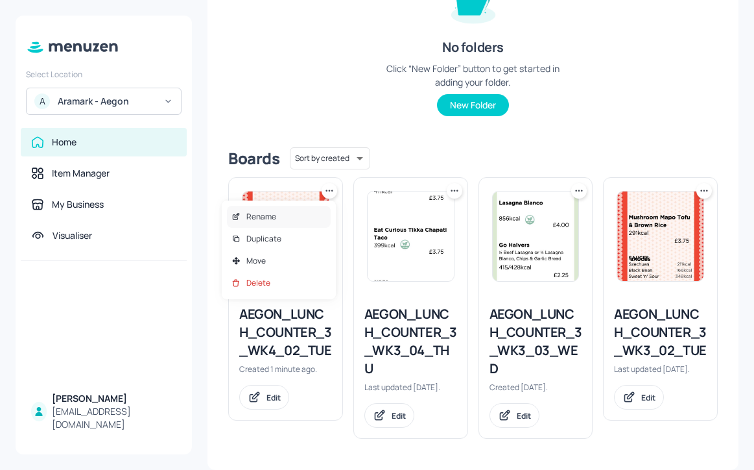
click at [315, 216] on div "Rename" at bounding box center [279, 217] width 104 height 22
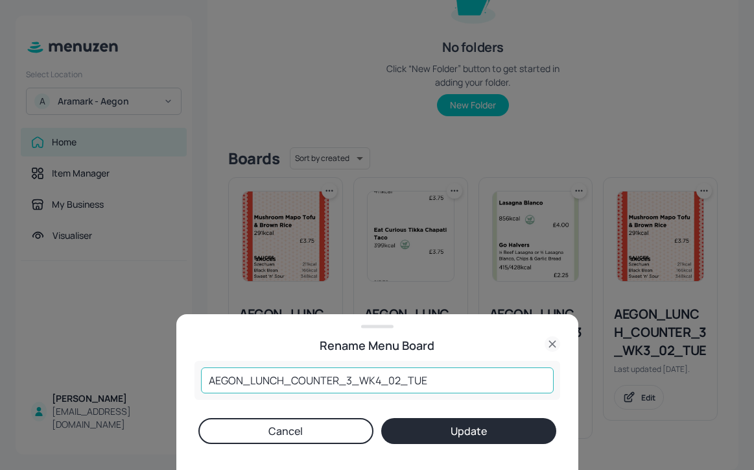
click at [352, 376] on input "AEGON_LUNCH_COUNTER_3_WK4_02_TUE" at bounding box center [377, 380] width 353 height 26
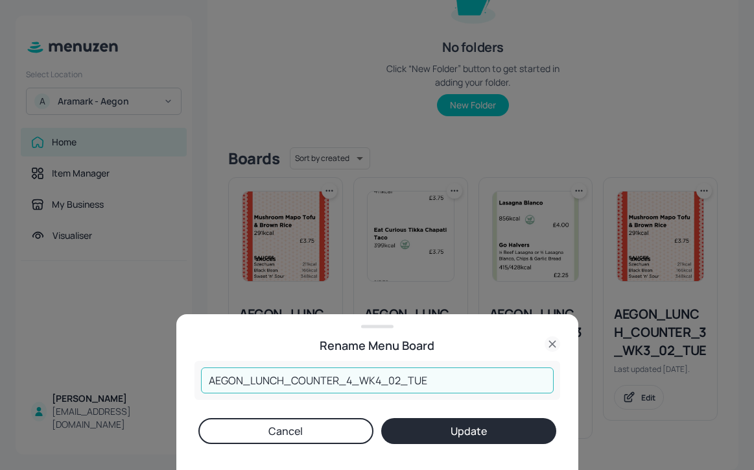
type input "AEGON_LUNCH_COUNTER_4_WK4_02_TUE"
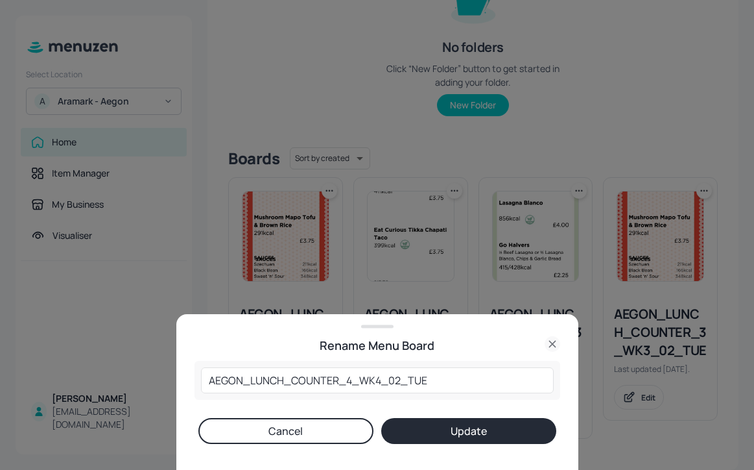
click at [495, 433] on button "Update" at bounding box center [468, 431] width 175 height 26
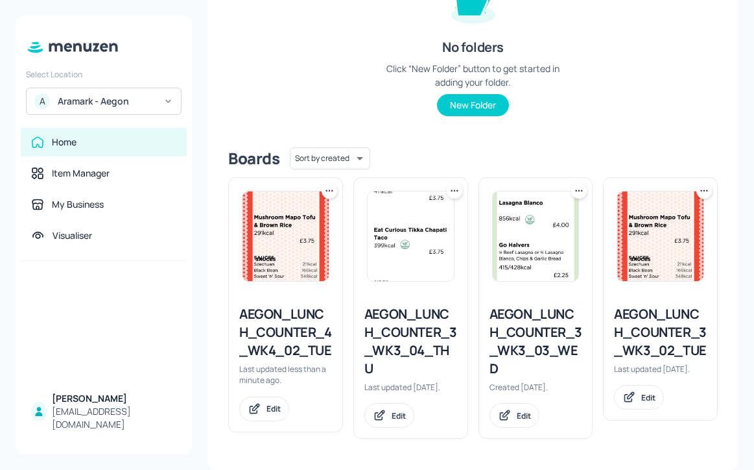
click at [326, 192] on icon at bounding box center [329, 190] width 13 height 13
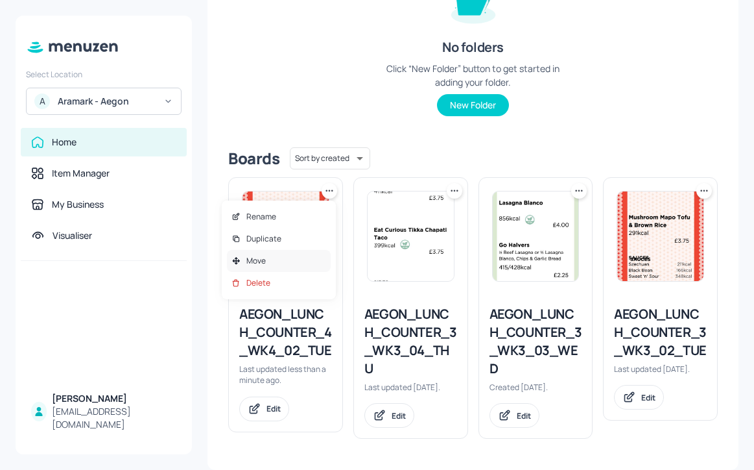
click at [315, 259] on div "Move" at bounding box center [279, 261] width 104 height 22
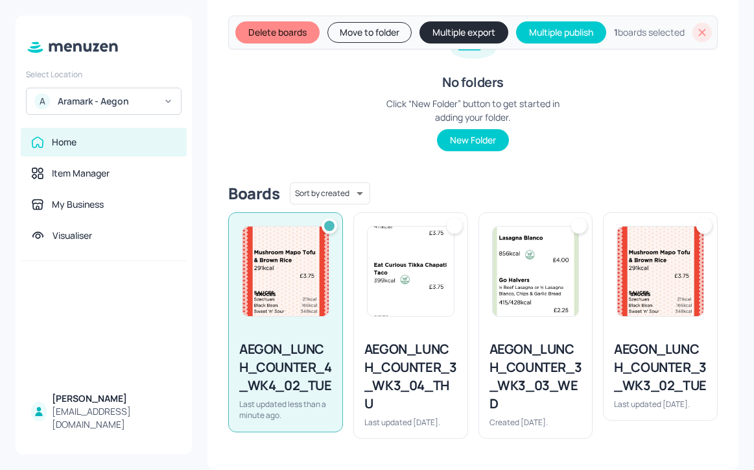
click at [371, 41] on button "Move to folder" at bounding box center [370, 32] width 84 height 21
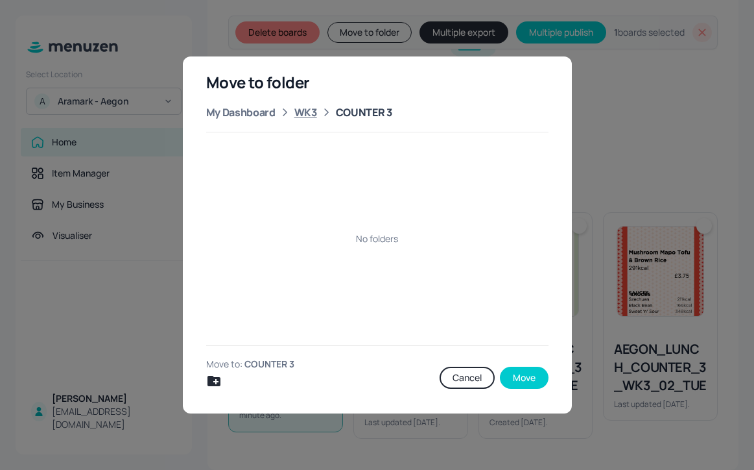
click at [307, 111] on div "WK3" at bounding box center [305, 112] width 23 height 16
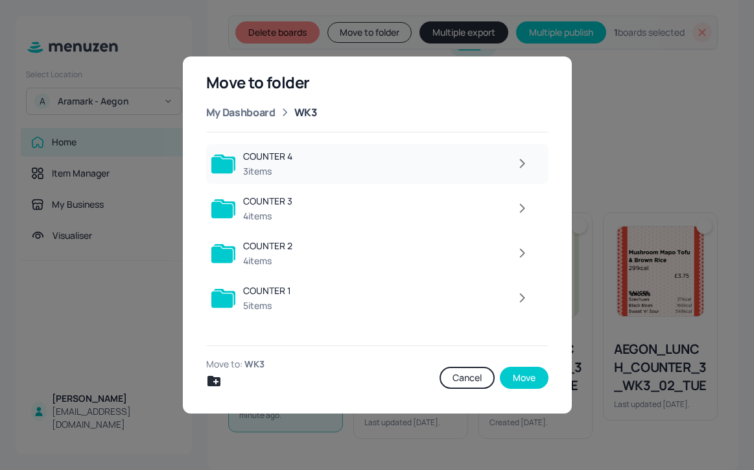
click at [387, 170] on div at bounding box center [417, 163] width 235 height 26
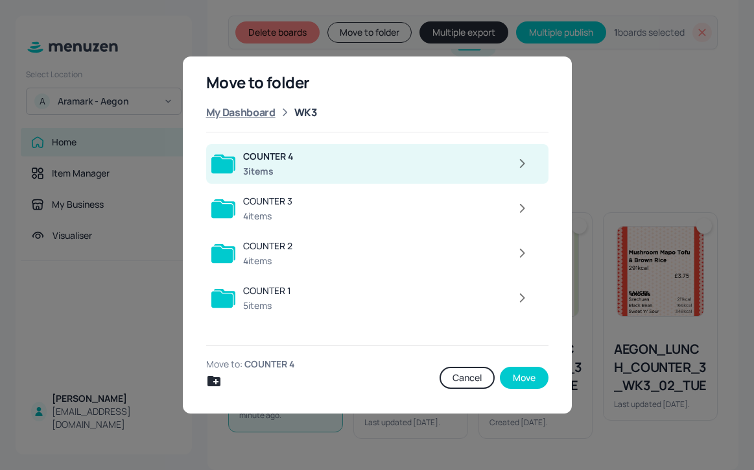
click at [272, 104] on div "My Dashboard" at bounding box center [240, 112] width 69 height 16
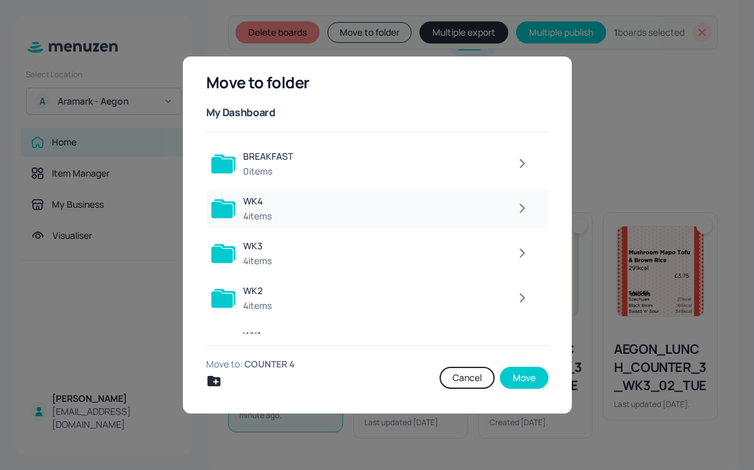
scroll to position [29, 0]
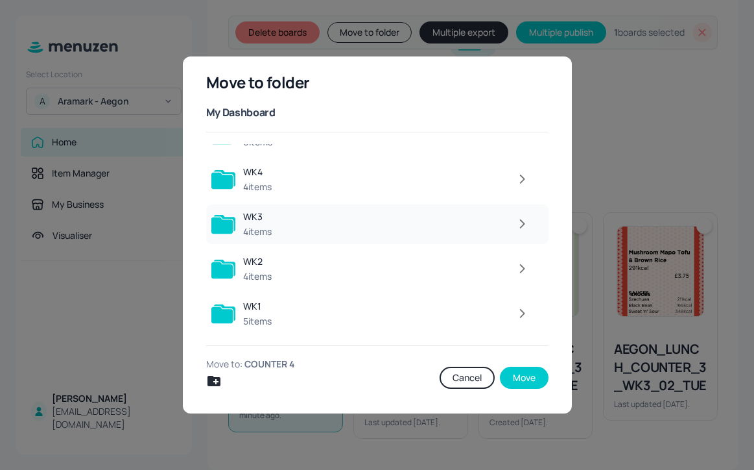
click at [401, 221] on div at bounding box center [408, 224] width 256 height 26
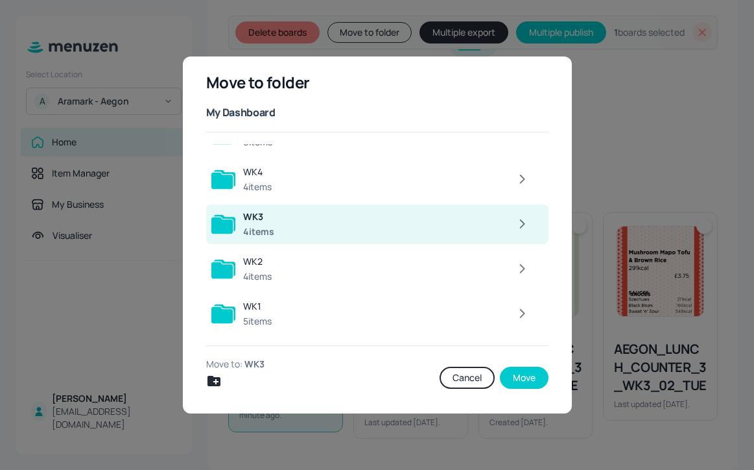
click at [499, 222] on div at bounding box center [409, 224] width 254 height 26
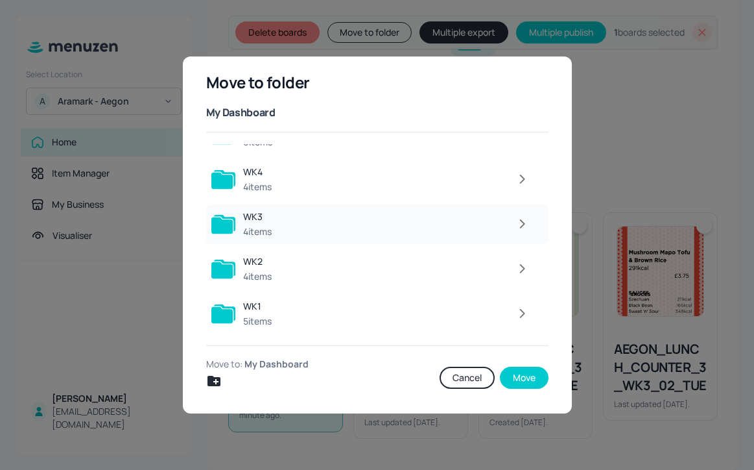
click at [521, 221] on icon "button" at bounding box center [522, 224] width 16 height 16
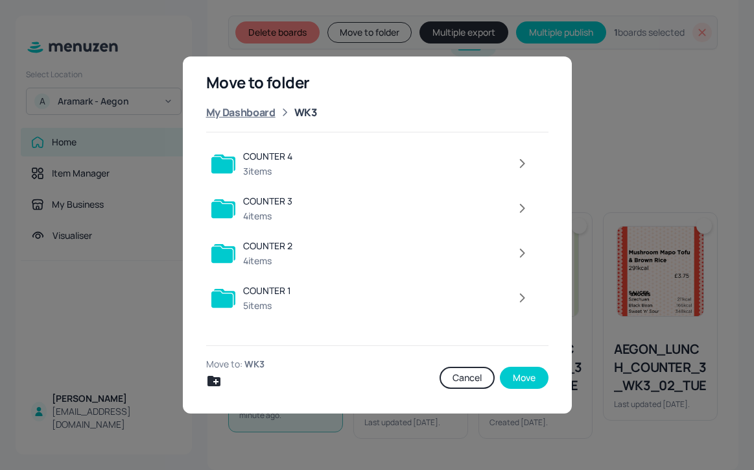
click at [244, 115] on div "My Dashboard" at bounding box center [240, 112] width 69 height 16
click at [460, 207] on div at bounding box center [408, 208] width 256 height 26
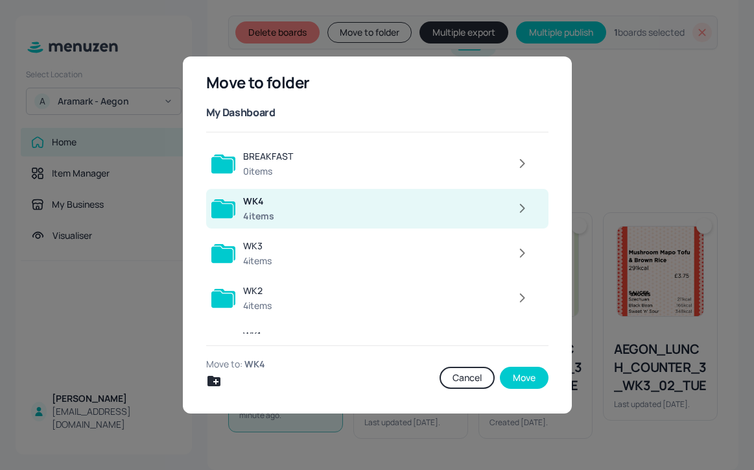
click at [514, 206] on icon "button" at bounding box center [522, 208] width 16 height 16
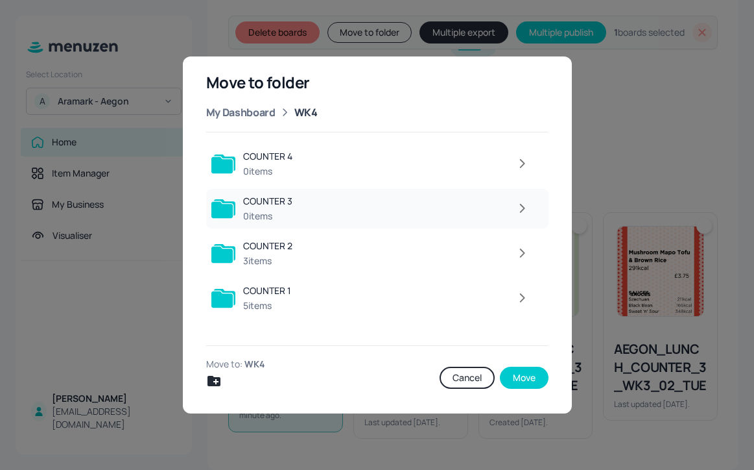
click at [523, 215] on icon "button" at bounding box center [522, 208] width 16 height 16
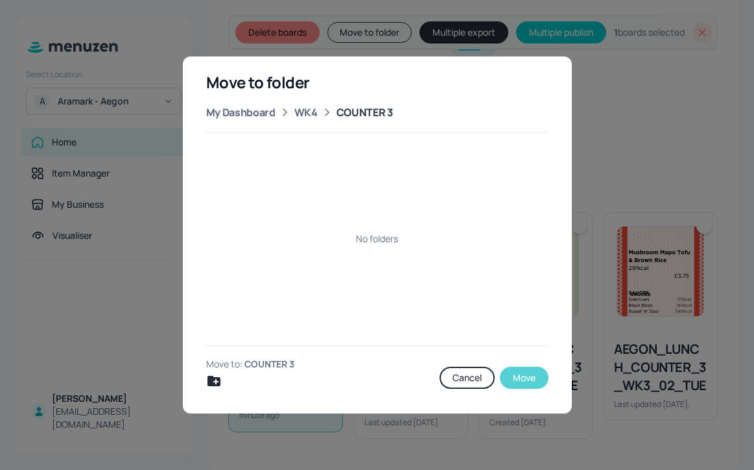
click at [523, 372] on button "Move" at bounding box center [524, 377] width 49 height 22
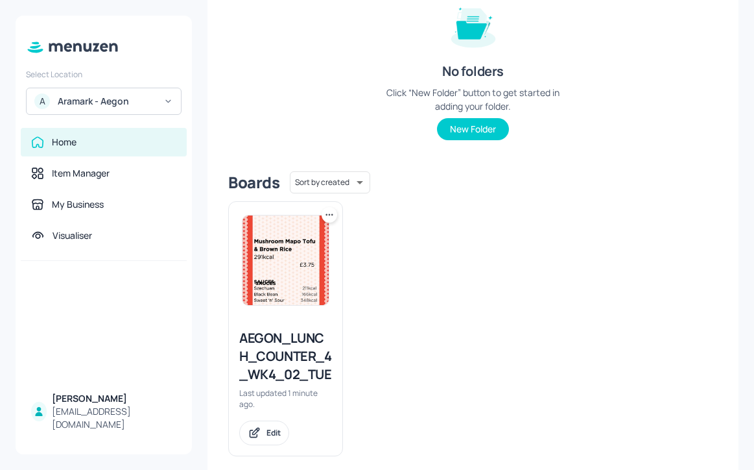
click at [328, 218] on icon at bounding box center [329, 214] width 13 height 13
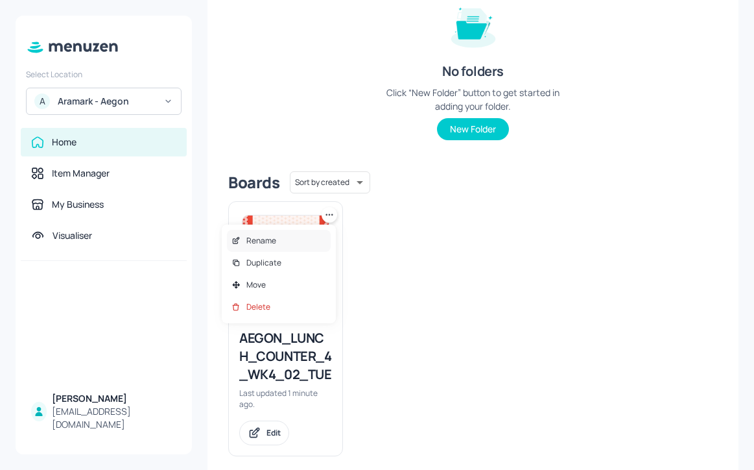
click at [294, 241] on div "Rename" at bounding box center [279, 241] width 104 height 22
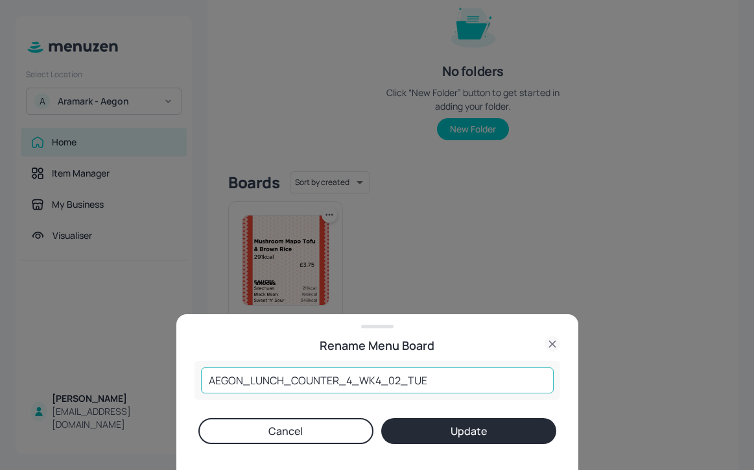
click at [352, 378] on input "AEGON_LUNCH_COUNTER_4_WK4_02_TUE" at bounding box center [377, 380] width 353 height 26
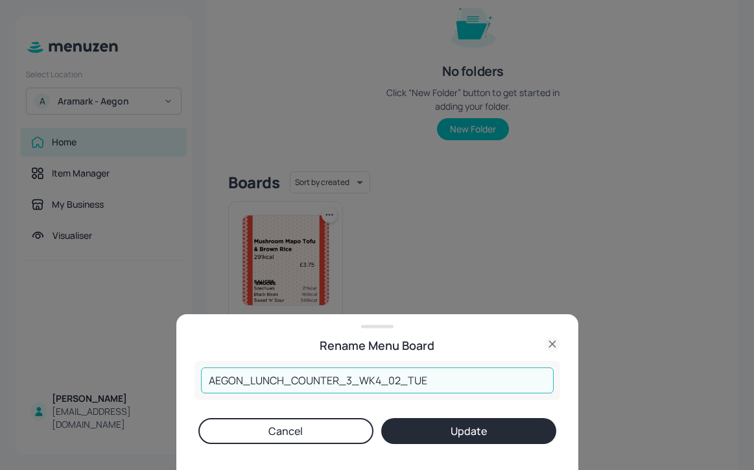
type input "AEGON_LUNCH_COUNTER_3_WK4_02_TUE"
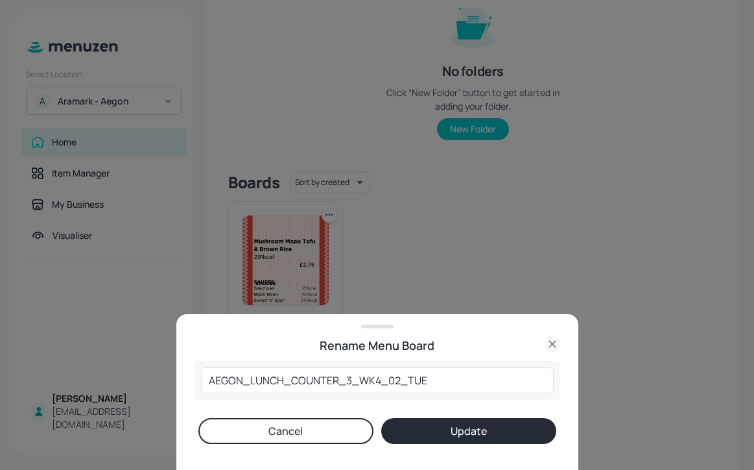
click at [481, 429] on button "Update" at bounding box center [468, 431] width 175 height 26
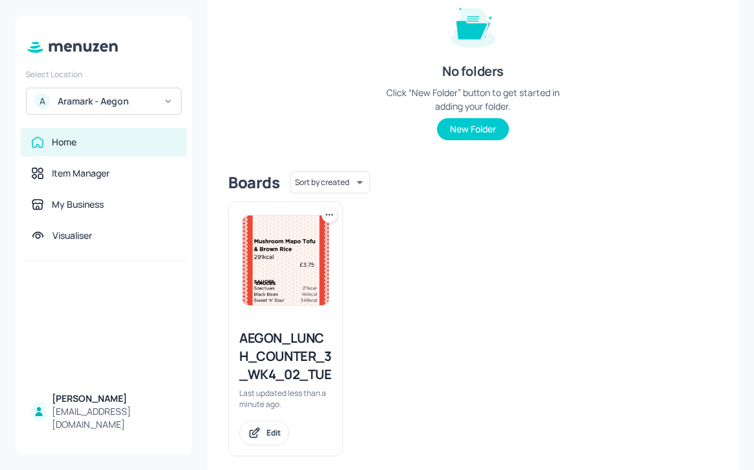
click at [294, 346] on div "AEGON_LUNCH_COUNTER_3_WK4_02_TUE" at bounding box center [285, 356] width 93 height 54
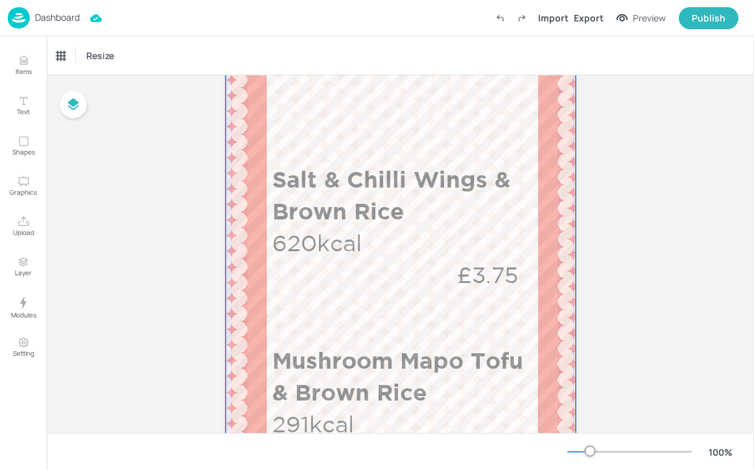
scroll to position [293, 0]
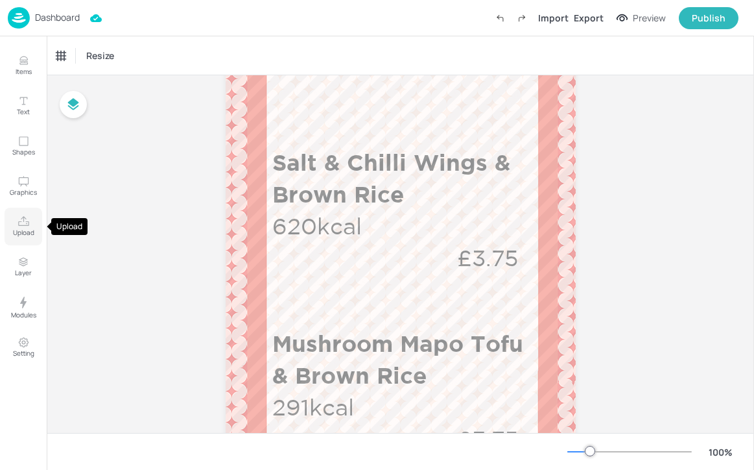
click at [21, 226] on icon "Upload" at bounding box center [24, 221] width 12 height 12
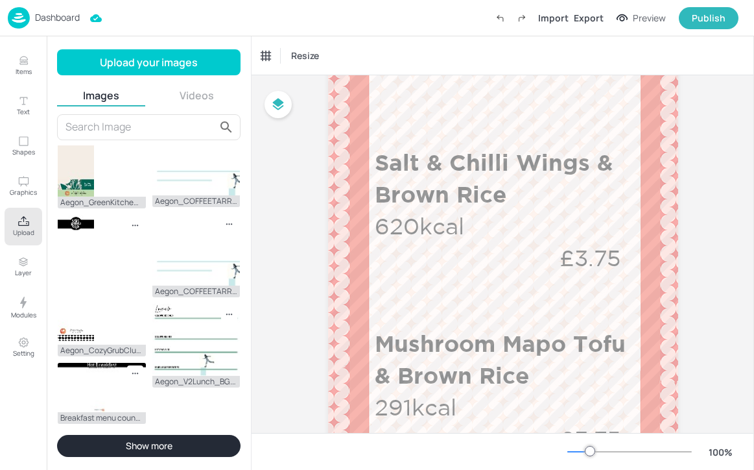
scroll to position [439, 0]
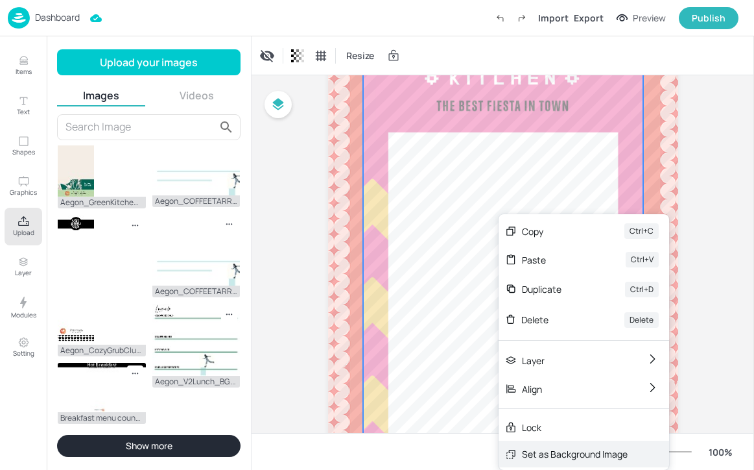
click at [576, 455] on div "Set as Background Image" at bounding box center [575, 454] width 106 height 14
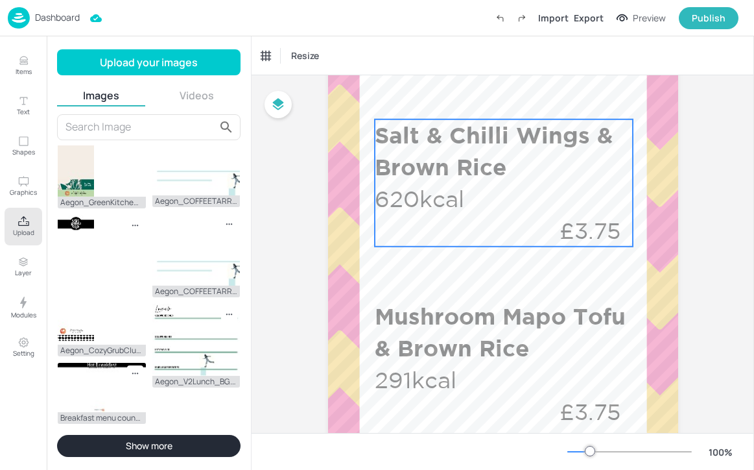
scroll to position [317, 0]
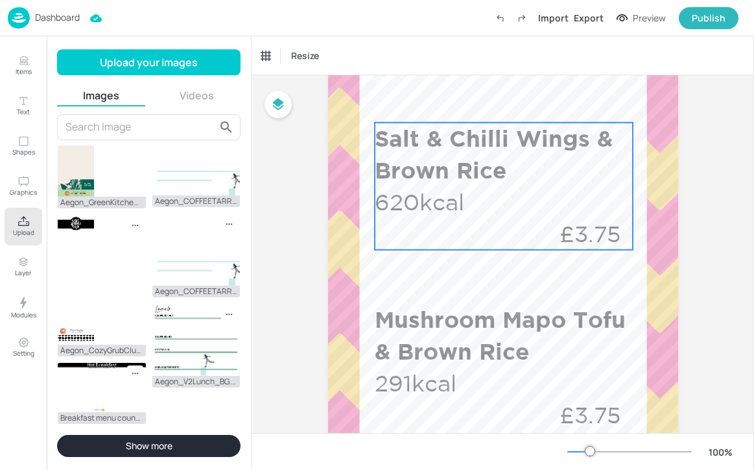
click at [562, 152] on p "Salt & Chilli Wings & Brown Rice" at bounding box center [504, 155] width 259 height 64
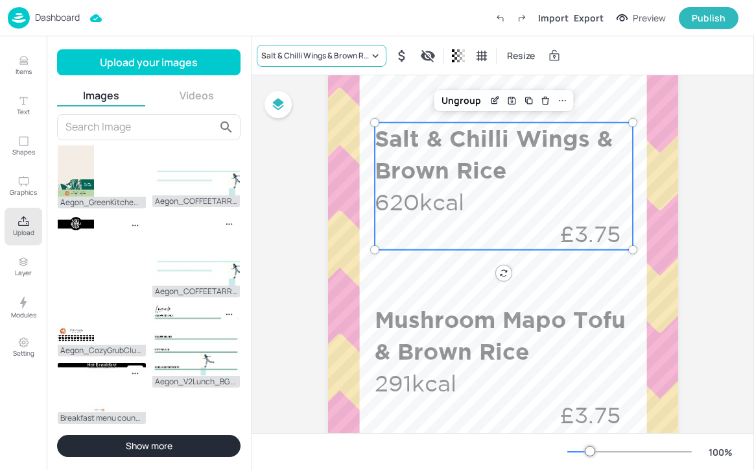
click at [374, 56] on icon at bounding box center [375, 55] width 13 height 13
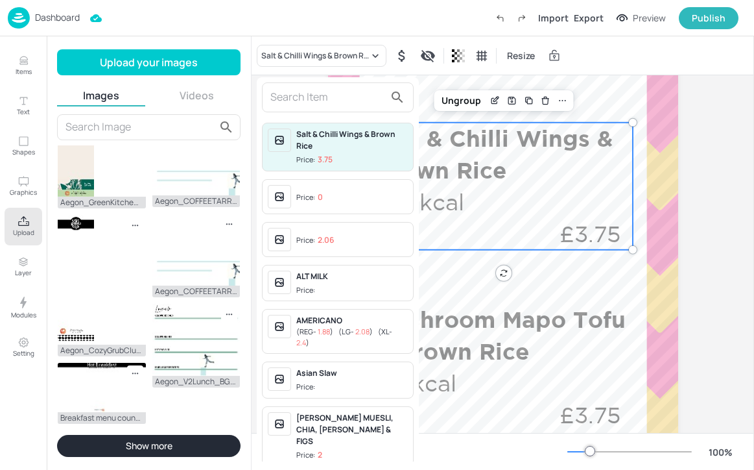
click at [335, 95] on input "text" at bounding box center [327, 97] width 114 height 21
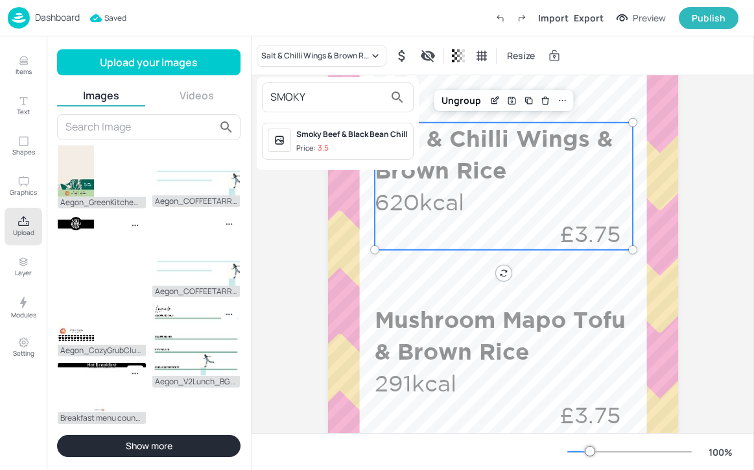
type input "SMOKY"
click at [381, 154] on span "Price: 3.5" at bounding box center [352, 148] width 112 height 11
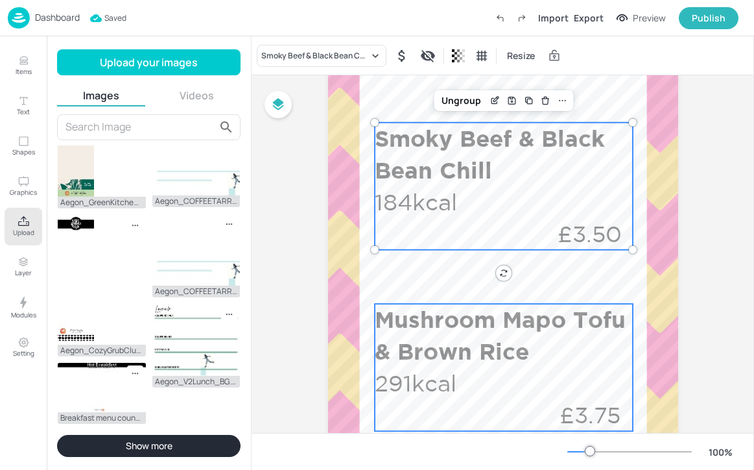
click at [476, 348] on p "Mushroom Mapo Tofu & Brown Rice" at bounding box center [502, 336] width 255 height 64
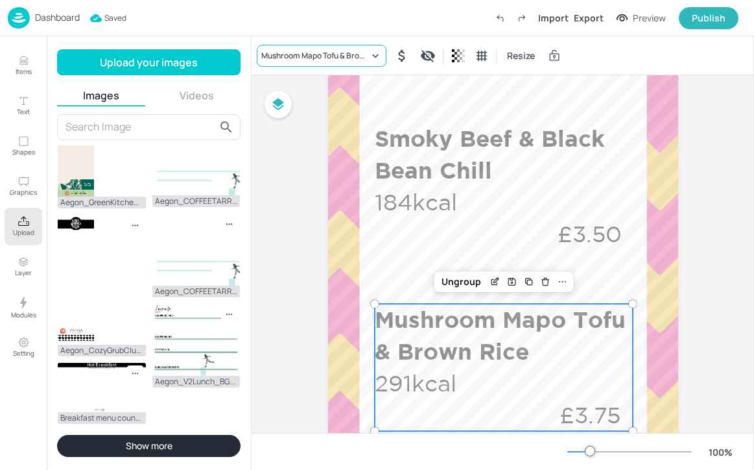
click at [291, 57] on div "Mushroom Mapo Tofu & Brown Rice" at bounding box center [315, 56] width 108 height 12
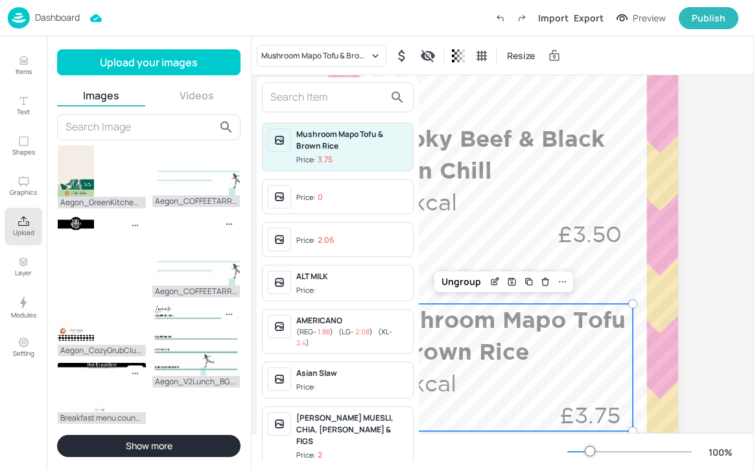
click at [289, 106] on input "text" at bounding box center [327, 97] width 114 height 21
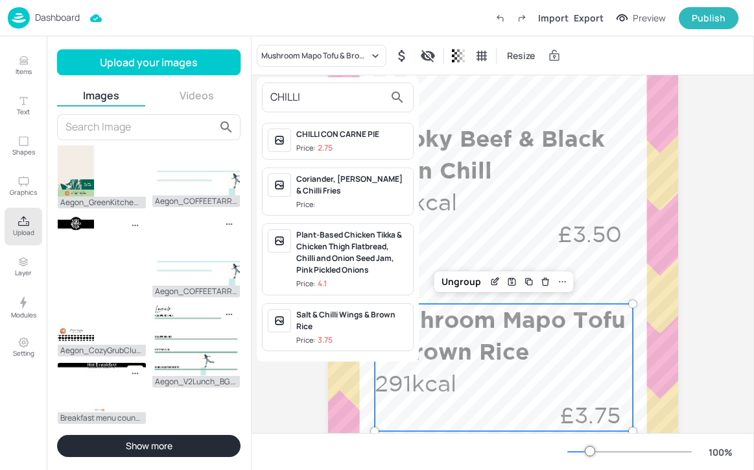
drag, startPoint x: 341, startPoint y: 95, endPoint x: 249, endPoint y: 91, distance: 92.2
click at [249, 91] on div "CHILLI CHILLI CON CARNE PIE Price: 2.75 Coriander, Garlic & Chilli Fries Price:…" at bounding box center [377, 237] width 754 height 464
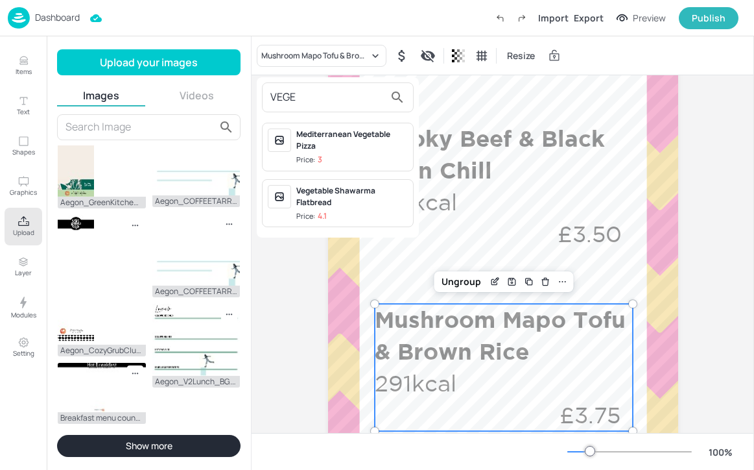
type input "VEGE"
click at [24, 63] on div at bounding box center [377, 235] width 754 height 470
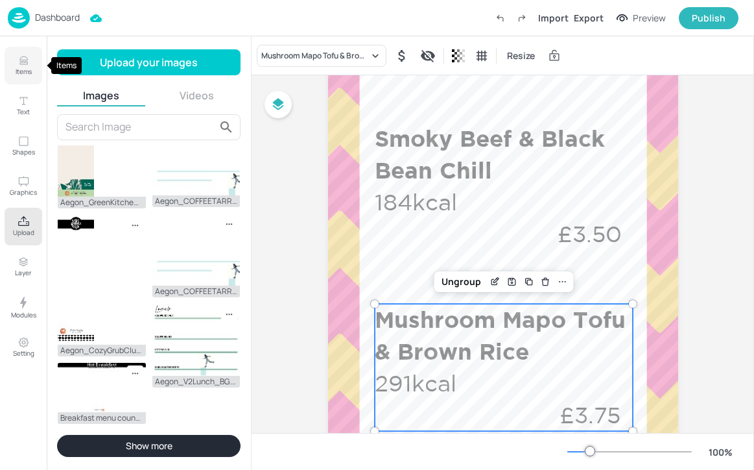
click at [13, 63] on button "Items" at bounding box center [24, 66] width 38 height 38
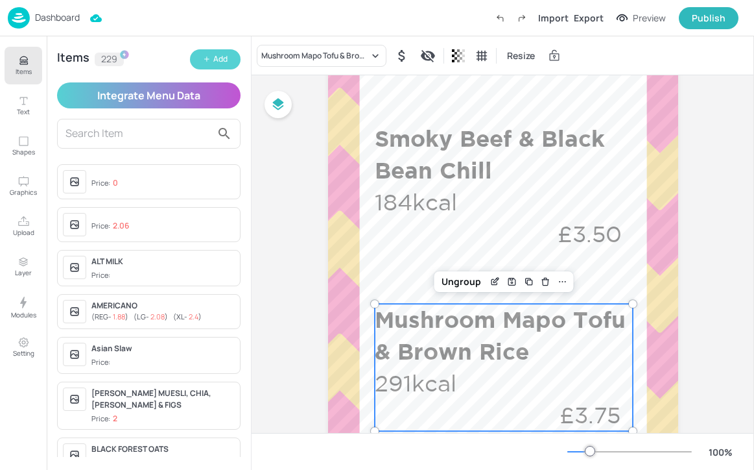
click at [228, 62] on button "Add" at bounding box center [215, 59] width 51 height 20
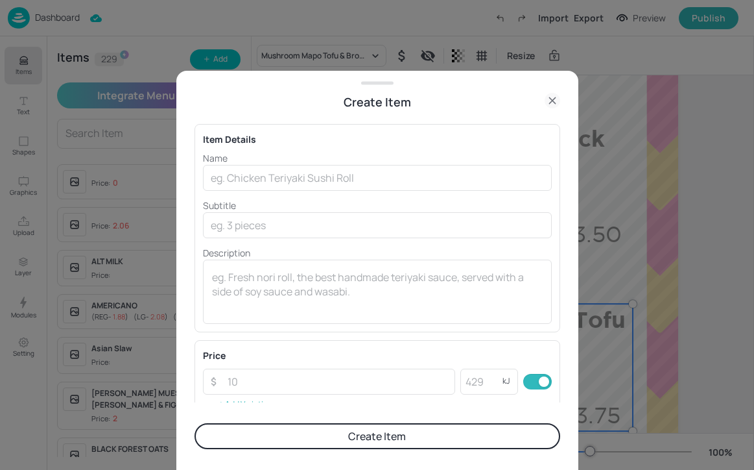
click at [285, 193] on div "Name ​ Subtitle ​ Description x ​" at bounding box center [377, 237] width 349 height 173
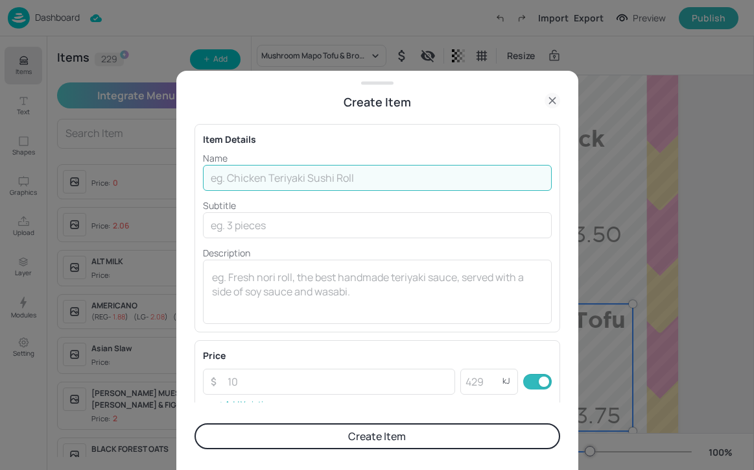
click at [285, 184] on input "text" at bounding box center [377, 178] width 349 height 26
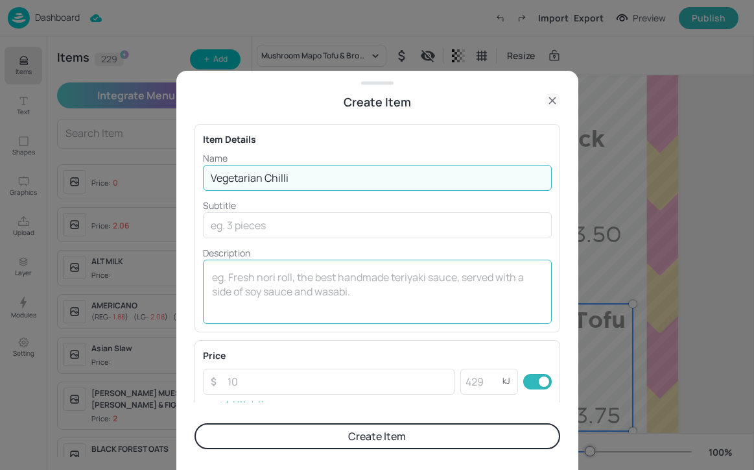
type input "Vegetarian Chilli"
click at [293, 268] on div "x ​" at bounding box center [377, 291] width 349 height 64
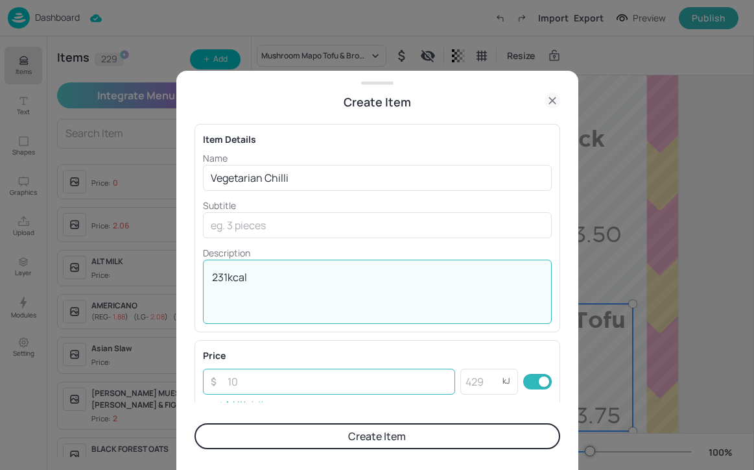
type textarea "231kcal"
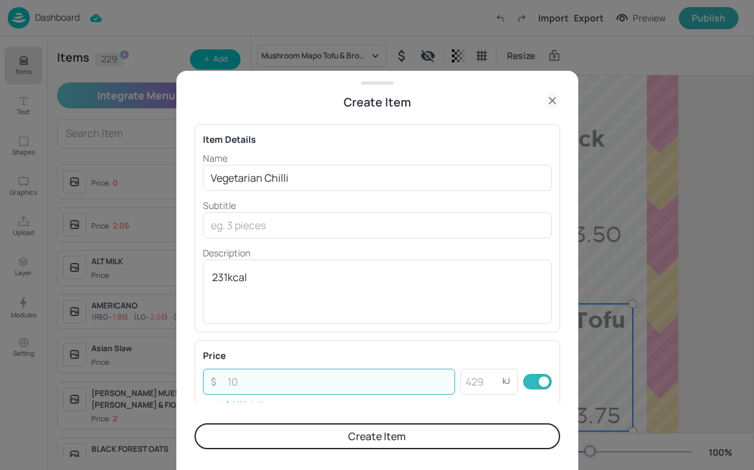
click at [388, 383] on input "number" at bounding box center [338, 381] width 236 height 26
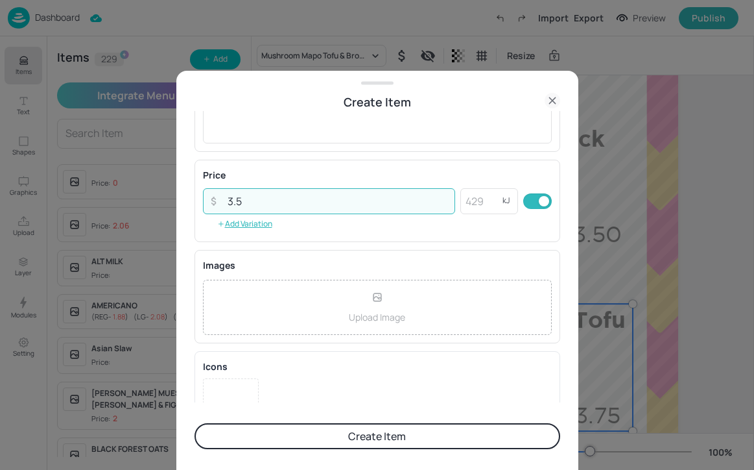
scroll to position [222, 0]
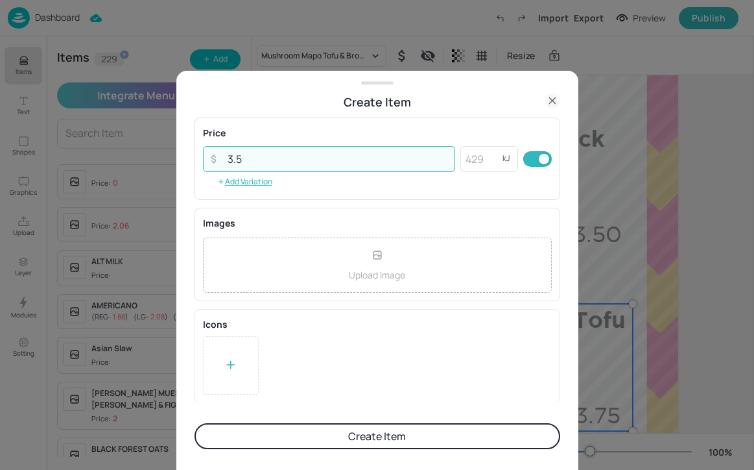
type input "3.5"
click at [259, 379] on div at bounding box center [377, 365] width 349 height 58
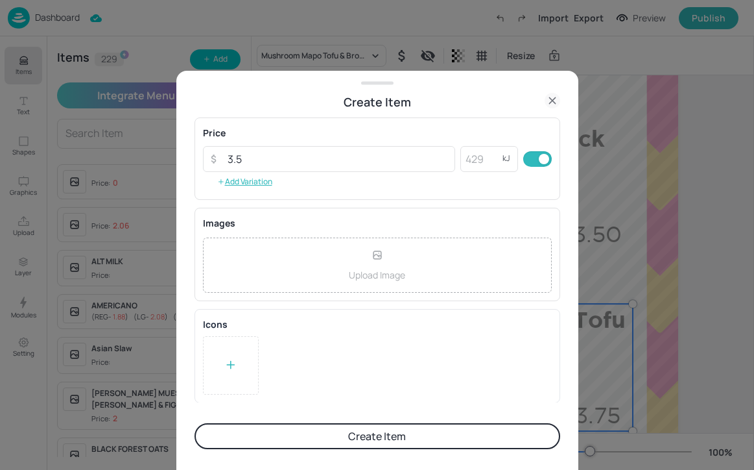
click at [241, 370] on div at bounding box center [231, 365] width 56 height 58
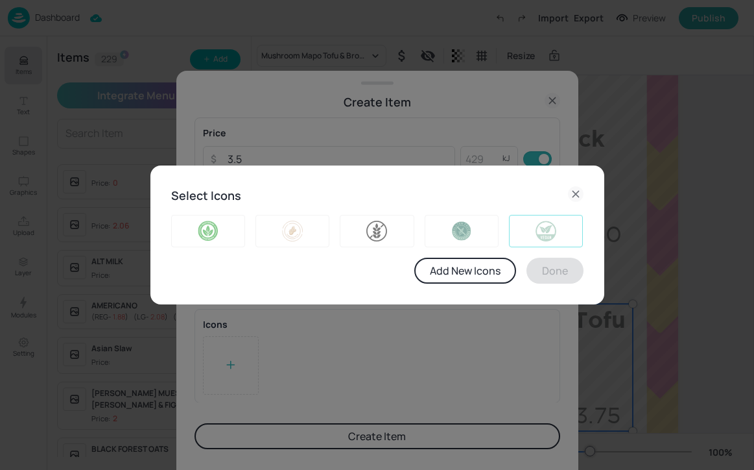
click at [531, 239] on img at bounding box center [546, 231] width 62 height 21
click at [560, 272] on button "Done" at bounding box center [555, 271] width 57 height 26
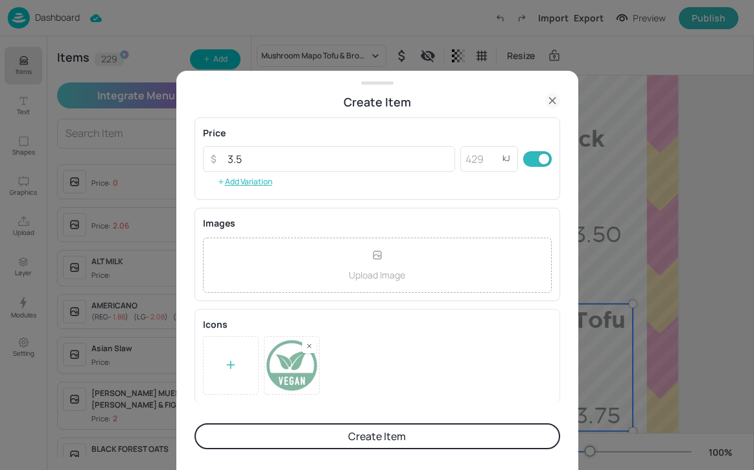
click at [488, 436] on button "Create Item" at bounding box center [378, 436] width 366 height 26
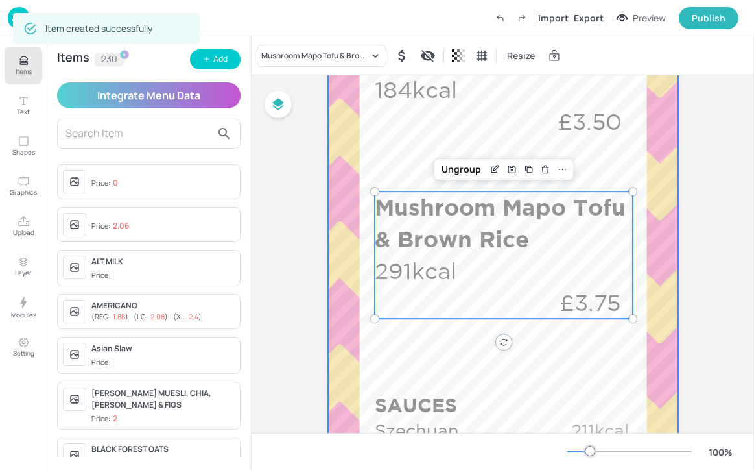
scroll to position [523, 0]
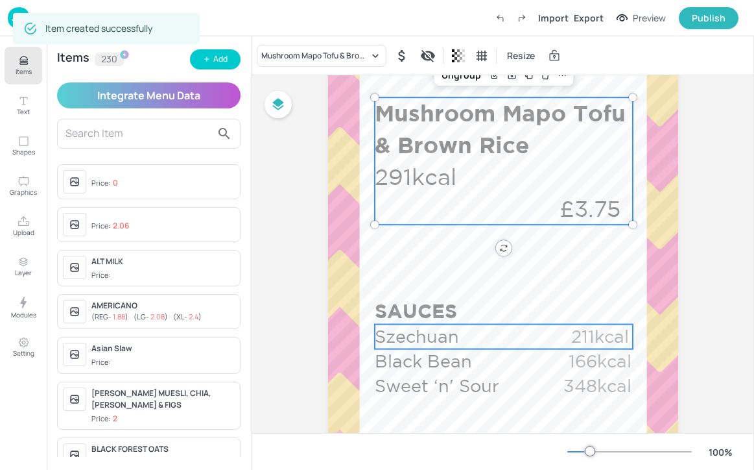
click at [467, 335] on p "Szechuan" at bounding box center [468, 336] width 187 height 25
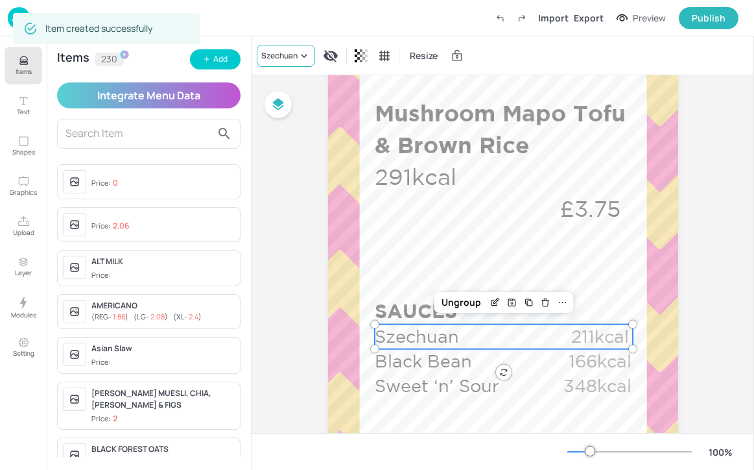
click at [274, 50] on div "Szechuan" at bounding box center [279, 56] width 36 height 12
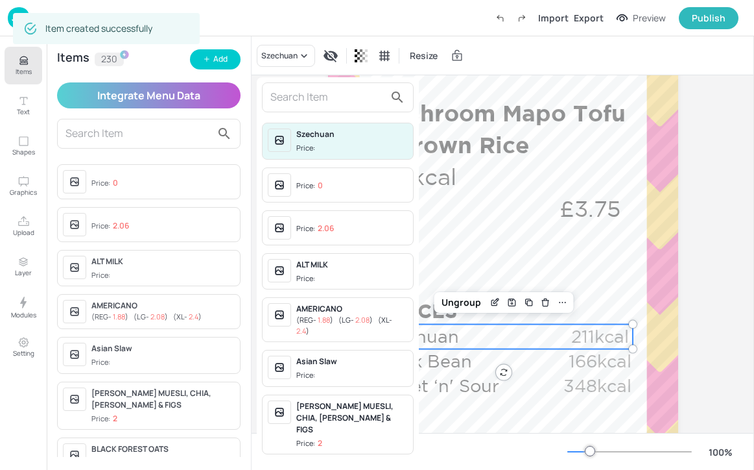
click at [287, 107] on div at bounding box center [338, 97] width 152 height 30
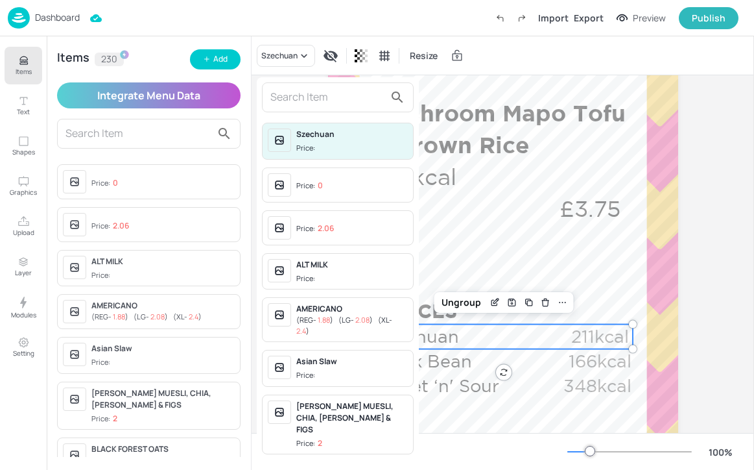
click at [287, 107] on input "text" at bounding box center [327, 97] width 114 height 21
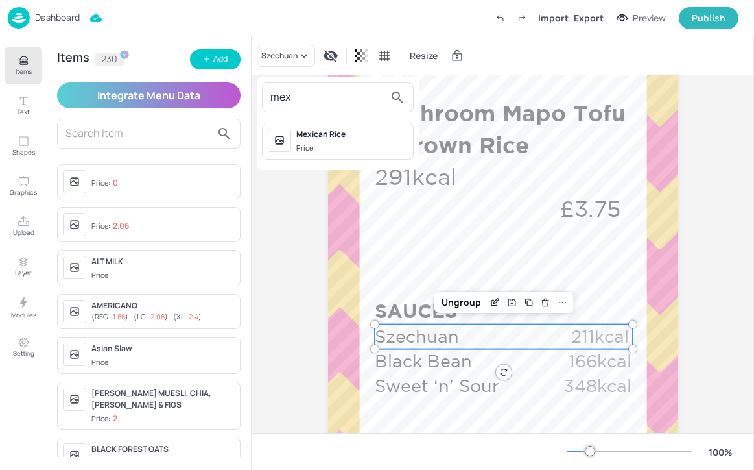
type input "mex"
click at [323, 134] on div "Mexican Rice" at bounding box center [352, 134] width 112 height 12
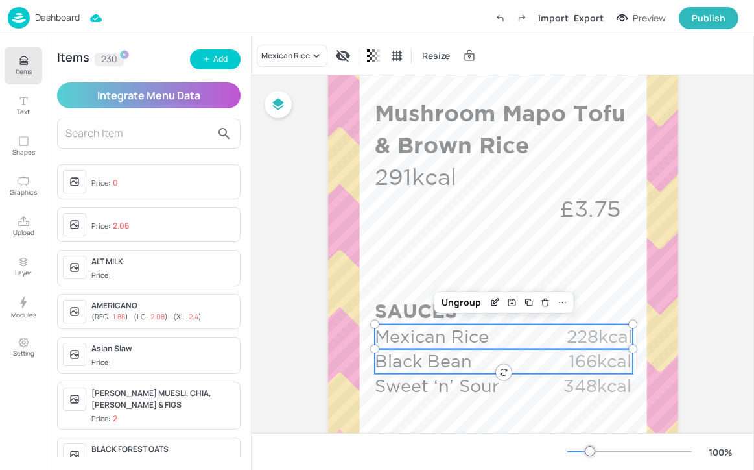
click at [440, 368] on p "Black Bean" at bounding box center [468, 361] width 187 height 25
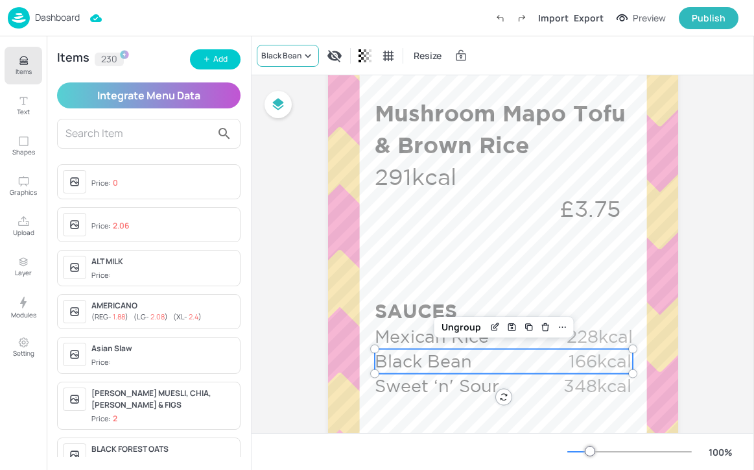
click at [272, 56] on div "Black Bean" at bounding box center [281, 56] width 40 height 12
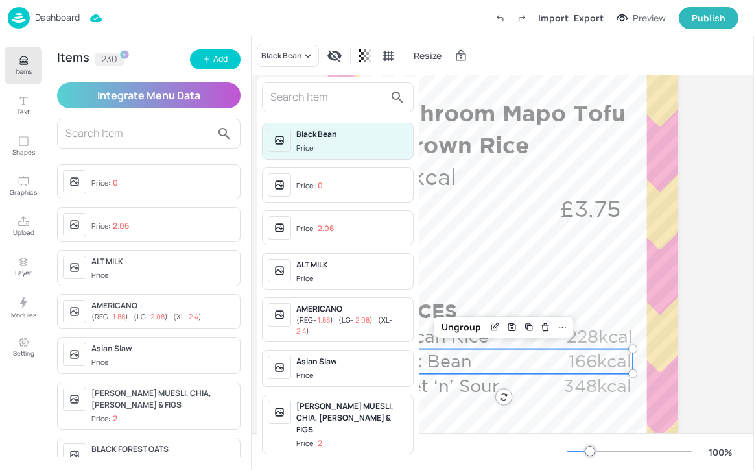
click at [283, 93] on input "text" at bounding box center [327, 97] width 114 height 21
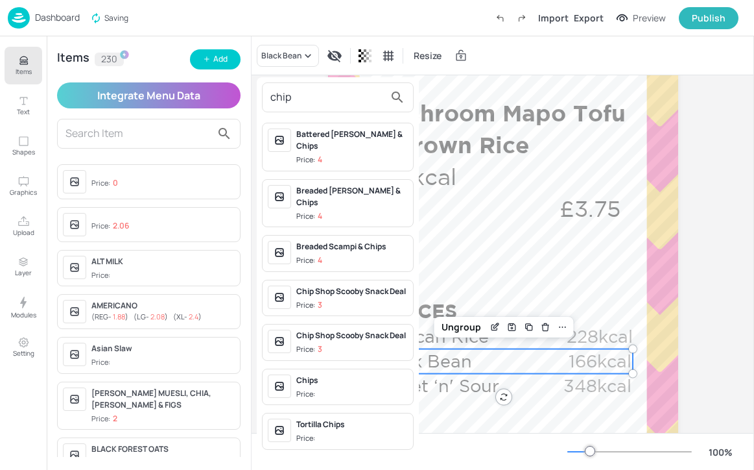
type input "chip"
click at [365, 378] on div "Chips Price:" at bounding box center [338, 386] width 152 height 37
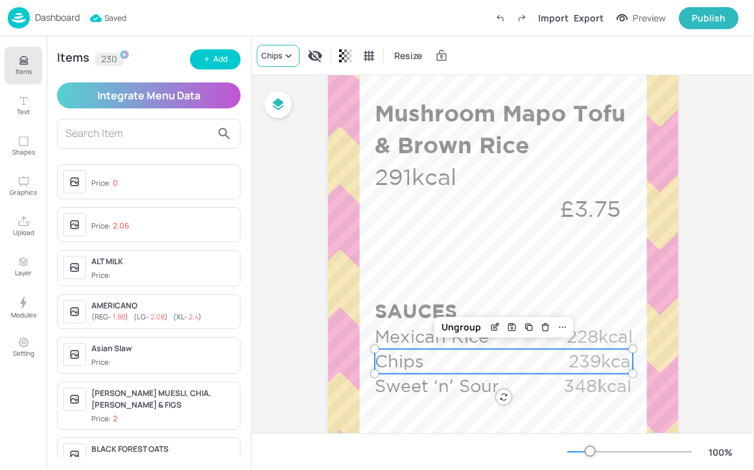
click at [289, 51] on icon at bounding box center [288, 55] width 13 height 13
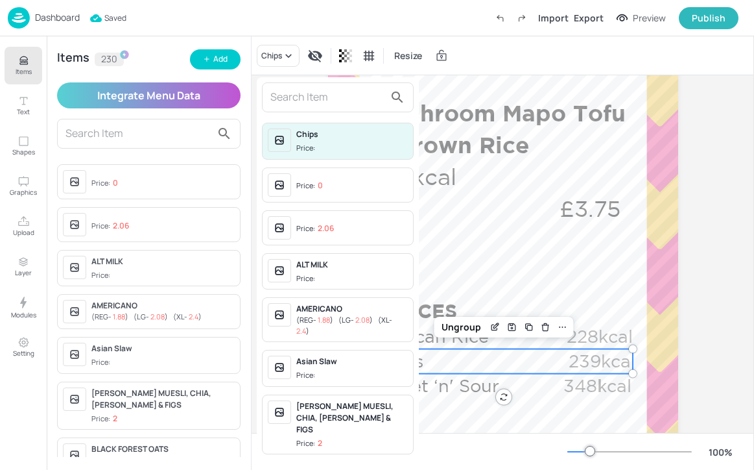
click at [283, 86] on div at bounding box center [338, 97] width 152 height 30
click at [291, 88] on input "text" at bounding box center [327, 97] width 114 height 21
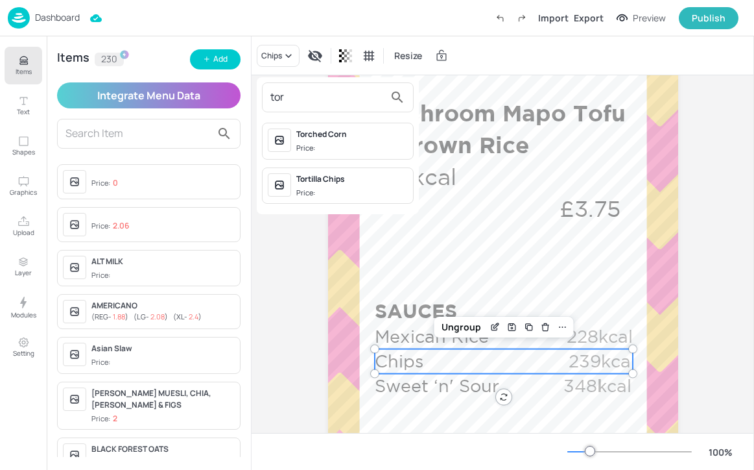
type input "tor"
click at [345, 188] on span "Price:" at bounding box center [352, 192] width 112 height 11
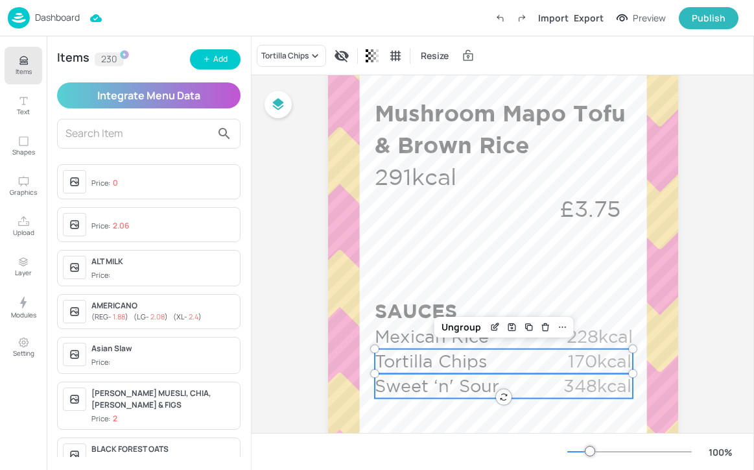
click at [438, 394] on p "Sweet ‘n' Sour" at bounding box center [468, 386] width 187 height 25
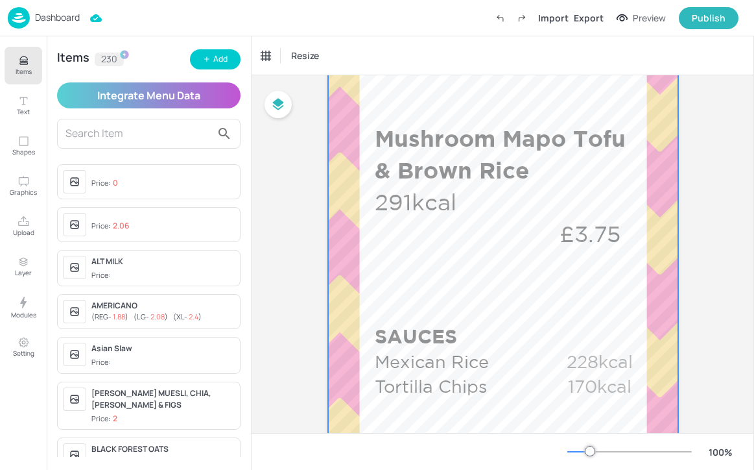
scroll to position [488, 0]
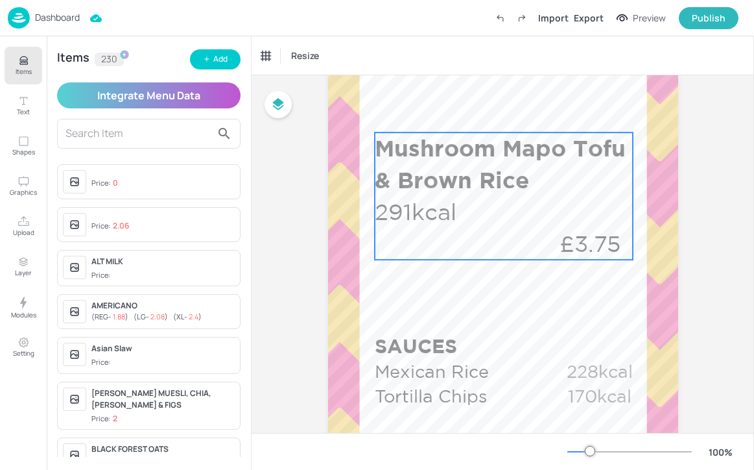
click at [467, 249] on div "Mushroom Mapo Tofu & Brown Rice 291kcal £3.75" at bounding box center [504, 195] width 259 height 127
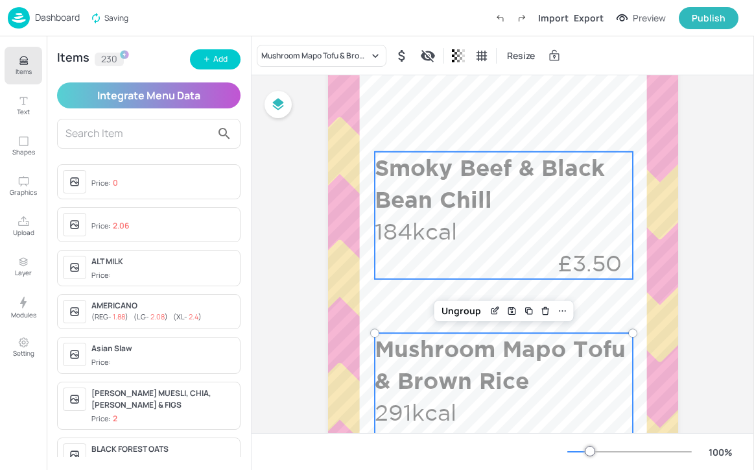
scroll to position [358, 0]
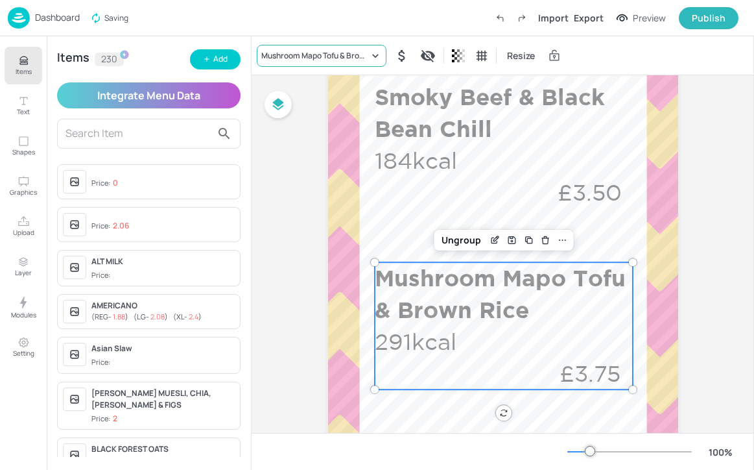
click at [276, 51] on div "Mushroom Mapo Tofu & Brown Rice" at bounding box center [315, 56] width 108 height 12
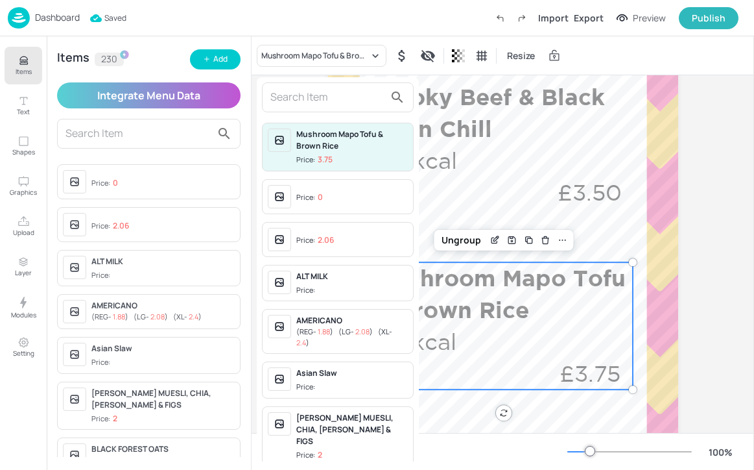
click at [299, 104] on input "text" at bounding box center [327, 97] width 114 height 21
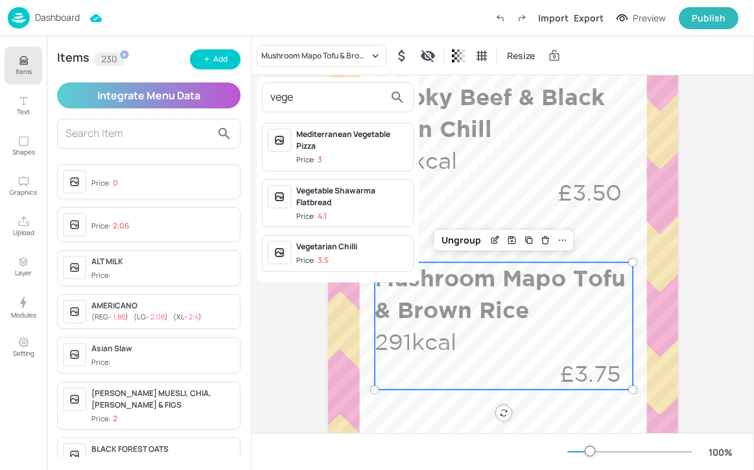
type input "vege"
click at [392, 239] on div "Vegetarian Chilli Price: 3.5" at bounding box center [338, 253] width 152 height 37
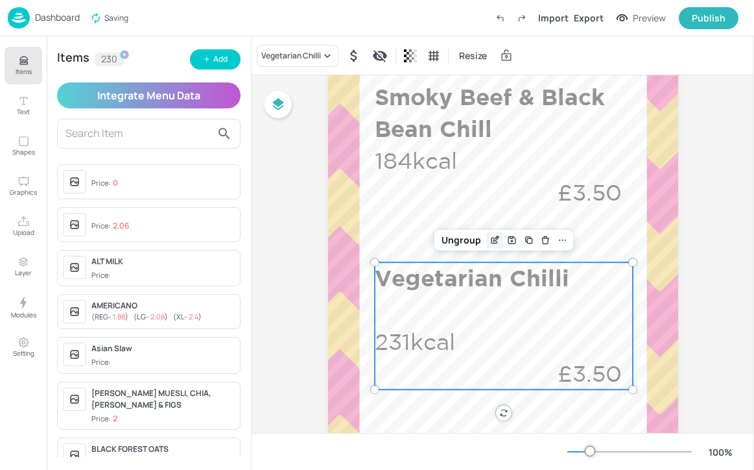
click at [492, 240] on icon "Edit Item" at bounding box center [495, 240] width 11 height 10
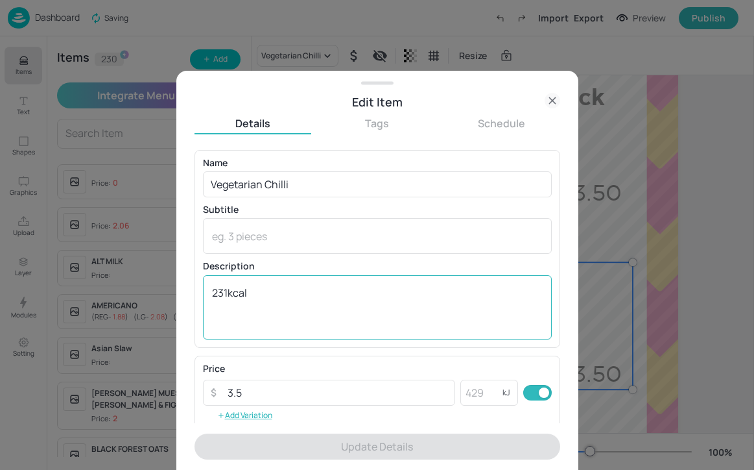
scroll to position [208, 0]
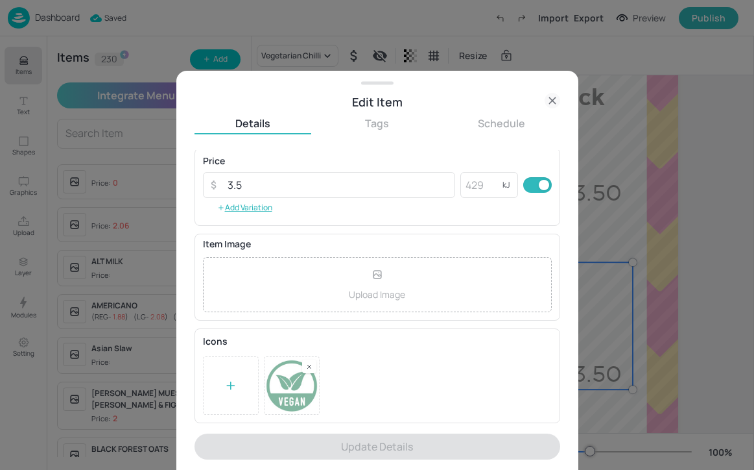
click at [557, 101] on icon at bounding box center [553, 101] width 16 height 16
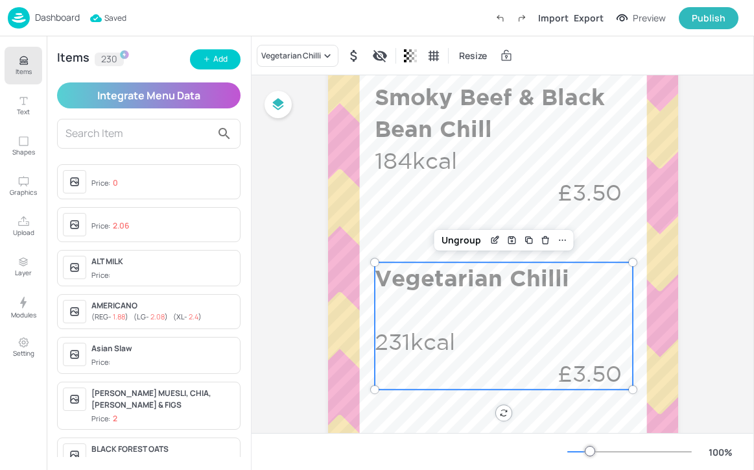
click at [154, 121] on div at bounding box center [149, 134] width 184 height 30
click at [154, 128] on input "text" at bounding box center [139, 133] width 146 height 21
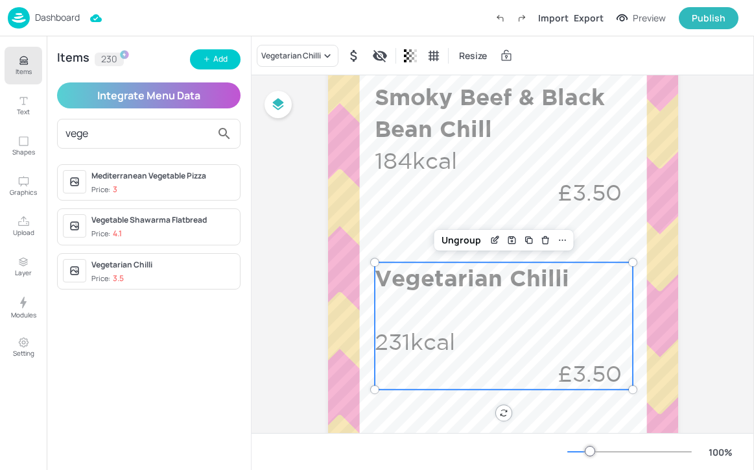
type input "vege"
click at [167, 265] on div "Vegetarian Chilli" at bounding box center [162, 265] width 143 height 12
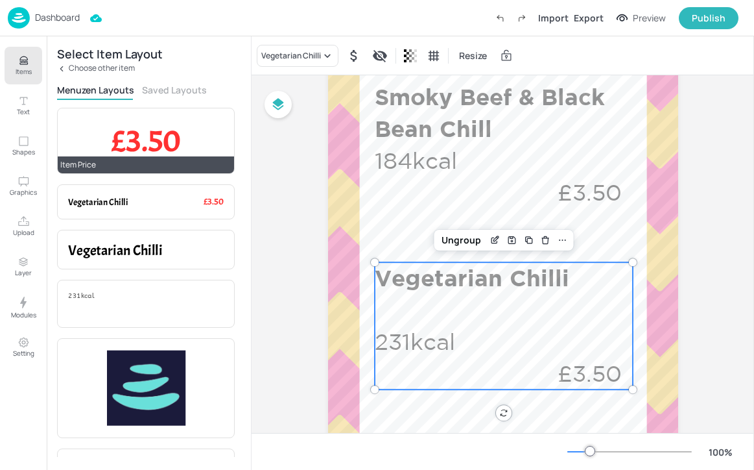
scroll to position [202, 0]
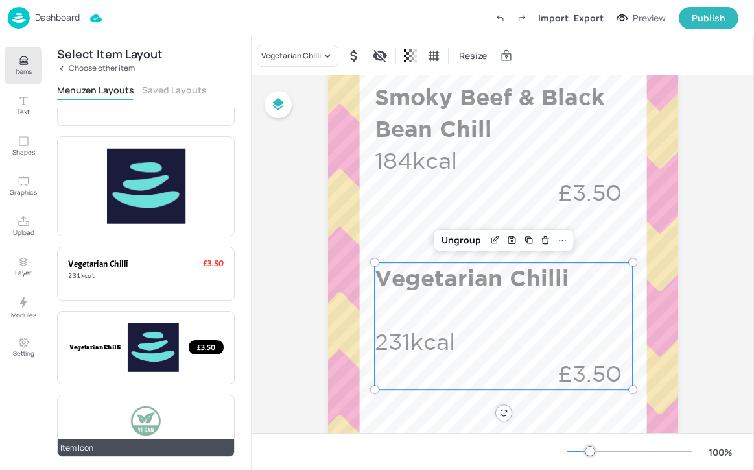
click at [158, 414] on div at bounding box center [146, 420] width 32 height 30
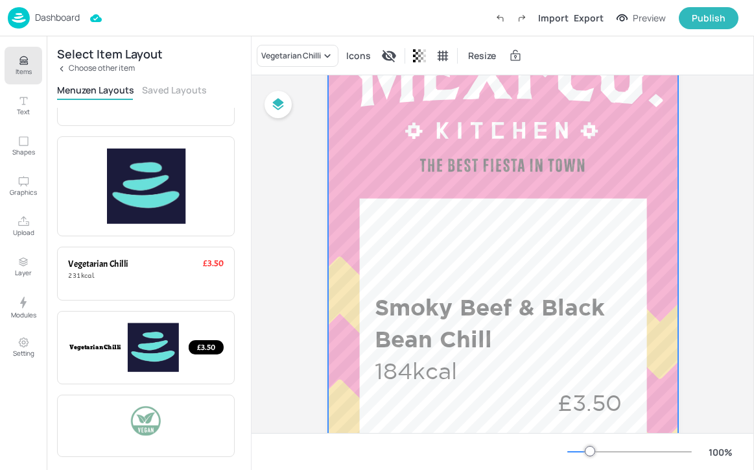
scroll to position [0, 0]
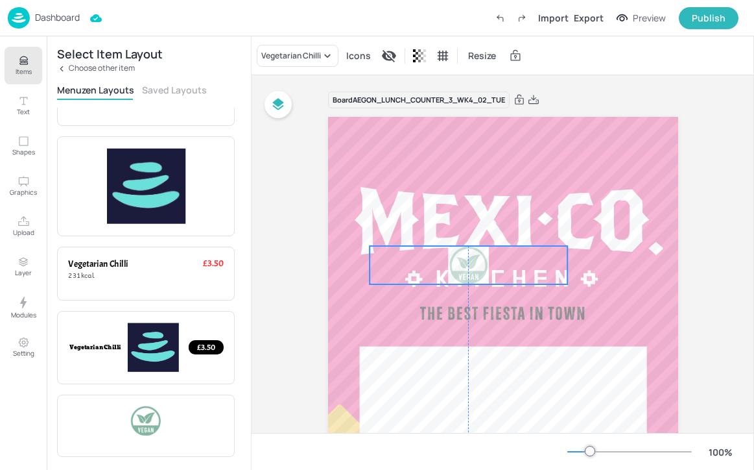
drag, startPoint x: 438, startPoint y: 152, endPoint x: 469, endPoint y: 273, distance: 125.1
click at [469, 273] on div at bounding box center [468, 265] width 41 height 38
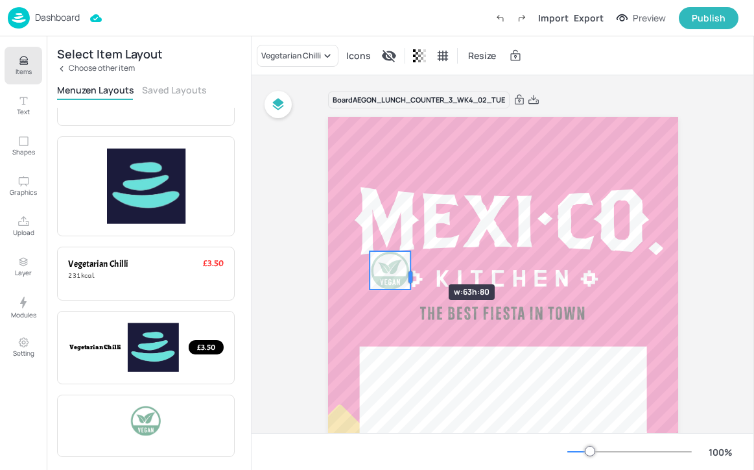
drag, startPoint x: 567, startPoint y: 275, endPoint x: 410, endPoint y: 261, distance: 157.6
click at [410, 261] on div at bounding box center [410, 277] width 10 height 52
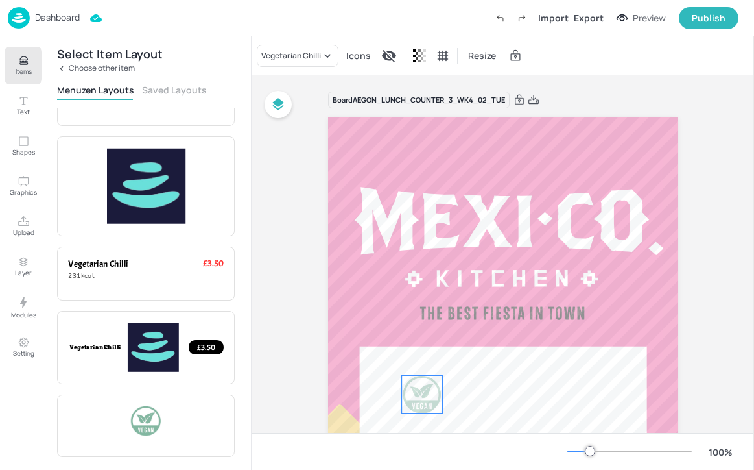
drag, startPoint x: 390, startPoint y: 266, endPoint x: 437, endPoint y: 410, distance: 151.4
click at [437, 410] on div at bounding box center [422, 394] width 41 height 38
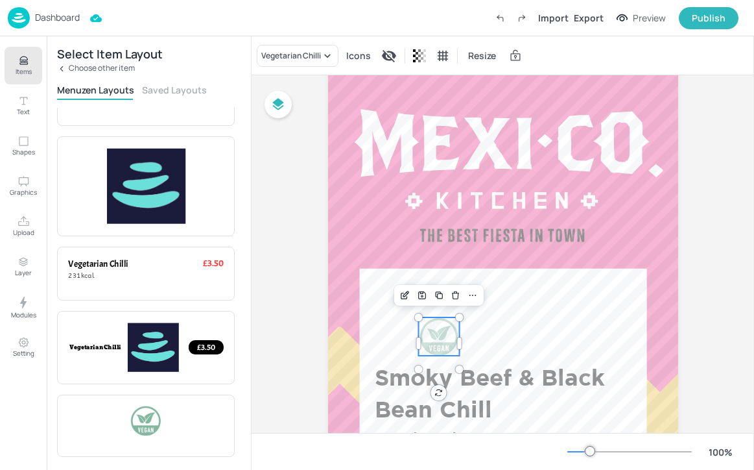
scroll to position [155, 0]
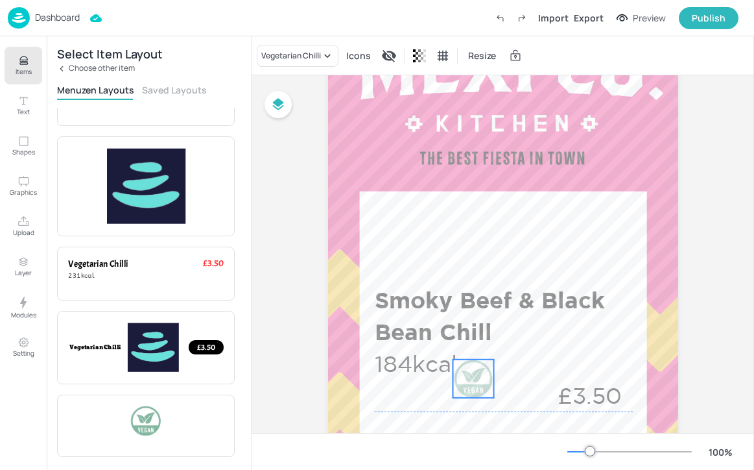
drag, startPoint x: 438, startPoint y: 256, endPoint x: 471, endPoint y: 372, distance: 120.6
click at [472, 372] on div at bounding box center [473, 378] width 41 height 38
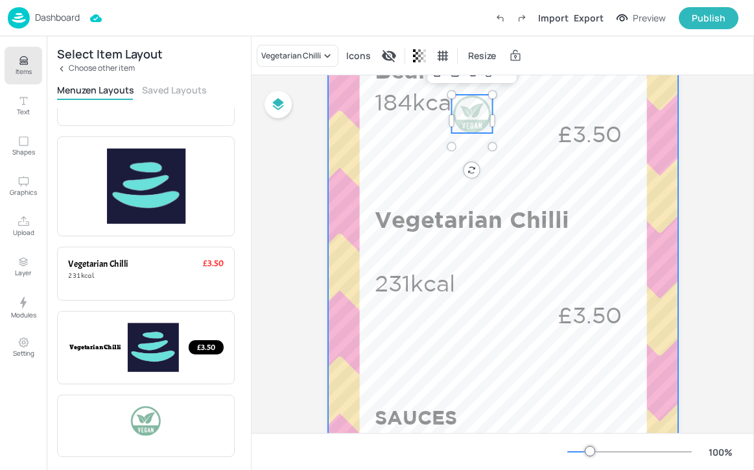
scroll to position [429, 0]
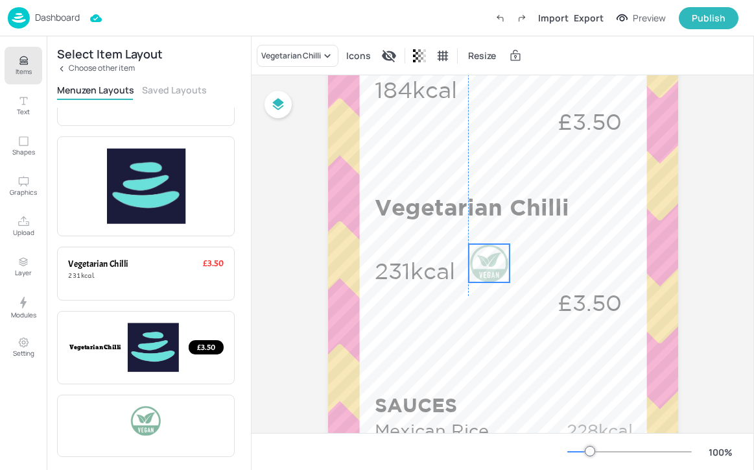
drag, startPoint x: 476, startPoint y: 102, endPoint x: 496, endPoint y: 264, distance: 162.7
click at [496, 264] on div at bounding box center [489, 263] width 41 height 38
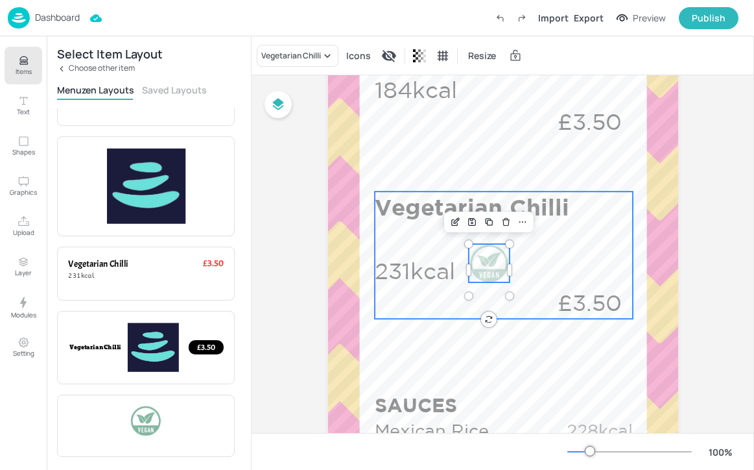
click at [534, 270] on div "Vegetarian Chilli 231kcal £3.50" at bounding box center [504, 254] width 259 height 127
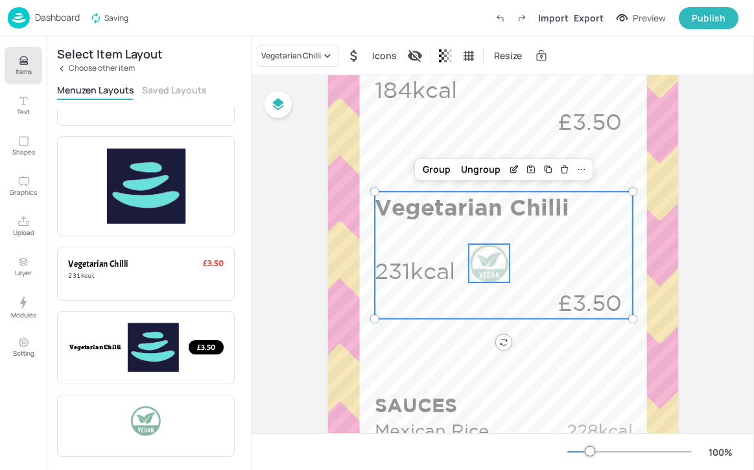
click at [495, 256] on div at bounding box center [489, 263] width 41 height 38
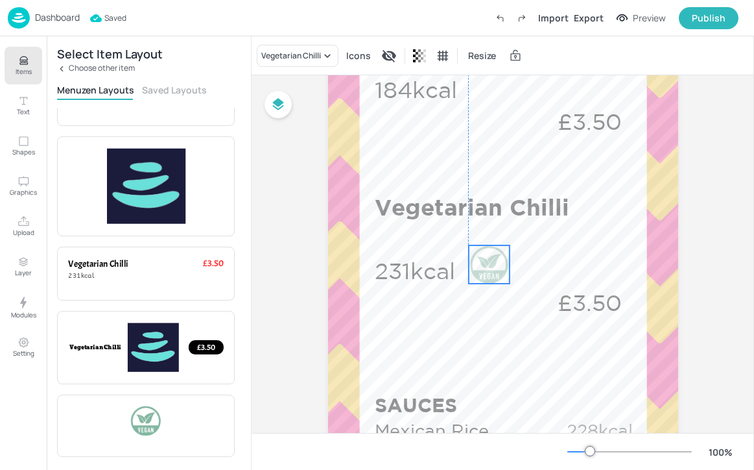
click at [496, 258] on div at bounding box center [489, 264] width 41 height 38
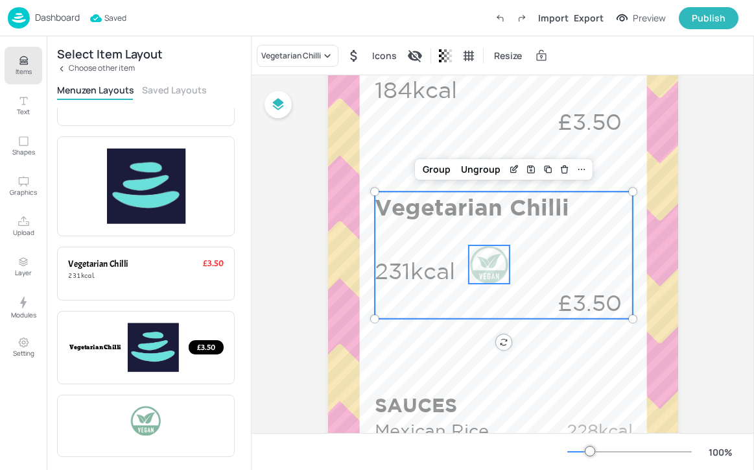
click at [539, 262] on div "Vegetarian Chilli 231kcal £3.50" at bounding box center [504, 254] width 259 height 127
click at [436, 169] on div "Group" at bounding box center [437, 169] width 38 height 17
click at [464, 171] on div "Ungroup" at bounding box center [462, 169] width 50 height 17
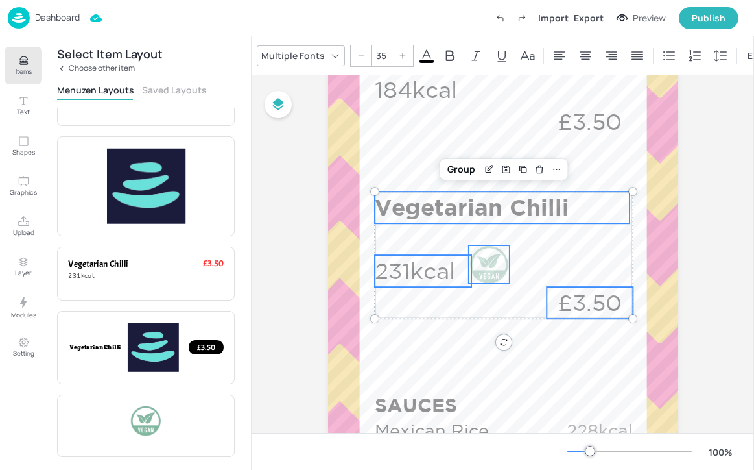
click at [492, 248] on div at bounding box center [489, 264] width 41 height 38
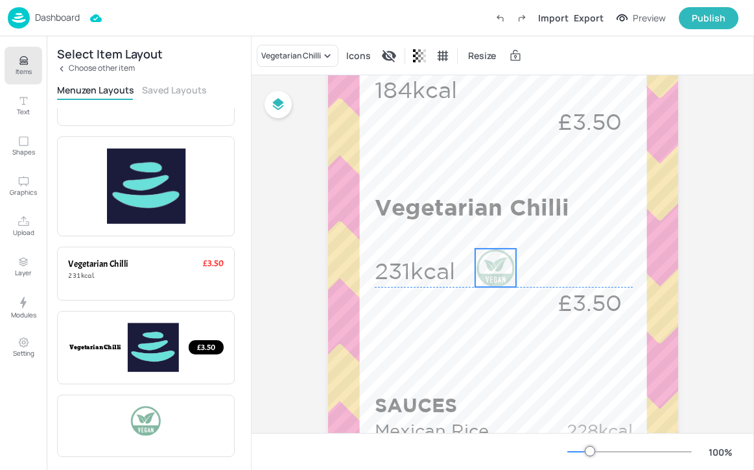
drag, startPoint x: 492, startPoint y: 257, endPoint x: 499, endPoint y: 258, distance: 6.5
click at [499, 258] on div at bounding box center [495, 267] width 41 height 38
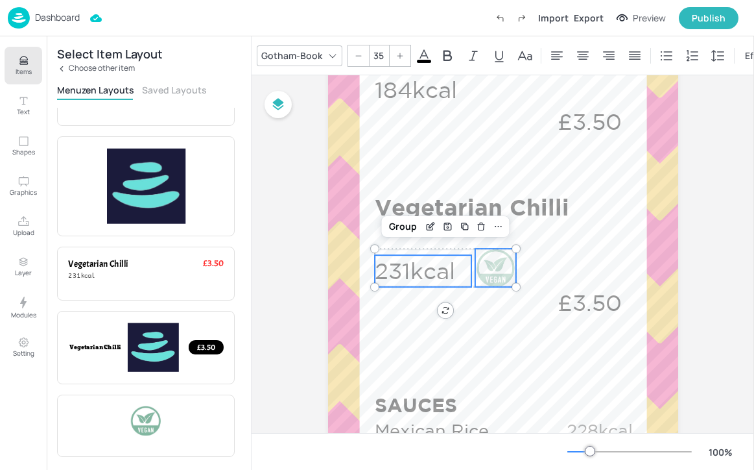
click at [426, 258] on p "231kcal" at bounding box center [423, 271] width 97 height 32
click at [564, 291] on p "£3.50" at bounding box center [590, 303] width 87 height 32
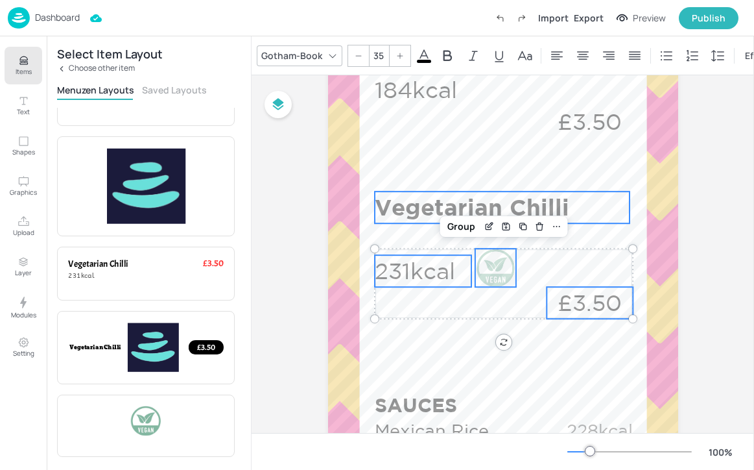
click at [568, 212] on p "Vegetarian Chilli" at bounding box center [502, 207] width 255 height 32
click at [463, 170] on div "Group" at bounding box center [461, 169] width 38 height 17
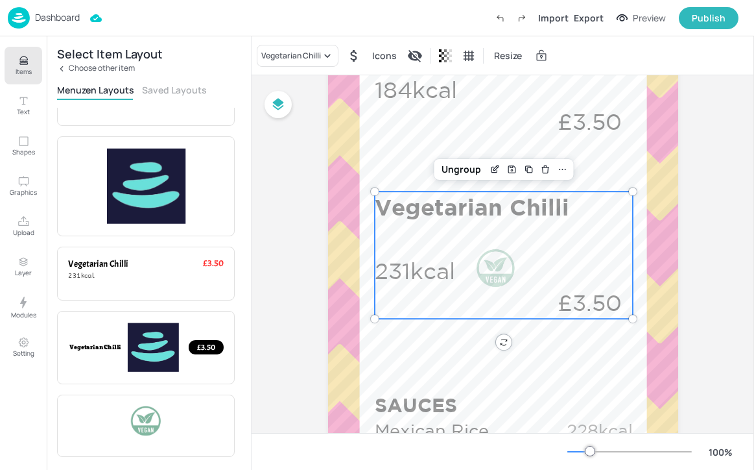
click at [611, 233] on div "Vegetarian Chilli 231kcal £3.50" at bounding box center [504, 254] width 259 height 127
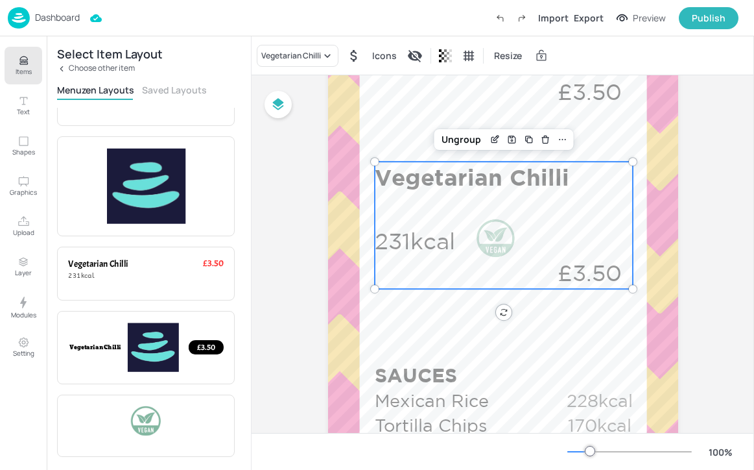
scroll to position [459, 0]
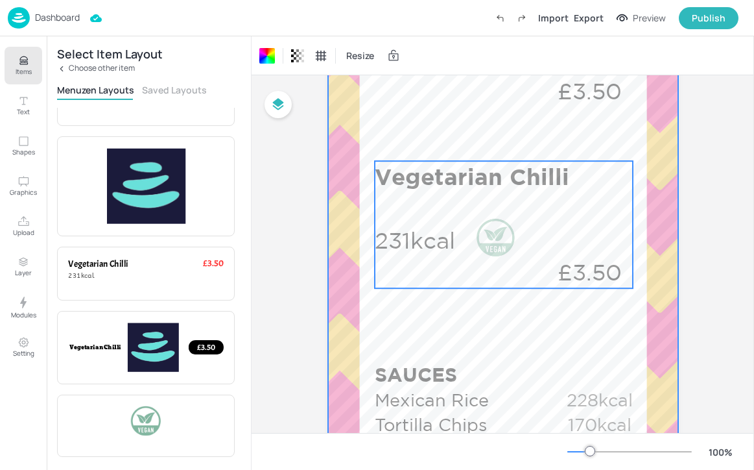
click at [527, 258] on div "Vegetarian Chilli 231kcal £3.50" at bounding box center [504, 224] width 259 height 127
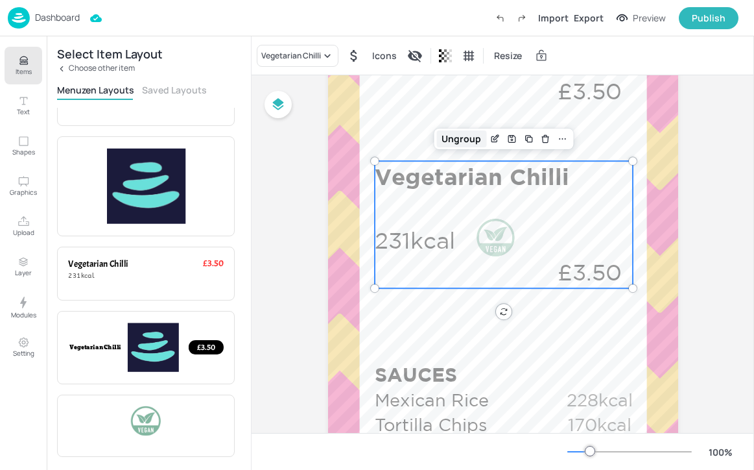
click at [462, 143] on div "Ungroup" at bounding box center [462, 138] width 50 height 17
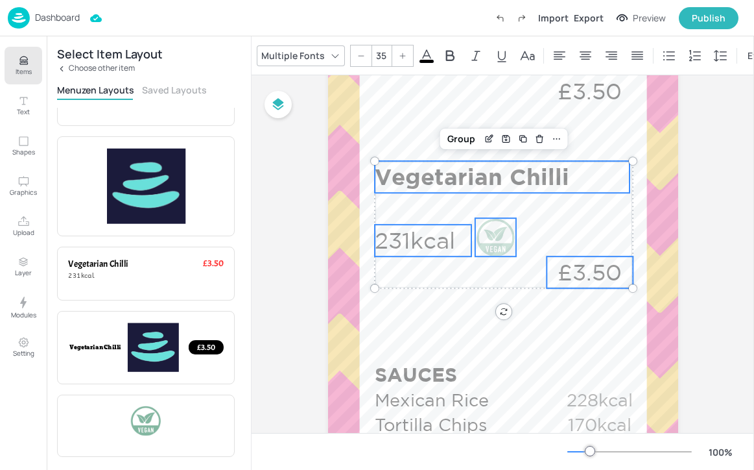
click at [485, 233] on div at bounding box center [495, 237] width 41 height 38
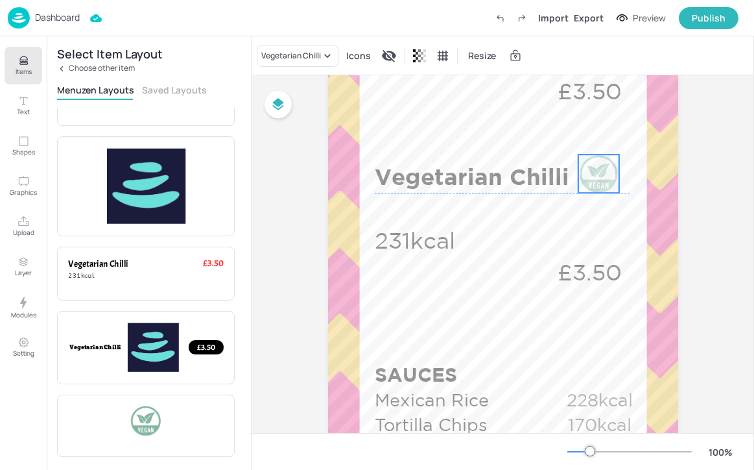
drag, startPoint x: 489, startPoint y: 235, endPoint x: 592, endPoint y: 171, distance: 121.5
click at [592, 171] on div at bounding box center [599, 173] width 41 height 38
click at [577, 256] on p "£3.50" at bounding box center [590, 272] width 87 height 32
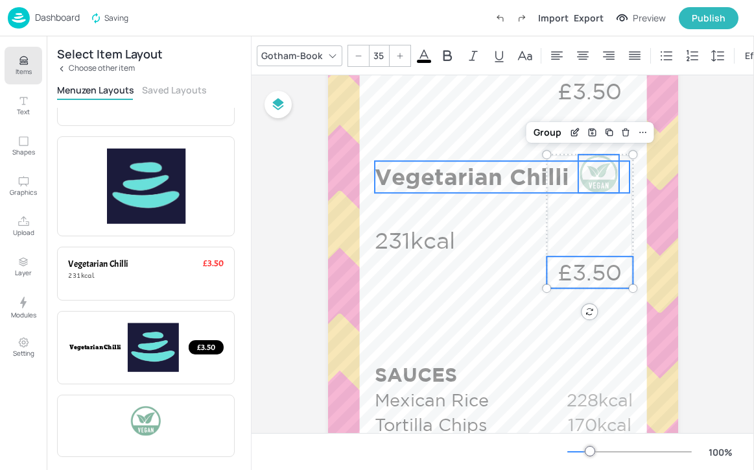
click at [522, 178] on p "Vegetarian Chilli" at bounding box center [502, 177] width 255 height 32
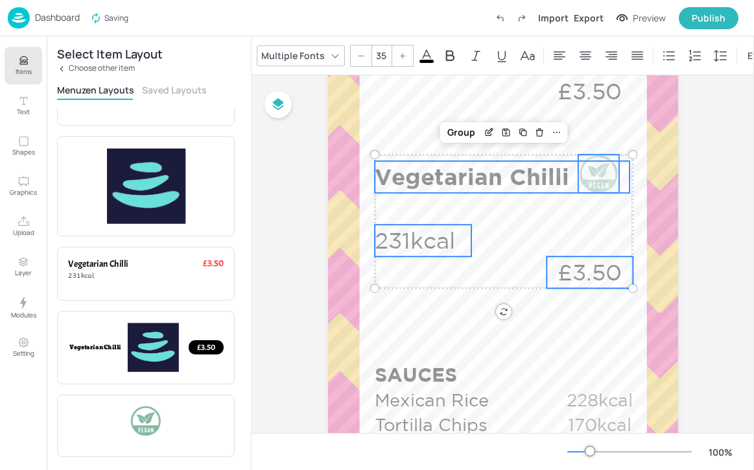
click at [414, 241] on p "231kcal" at bounding box center [423, 240] width 97 height 32
click at [463, 135] on div "Group" at bounding box center [461, 132] width 38 height 17
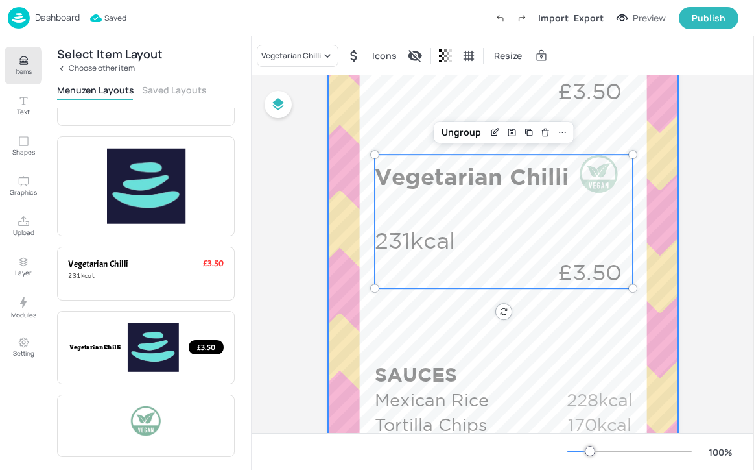
click at [513, 311] on div at bounding box center [503, 280] width 350 height 1245
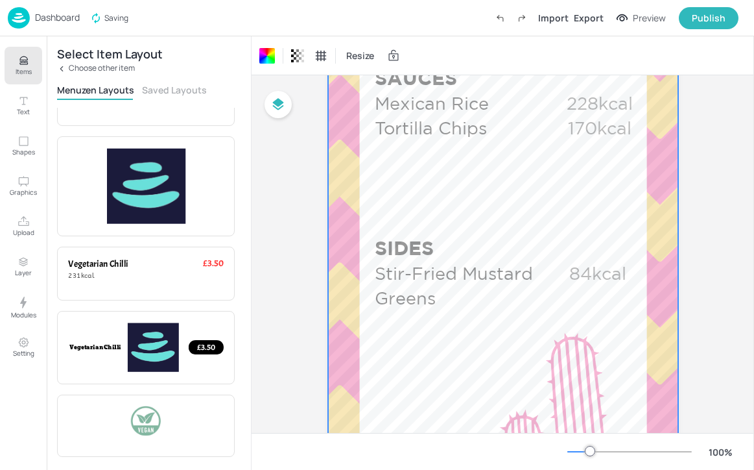
scroll to position [758, 0]
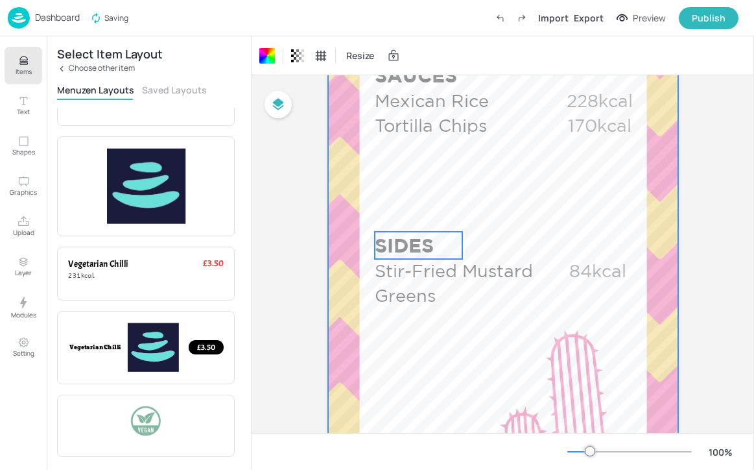
click at [405, 235] on p "SIDES" at bounding box center [419, 245] width 88 height 27
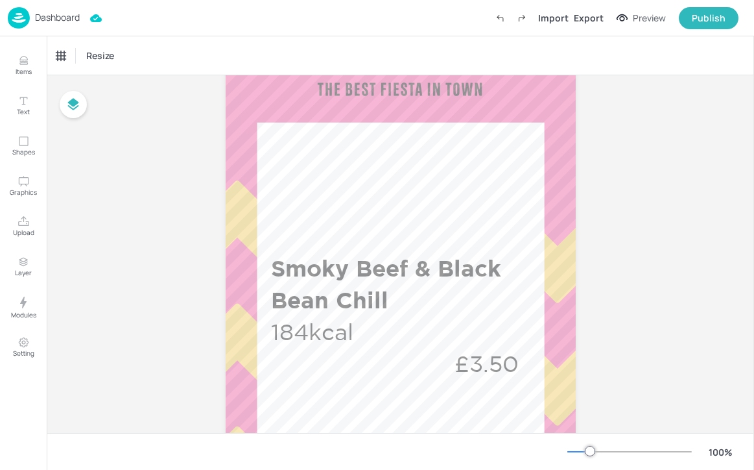
scroll to position [254, 0]
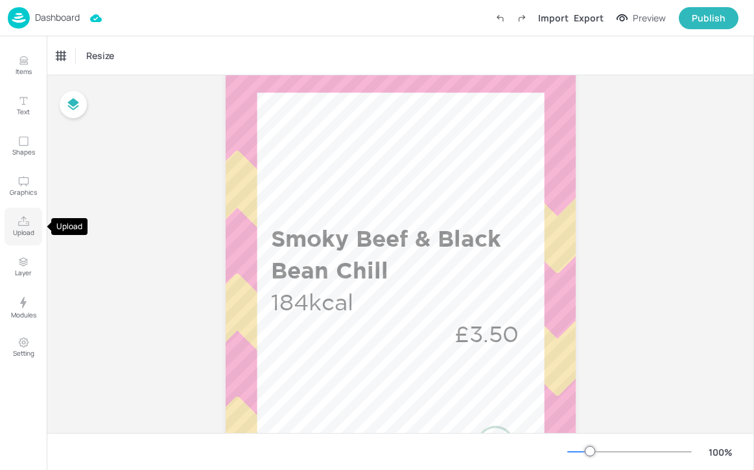
click at [38, 229] on button "Upload" at bounding box center [24, 227] width 38 height 38
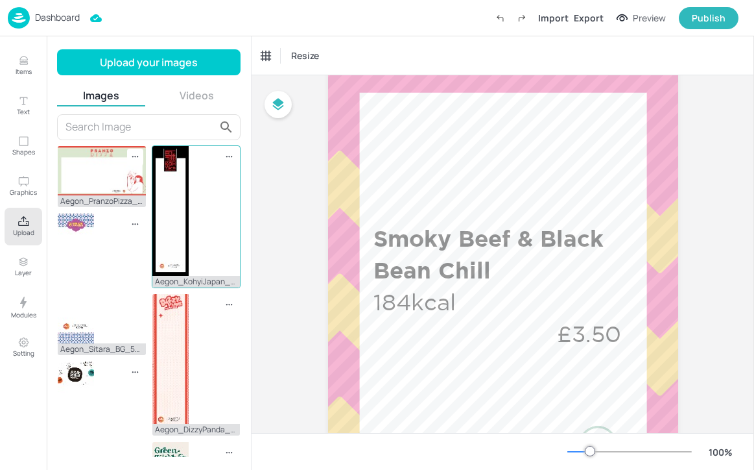
click at [169, 191] on img at bounding box center [170, 211] width 36 height 130
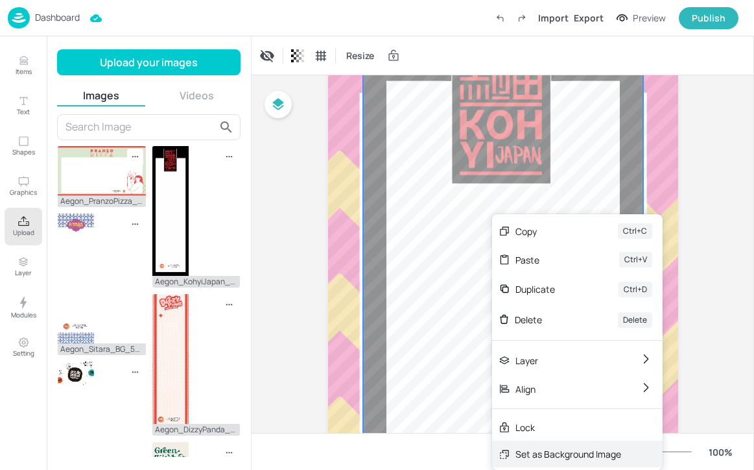
click at [554, 452] on div "Set as Background Image" at bounding box center [569, 454] width 106 height 14
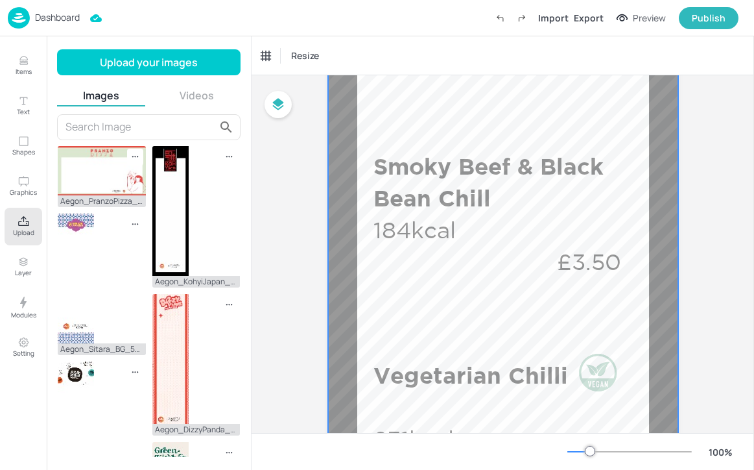
scroll to position [411, 0]
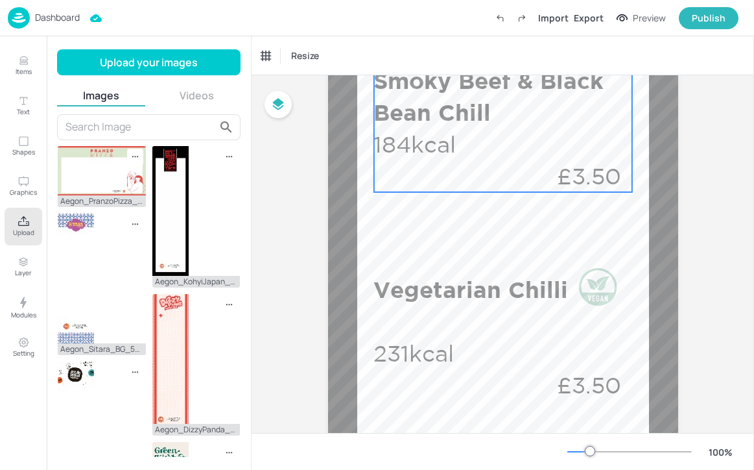
click at [522, 152] on div "Smoky Beef & Black Bean Chill 184kcal £3.50" at bounding box center [503, 128] width 259 height 127
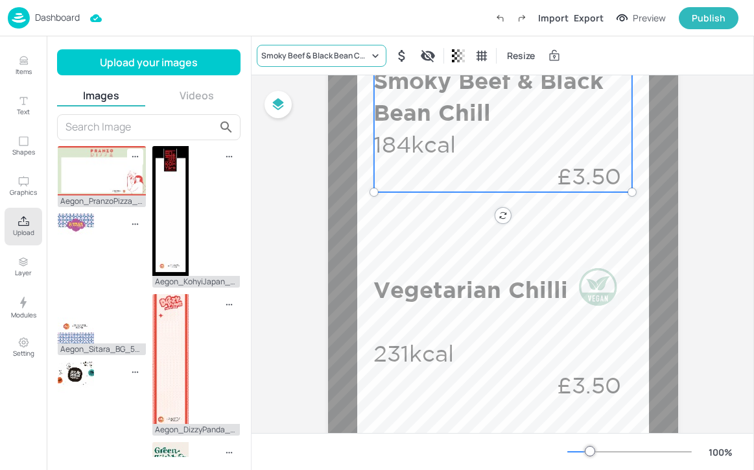
click at [289, 45] on div "Smoky Beef & Black Bean Chill" at bounding box center [322, 56] width 130 height 22
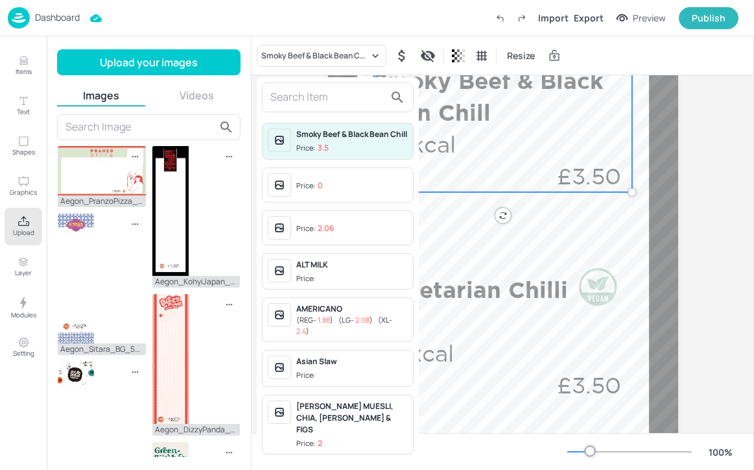
click at [291, 84] on div at bounding box center [338, 97] width 152 height 30
click at [291, 91] on input "text" at bounding box center [327, 97] width 114 height 21
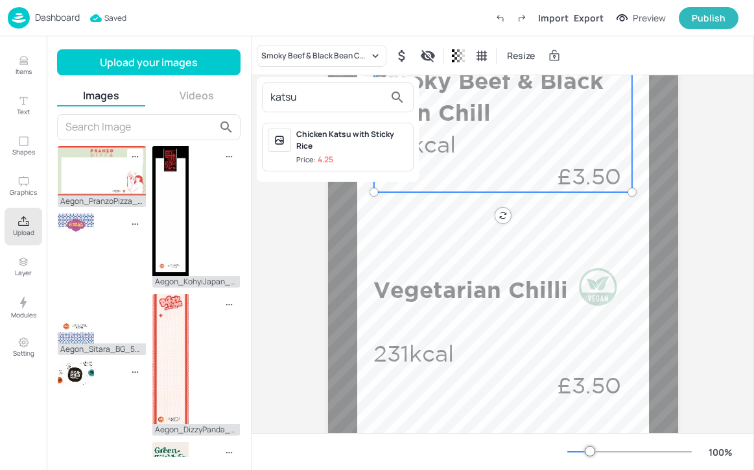
type input "katsu"
click at [344, 140] on div "Chicken Katsu with Sticky Rice" at bounding box center [352, 139] width 112 height 23
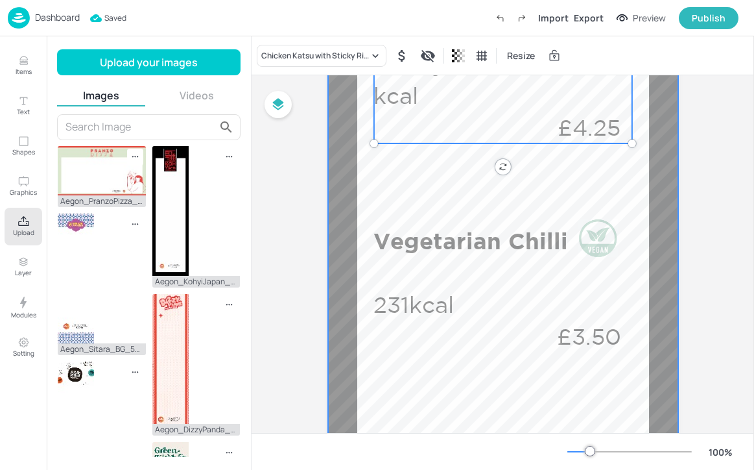
scroll to position [498, 0]
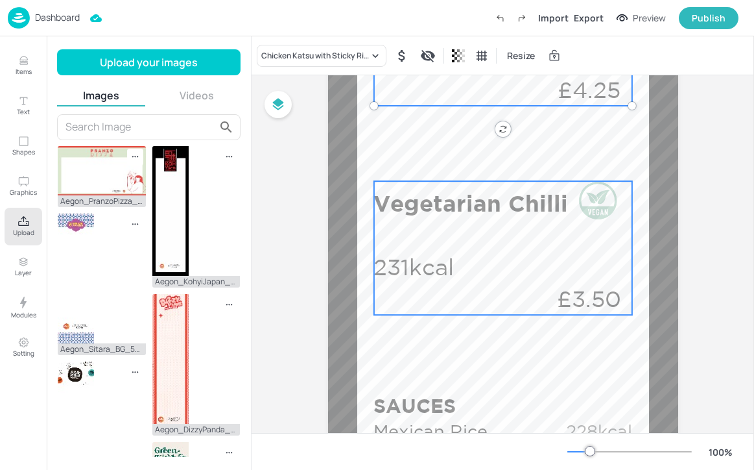
click at [440, 223] on div "Vegetarian Chilli 231kcal £3.50" at bounding box center [503, 248] width 259 height 134
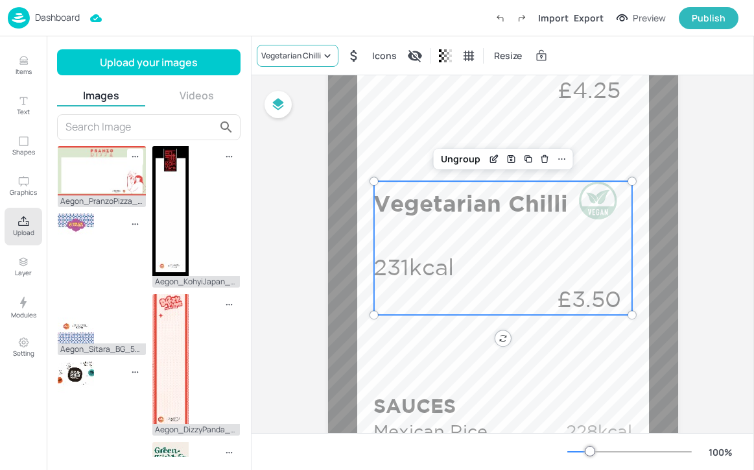
click at [315, 54] on div "Vegetarian Chilli" at bounding box center [291, 56] width 60 height 12
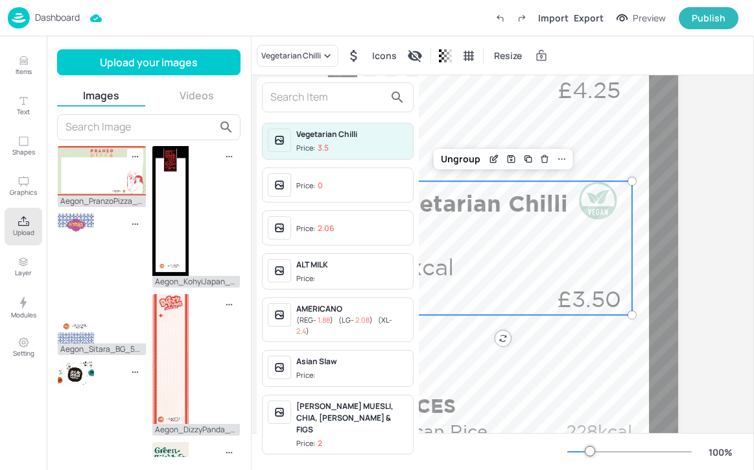
click at [316, 99] on input "text" at bounding box center [327, 97] width 114 height 21
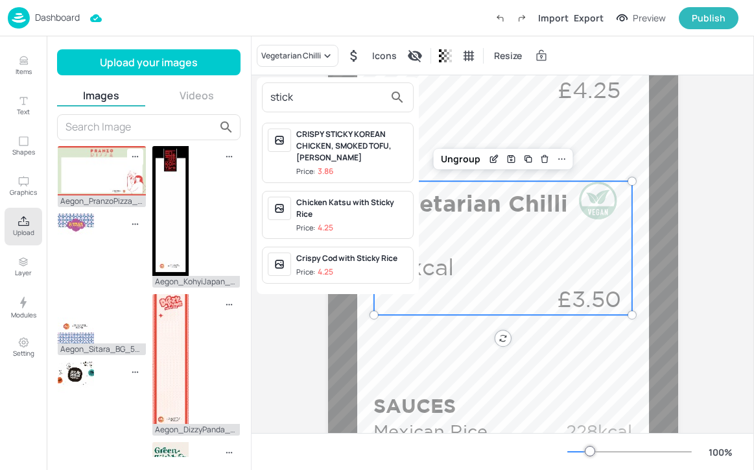
type input "stick"
click at [353, 247] on div "Crispy Cod with Sticky Rice Price: 4.25" at bounding box center [338, 264] width 152 height 37
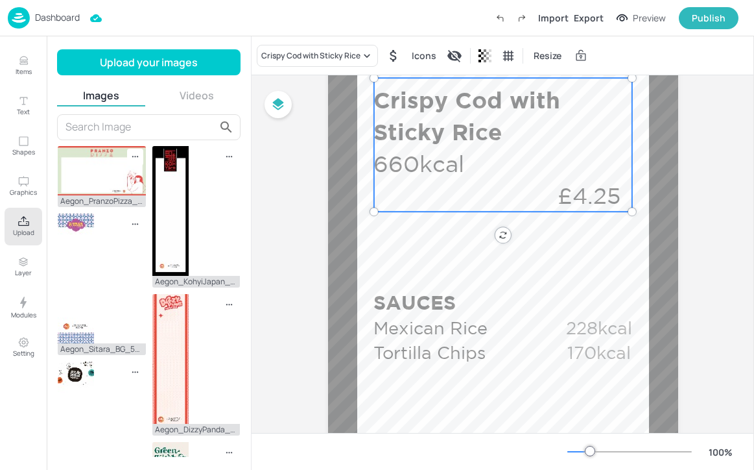
scroll to position [784, 0]
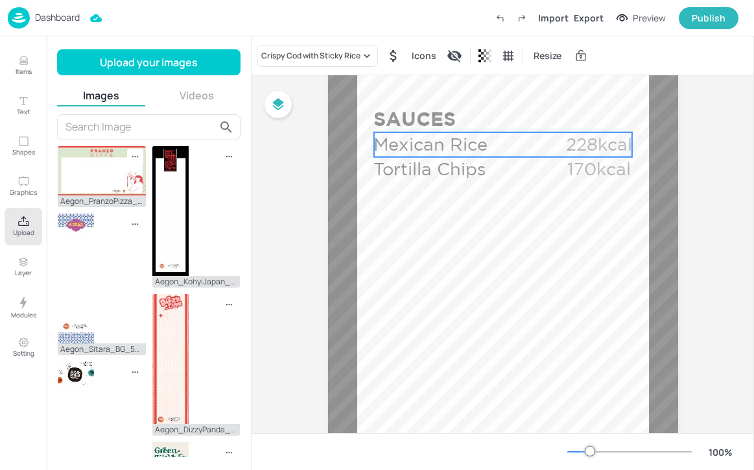
click at [489, 134] on p "Mexican Rice" at bounding box center [467, 144] width 187 height 25
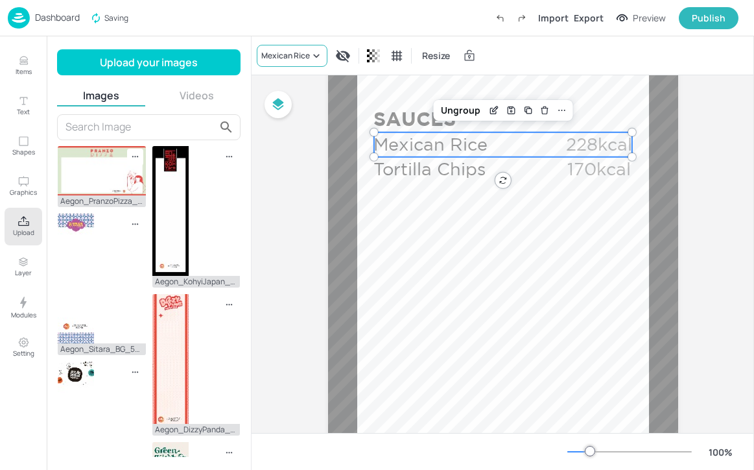
click at [307, 48] on div "Mexican Rice" at bounding box center [292, 56] width 71 height 22
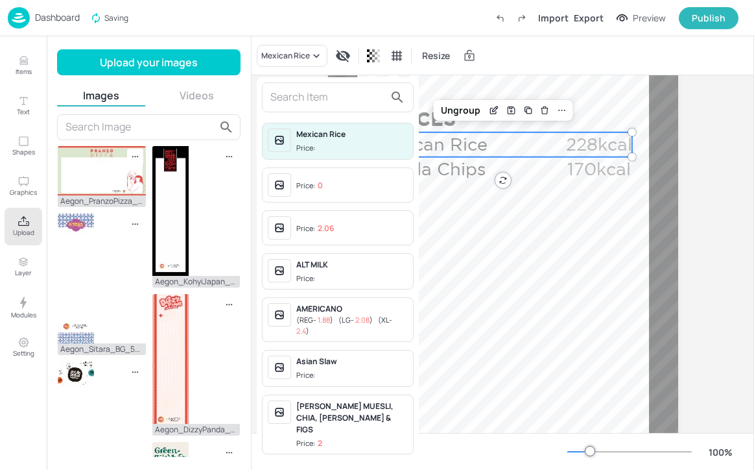
click at [298, 94] on input "text" at bounding box center [327, 97] width 114 height 21
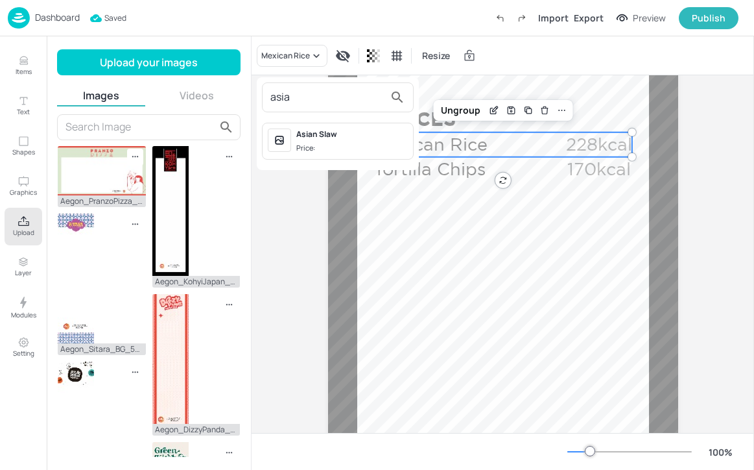
type input "asia"
click at [323, 143] on span "Price:" at bounding box center [352, 148] width 112 height 11
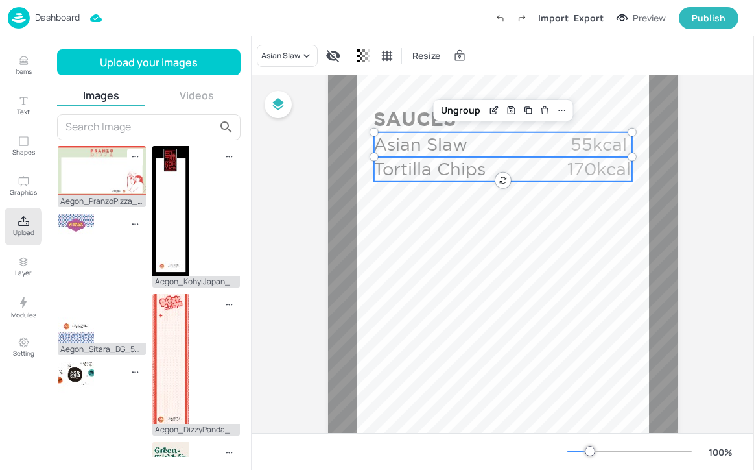
click at [447, 174] on p "Tortilla Chips" at bounding box center [467, 169] width 187 height 25
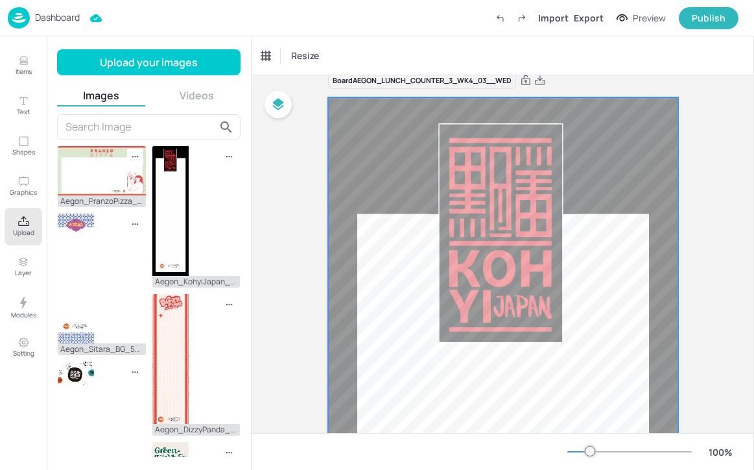
scroll to position [0, 0]
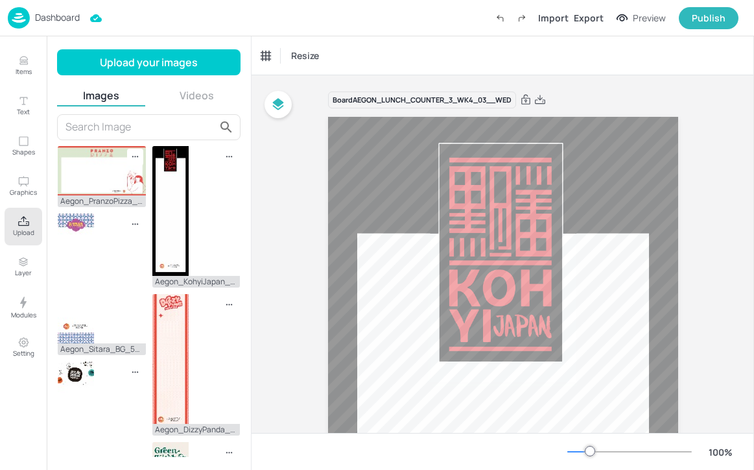
click at [61, 13] on p "Dashboard" at bounding box center [57, 17] width 45 height 9
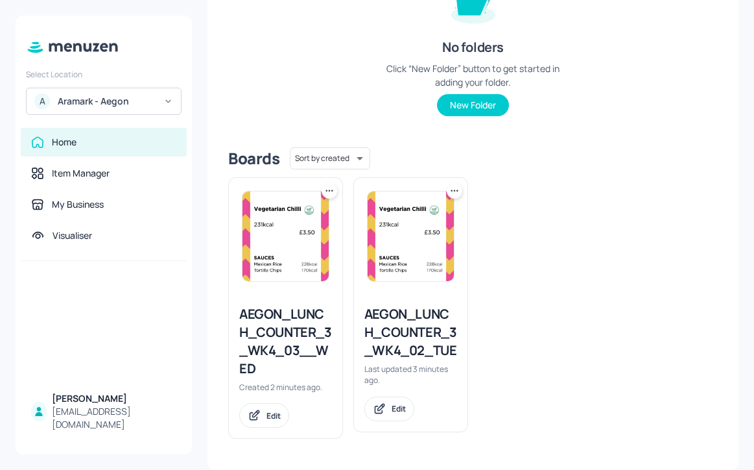
scroll to position [202, 0]
click at [311, 251] on img at bounding box center [286, 236] width 86 height 90
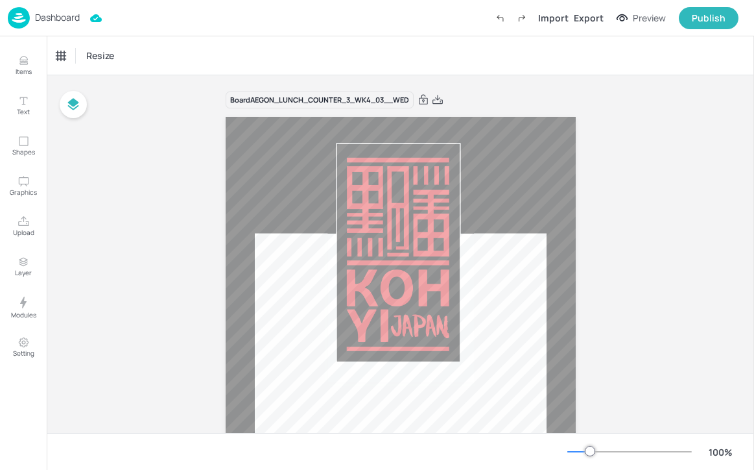
scroll to position [297, 0]
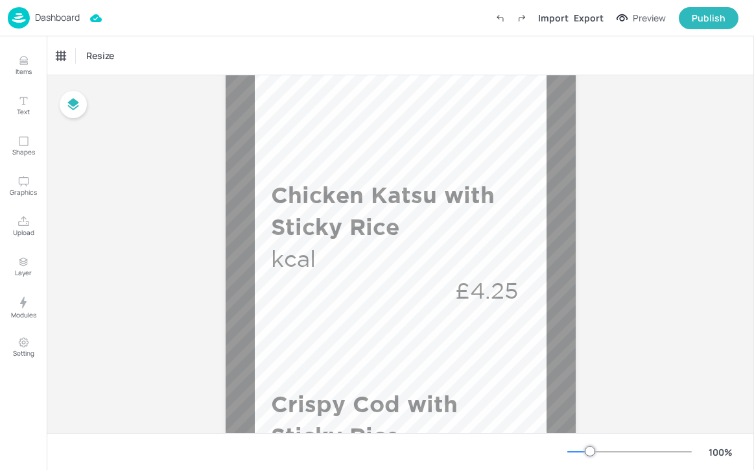
click at [58, 13] on p "Dashboard" at bounding box center [57, 17] width 45 height 9
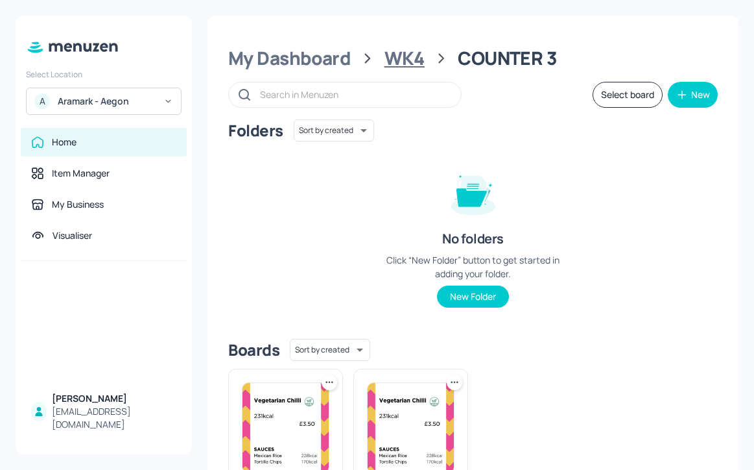
click at [400, 47] on div "WK4" at bounding box center [405, 58] width 40 height 23
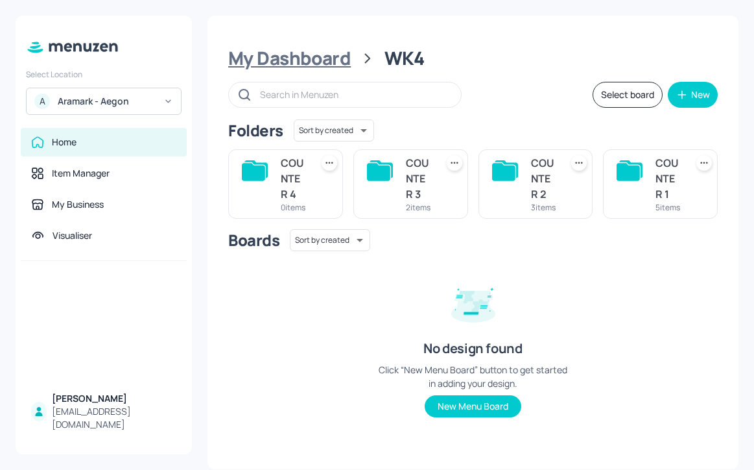
click at [344, 56] on div "My Dashboard" at bounding box center [289, 58] width 123 height 23
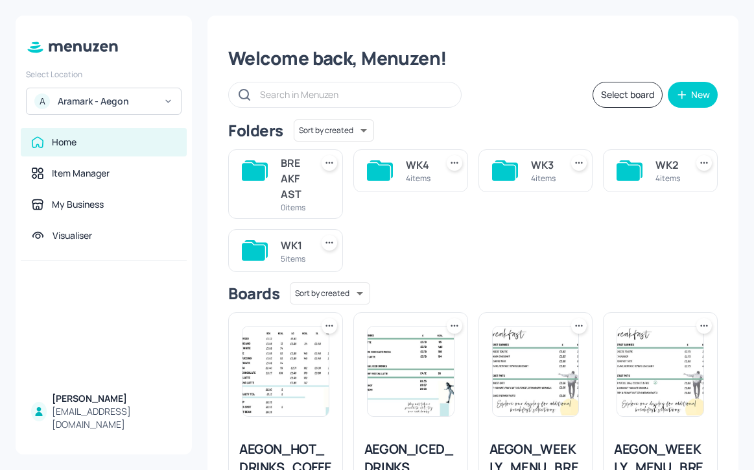
click at [535, 167] on div "WK3" at bounding box center [543, 165] width 25 height 16
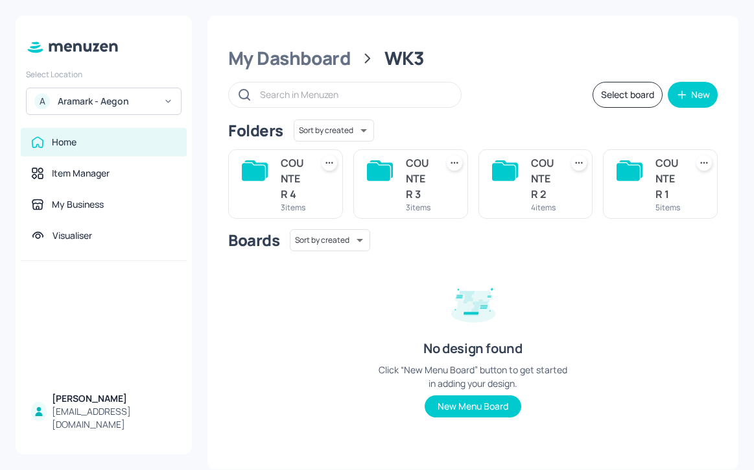
scroll to position [10, 0]
click at [415, 169] on div "COUNTER 3" at bounding box center [418, 178] width 25 height 47
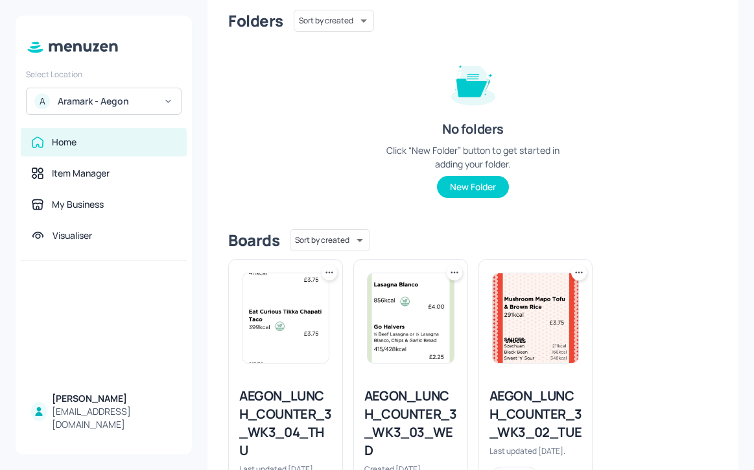
scroll to position [191, 0]
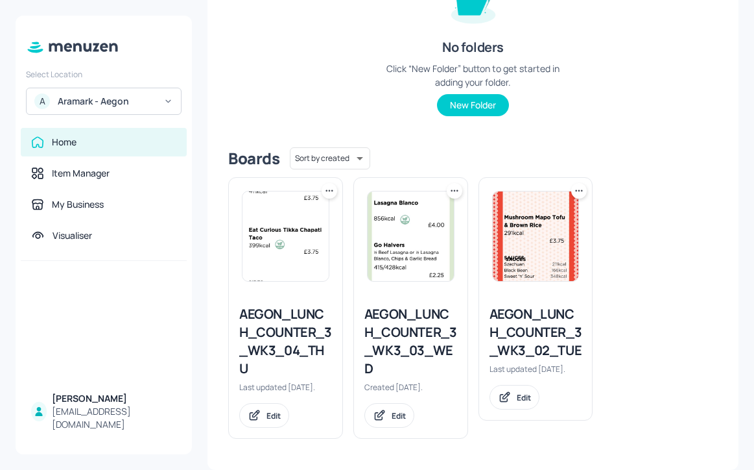
click at [301, 324] on div "AEGON_LUNCH_COUNTER_3_WK3_04_THU" at bounding box center [285, 341] width 93 height 73
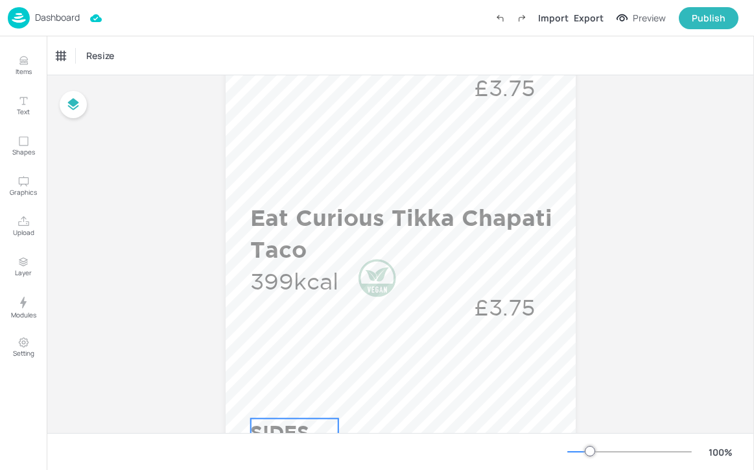
scroll to position [608, 0]
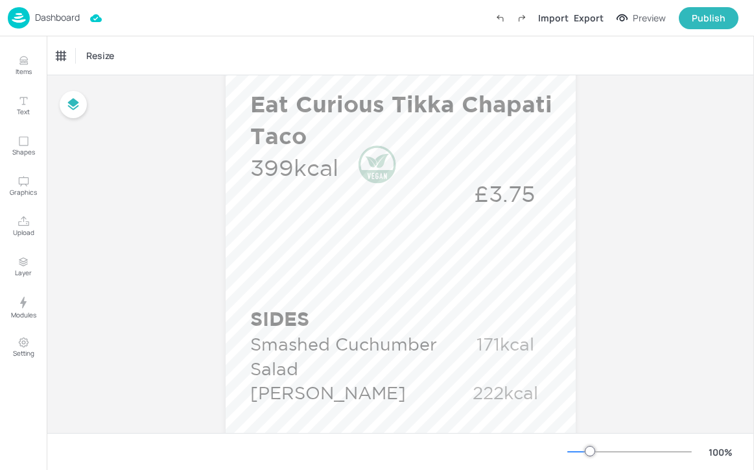
click at [58, 14] on p "Dashboard" at bounding box center [57, 17] width 45 height 9
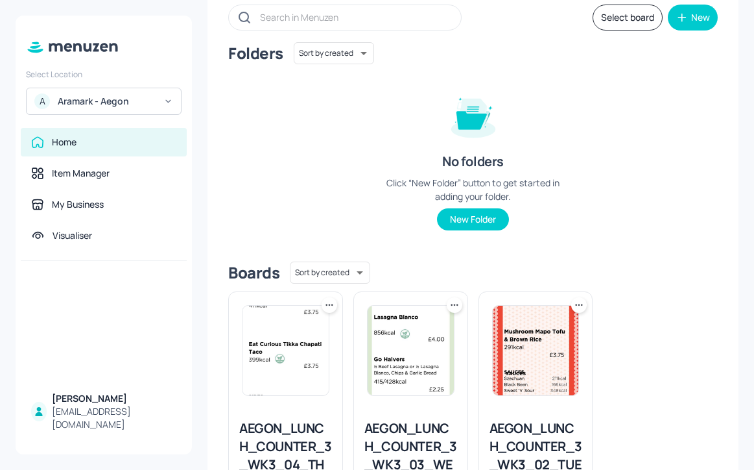
scroll to position [108, 0]
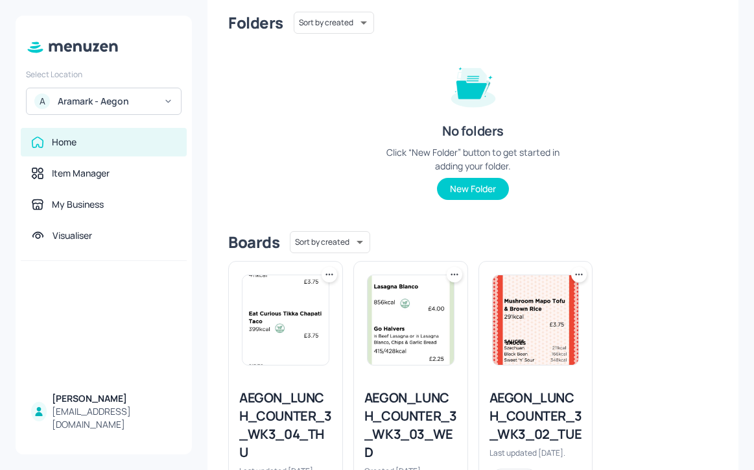
click at [327, 282] on img at bounding box center [286, 320] width 86 height 90
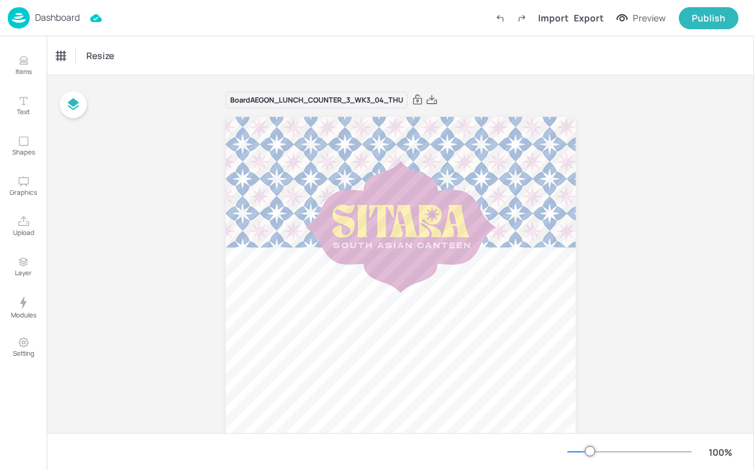
click at [42, 14] on p "Dashboard" at bounding box center [57, 17] width 45 height 9
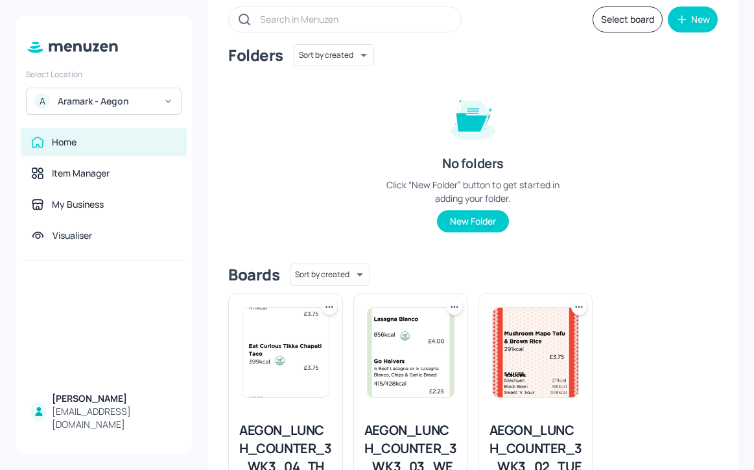
scroll to position [115, 0]
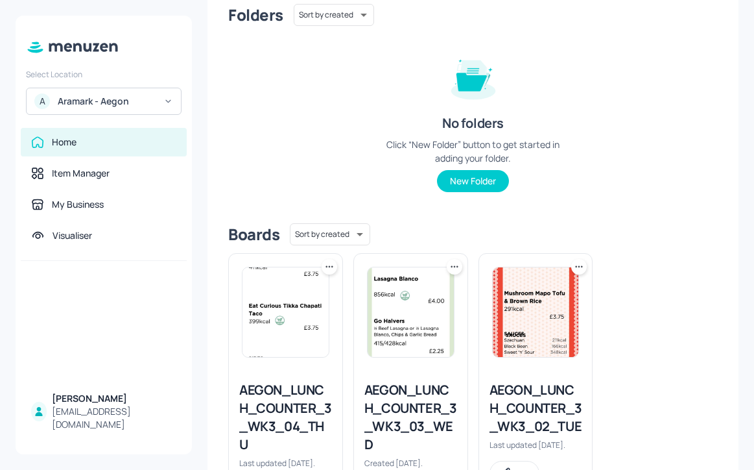
click at [327, 267] on icon at bounding box center [329, 266] width 13 height 13
click at [310, 311] on div "Duplicate" at bounding box center [279, 315] width 104 height 22
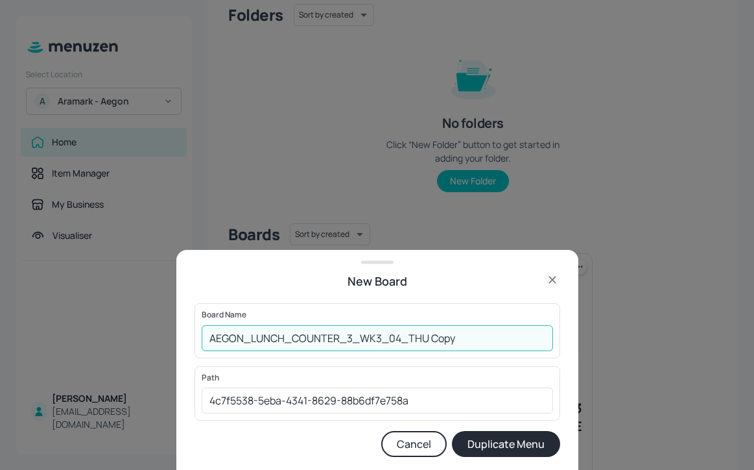
drag, startPoint x: 469, startPoint y: 339, endPoint x: 427, endPoint y: 338, distance: 41.5
click at [427, 338] on input "AEGON_LUNCH_COUNTER_3_WK3_04_THU Copy" at bounding box center [378, 338] width 352 height 26
click at [353, 334] on input "AEGON_LUNCH_COUNTER_3_WK3_04_THU" at bounding box center [378, 338] width 352 height 26
click at [382, 335] on input "AEGON_LUNCH_COUNTER_3_WK3_04_THU" at bounding box center [378, 338] width 352 height 26
type input "AEGON_LUNCH_COUNTER_3_WK4_04_THU"
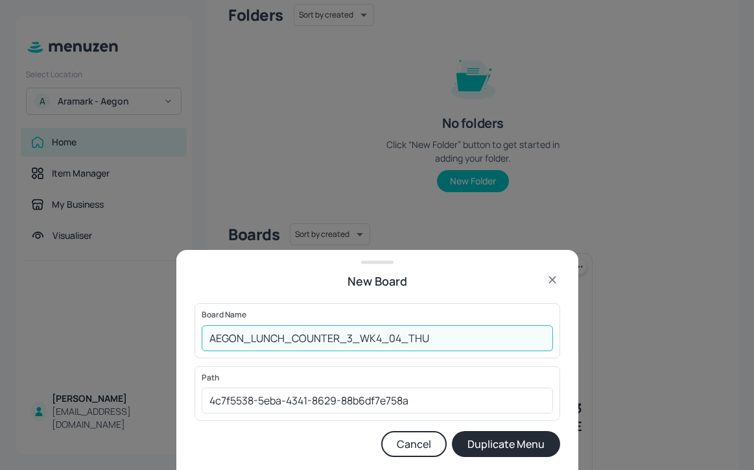
click at [503, 437] on button "Duplicate Menu" at bounding box center [506, 444] width 108 height 26
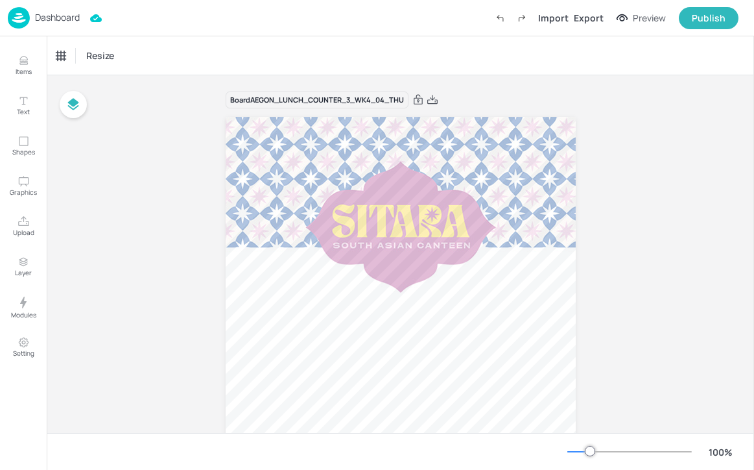
click at [46, 14] on p "Dashboard" at bounding box center [57, 17] width 45 height 9
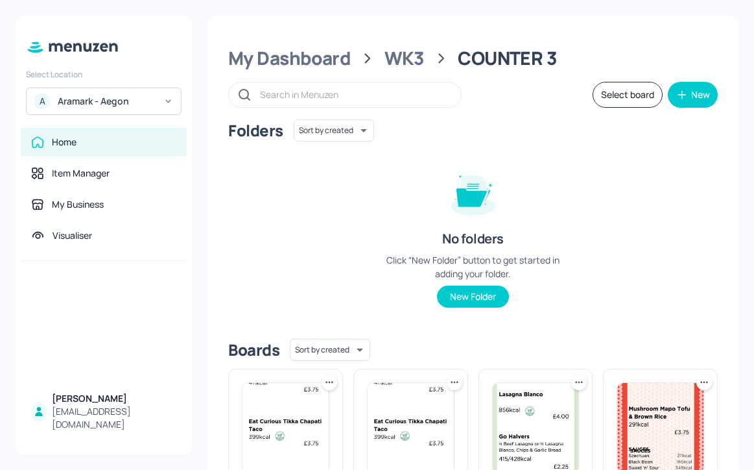
scroll to position [202, 0]
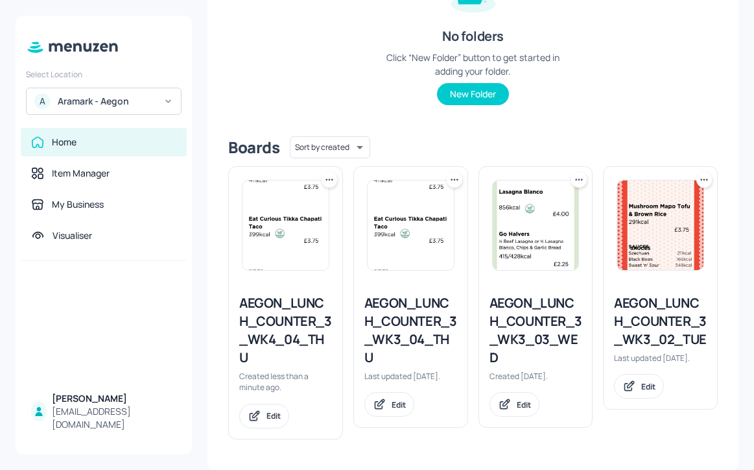
click at [326, 182] on icon at bounding box center [329, 179] width 13 height 13
click at [298, 247] on div "Move" at bounding box center [279, 250] width 104 height 22
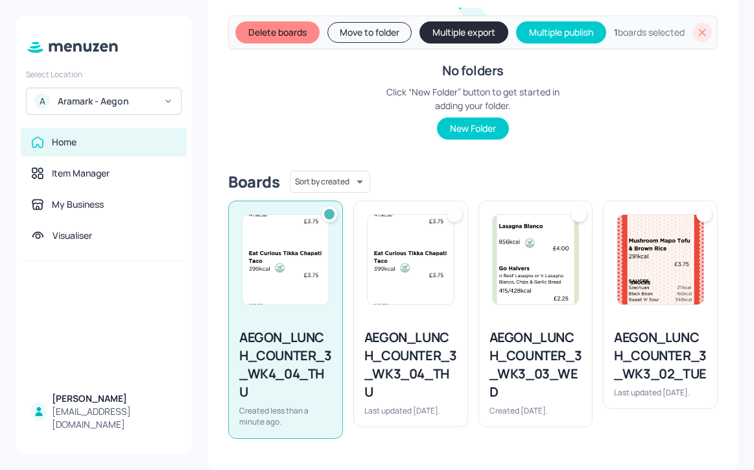
click at [361, 43] on button "Move to folder" at bounding box center [370, 32] width 84 height 21
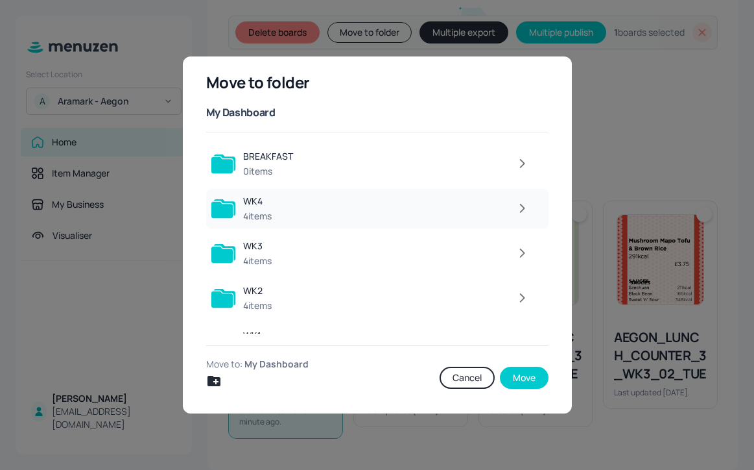
click at [516, 208] on icon "button" at bounding box center [522, 208] width 16 height 16
click at [518, 212] on icon "button" at bounding box center [522, 208] width 16 height 16
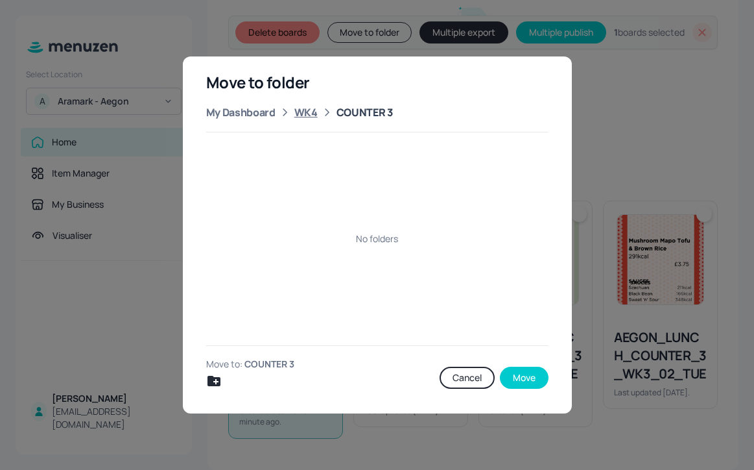
click at [304, 117] on div "WK4" at bounding box center [305, 112] width 23 height 16
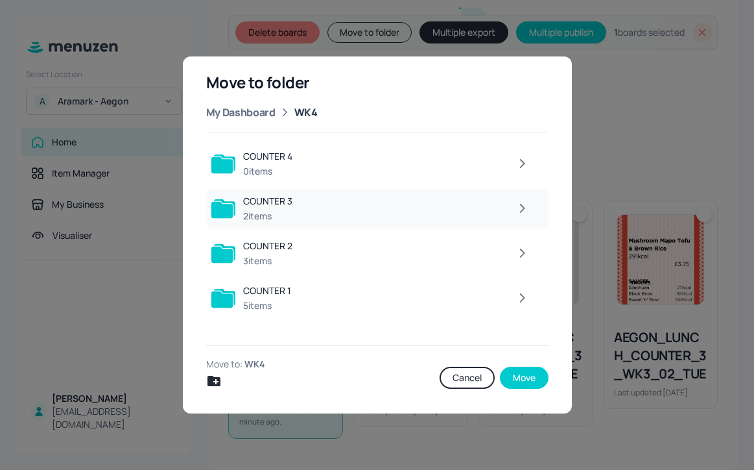
click at [411, 201] on div at bounding box center [417, 208] width 235 height 26
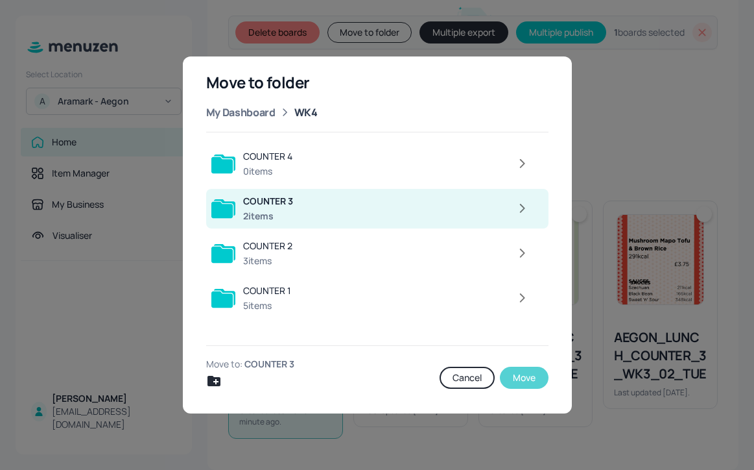
click at [520, 378] on button "Move" at bounding box center [524, 377] width 49 height 22
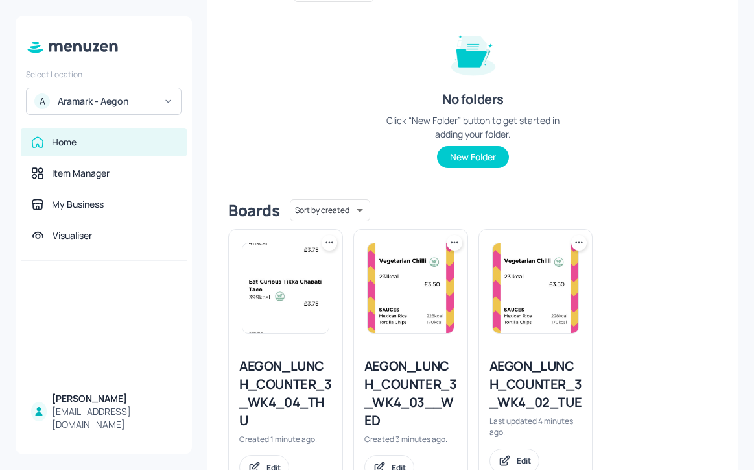
scroll to position [202, 0]
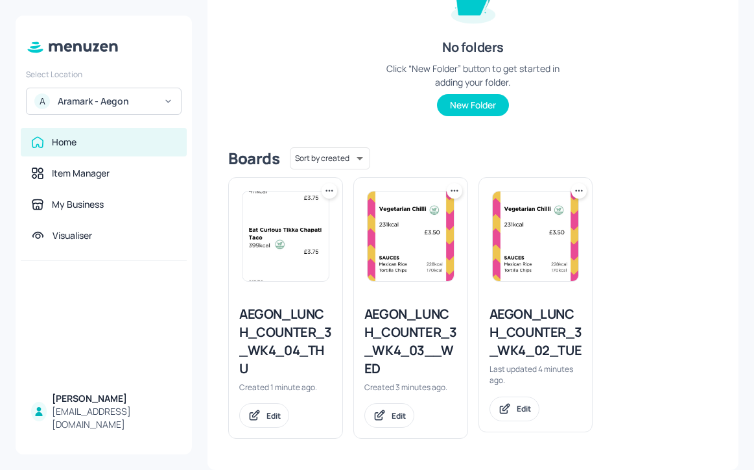
click at [302, 326] on div "AEGON_LUNCH_COUNTER_3_WK4_04_THU" at bounding box center [285, 341] width 93 height 73
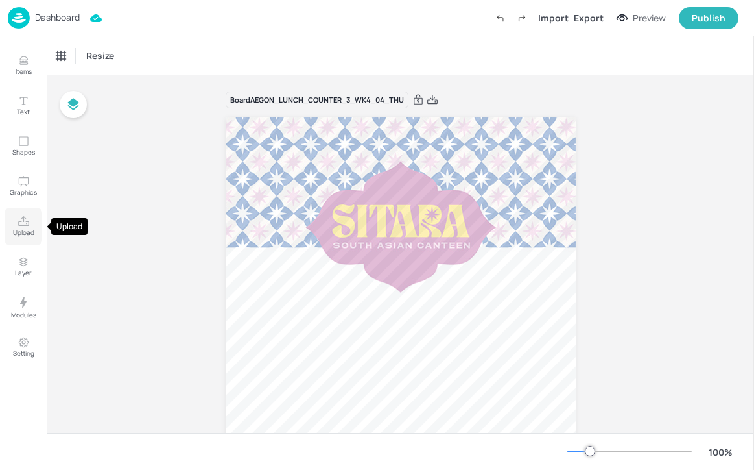
click at [30, 221] on button "Upload" at bounding box center [24, 227] width 38 height 38
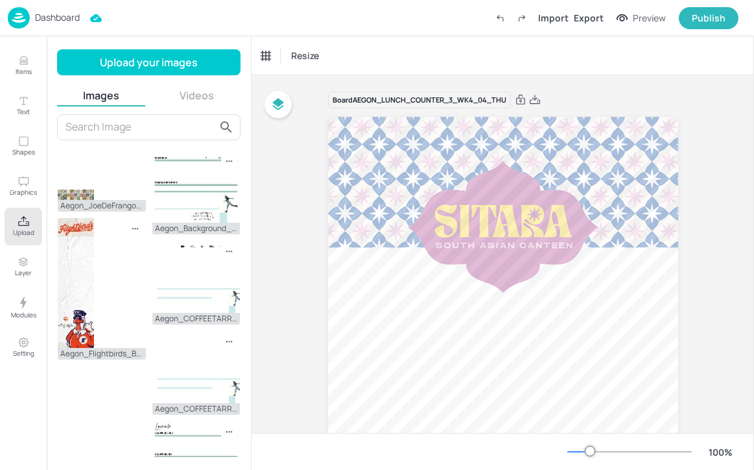
scroll to position [1024, 0]
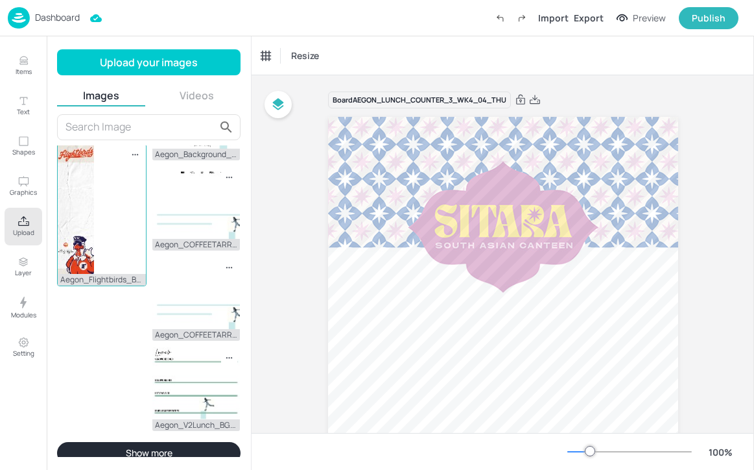
click at [105, 230] on div "Aegon_Flightbirds_BG_540x1920.jpg" at bounding box center [102, 214] width 90 height 143
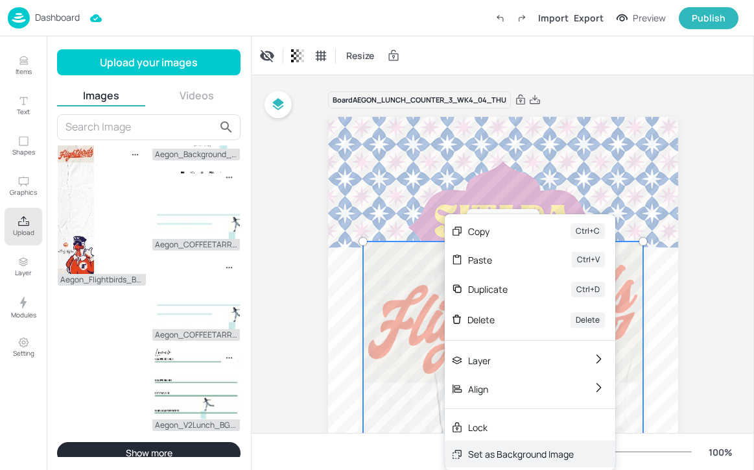
click at [549, 450] on div "Set as Background Image" at bounding box center [521, 454] width 106 height 14
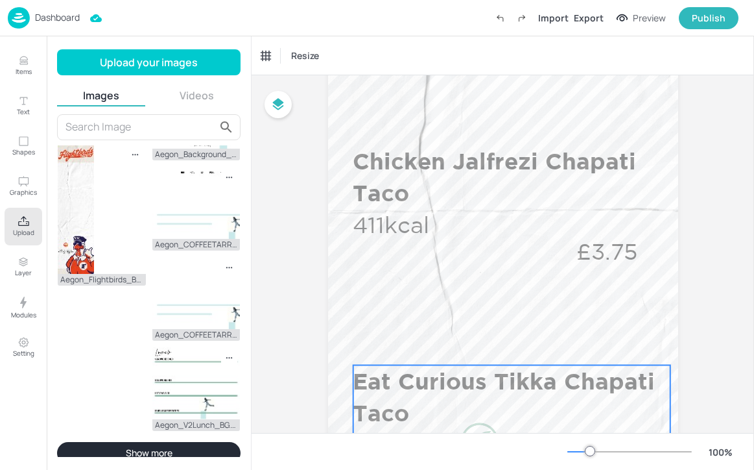
scroll to position [350, 0]
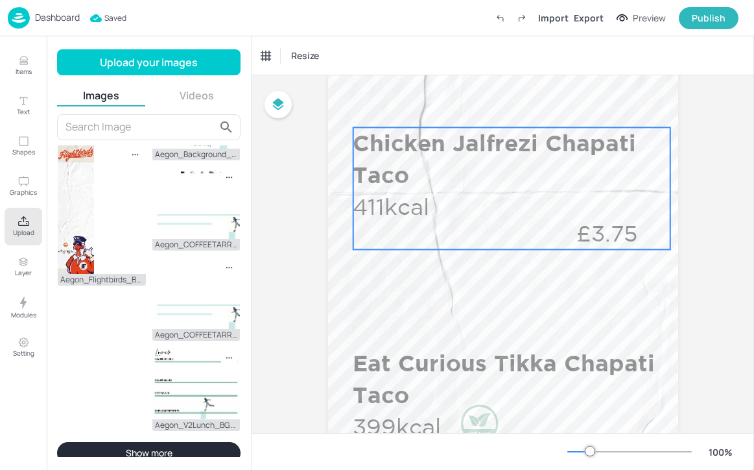
click at [533, 195] on div "Chicken Jalfrezi Chapati Taco 411kcal £3.75" at bounding box center [512, 188] width 318 height 122
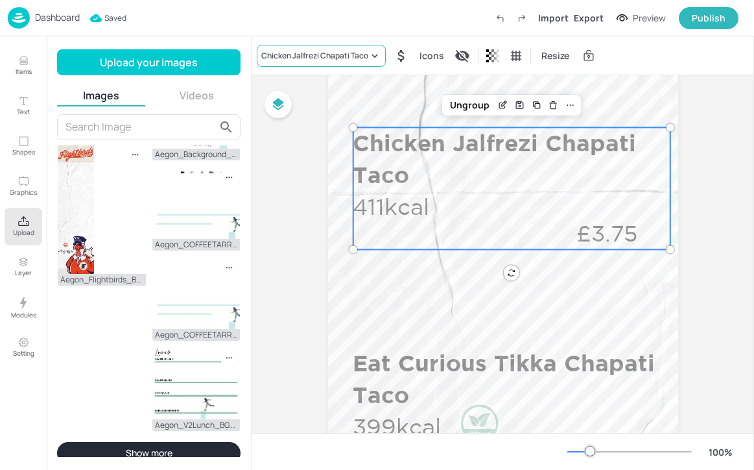
click at [319, 51] on div "Chicken Jalfrezi Chapati Taco" at bounding box center [314, 56] width 107 height 12
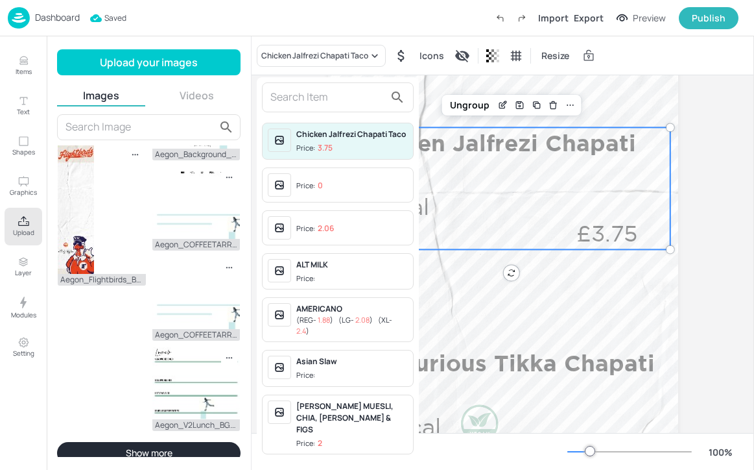
click at [315, 84] on div at bounding box center [338, 97] width 152 height 30
click at [315, 87] on input "text" at bounding box center [327, 97] width 114 height 21
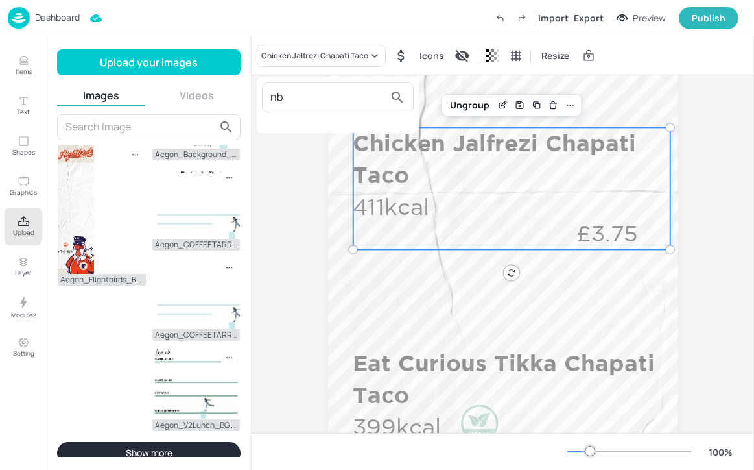
type input "n"
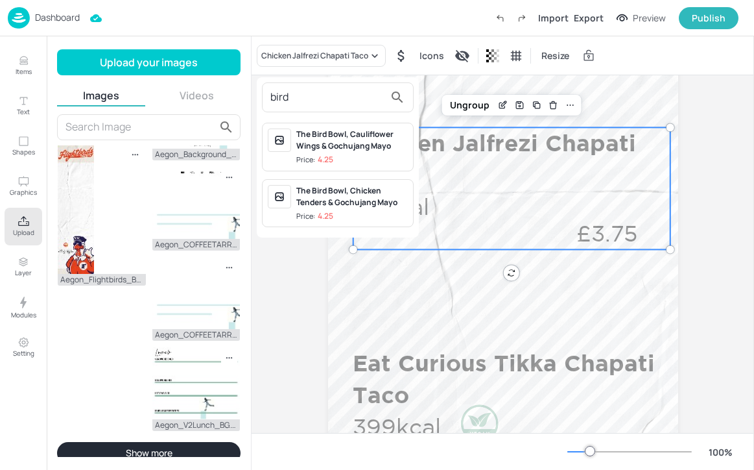
type input "bird"
click at [355, 198] on div "The Bird Bowl, Chicken Tenders & Gochujang Mayo" at bounding box center [352, 196] width 112 height 23
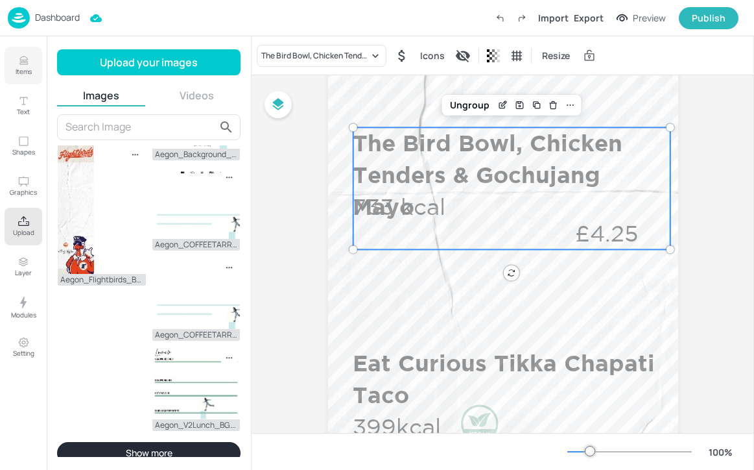
click at [21, 64] on icon "Items" at bounding box center [23, 63] width 8 height 1
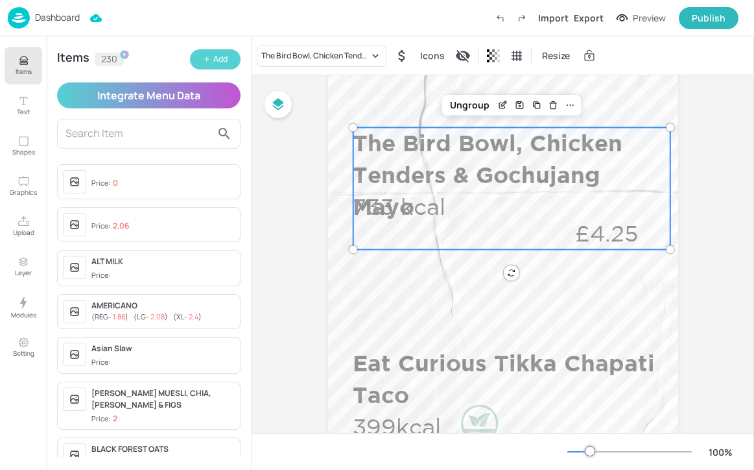
click at [224, 54] on div "Add" at bounding box center [220, 59] width 14 height 12
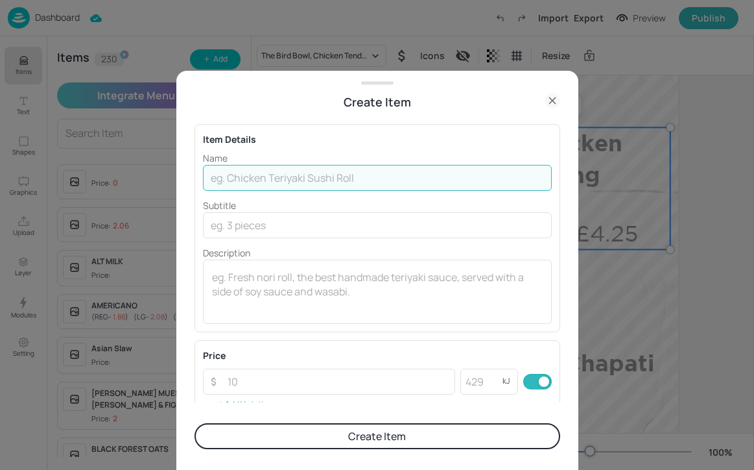
click at [294, 190] on input "text" at bounding box center [377, 178] width 349 height 26
drag, startPoint x: 420, startPoint y: 174, endPoint x: 369, endPoint y: 174, distance: 51.2
click at [369, 174] on input "The Bird Bowl, Chicken Tenders & Gochujang Mayo" at bounding box center [377, 178] width 349 height 26
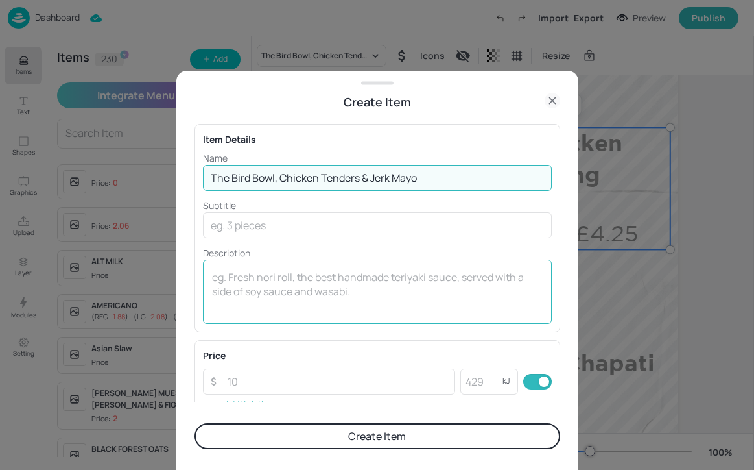
type input "The Bird Bowl, Chicken Tenders & Jerk Mayo"
click at [326, 278] on textarea at bounding box center [377, 291] width 331 height 43
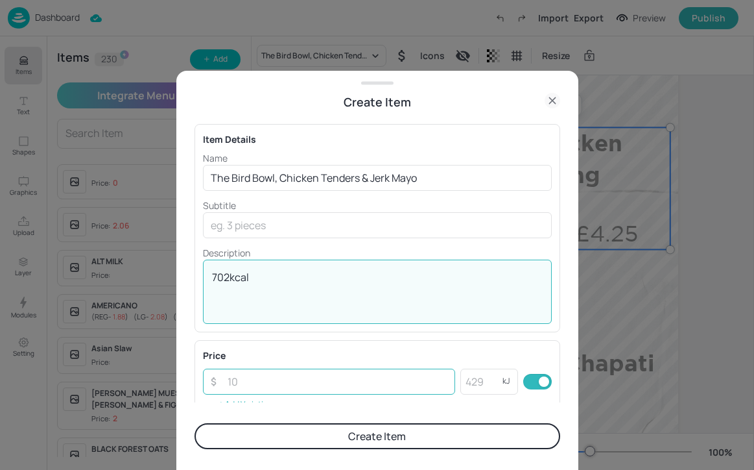
type textarea "702kcal"
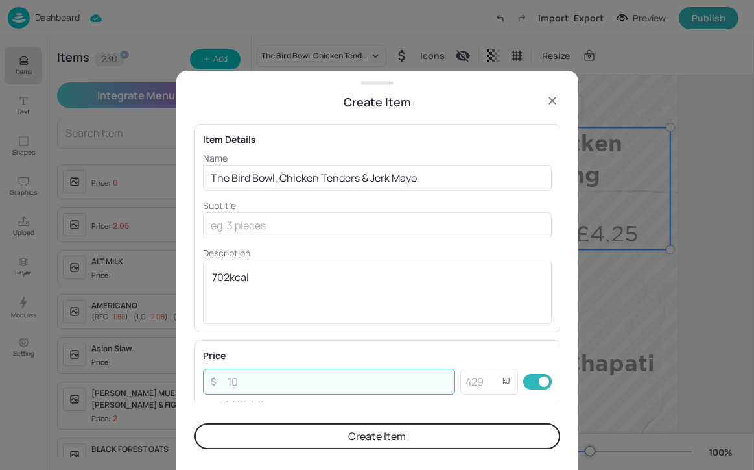
click at [289, 381] on input "number" at bounding box center [338, 381] width 236 height 26
type input "4.25"
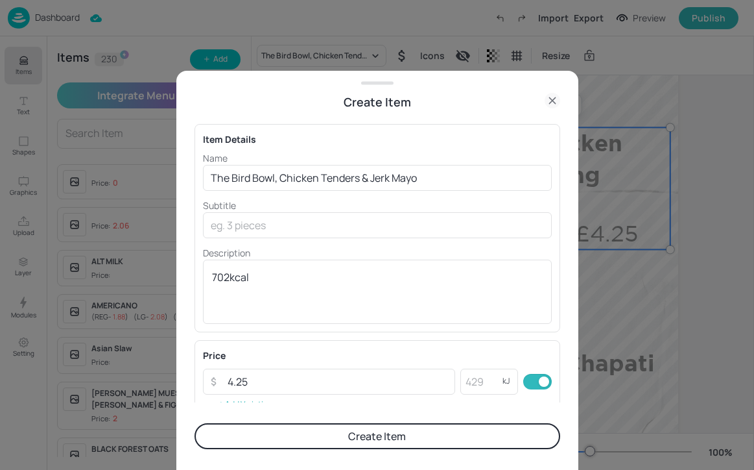
click at [341, 444] on button "Create Item" at bounding box center [378, 436] width 366 height 26
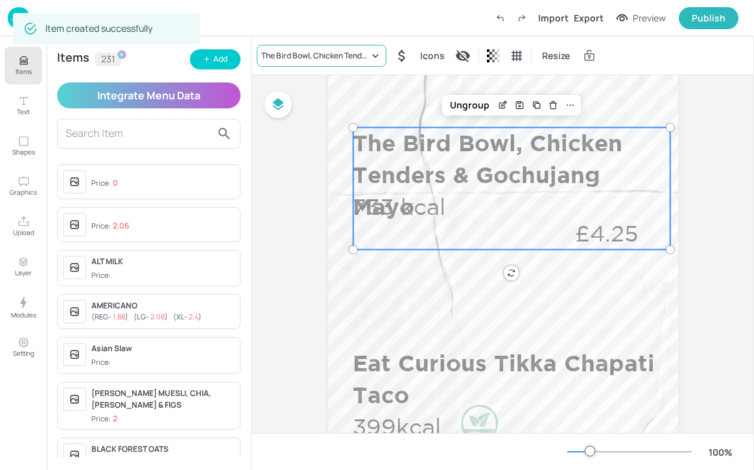
click at [357, 53] on div "The Bird Bowl, Chicken Tenders & Gochujang Mayo" at bounding box center [315, 56] width 108 height 12
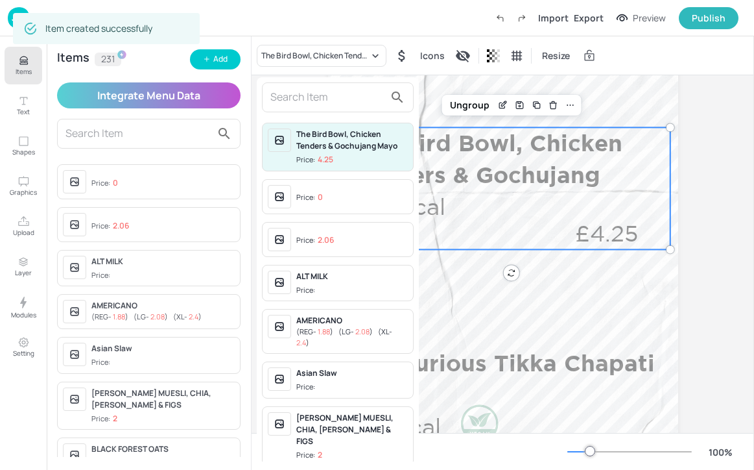
click at [350, 95] on input "text" at bounding box center [327, 97] width 114 height 21
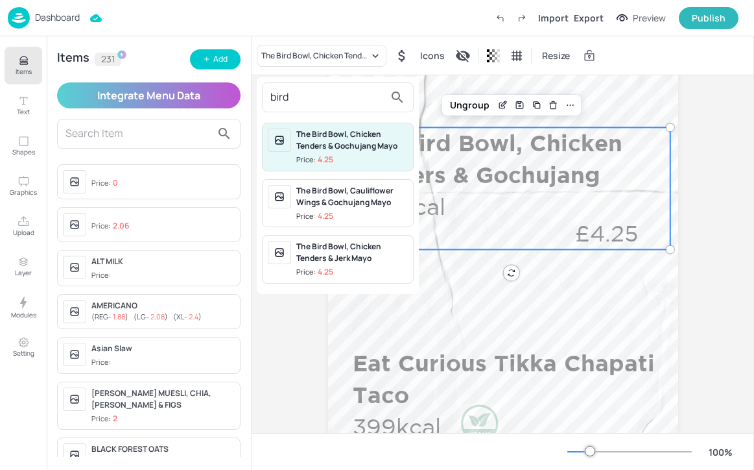
type input "bird"
click at [384, 246] on div "The Bird Bowl, Chicken Tenders & Jerk Mayo" at bounding box center [352, 252] width 112 height 23
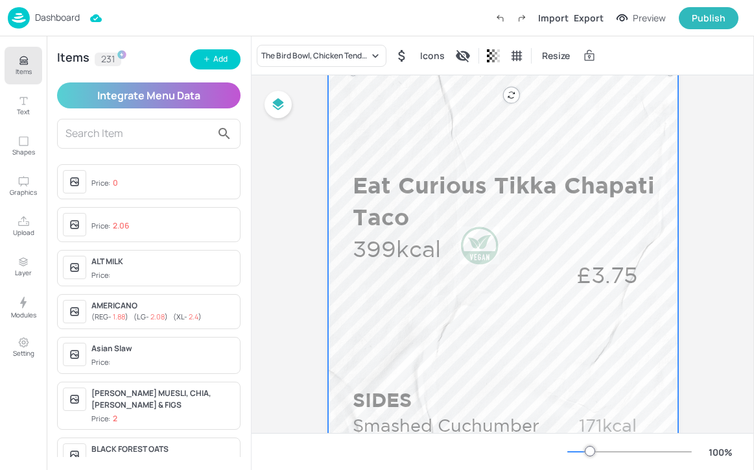
scroll to position [545, 0]
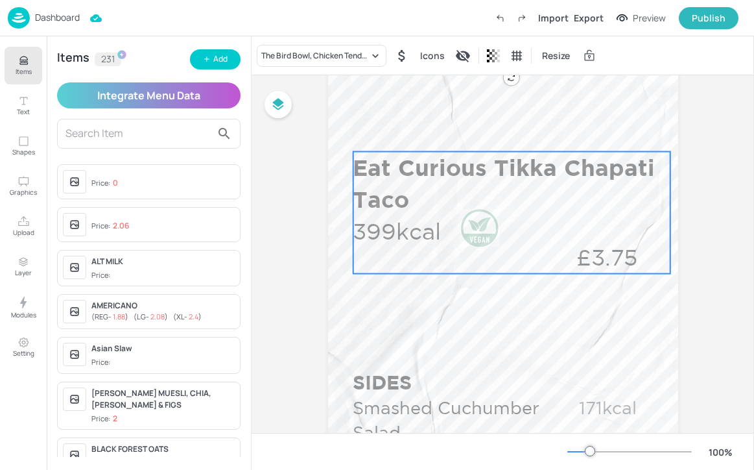
click at [450, 216] on div at bounding box center [480, 228] width 64 height 38
click at [325, 54] on div "Eat Curious Tikka Chapati Taco" at bounding box center [315, 56] width 108 height 12
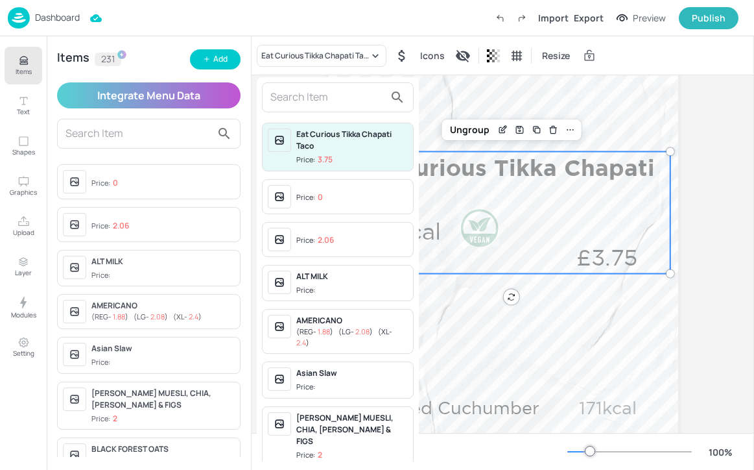
click at [321, 97] on input "text" at bounding box center [327, 97] width 114 height 21
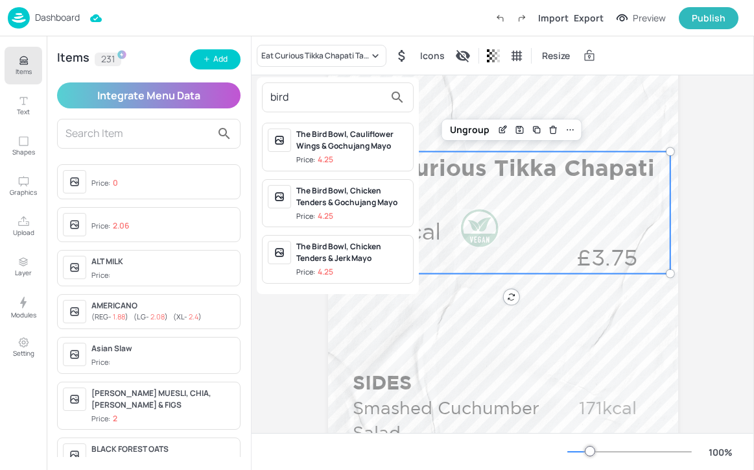
type input "bird"
click at [235, 66] on div at bounding box center [377, 235] width 754 height 470
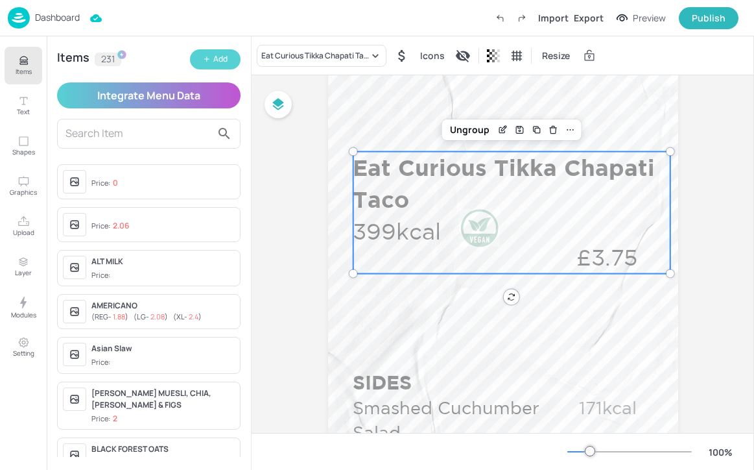
click at [237, 59] on button "Add" at bounding box center [215, 59] width 51 height 20
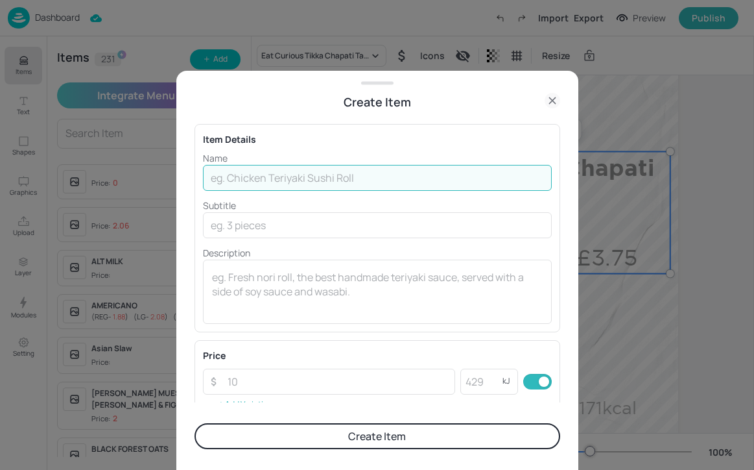
click at [347, 172] on input "text" at bounding box center [377, 178] width 349 height 26
drag, startPoint x: 429, startPoint y: 177, endPoint x: 376, endPoint y: 175, distance: 52.6
click at [376, 175] on input "The Bird Bowl, Cauliflower Wings & Gochujang Mayo" at bounding box center [377, 178] width 349 height 26
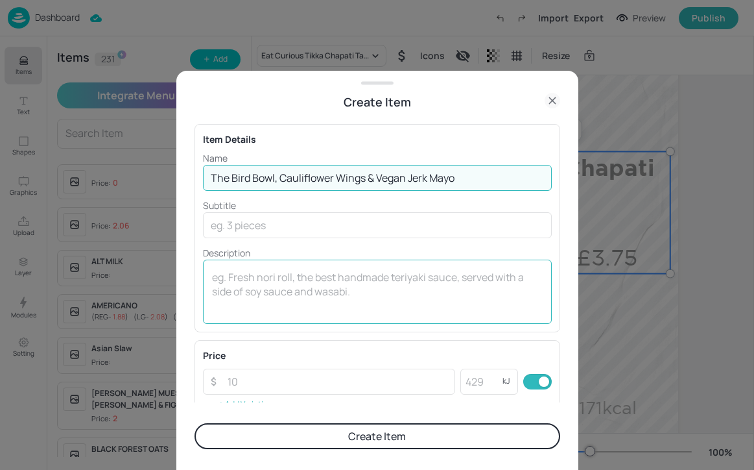
type input "The Bird Bowl, Cauliflower Wings & Vegan Jerk Mayo"
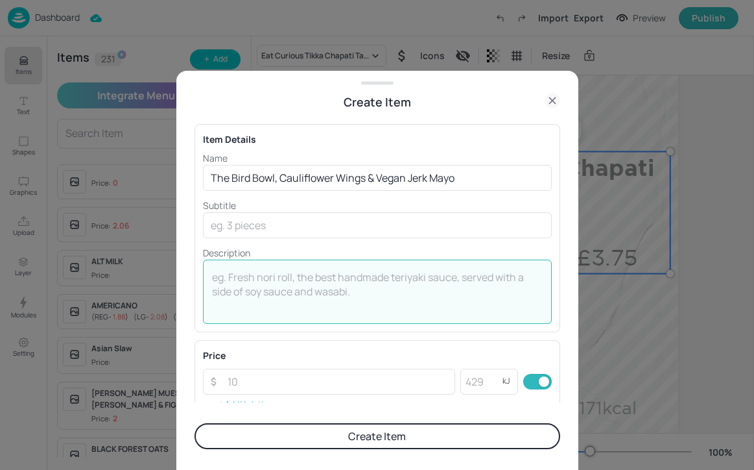
click at [358, 307] on textarea at bounding box center [377, 291] width 331 height 43
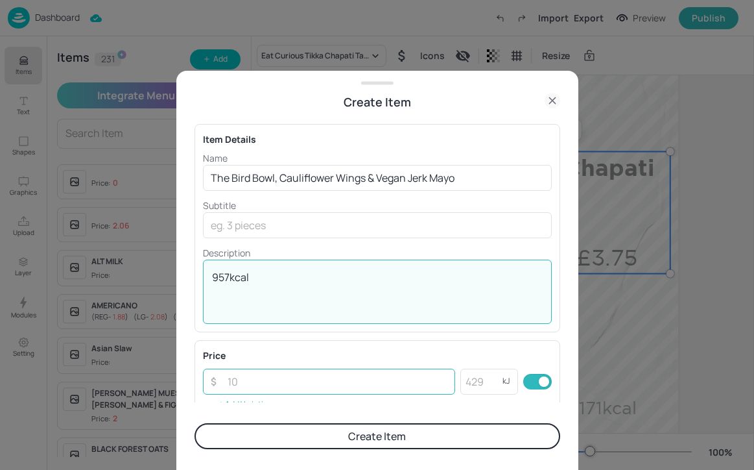
type textarea "957kcal"
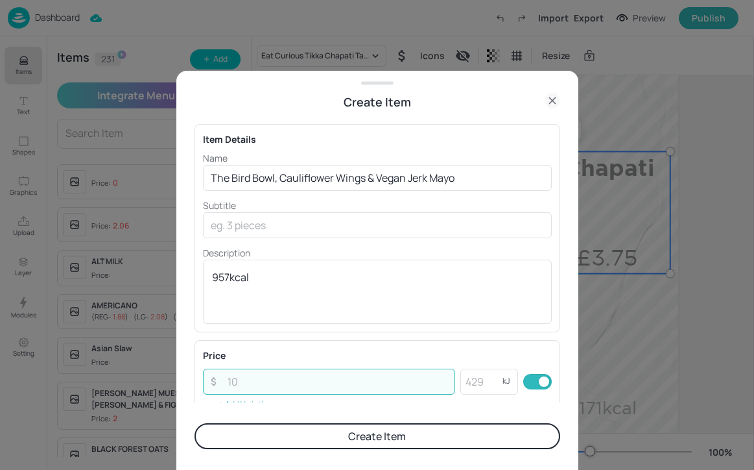
click at [344, 385] on input "number" at bounding box center [338, 381] width 236 height 26
type input "4.25"
click at [346, 435] on button "Create Item" at bounding box center [378, 436] width 366 height 26
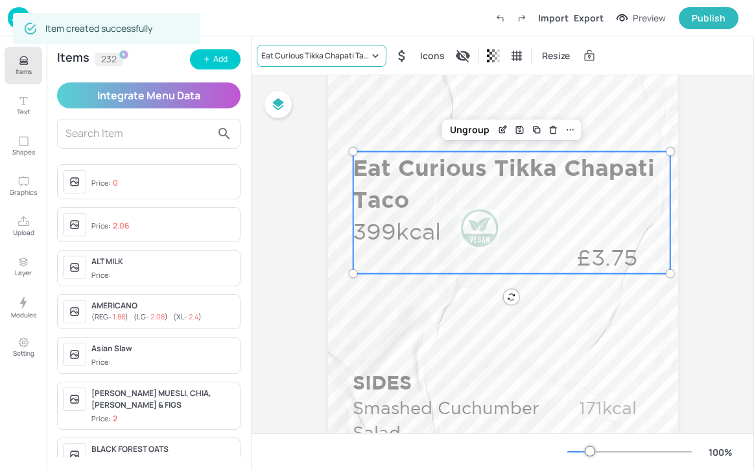
click at [349, 55] on div "Eat Curious Tikka Chapati Taco" at bounding box center [315, 56] width 108 height 12
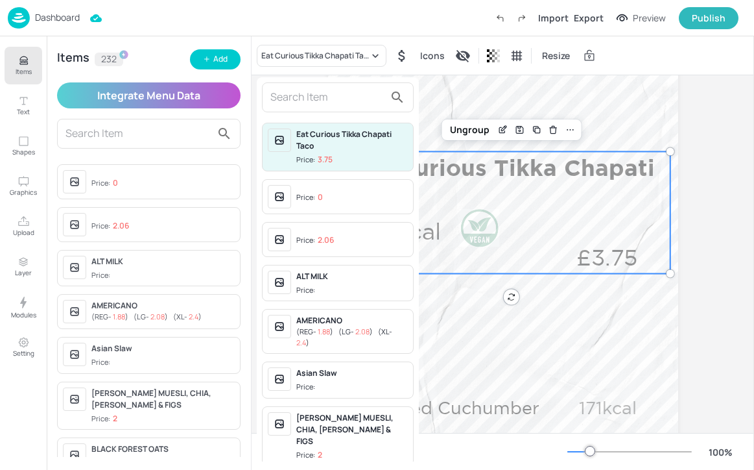
click at [330, 93] on input "text" at bounding box center [327, 97] width 114 height 21
click at [331, 98] on input "text" at bounding box center [327, 97] width 114 height 21
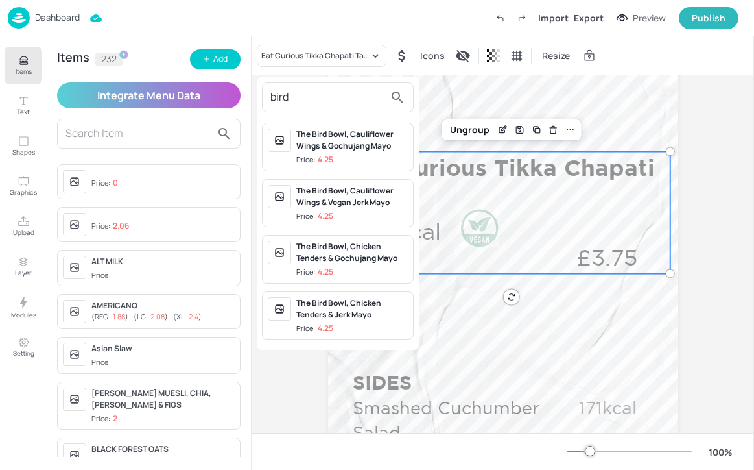
type input "bird"
click at [393, 206] on div "The Bird Bowl, Cauliflower Wings & Vegan Jerk Mayo" at bounding box center [352, 196] width 112 height 23
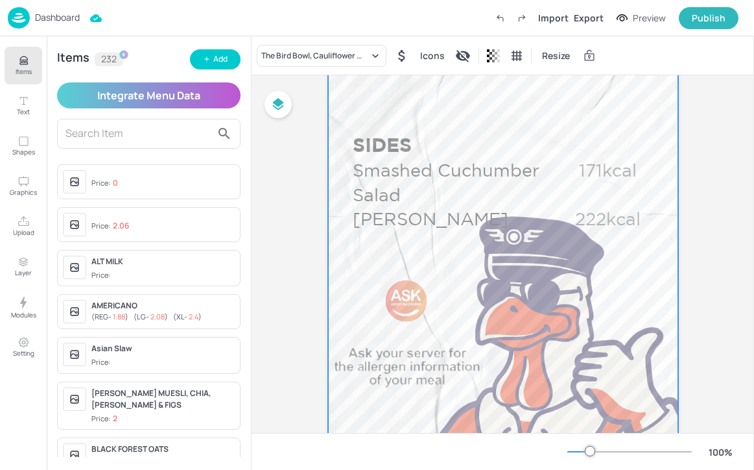
scroll to position [784, 0]
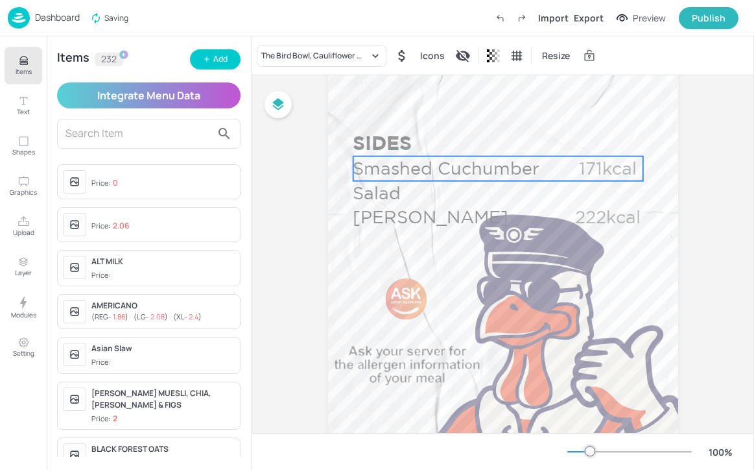
click at [465, 175] on p "Smashed Cuchumber Salad" at bounding box center [452, 180] width 198 height 49
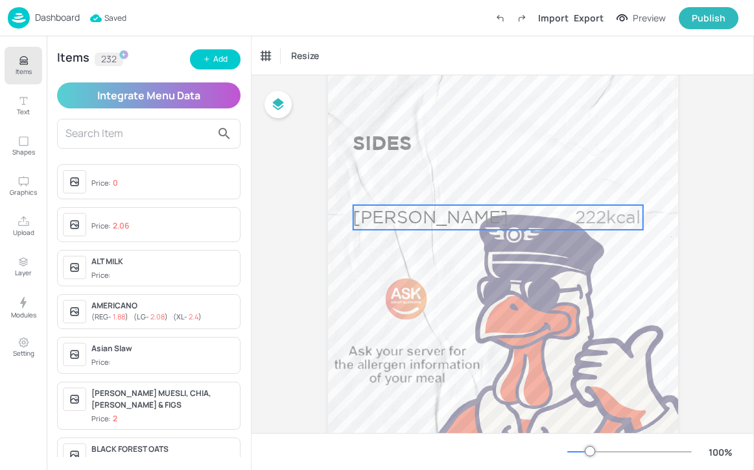
click at [464, 211] on p "Chana Masala" at bounding box center [452, 217] width 198 height 25
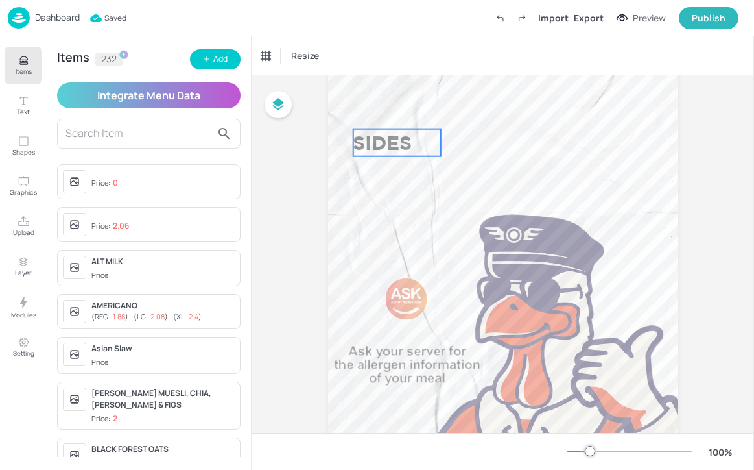
click at [381, 149] on p "SIDES" at bounding box center [397, 142] width 88 height 27
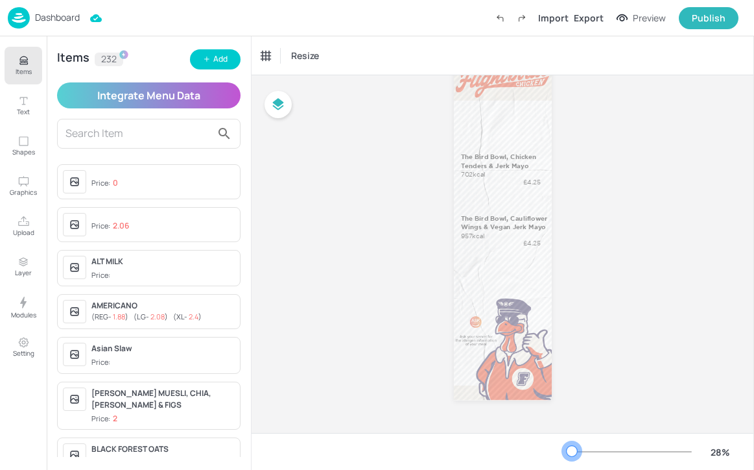
scroll to position [0, 0]
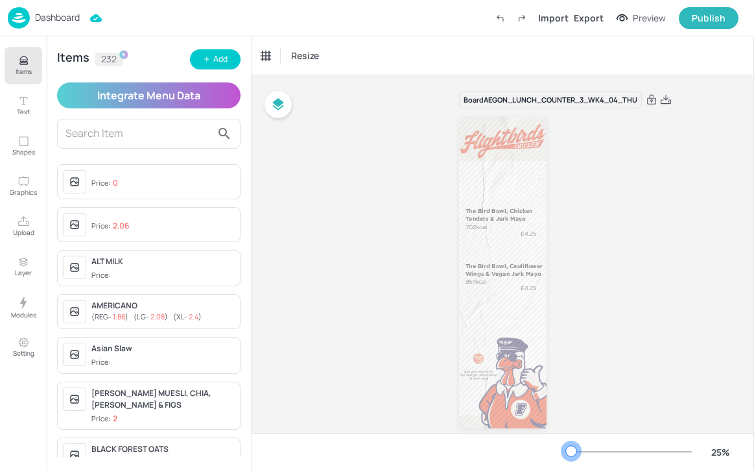
drag, startPoint x: 589, startPoint y: 449, endPoint x: 571, endPoint y: 448, distance: 17.5
click at [571, 448] on div at bounding box center [571, 451] width 10 height 10
click at [51, 16] on p "Dashboard" at bounding box center [57, 17] width 45 height 9
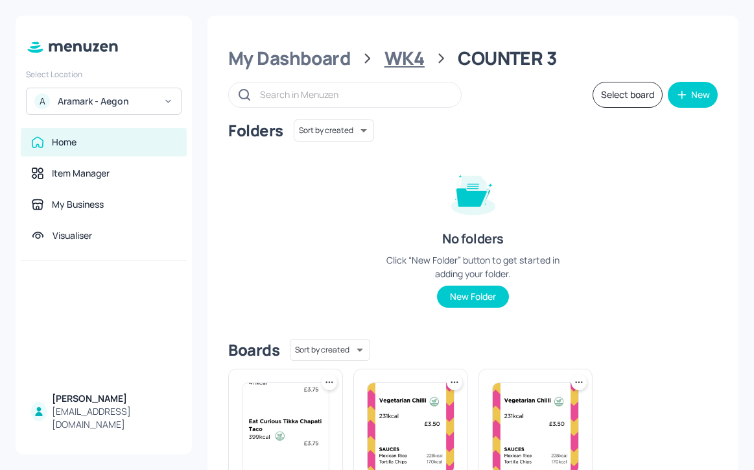
click at [418, 57] on div "WK4" at bounding box center [405, 58] width 40 height 23
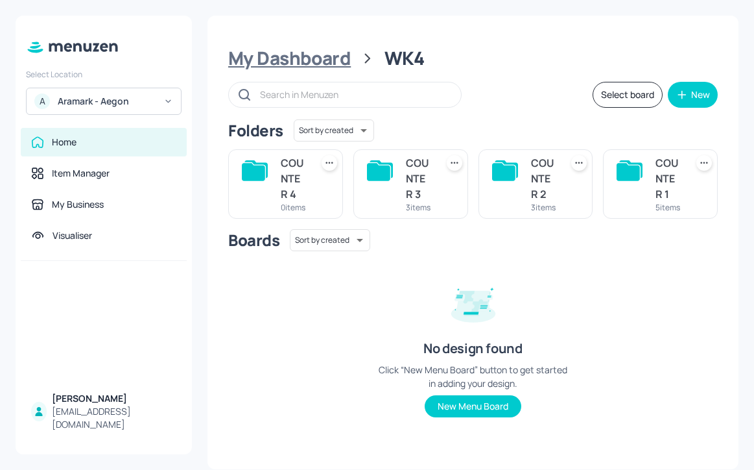
click at [335, 60] on div "My Dashboard" at bounding box center [289, 58] width 123 height 23
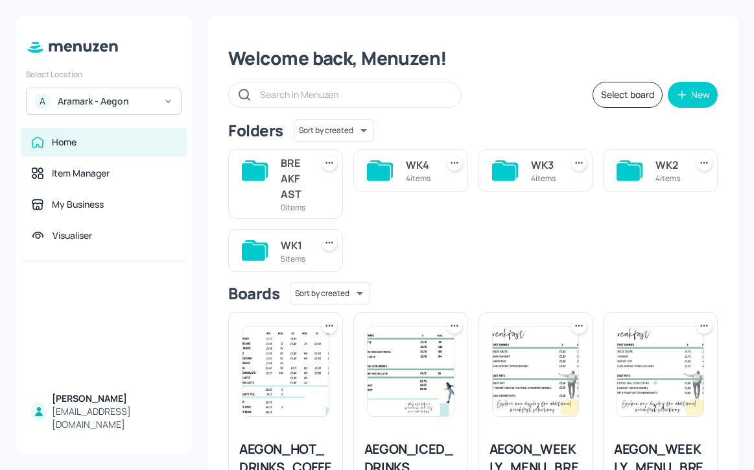
click at [531, 167] on div "WK3" at bounding box center [543, 165] width 25 height 16
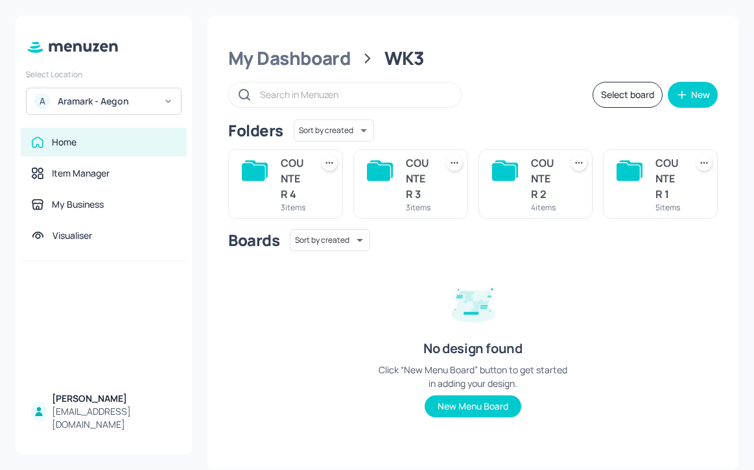
click at [304, 200] on div "COUNTER 4" at bounding box center [293, 178] width 25 height 47
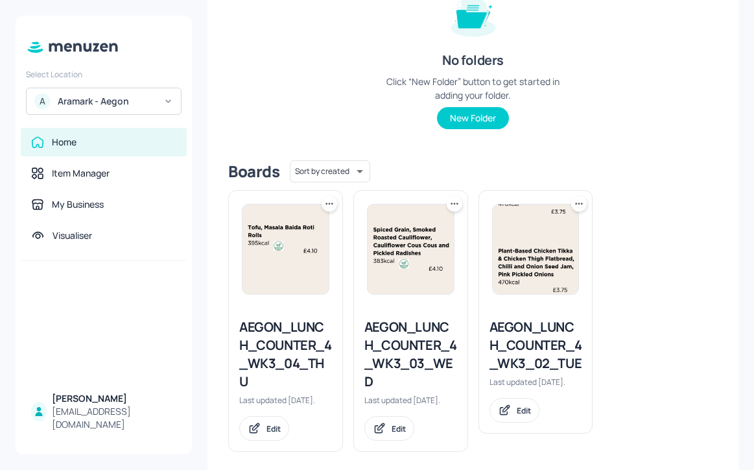
scroll to position [191, 0]
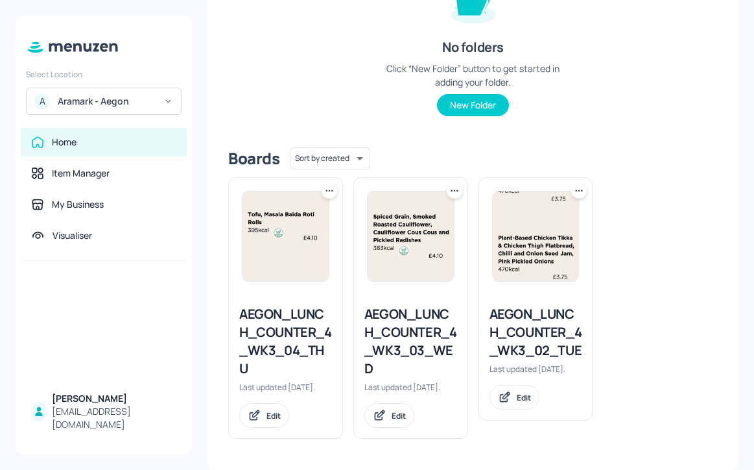
click at [333, 193] on icon at bounding box center [329, 190] width 13 height 13
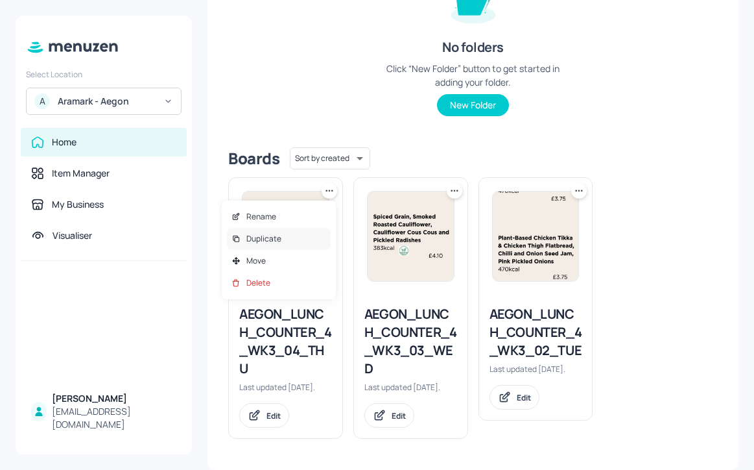
click at [328, 234] on div "Duplicate" at bounding box center [279, 239] width 104 height 22
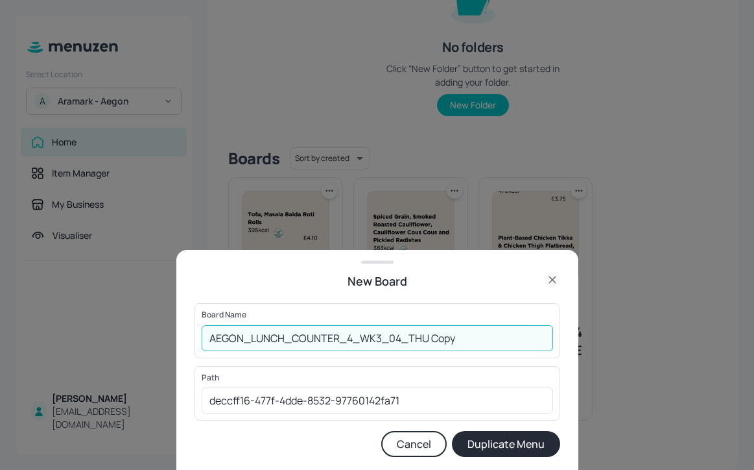
drag, startPoint x: 476, startPoint y: 334, endPoint x: 410, endPoint y: 332, distance: 66.2
click at [410, 332] on input "AEGON_LUNCH_COUNTER_4_WK3_04_THU Copy" at bounding box center [378, 338] width 352 height 26
click at [551, 272] on icon at bounding box center [553, 280] width 16 height 16
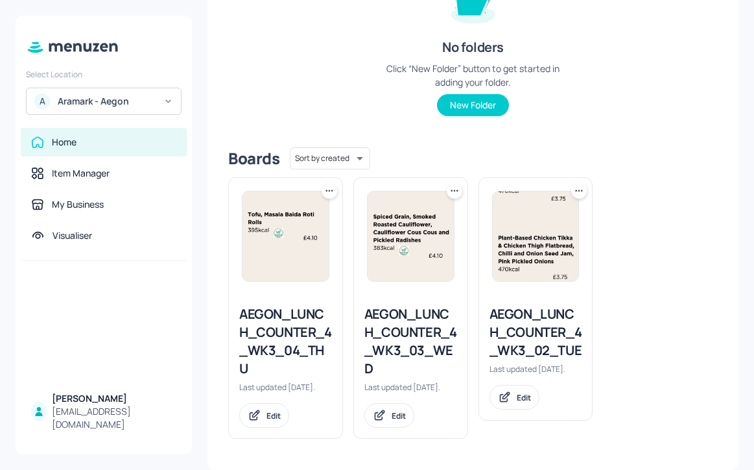
click at [573, 189] on icon at bounding box center [579, 190] width 13 height 13
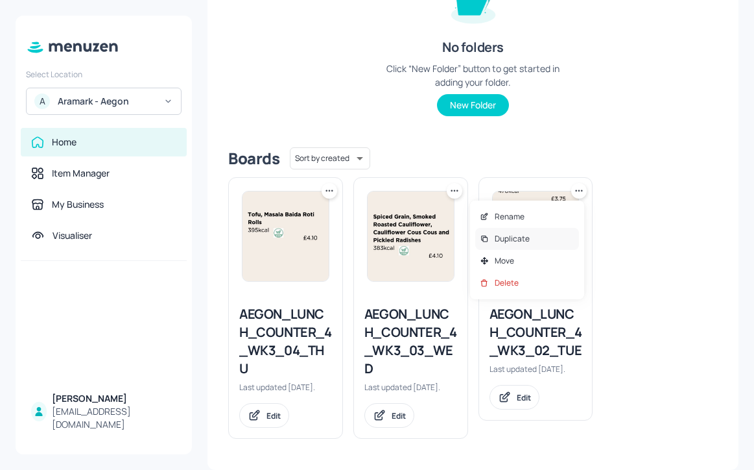
click at [554, 240] on div "Duplicate" at bounding box center [527, 239] width 104 height 22
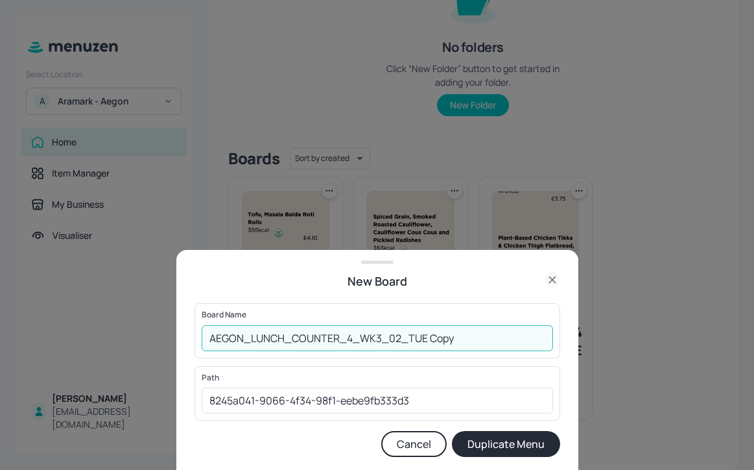
drag, startPoint x: 475, startPoint y: 339, endPoint x: 426, endPoint y: 337, distance: 49.3
click at [426, 337] on input "AEGON_LUNCH_COUNTER_4_WK3_02_TUE Copy" at bounding box center [378, 338] width 352 height 26
click at [381, 338] on input "AEGON_LUNCH_COUNTER_4_WK3_02_TUE" at bounding box center [378, 338] width 352 height 26
type input "AEGON_LUNCH_COUNTER_4_WK4_02_TUE"
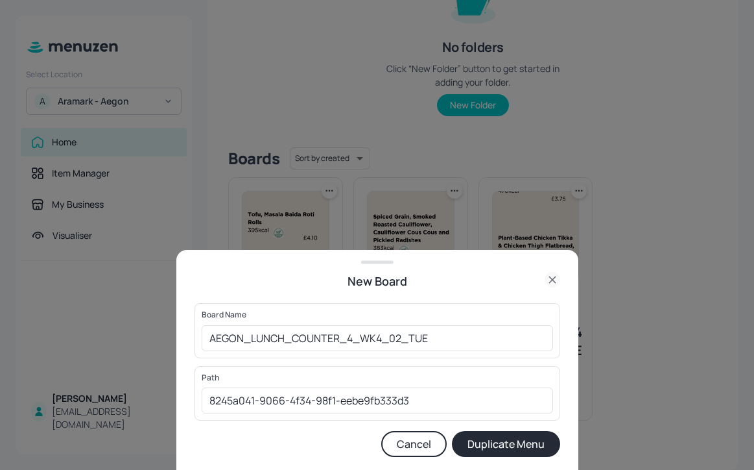
click at [516, 431] on button "Duplicate Menu" at bounding box center [506, 444] width 108 height 26
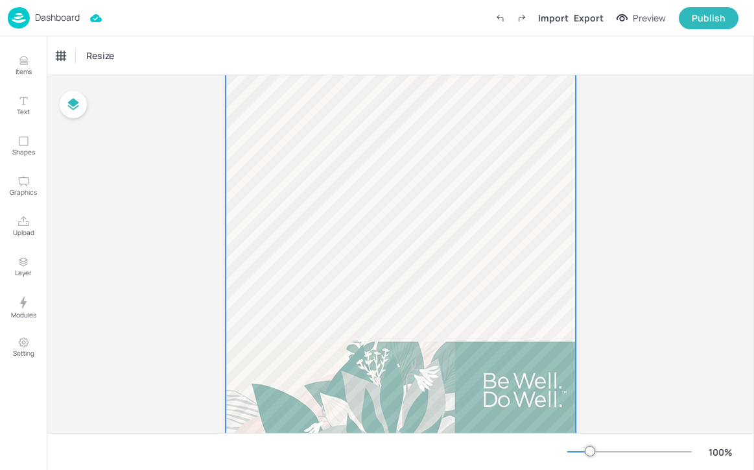
scroll to position [909, 0]
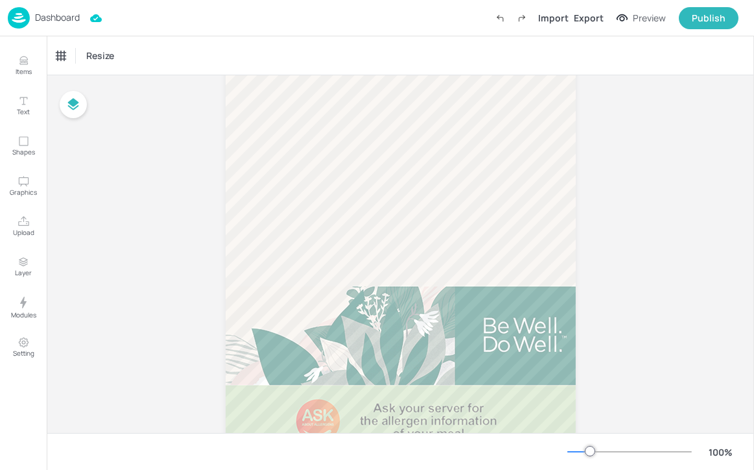
click at [64, 21] on p "Dashboard" at bounding box center [57, 17] width 45 height 9
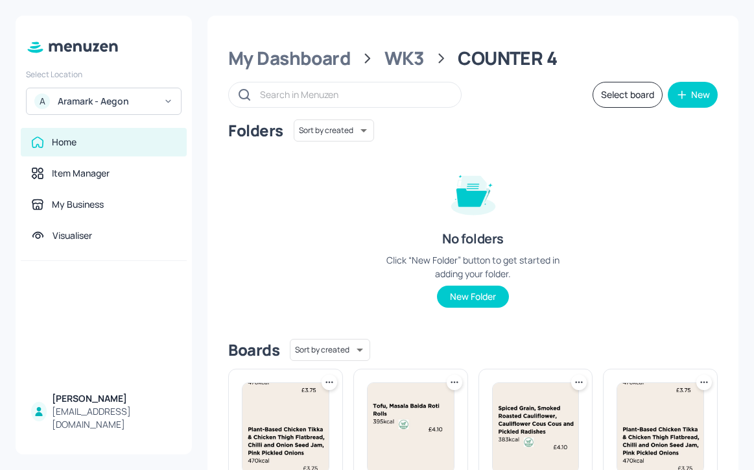
scroll to position [202, 0]
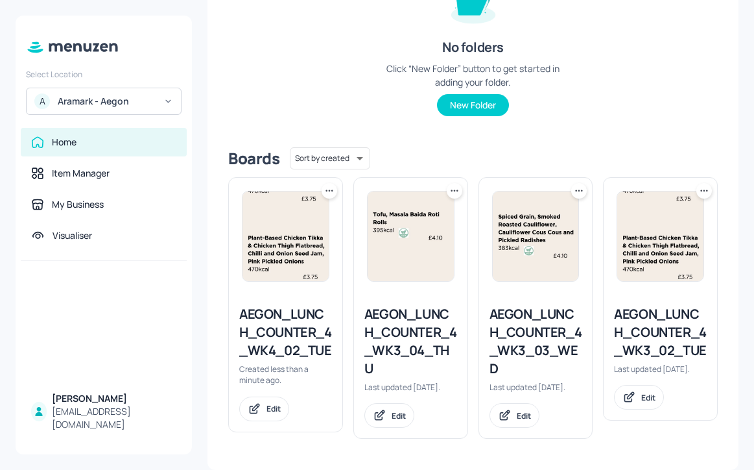
click at [332, 184] on icon at bounding box center [329, 190] width 13 height 13
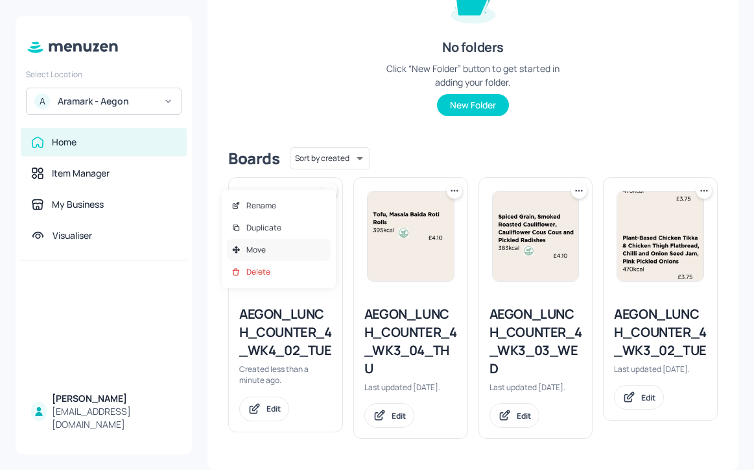
click at [309, 245] on div "Move" at bounding box center [279, 250] width 104 height 22
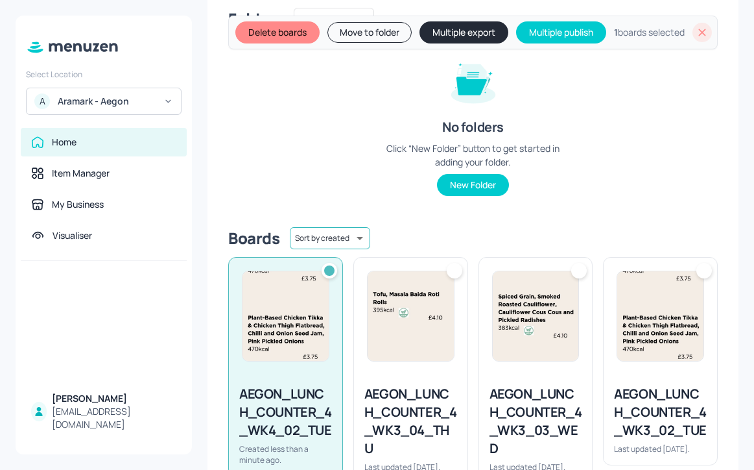
scroll to position [147, 0]
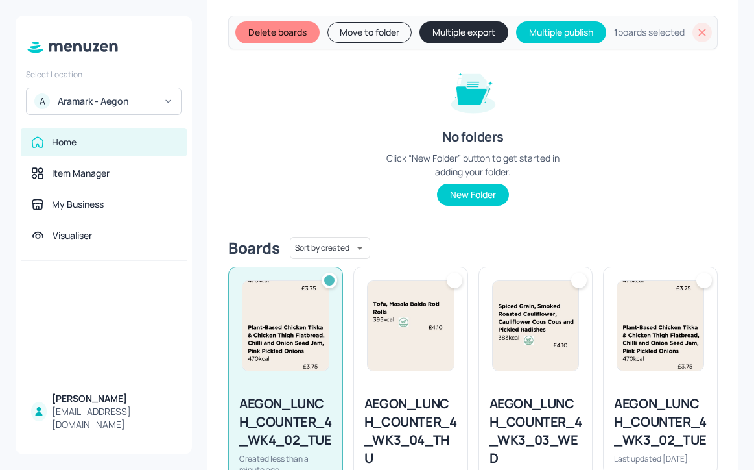
click at [357, 36] on button "Move to folder" at bounding box center [370, 32] width 84 height 21
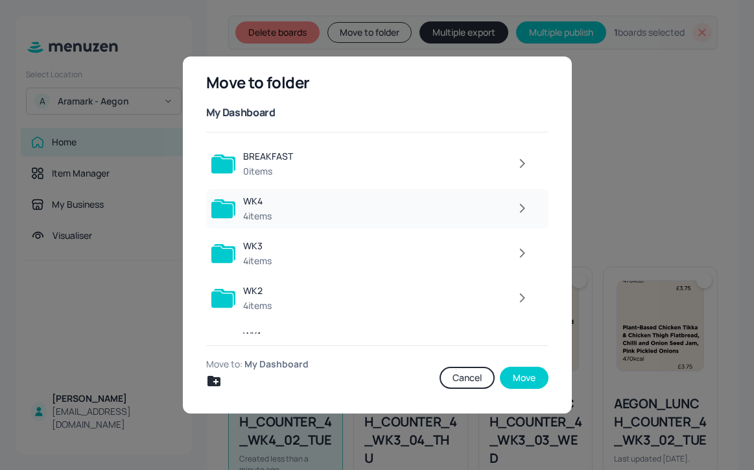
click at [426, 200] on div at bounding box center [408, 208] width 256 height 26
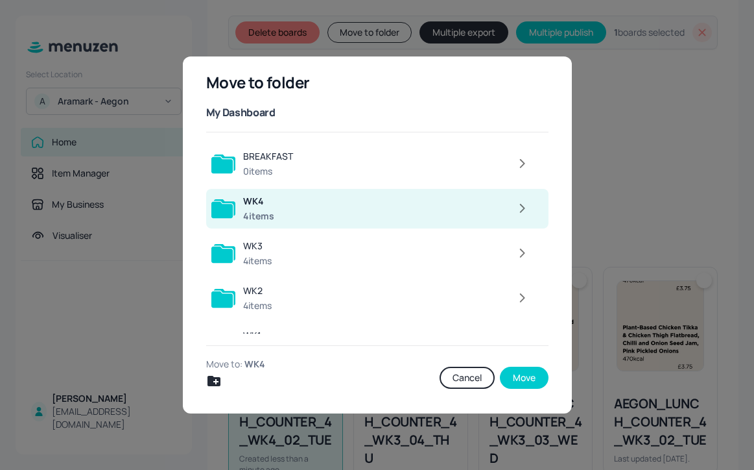
click at [516, 207] on icon "button" at bounding box center [522, 208] width 16 height 16
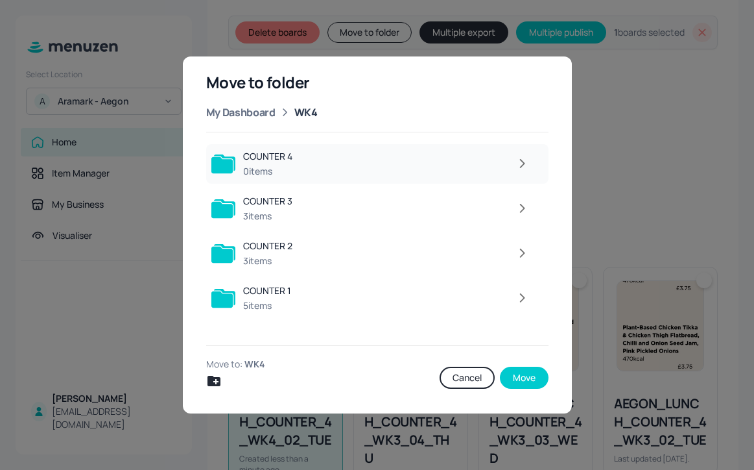
click at [516, 171] on button "button" at bounding box center [523, 163] width 26 height 26
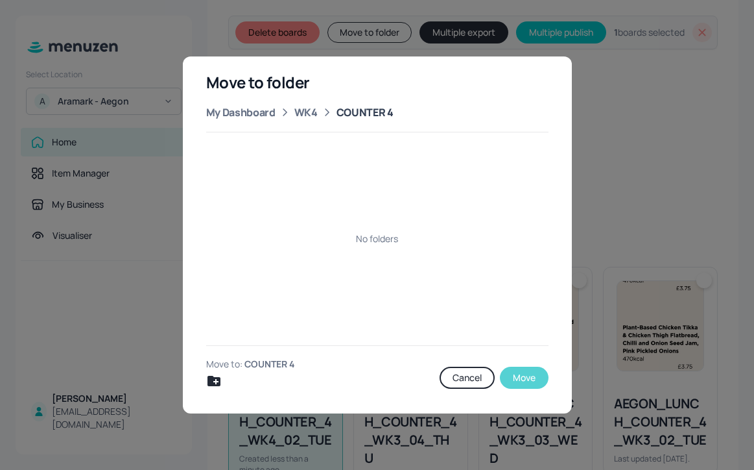
click at [537, 377] on button "Move" at bounding box center [524, 377] width 49 height 22
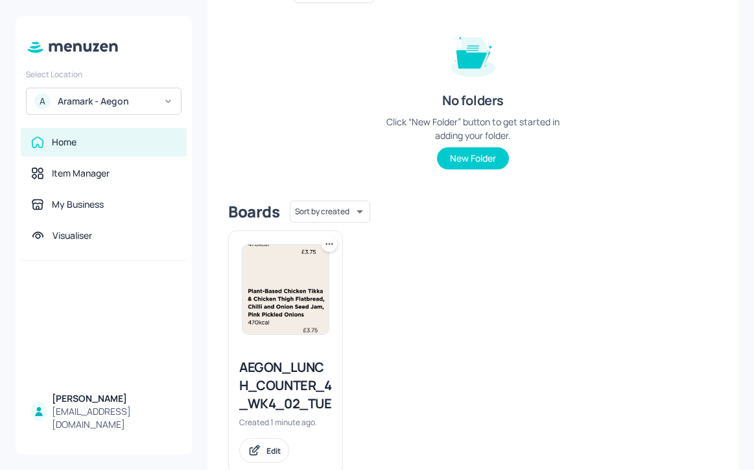
scroll to position [191, 0]
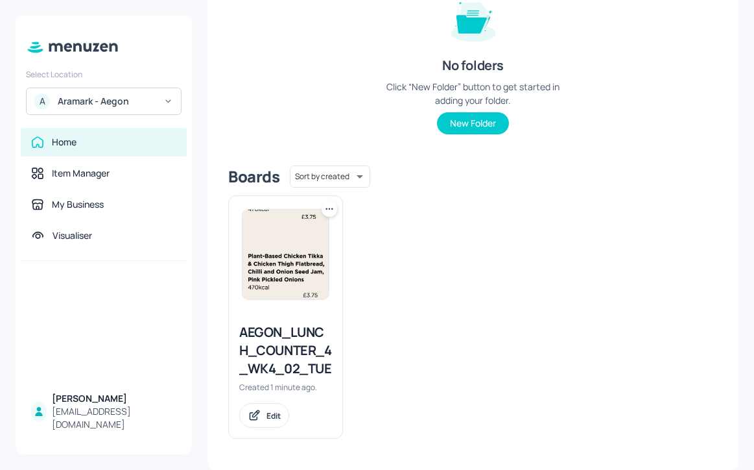
click at [298, 345] on div "AEGON_LUNCH_COUNTER_4_WK4_02_TUE" at bounding box center [285, 350] width 93 height 54
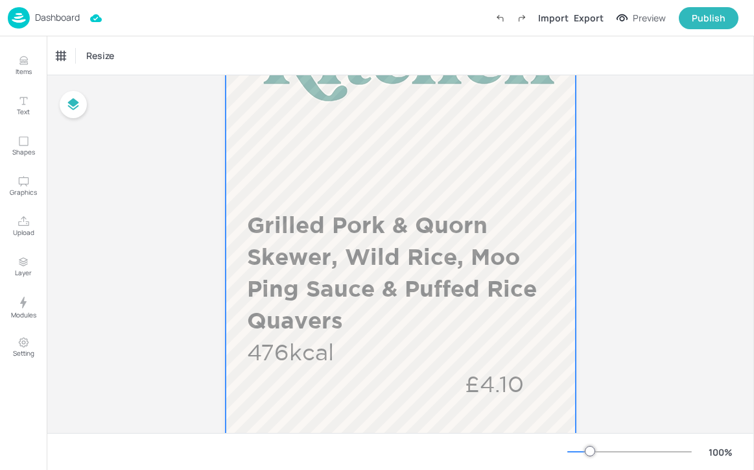
scroll to position [335, 0]
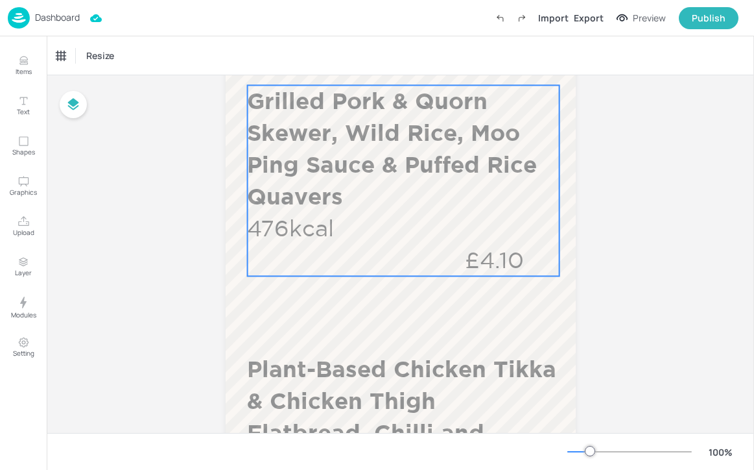
click at [434, 224] on div "Grilled Pork & Quorn Skewer, Wild Rice, Moo Ping Sauce & Puffed Rice Quavers 47…" at bounding box center [403, 180] width 312 height 191
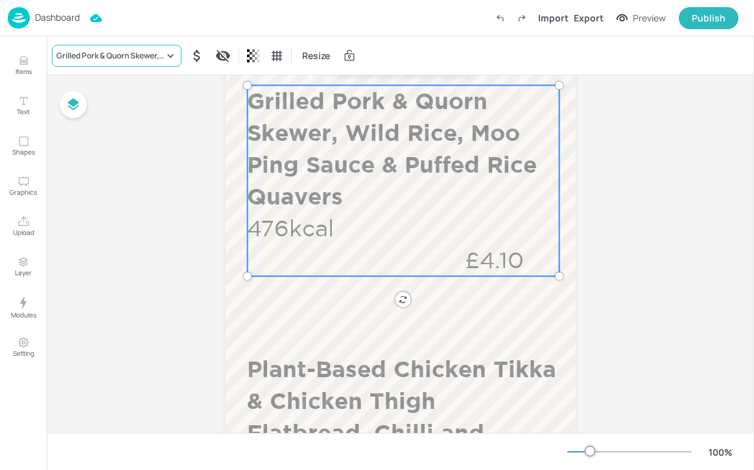
click at [161, 59] on div "Grilled Pork & Quorn Skewer, Wild Rice, Moo Ping Sauce & Puffed Rice Quavers" at bounding box center [110, 56] width 108 height 12
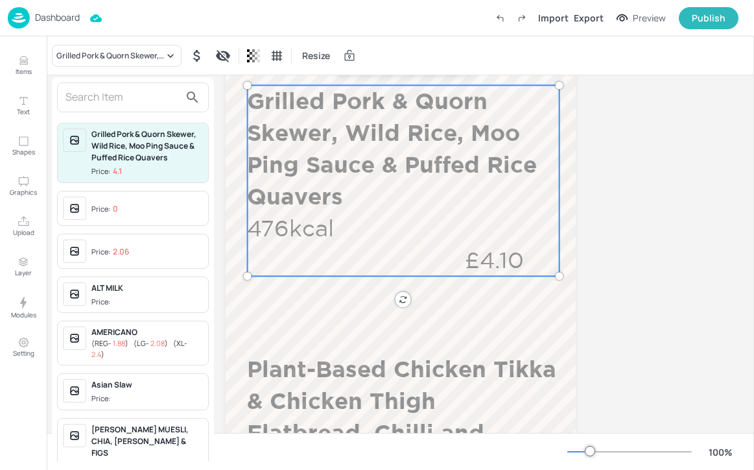
click at [162, 91] on input "text" at bounding box center [123, 97] width 114 height 21
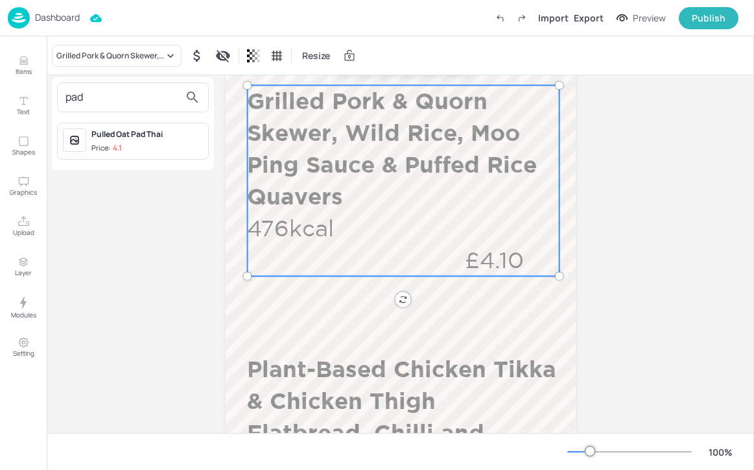
type input "pad"
click at [167, 138] on div "Pulled Oat Pad Thai" at bounding box center [147, 134] width 112 height 12
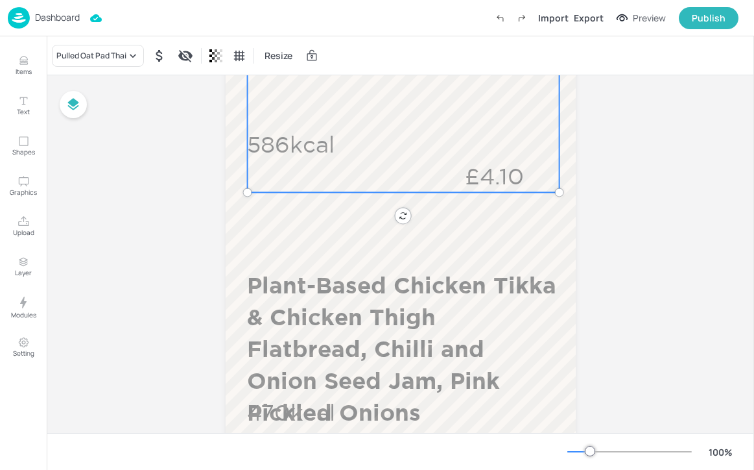
scroll to position [490, 0]
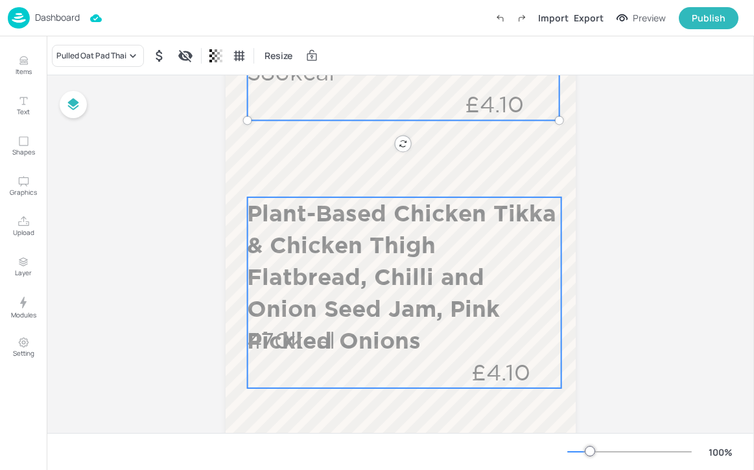
click at [310, 259] on p "Plant-Based Chicken Tikka & Chicken Thigh Flatbread, Chilli and Onion Seed Jam,…" at bounding box center [403, 276] width 312 height 159
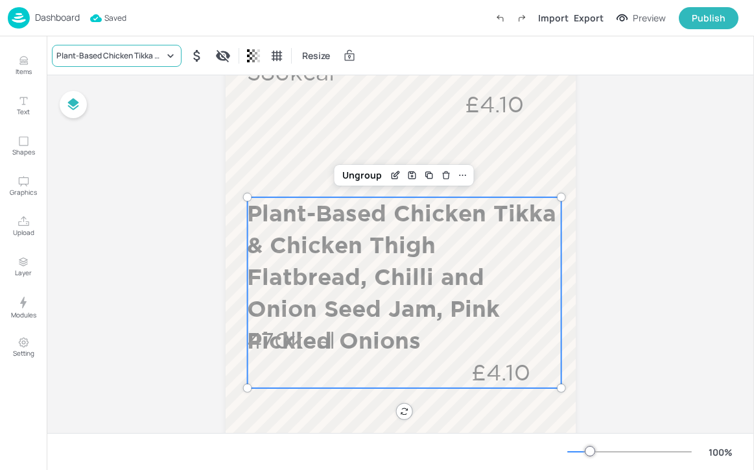
click at [147, 52] on div "Plant-Based Chicken Tikka & Chicken Thigh Flatbread, Chilli and Onion Seed Jam,…" at bounding box center [110, 56] width 108 height 12
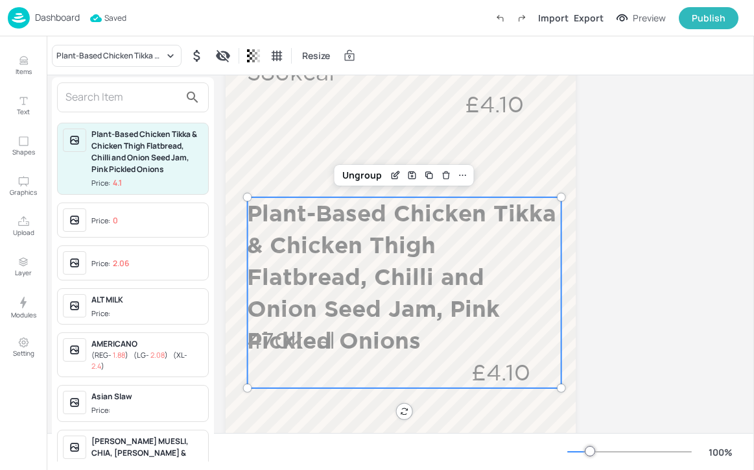
click at [130, 100] on input "text" at bounding box center [123, 97] width 114 height 21
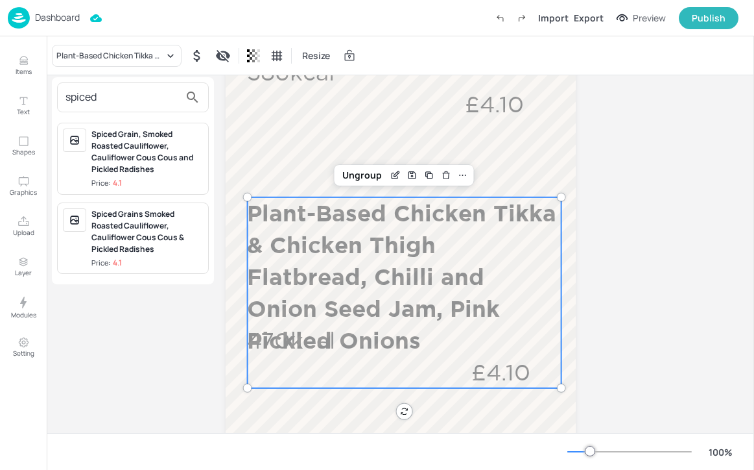
type input "spiced"
click at [169, 250] on div "Spiced Grains Smoked Roasted Cauliflower, Cauliflower Cous Cous & Pickled Radis…" at bounding box center [147, 231] width 112 height 47
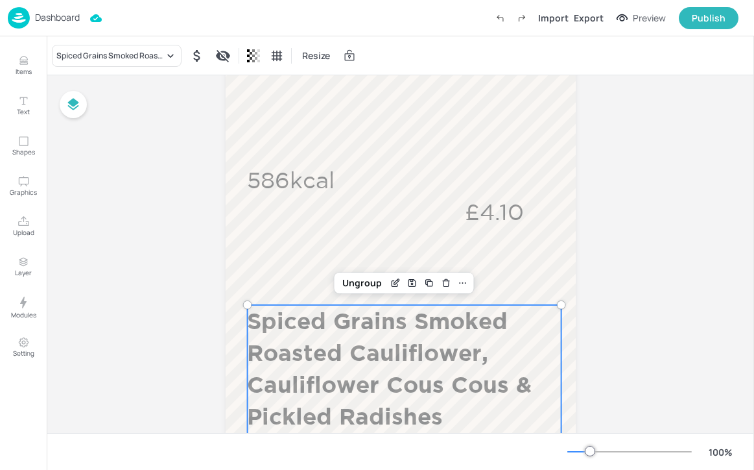
scroll to position [275, 0]
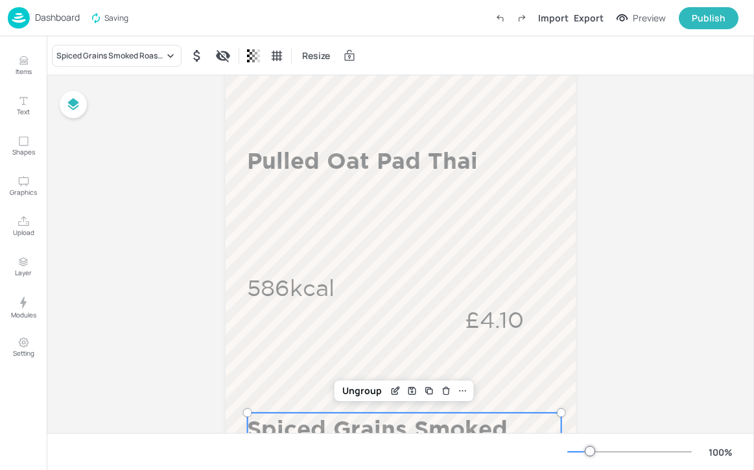
click at [583, 445] on div "100 %" at bounding box center [653, 451] width 171 height 21
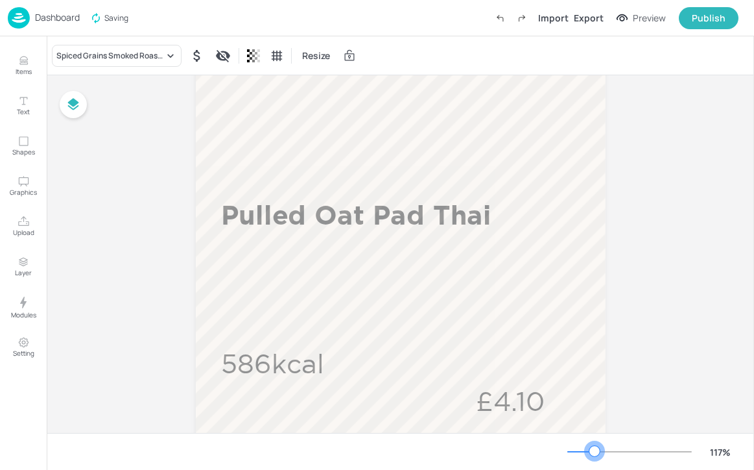
click at [594, 448] on div at bounding box center [630, 451] width 125 height 10
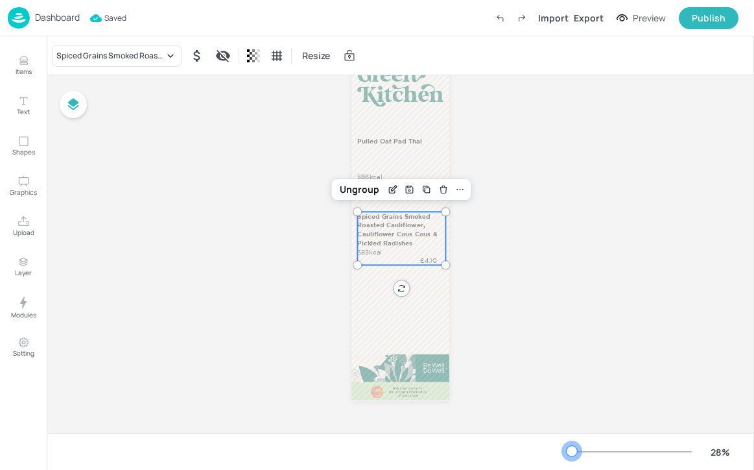
drag, startPoint x: 594, startPoint y: 449, endPoint x: 572, endPoint y: 449, distance: 22.1
click at [572, 449] on div at bounding box center [572, 451] width 10 height 10
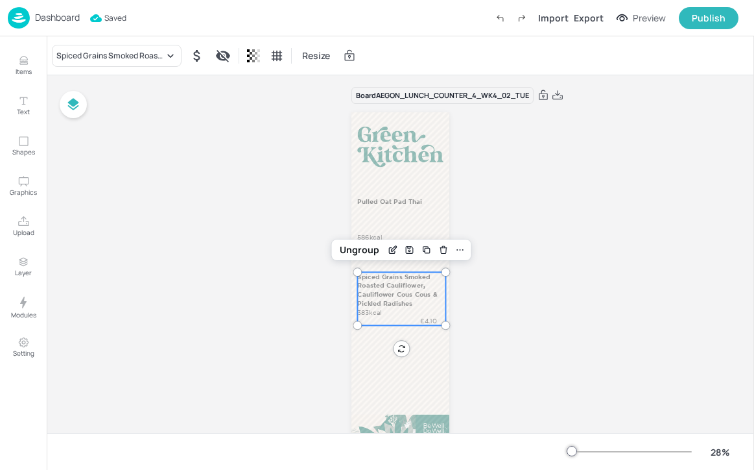
scroll to position [0, 0]
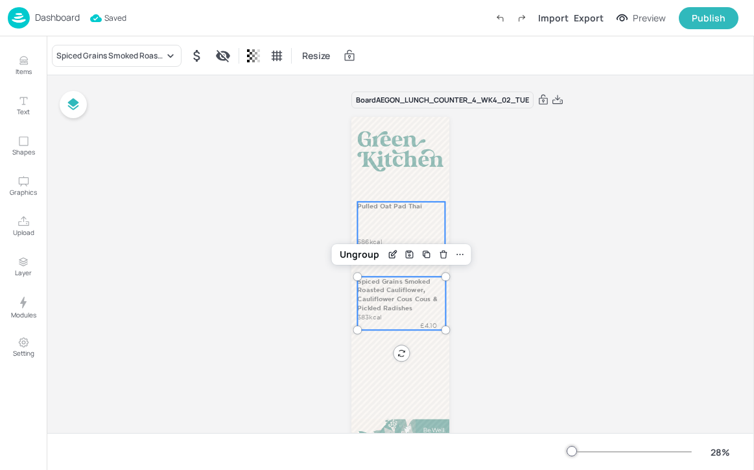
click at [394, 221] on div "Pulled Oat Pad Thai 586kcal £4.10" at bounding box center [401, 228] width 88 height 53
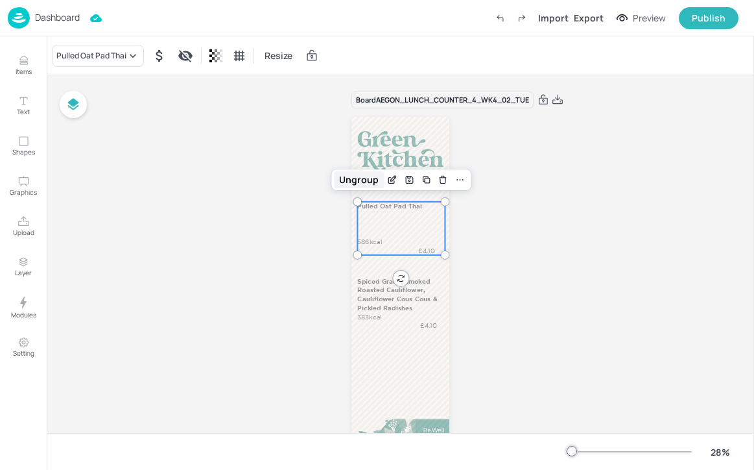
click at [350, 186] on div "Ungroup" at bounding box center [359, 179] width 50 height 17
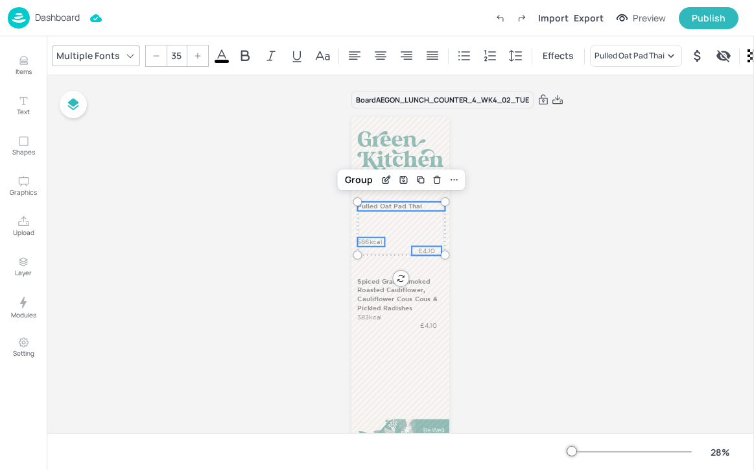
click at [381, 241] on p "586kcal" at bounding box center [370, 241] width 27 height 9
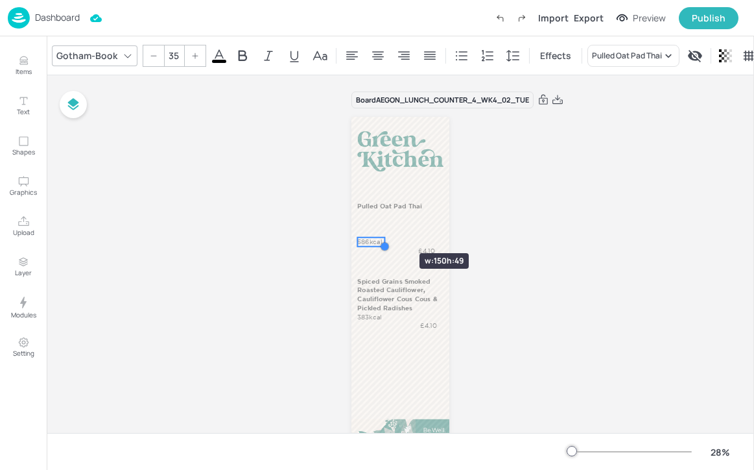
drag, startPoint x: 381, startPoint y: 241, endPoint x: 381, endPoint y: 230, distance: 11.0
click at [381, 230] on div "Pulled Oat Pad Thai 586kcal £4.10 Spiced Grains Smoked Roasted Cauliflower, Cau…" at bounding box center [401, 291] width 98 height 349
drag, startPoint x: 370, startPoint y: 242, endPoint x: 372, endPoint y: 222, distance: 19.6
click at [372, 222] on p "586kcal" at bounding box center [370, 222] width 27 height 9
type input "35"
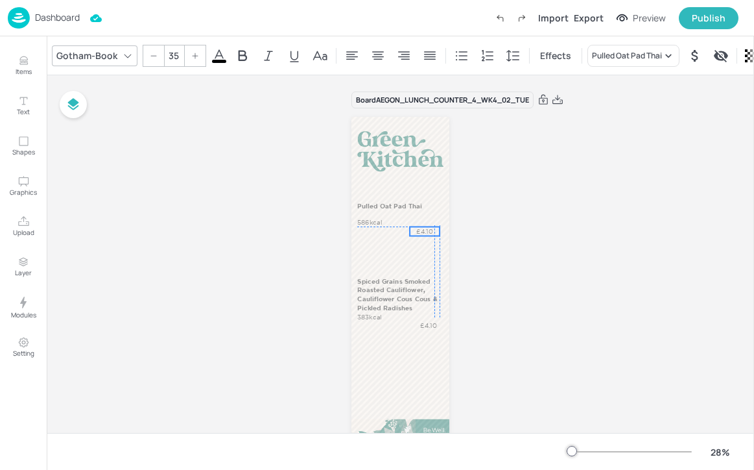
drag, startPoint x: 419, startPoint y: 250, endPoint x: 414, endPoint y: 230, distance: 21.2
click at [414, 230] on p "£4.10" at bounding box center [425, 230] width 30 height 9
click at [376, 224] on p "586kcal" at bounding box center [370, 222] width 27 height 9
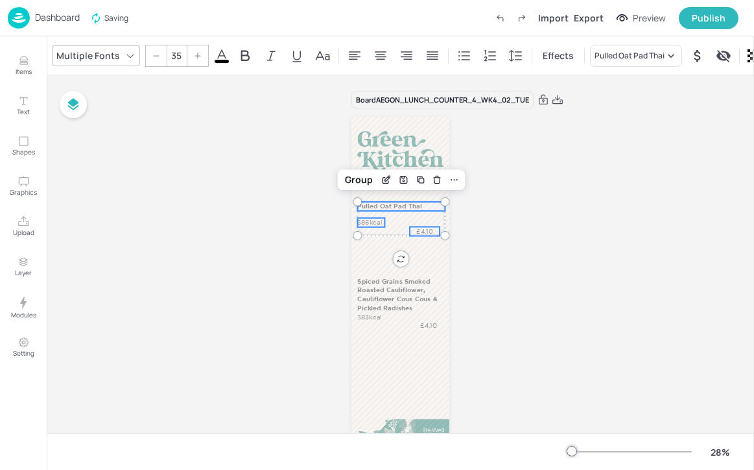
click at [411, 208] on p "Pulled Oat Pad Thai" at bounding box center [401, 206] width 88 height 9
click at [365, 181] on div "Group" at bounding box center [359, 179] width 38 height 17
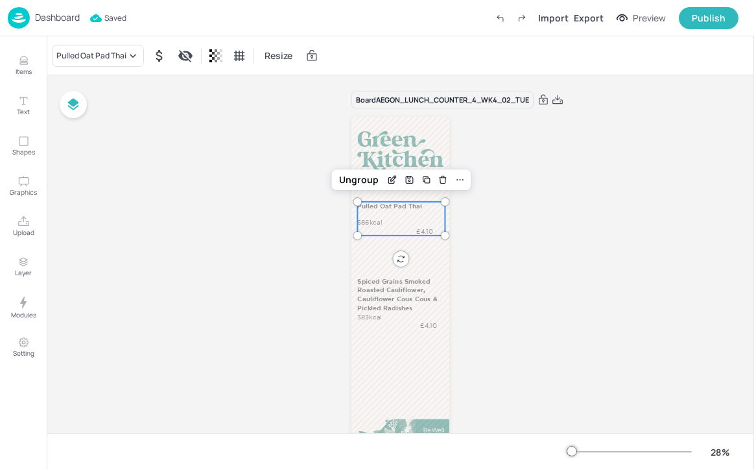
click at [526, 236] on div "Board AEGON_LUNCH_COUNTER_4_WK4_02_TUE Pulled Oat Pad Thai 586kcal £4.10 Spiced…" at bounding box center [401, 286] width 708 height 423
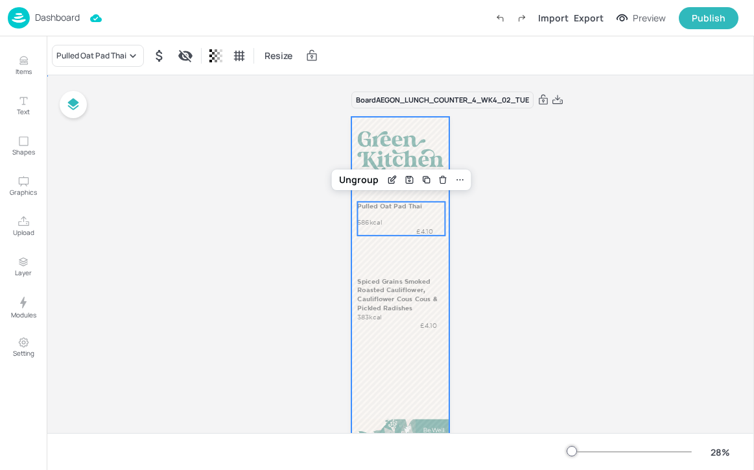
click at [426, 265] on div at bounding box center [401, 291] width 98 height 349
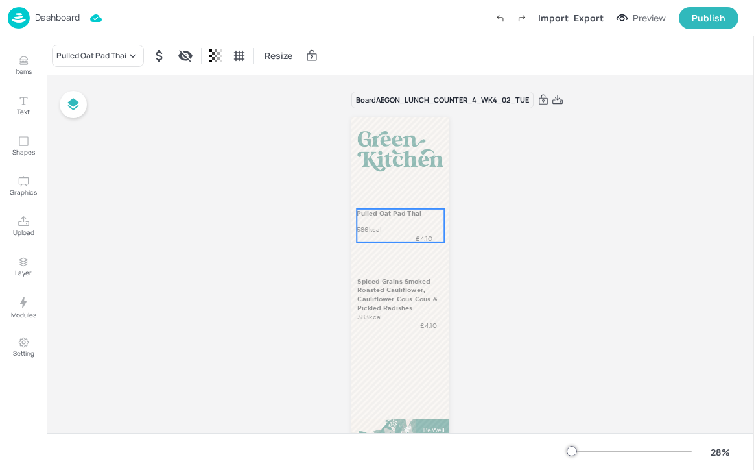
drag, startPoint x: 394, startPoint y: 217, endPoint x: 391, endPoint y: 224, distance: 7.6
click at [391, 224] on div "Pulled Oat Pad Thai 586kcal £4.10" at bounding box center [401, 226] width 88 height 34
click at [468, 257] on div "Board AEGON_LUNCH_COUNTER_4_WK4_02_TUE Pulled Oat Pad Thai 586kcal £4.10 Spiced…" at bounding box center [400, 286] width 171 height 423
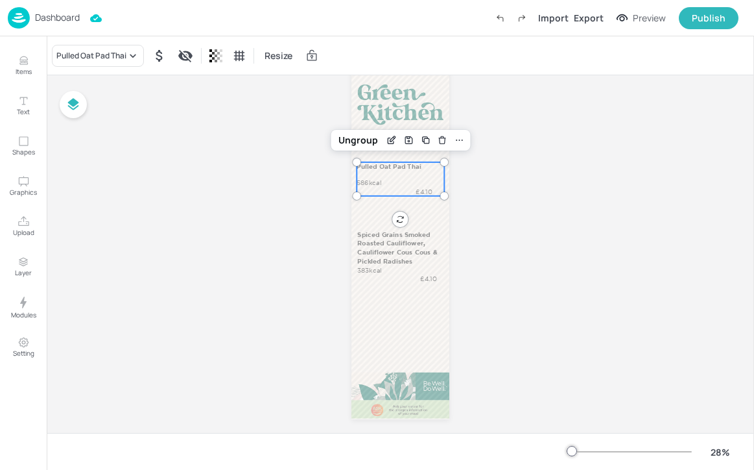
scroll to position [51, 0]
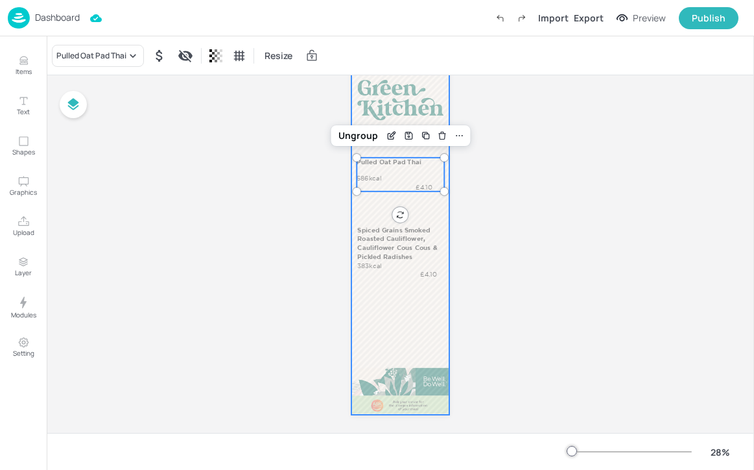
click at [413, 339] on div at bounding box center [401, 240] width 98 height 349
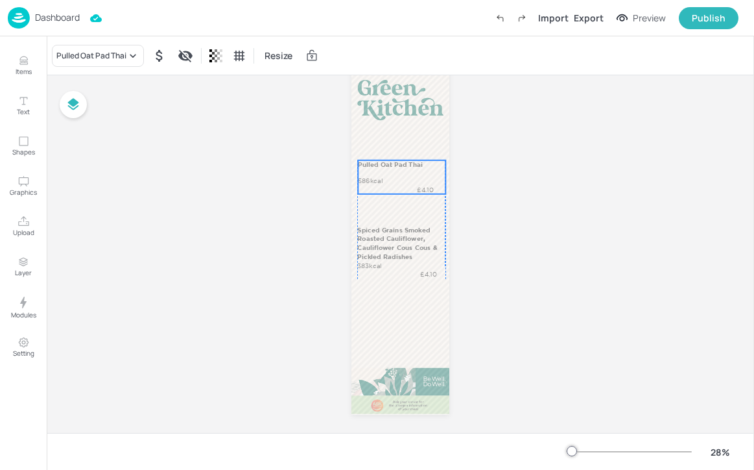
click at [392, 184] on div "Pulled Oat Pad Thai 586kcal £4.10" at bounding box center [402, 177] width 88 height 34
click at [392, 245] on p "Spiced Grains Smoked Roasted Cauliflower, Cauliflower Cous Cous & Pickled Radis…" at bounding box center [401, 243] width 88 height 36
click at [389, 248] on p "Spiced Grains Smoked Roasted Cauliflower, Cauliflower Cous Cous & Pickled Radis…" at bounding box center [401, 246] width 88 height 36
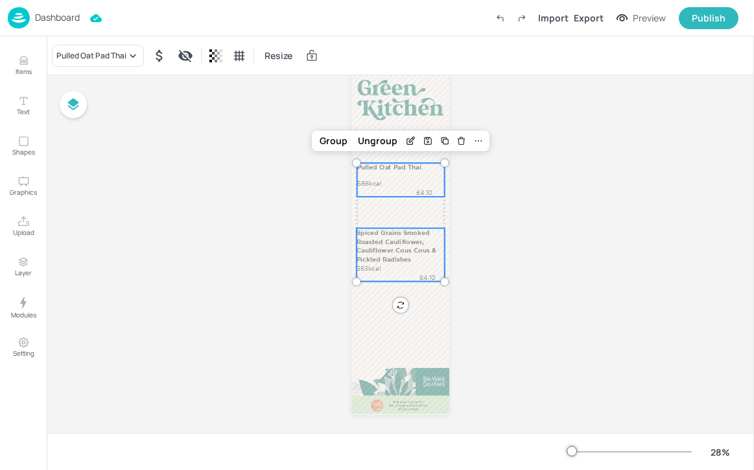
click at [469, 241] on div "Board AEGON_LUNCH_COUNTER_4_WK4_02_TUE Pulled Oat Pad Thai 586kcal £4.10 Spiced…" at bounding box center [400, 235] width 171 height 423
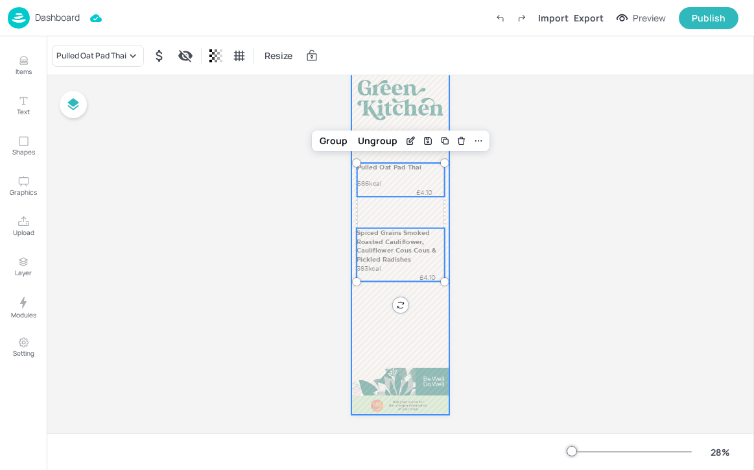
click at [420, 302] on div at bounding box center [401, 240] width 98 height 349
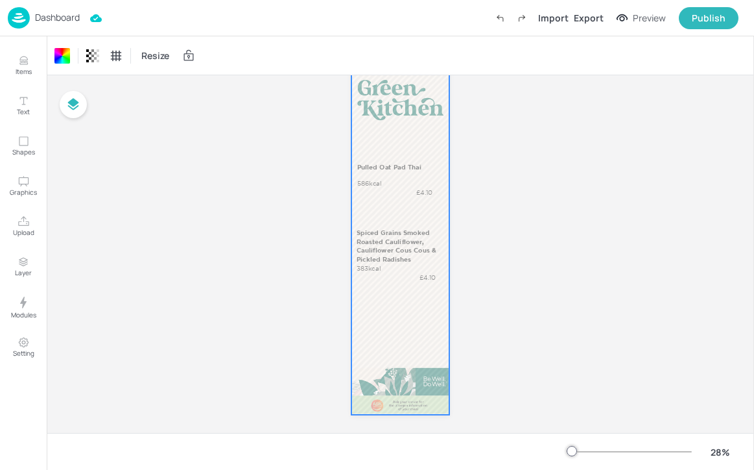
click at [503, 276] on div "Board AEGON_LUNCH_COUNTER_4_WK4_02_TUE Pulled Oat Pad Thai 586kcal £4.10 Spiced…" at bounding box center [401, 235] width 708 height 423
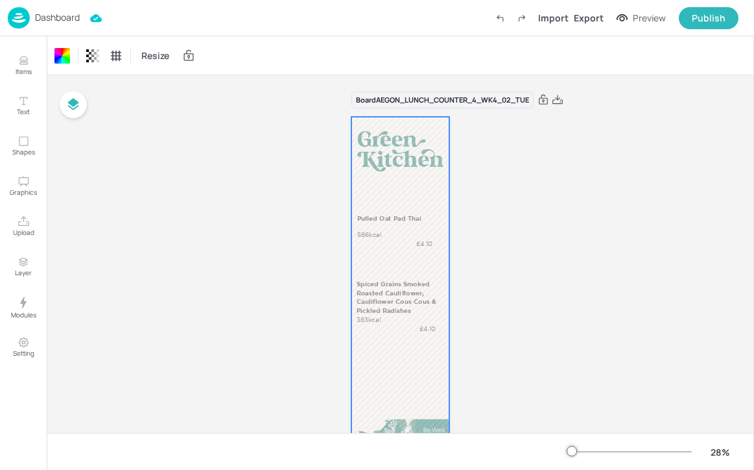
click at [68, 13] on p "Dashboard" at bounding box center [57, 17] width 45 height 9
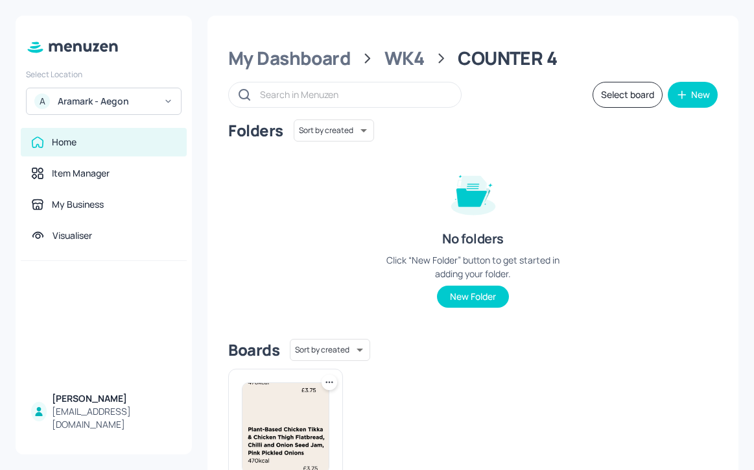
scroll to position [43, 0]
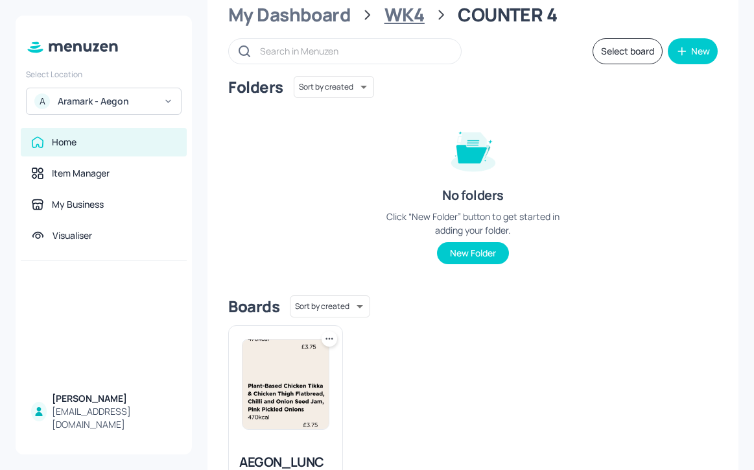
click at [413, 17] on div "WK4" at bounding box center [405, 14] width 40 height 23
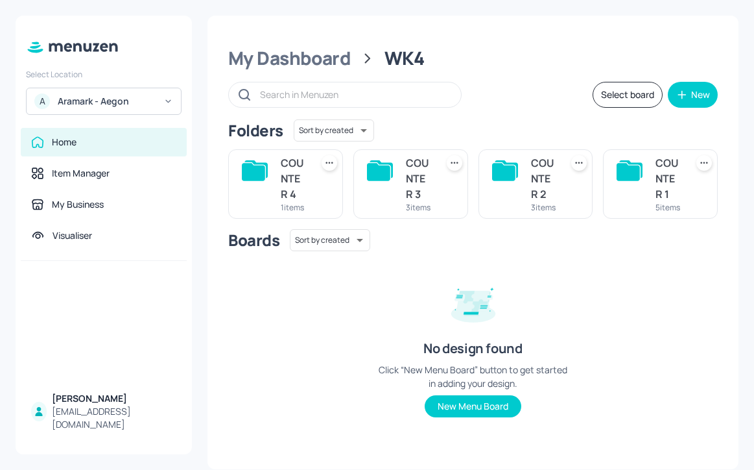
scroll to position [10, 0]
click at [346, 50] on div "My Dashboard" at bounding box center [289, 58] width 123 height 23
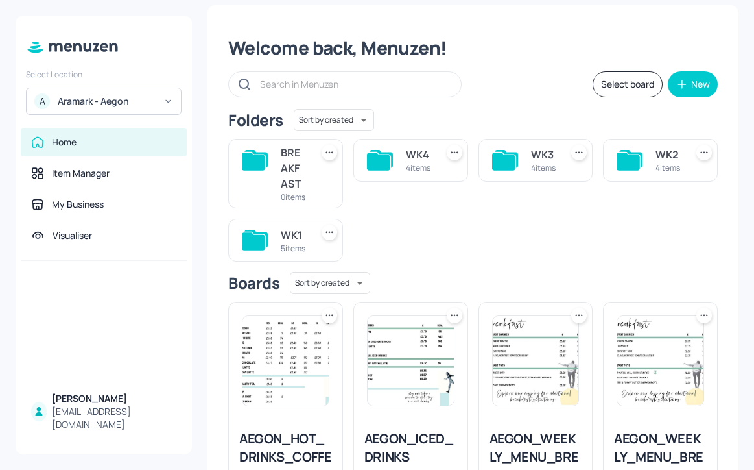
click at [423, 169] on div "4 items" at bounding box center [418, 167] width 25 height 11
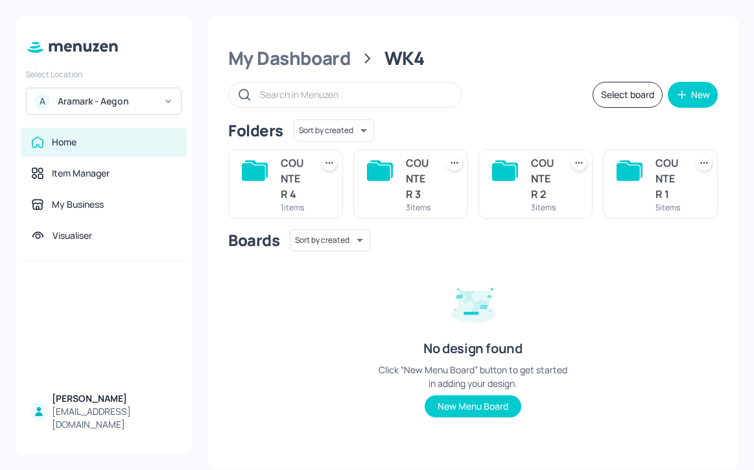
click at [300, 202] on div "1 items" at bounding box center [293, 207] width 25 height 11
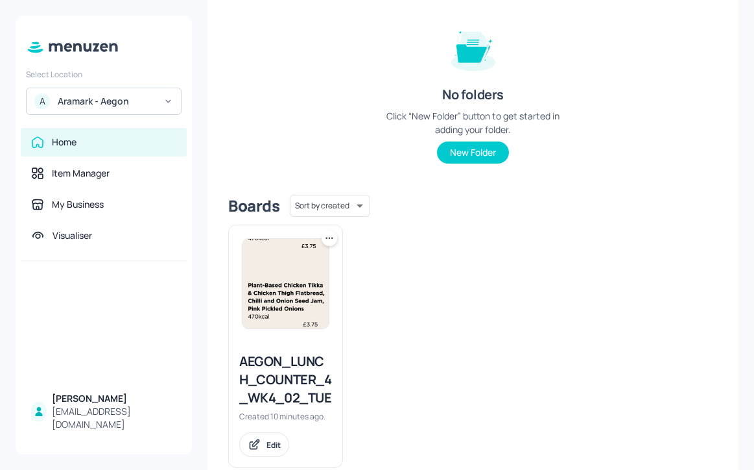
scroll to position [171, 0]
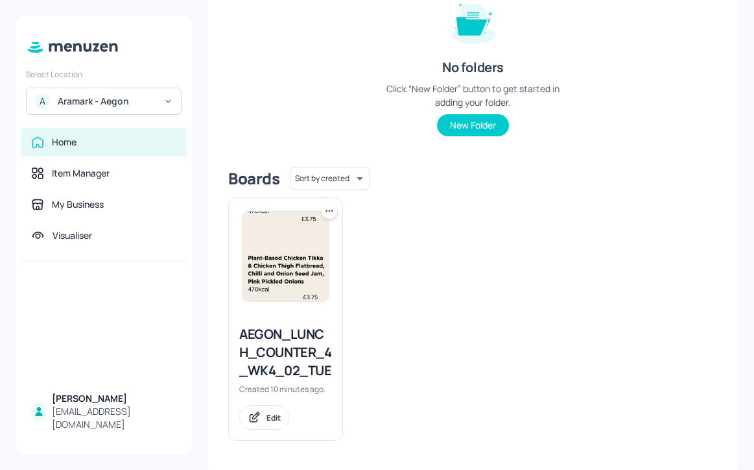
click at [330, 213] on icon at bounding box center [329, 210] width 13 height 13
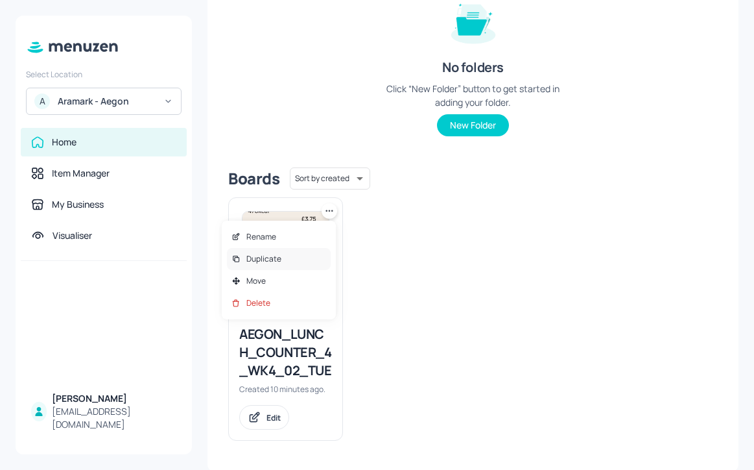
click at [320, 254] on div "Duplicate" at bounding box center [279, 259] width 104 height 22
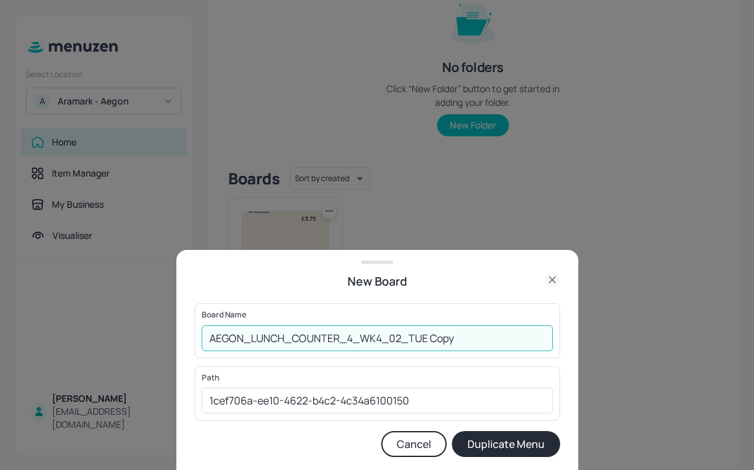
drag, startPoint x: 471, startPoint y: 343, endPoint x: 396, endPoint y: 338, distance: 75.4
click at [396, 338] on input "AEGON_LUNCH_COUNTER_4_WK4_02_TUE Copy" at bounding box center [378, 338] width 352 height 26
type input "AEGON_LUNCH_COUNTER_4_WK4_03_WED"
click at [509, 438] on button "Duplicate Menu" at bounding box center [506, 444] width 108 height 26
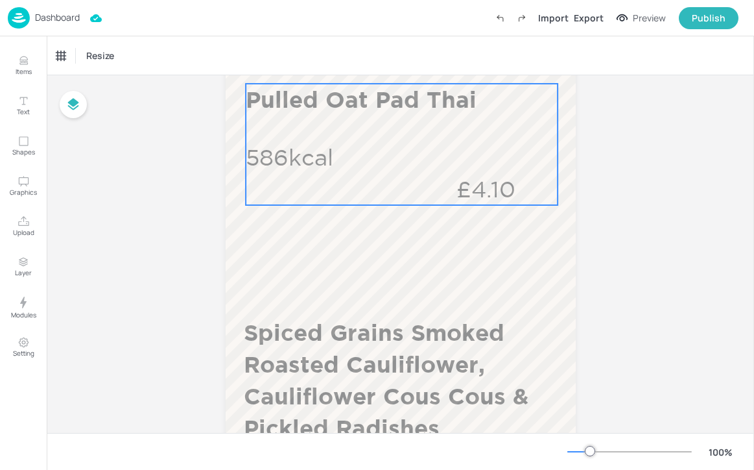
scroll to position [416, 0]
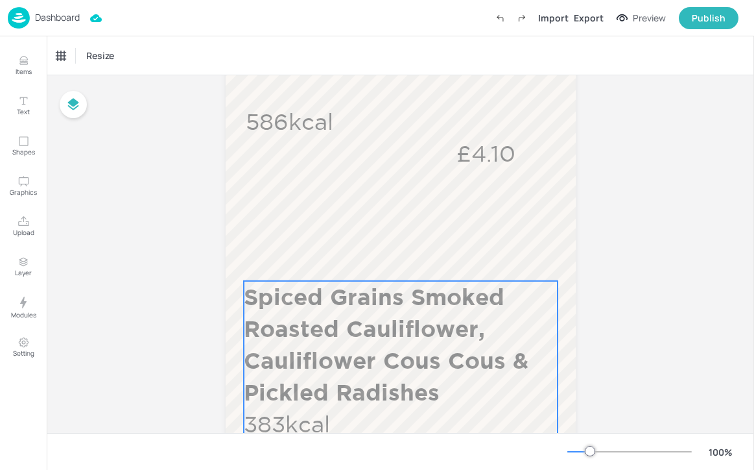
click at [372, 316] on p "Spiced Grains Smoked Roasted Cauliflower, Cauliflower Cous Cous & Pickled Radis…" at bounding box center [400, 344] width 312 height 127
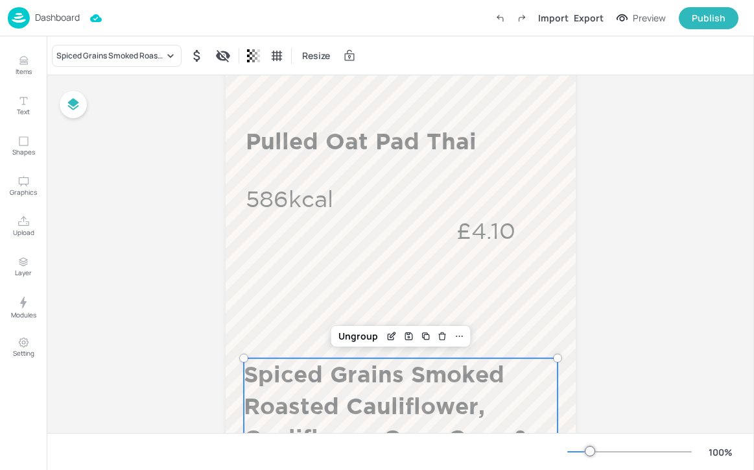
scroll to position [337, 0]
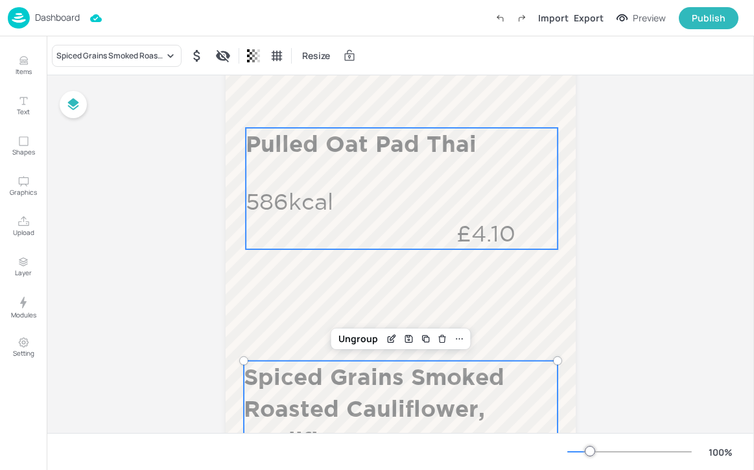
click at [403, 218] on div "Pulled Oat Pad Thai 586kcal £4.10" at bounding box center [402, 188] width 312 height 121
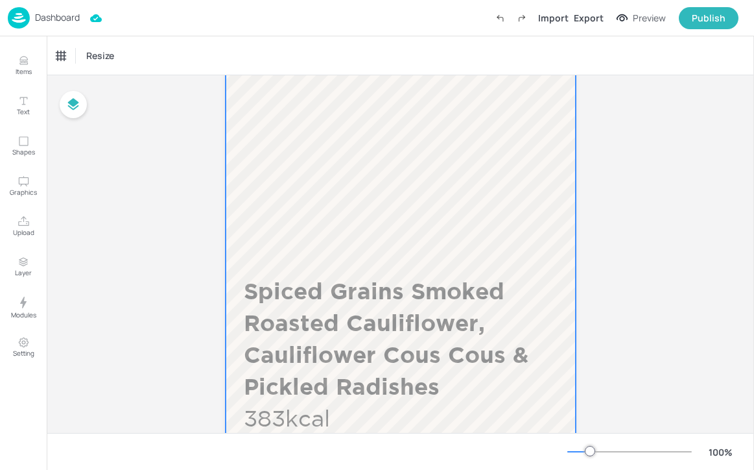
scroll to position [470, 0]
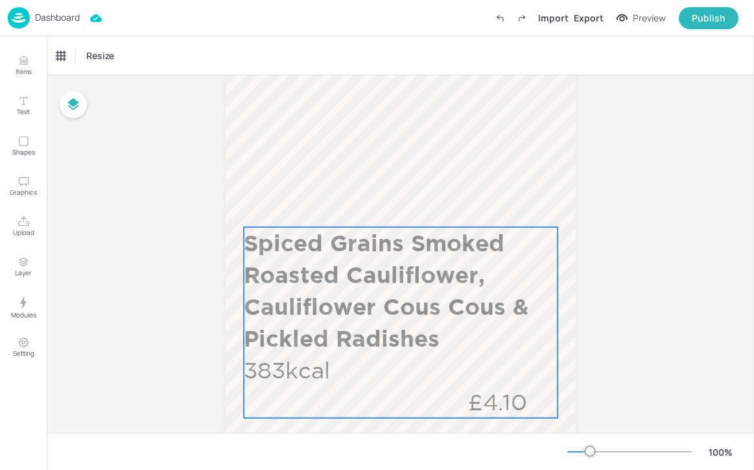
click at [389, 237] on p "Spiced Grains Smoked Roasted Cauliflower, Cauliflower Cous Cous & Pickled Radis…" at bounding box center [400, 290] width 312 height 127
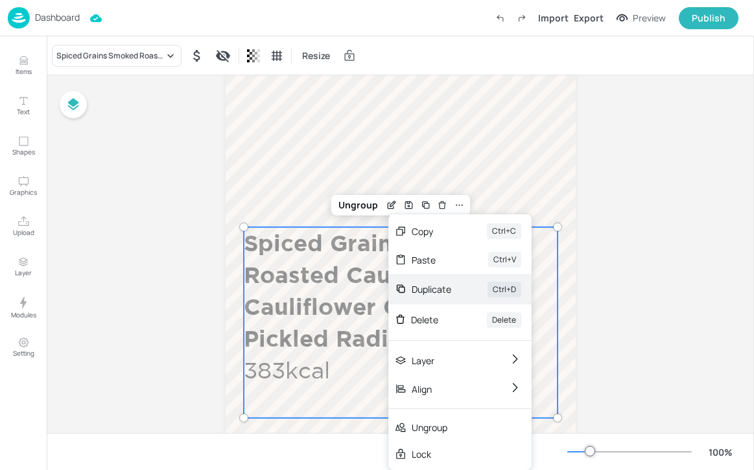
click at [416, 293] on div "Duplicate" at bounding box center [432, 289] width 40 height 14
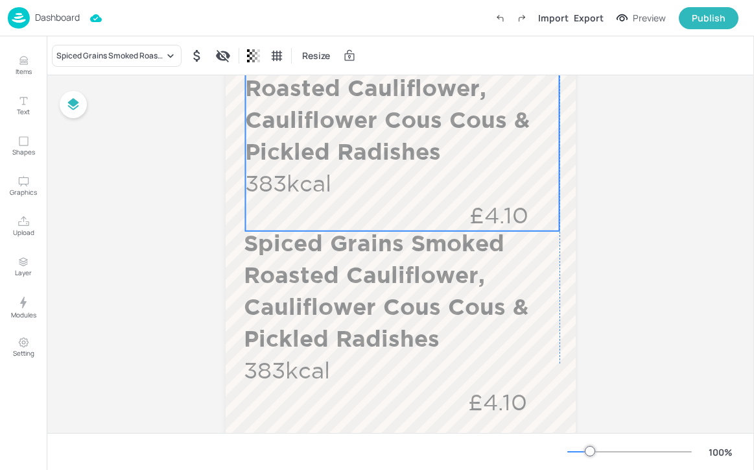
drag, startPoint x: 368, startPoint y: 315, endPoint x: 363, endPoint y: 121, distance: 193.4
click at [363, 121] on p "Spiced Grains Smoked Roasted Cauliflower, Cauliflower Cous Cous & Pickled Radis…" at bounding box center [401, 103] width 312 height 127
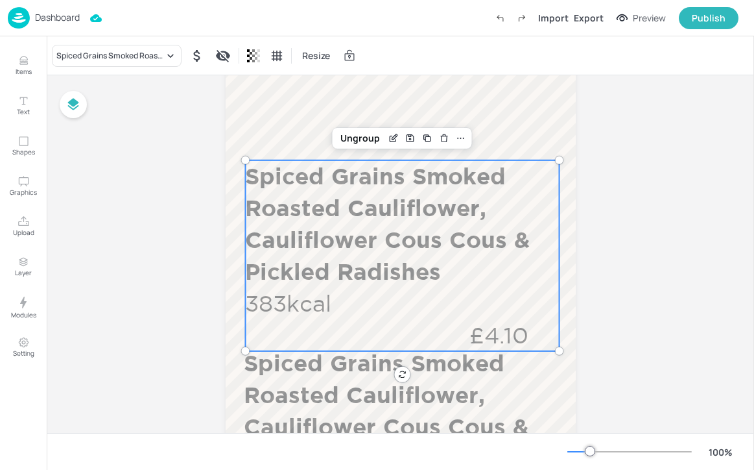
scroll to position [273, 0]
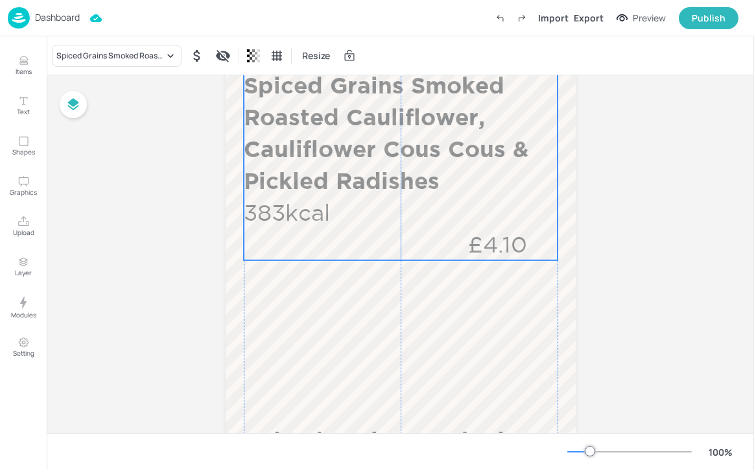
drag, startPoint x: 344, startPoint y: 294, endPoint x: 341, endPoint y: 126, distance: 168.0
click at [341, 126] on p "Spiced Grains Smoked Roasted Cauliflower, Cauliflower Cous Cous & Pickled Radis…" at bounding box center [400, 132] width 312 height 127
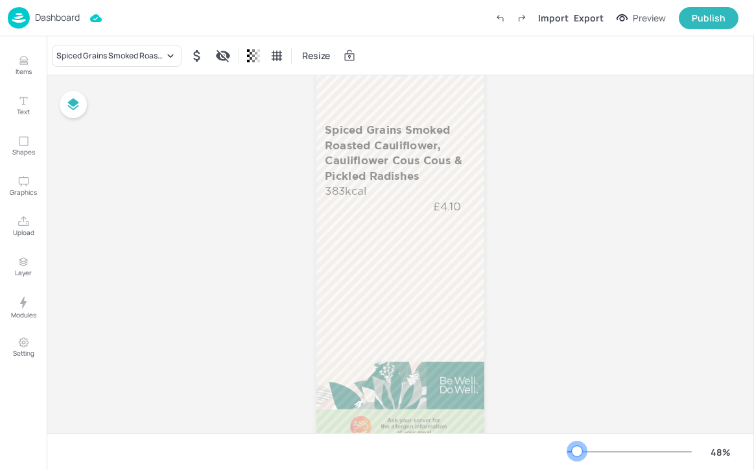
drag, startPoint x: 587, startPoint y: 446, endPoint x: 577, endPoint y: 445, distance: 9.8
click at [577, 446] on div at bounding box center [577, 451] width 10 height 10
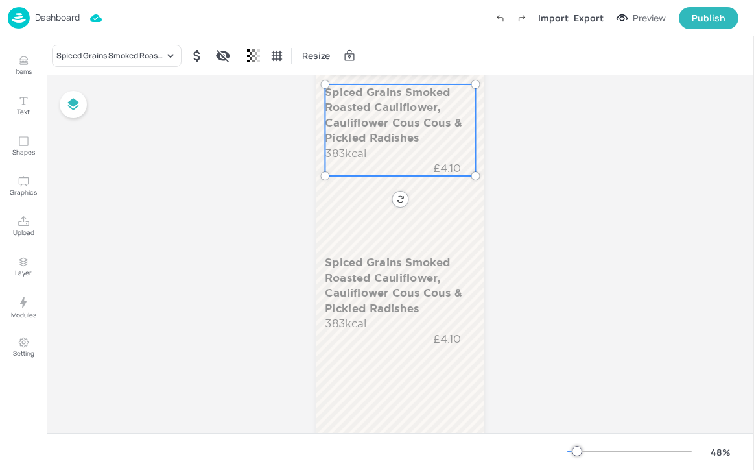
scroll to position [96, 0]
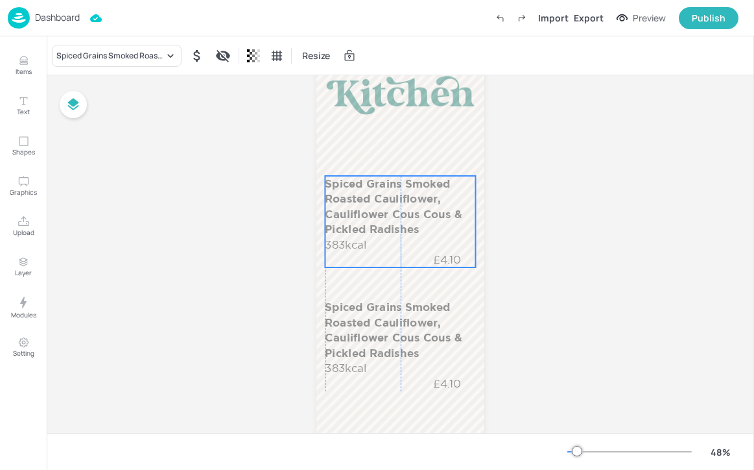
drag, startPoint x: 428, startPoint y: 176, endPoint x: 426, endPoint y: 222, distance: 46.8
click at [426, 222] on p "Spiced Grains Smoked Roasted Cauliflower, Cauliflower Cous Cous & Pickled Radis…" at bounding box center [400, 206] width 150 height 61
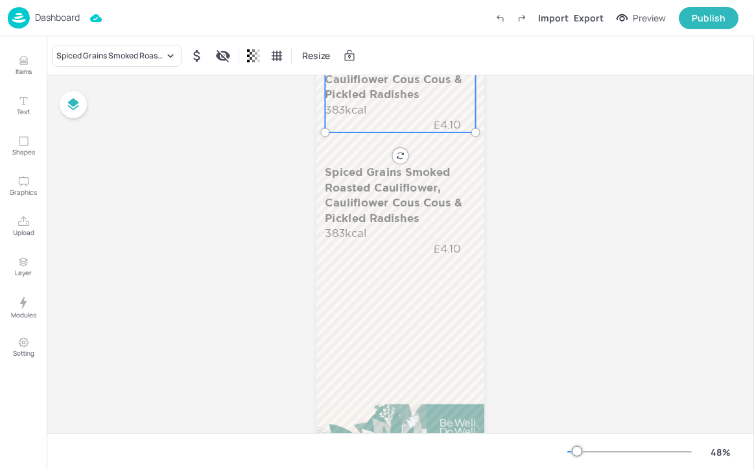
scroll to position [237, 0]
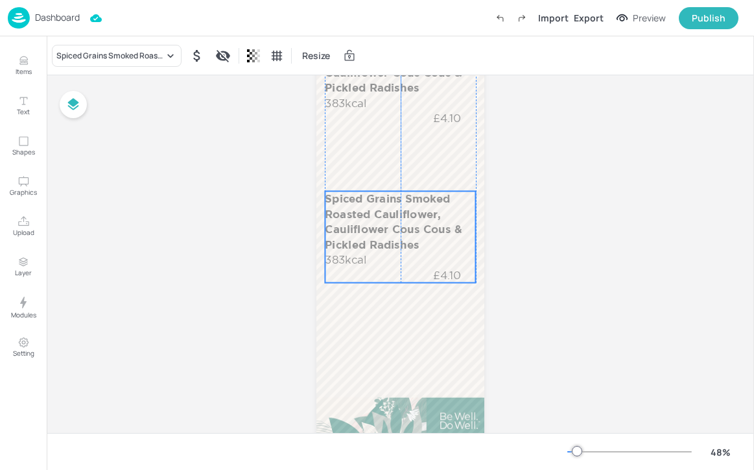
drag, startPoint x: 423, startPoint y: 218, endPoint x: 421, endPoint y: 251, distance: 33.1
click at [421, 251] on p "Spiced Grains Smoked Roasted Cauliflower, Cauliflower Cous Cous & Pickled Radis…" at bounding box center [400, 221] width 150 height 61
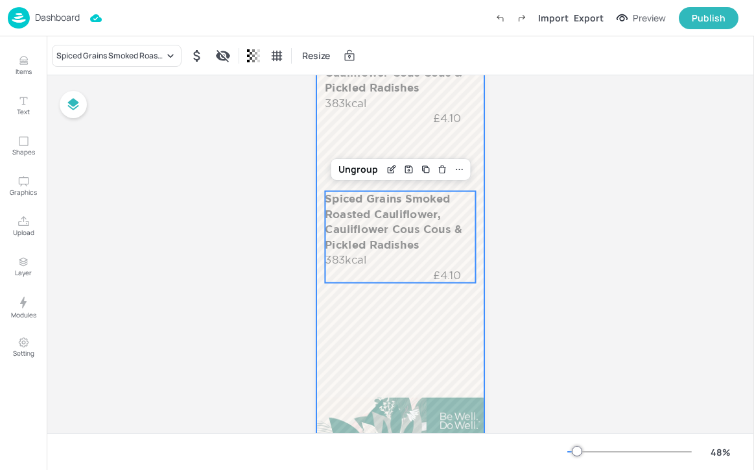
click at [408, 324] on div at bounding box center [401, 178] width 168 height 598
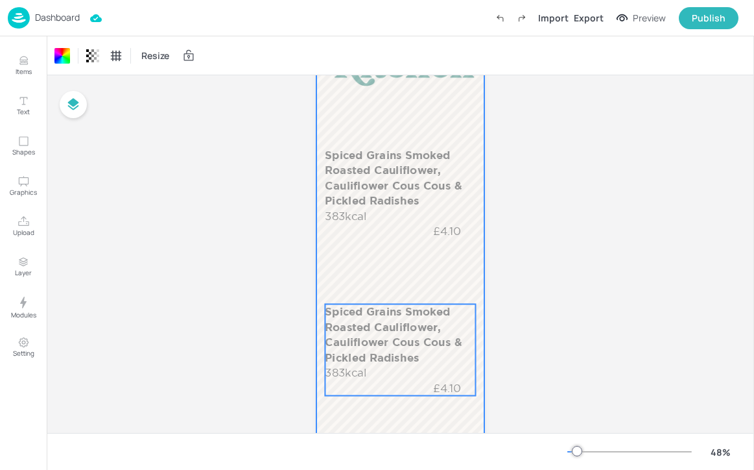
scroll to position [128, 0]
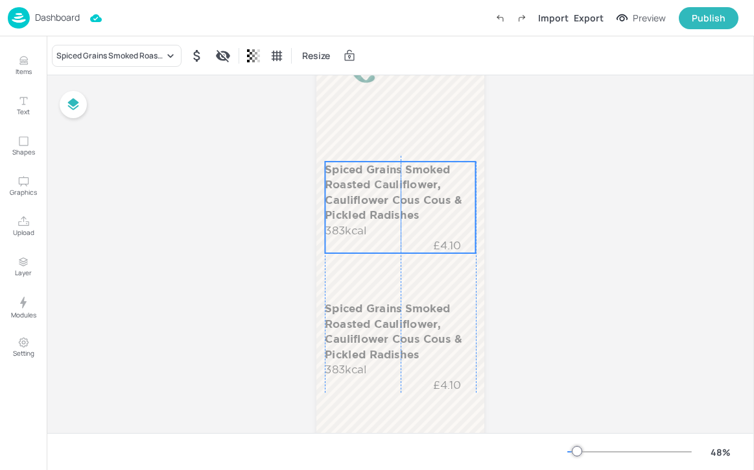
drag, startPoint x: 399, startPoint y: 180, endPoint x: 397, endPoint y: 197, distance: 17.6
click at [397, 197] on p "Spiced Grains Smoked Roasted Cauliflower, Cauliflower Cous Cous & Pickled Radis…" at bounding box center [400, 192] width 150 height 61
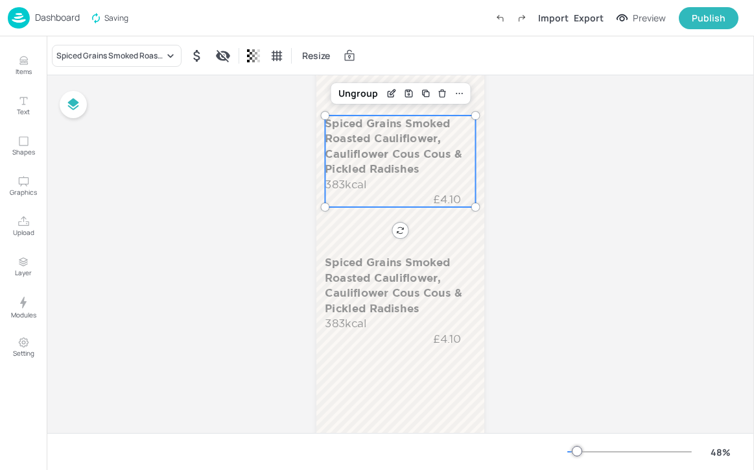
scroll to position [180, 0]
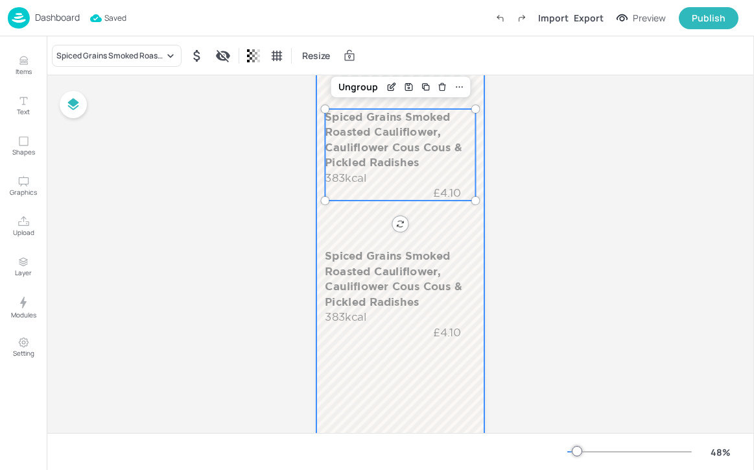
click at [427, 227] on div at bounding box center [401, 235] width 168 height 598
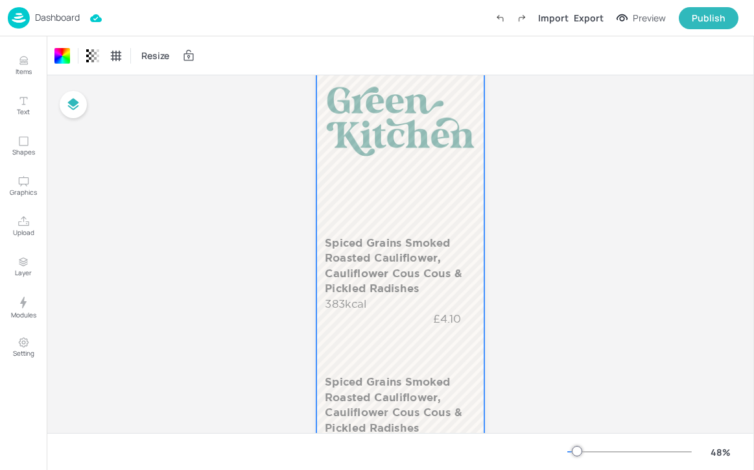
scroll to position [12, 0]
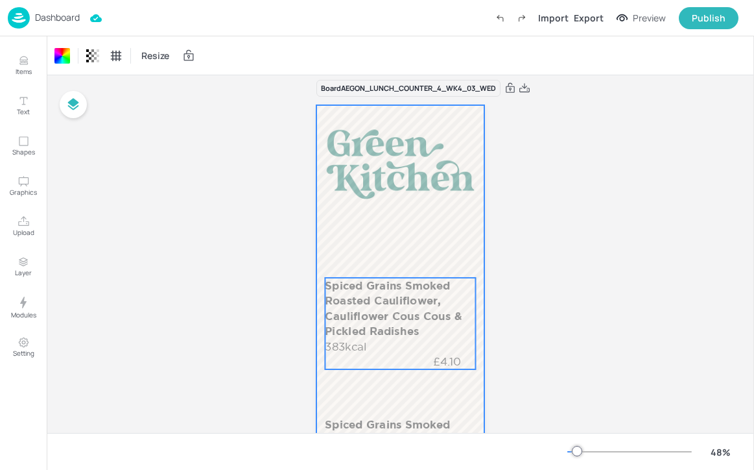
click at [352, 328] on p "Spiced Grains Smoked Roasted Cauliflower, Cauliflower Cous Cous & Pickled Radis…" at bounding box center [400, 308] width 150 height 61
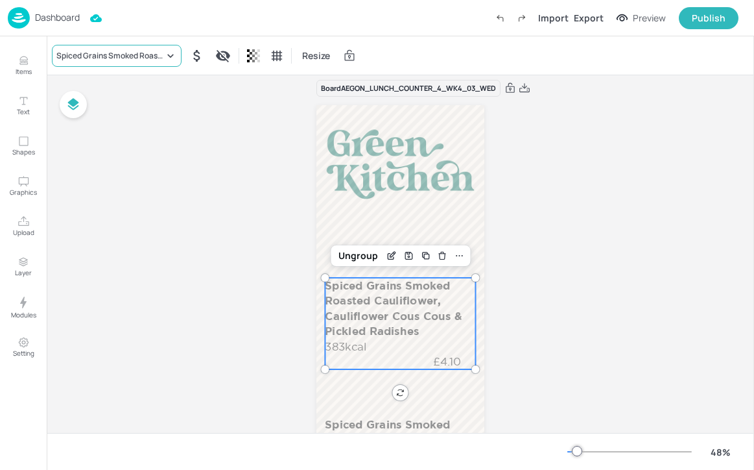
click at [159, 56] on div "Spiced Grains Smoked Roasted Cauliflower, Cauliflower Cous Cous & Pickled Radis…" at bounding box center [110, 56] width 108 height 12
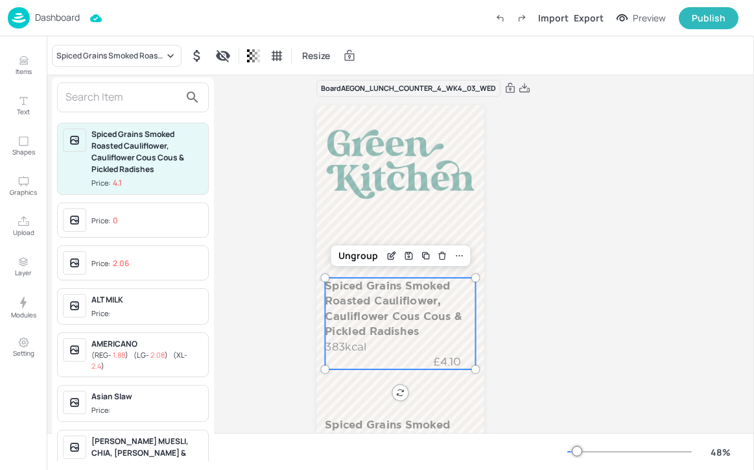
click at [154, 91] on input "text" at bounding box center [123, 97] width 114 height 21
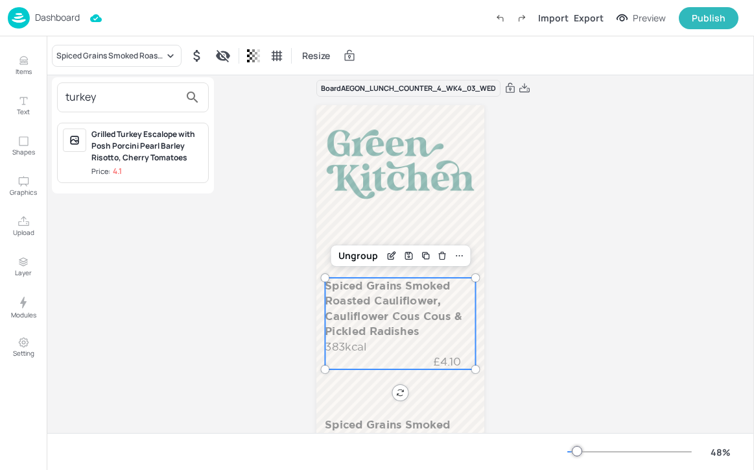
type input "turkey"
click at [149, 150] on div "Grilled Turkey Escalope with Posh Porcini Pearl Barley Risotto, Cherry Tomatoes" at bounding box center [147, 145] width 112 height 35
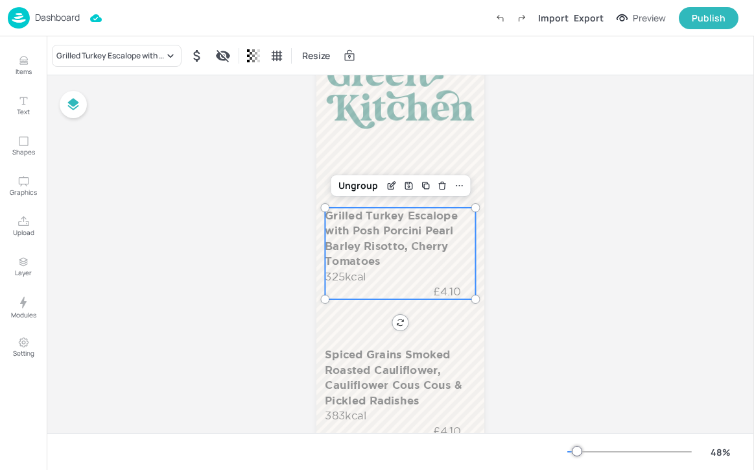
scroll to position [121, 0]
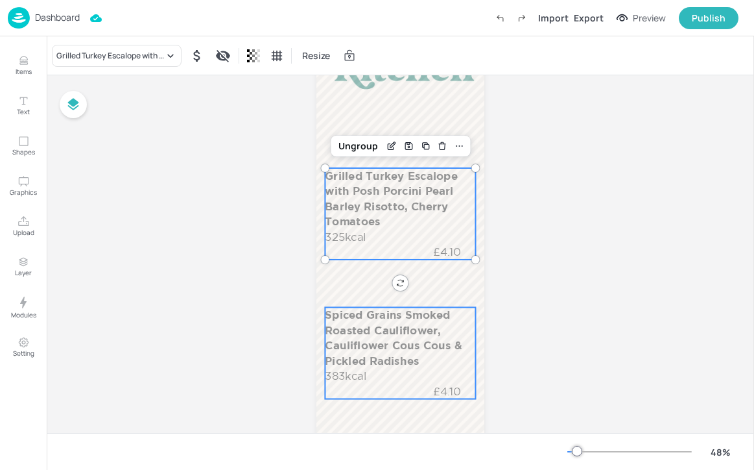
click at [392, 366] on p "Spiced Grains Smoked Roasted Cauliflower, Cauliflower Cous Cous & Pickled Radis…" at bounding box center [400, 337] width 150 height 61
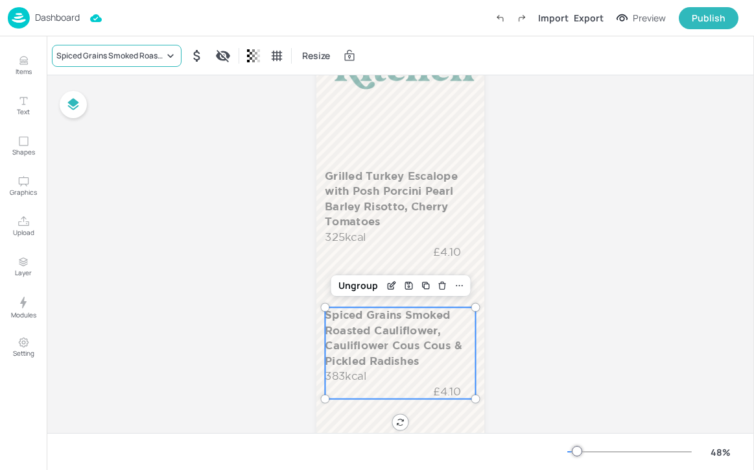
click at [135, 54] on div "Spiced Grains Smoked Roasted Cauliflower, Cauliflower Cous Cous & Pickled Radis…" at bounding box center [110, 56] width 108 height 12
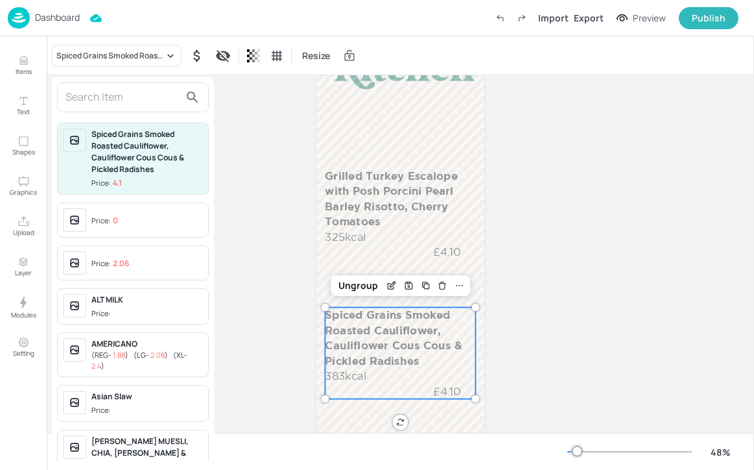
click at [141, 104] on input "text" at bounding box center [123, 97] width 114 height 21
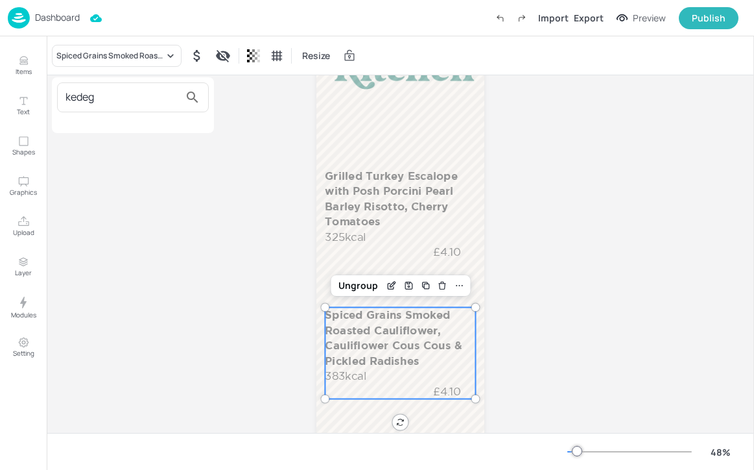
type input "kedeg"
click at [29, 60] on div at bounding box center [377, 235] width 754 height 470
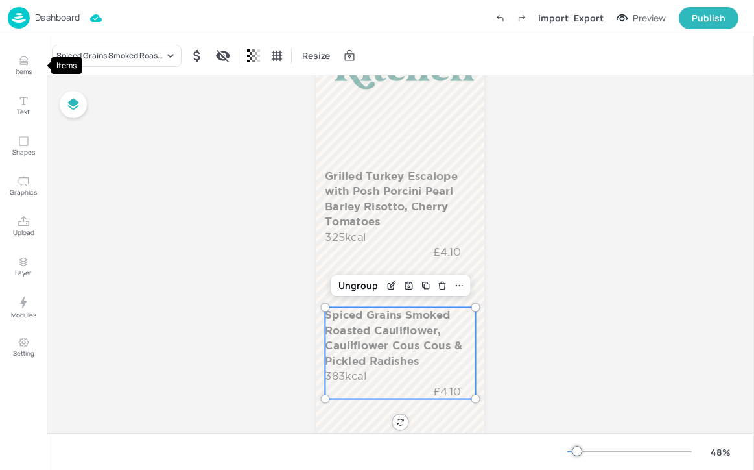
click at [29, 60] on icon "Items" at bounding box center [24, 60] width 12 height 12
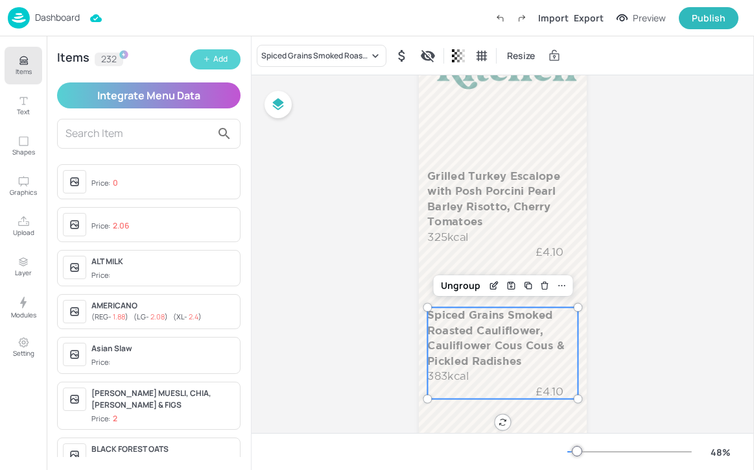
click at [211, 58] on button "Add" at bounding box center [215, 59] width 51 height 20
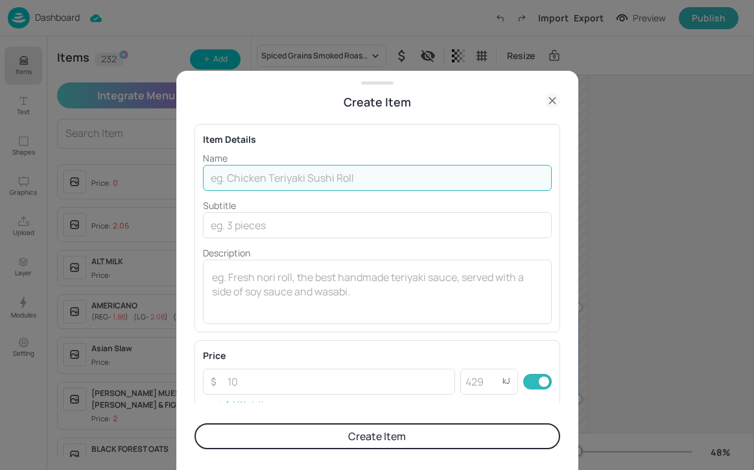
click at [242, 184] on input "text" at bounding box center [377, 178] width 349 height 26
type input "Kedgeree Hash, Poached Egg & Curried Yoghurt"
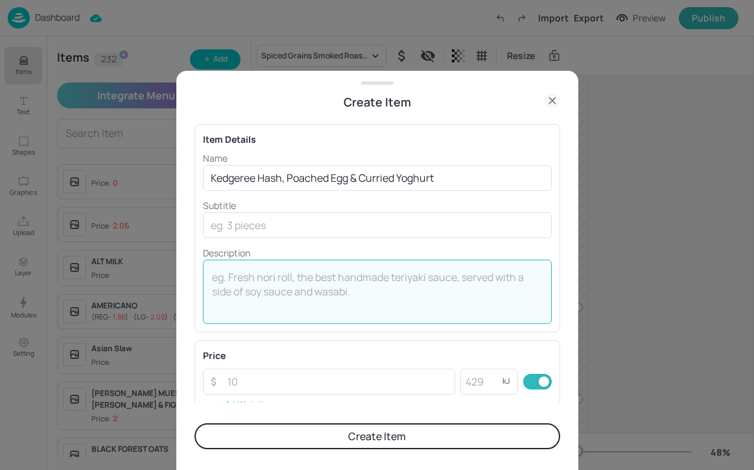
click at [265, 280] on textarea at bounding box center [377, 291] width 331 height 43
type textarea "440kcal"
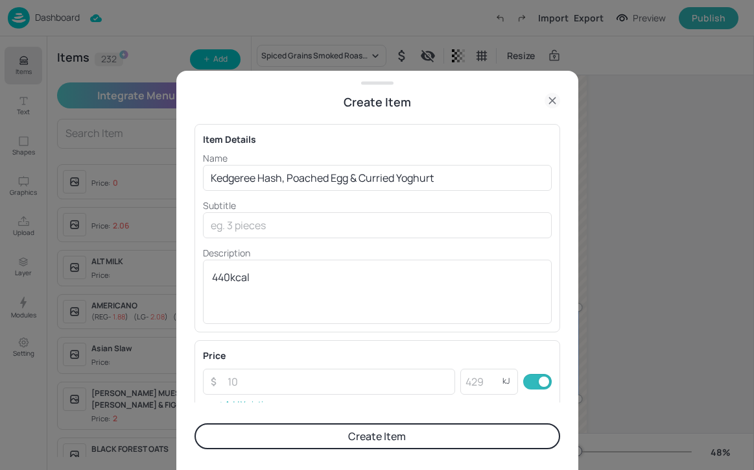
click at [324, 398] on div "Price ​ ​ kJ ​ Add Variation" at bounding box center [377, 381] width 349 height 66
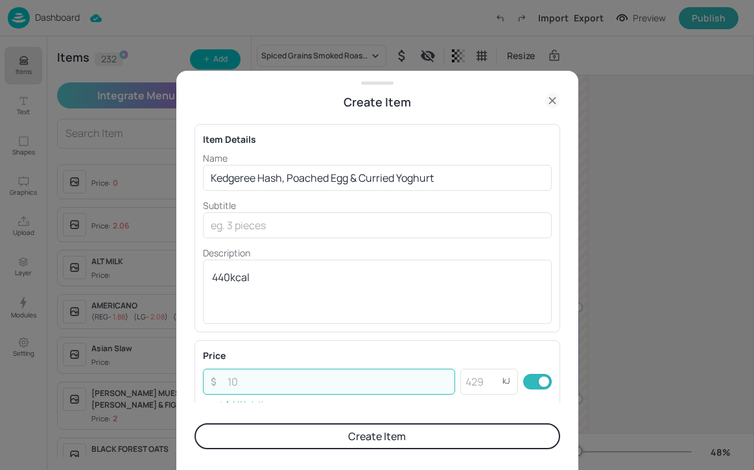
click at [330, 386] on input "number" at bounding box center [338, 381] width 236 height 26
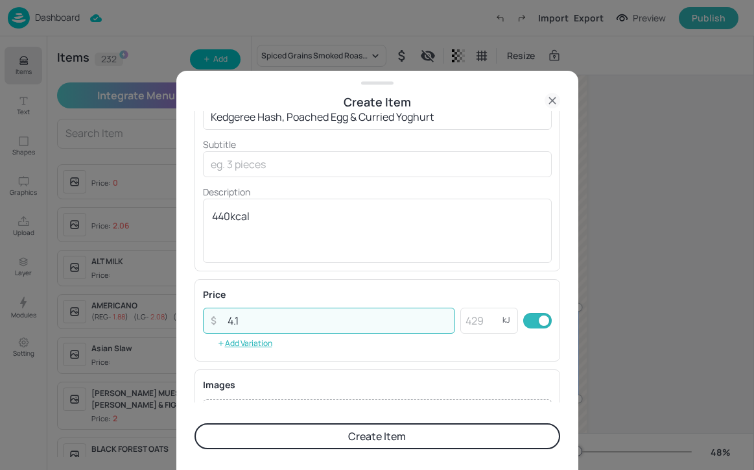
scroll to position [101, 0]
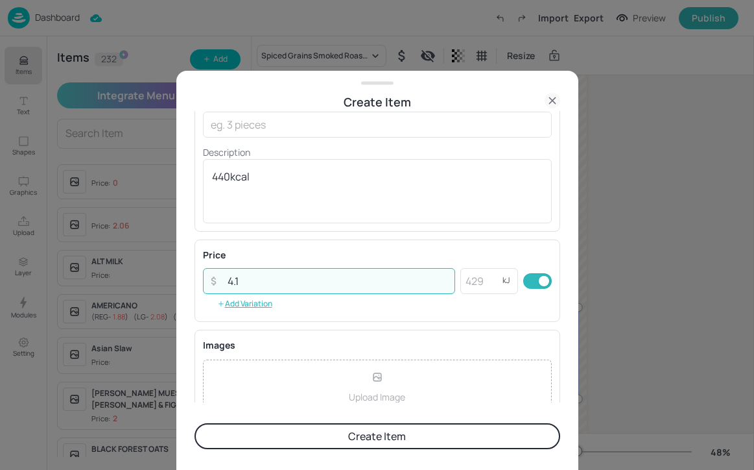
type input "4.1"
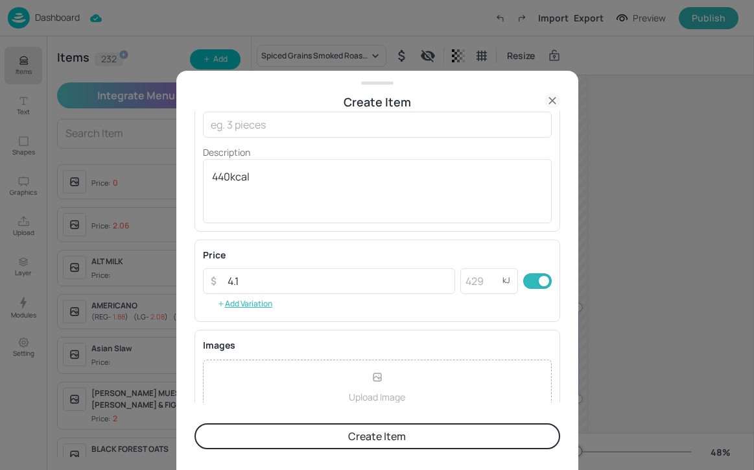
click at [375, 446] on button "Create Item" at bounding box center [378, 436] width 366 height 26
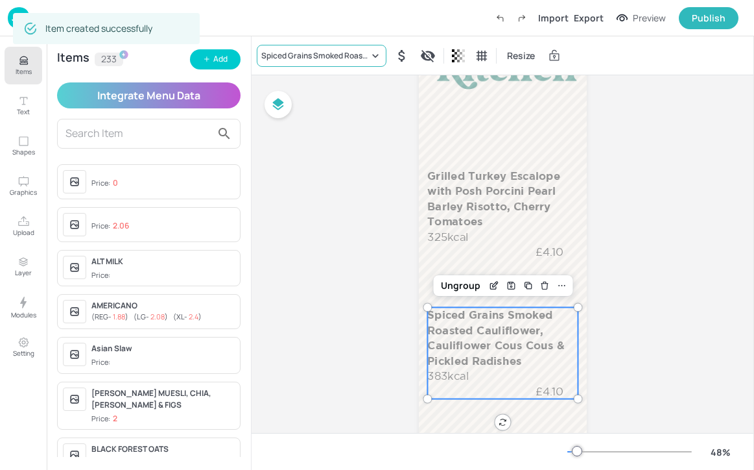
click at [355, 61] on div "Spiced Grains Smoked Roasted Cauliflower, Cauliflower Cous Cous & Pickled Radis…" at bounding box center [322, 56] width 130 height 22
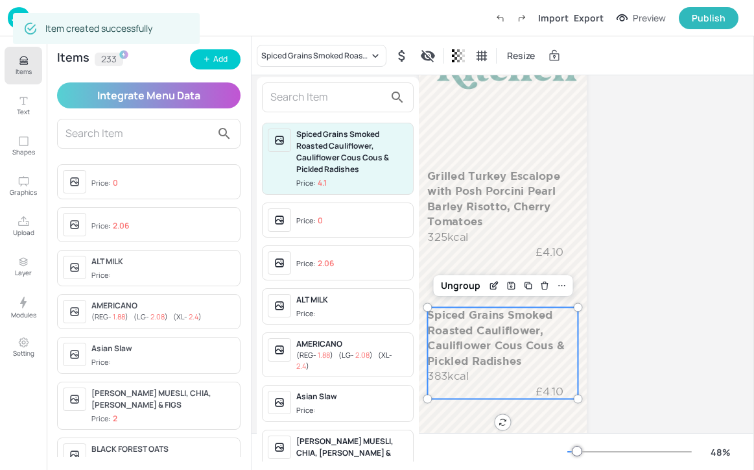
click at [349, 90] on input "text" at bounding box center [327, 97] width 114 height 21
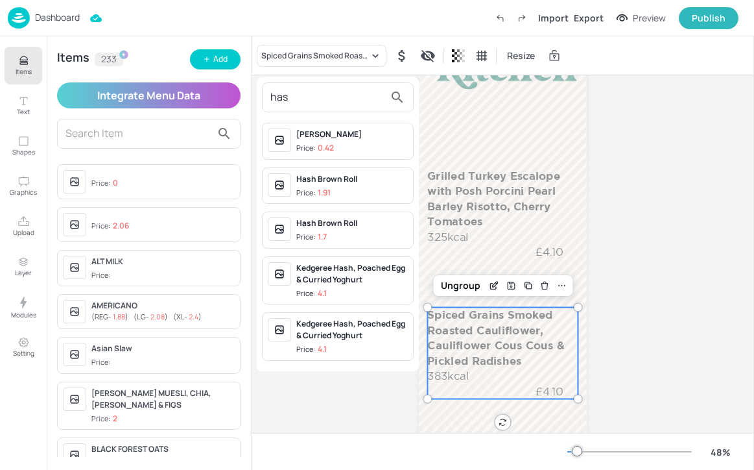
type input "has"
click at [372, 275] on div "Kedgeree Hash, Poached Egg & Curried Yoghurt" at bounding box center [352, 273] width 112 height 23
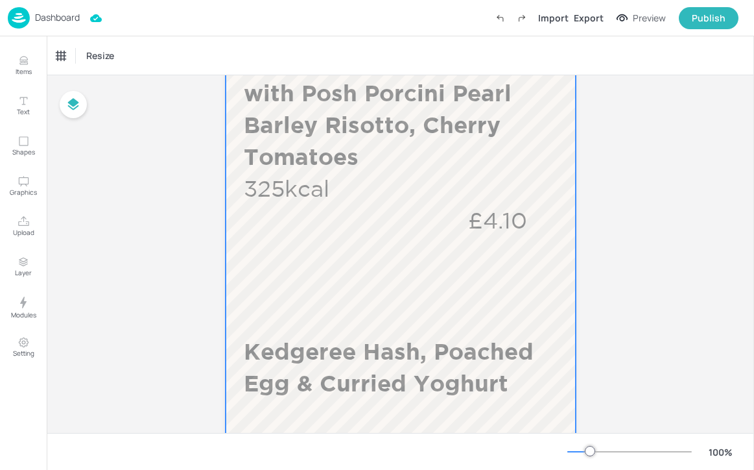
scroll to position [396, 0]
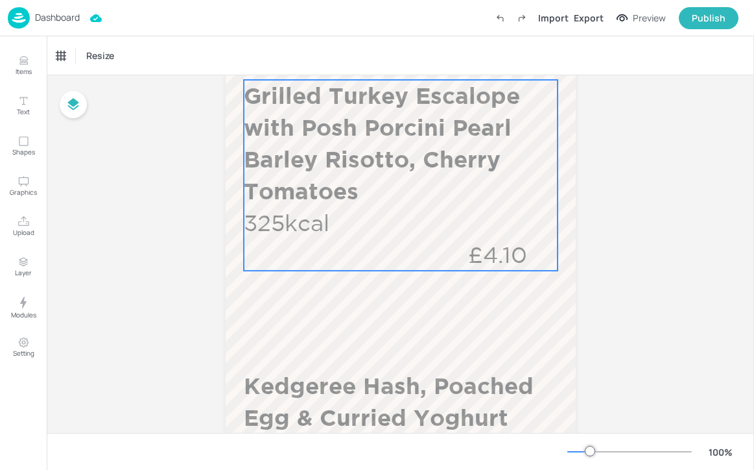
click at [472, 245] on p "£4.10" at bounding box center [497, 255] width 121 height 32
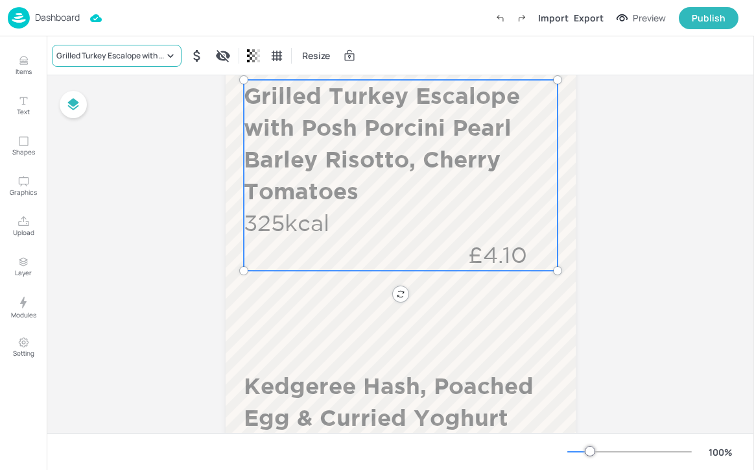
click at [169, 57] on icon at bounding box center [170, 55] width 13 height 13
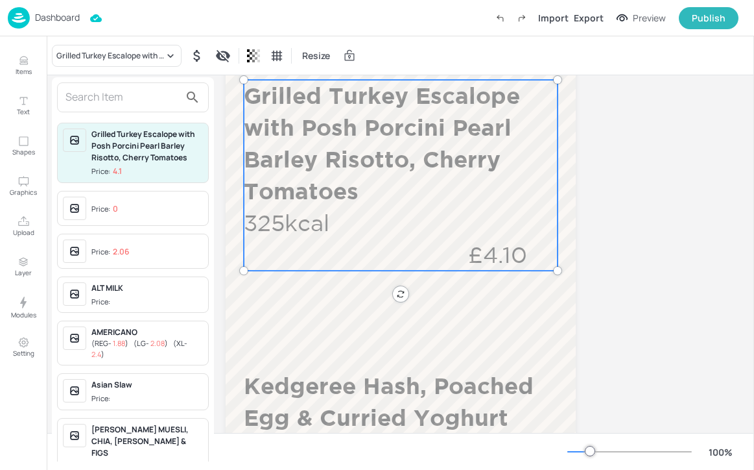
click at [154, 108] on div at bounding box center [133, 97] width 152 height 30
click at [153, 102] on input "text" at bounding box center [123, 97] width 114 height 21
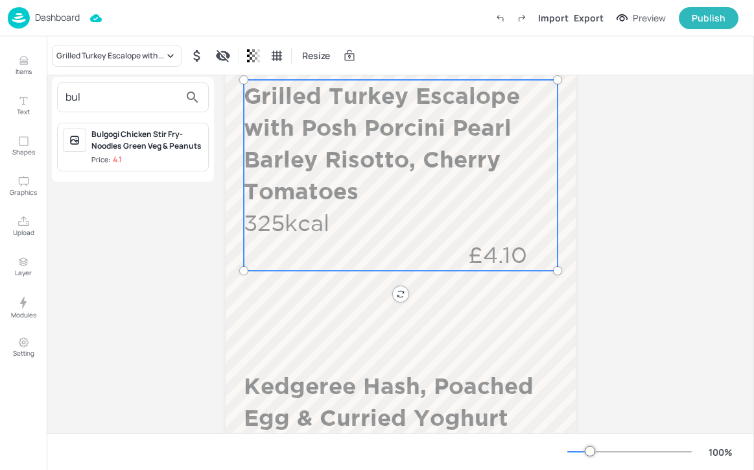
type input "bul"
click at [173, 149] on div "Bulgogi Chicken Stir Fry-Noodles Green Veg & Peanuts" at bounding box center [147, 139] width 112 height 23
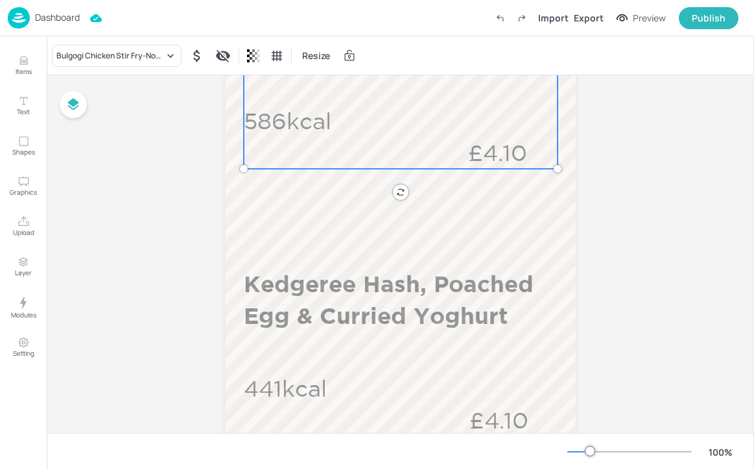
scroll to position [537, 0]
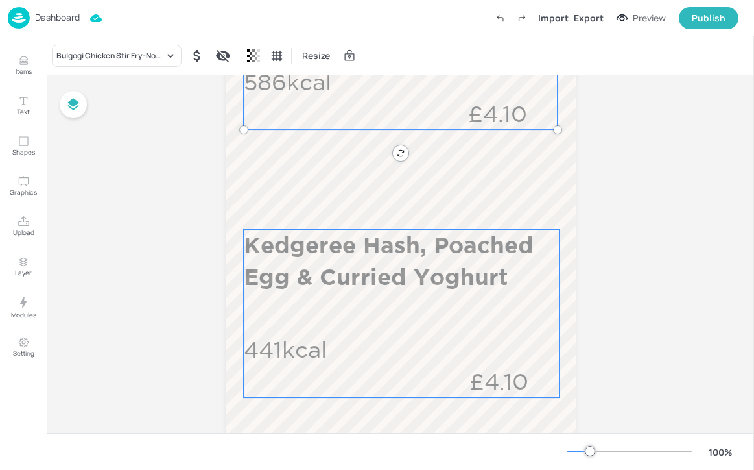
click at [294, 259] on p "Kedgeree Hash, Poached Egg & Curried Yoghurt" at bounding box center [400, 261] width 312 height 64
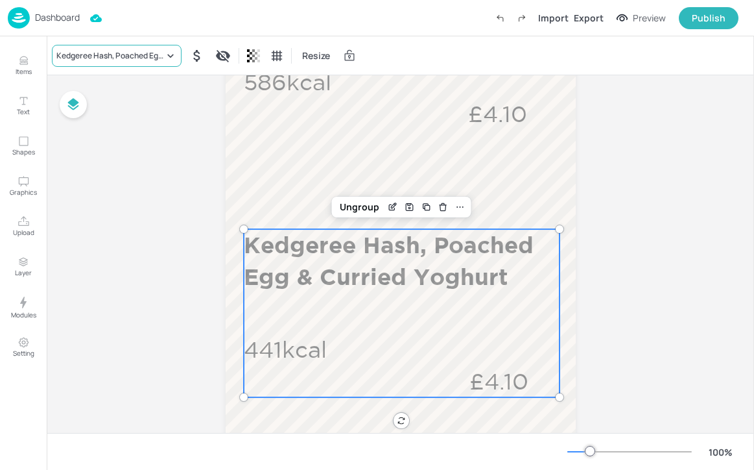
click at [120, 50] on div "Kedgeree Hash, Poached Egg & Curried Yoghurt" at bounding box center [110, 56] width 108 height 12
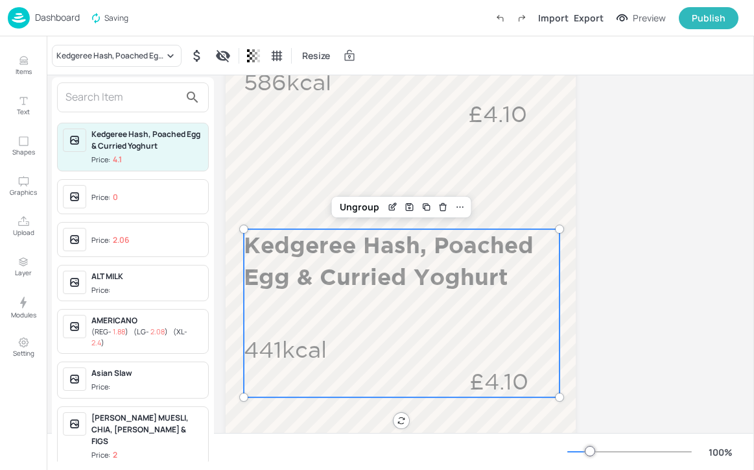
click at [116, 87] on input "text" at bounding box center [123, 97] width 114 height 21
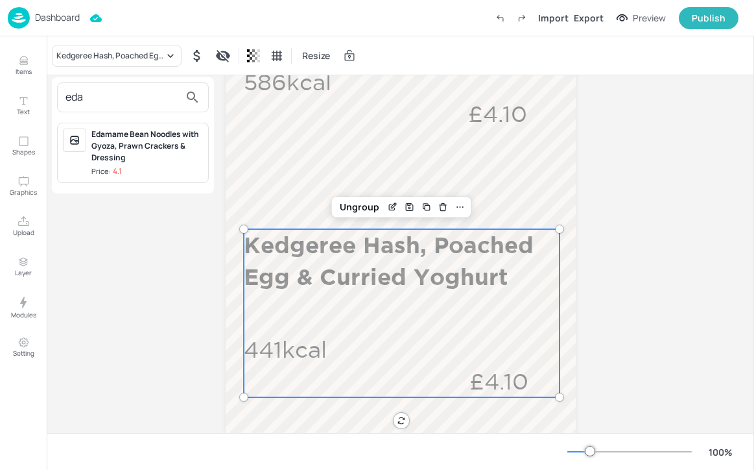
type input "eda"
click at [111, 149] on div "Edamame Bean Noodles with Gyoza, Prawn Crackers & Dressing" at bounding box center [147, 145] width 112 height 35
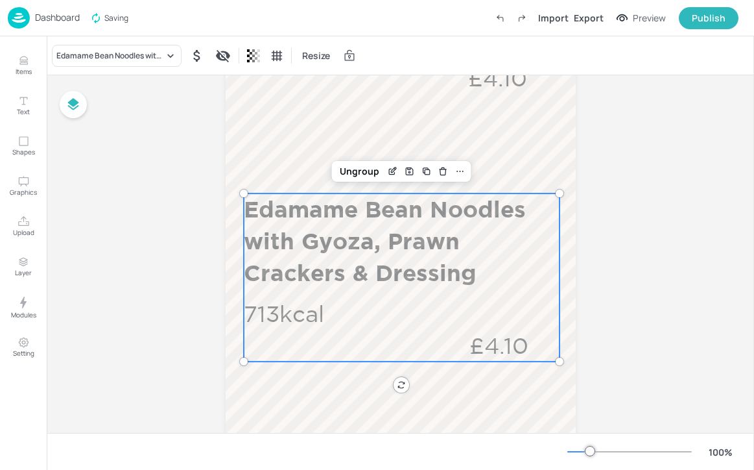
scroll to position [574, 0]
click at [358, 168] on div "Ungroup" at bounding box center [360, 170] width 50 height 17
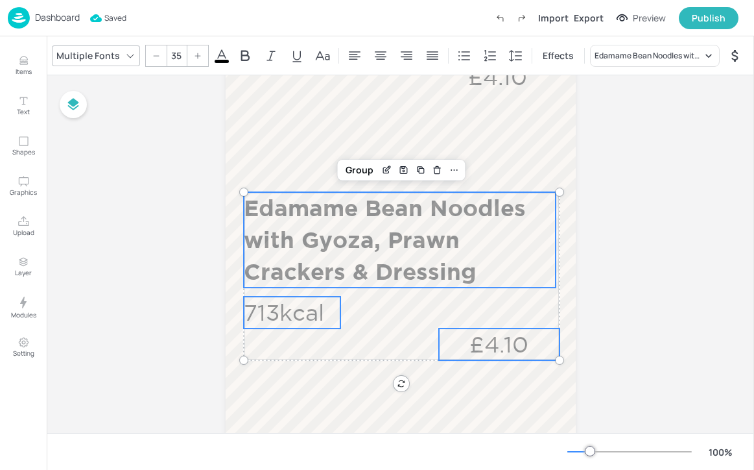
click at [293, 309] on p "713kcal" at bounding box center [292, 312] width 97 height 32
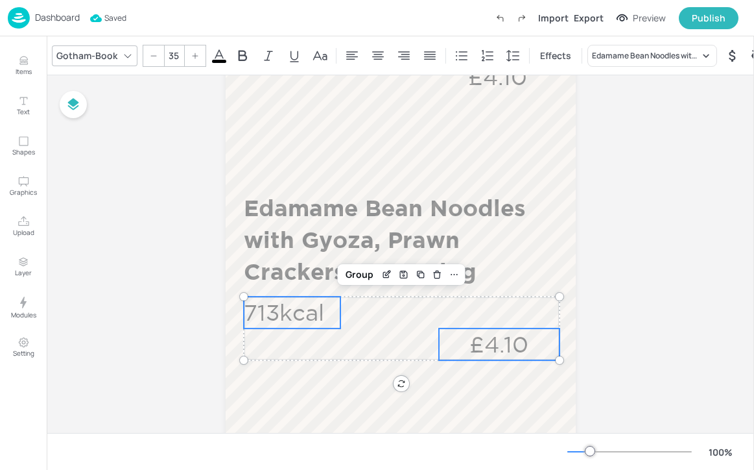
click at [454, 343] on p "£4.10" at bounding box center [499, 344] width 121 height 32
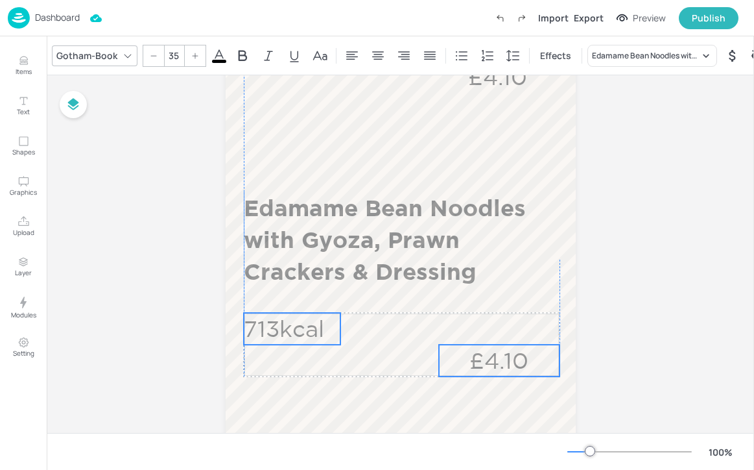
drag, startPoint x: 454, startPoint y: 343, endPoint x: 454, endPoint y: 359, distance: 16.2
click at [454, 359] on p "£4.10" at bounding box center [499, 360] width 121 height 32
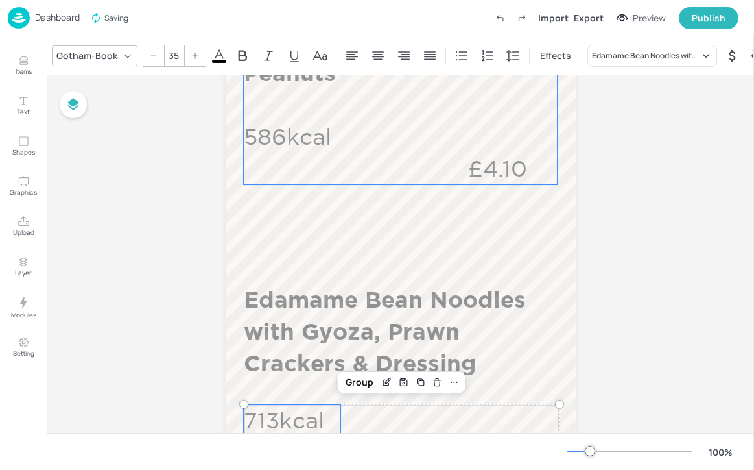
scroll to position [568, 0]
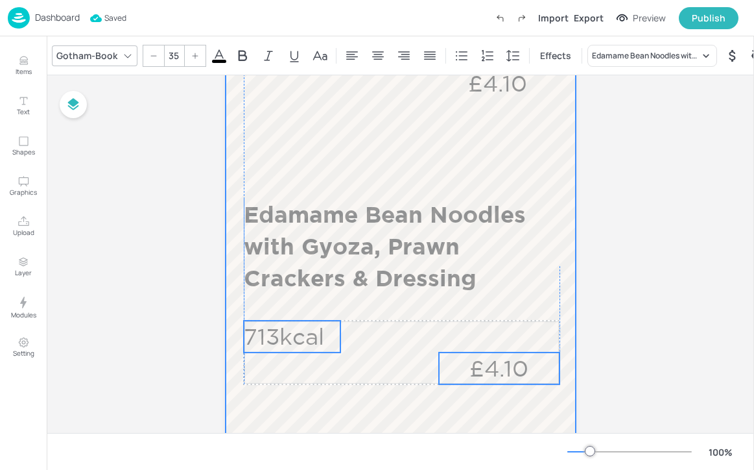
click at [335, 353] on div at bounding box center [401, 171] width 350 height 1245
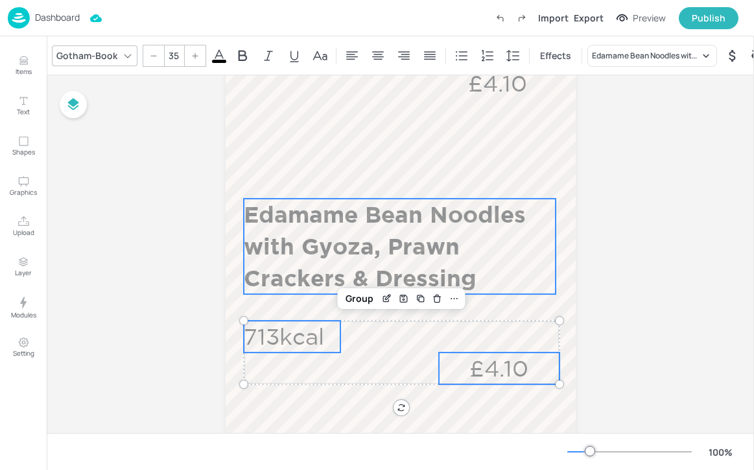
click at [324, 258] on p "Edamame Bean Noodles with Gyoza, Prawn Crackers & Dressing" at bounding box center [400, 245] width 312 height 95
click at [365, 171] on div "Group" at bounding box center [360, 176] width 38 height 17
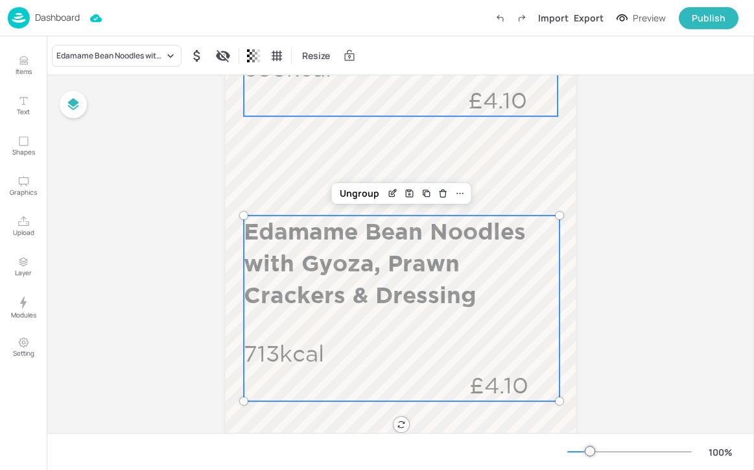
scroll to position [552, 0]
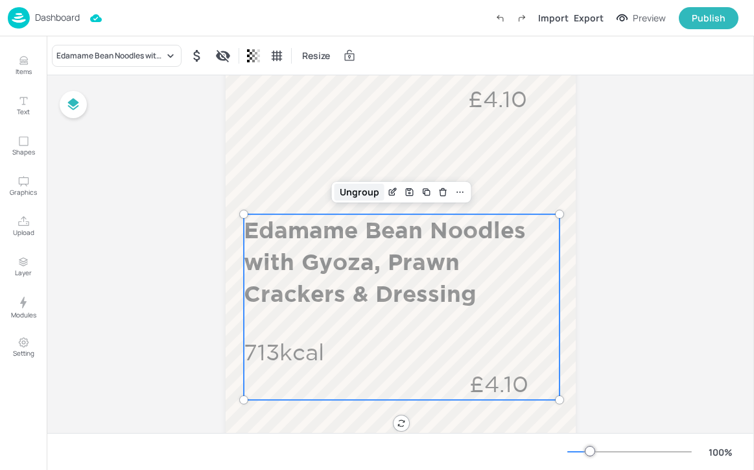
click at [354, 191] on div "Ungroup" at bounding box center [360, 192] width 50 height 17
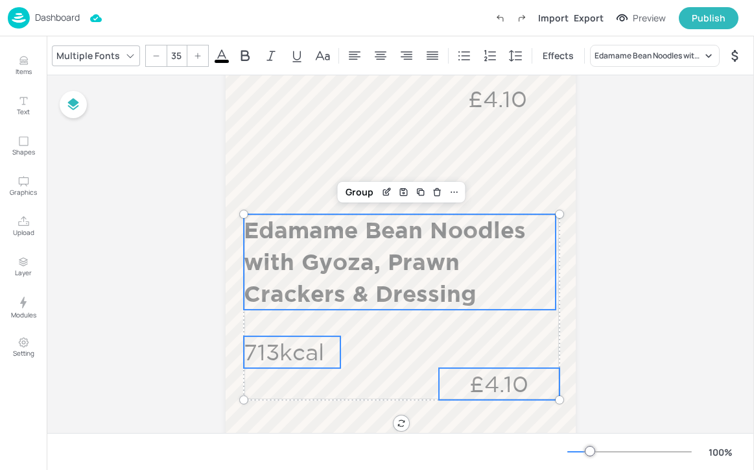
click at [309, 350] on p "713kcal" at bounding box center [292, 352] width 97 height 32
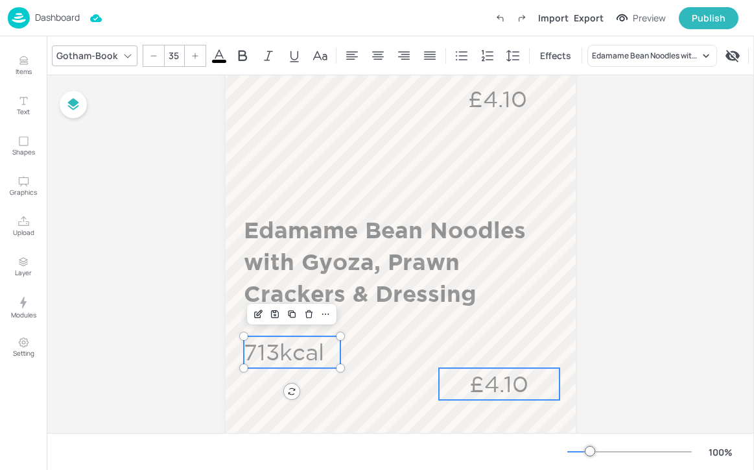
click at [457, 372] on p "£4.10" at bounding box center [499, 384] width 121 height 32
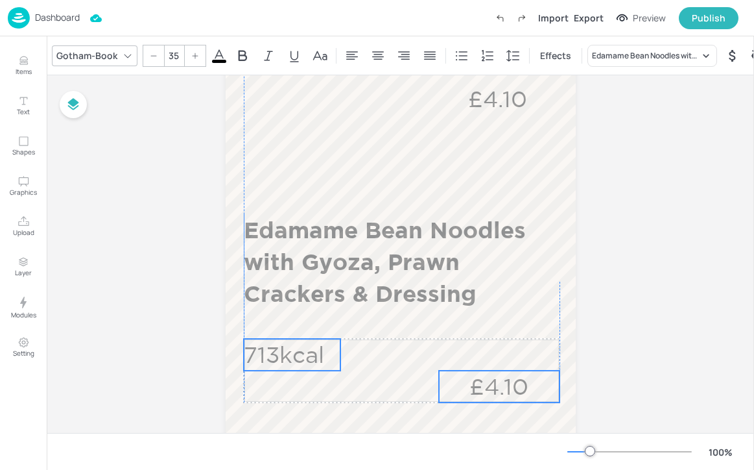
click at [457, 375] on p "£4.10" at bounding box center [499, 386] width 121 height 32
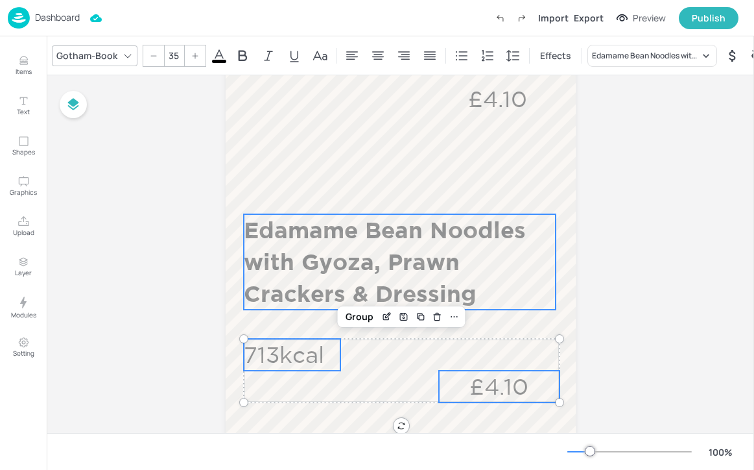
click at [438, 267] on p "Edamame Bean Noodles with Gyoza, Prawn Crackers & Dressing" at bounding box center [400, 261] width 312 height 95
click at [358, 188] on div "Group" at bounding box center [360, 192] width 38 height 17
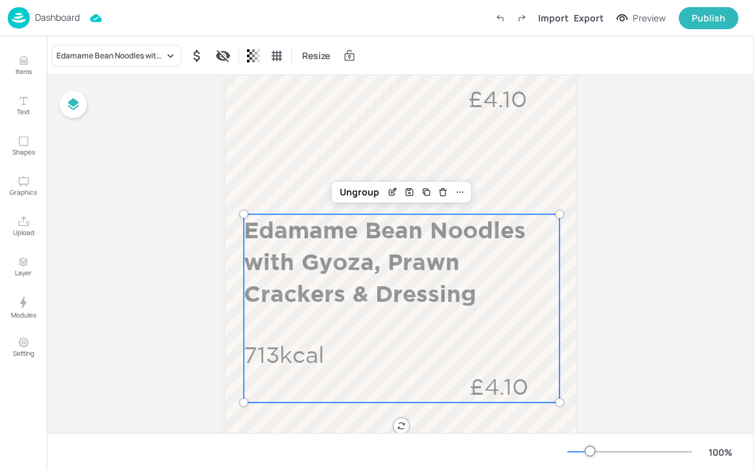
drag, startPoint x: 588, startPoint y: 444, endPoint x: 568, endPoint y: 446, distance: 20.8
click at [568, 446] on div "100 %" at bounding box center [653, 451] width 171 height 21
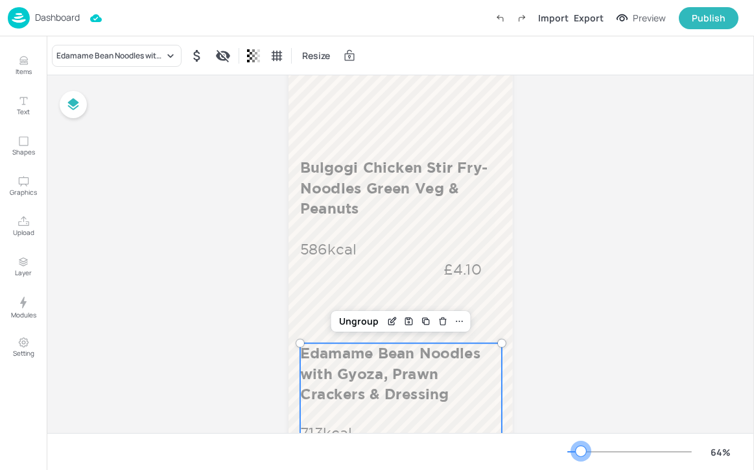
drag, startPoint x: 591, startPoint y: 450, endPoint x: 574, endPoint y: 451, distance: 16.9
click at [576, 451] on div at bounding box center [581, 451] width 10 height 10
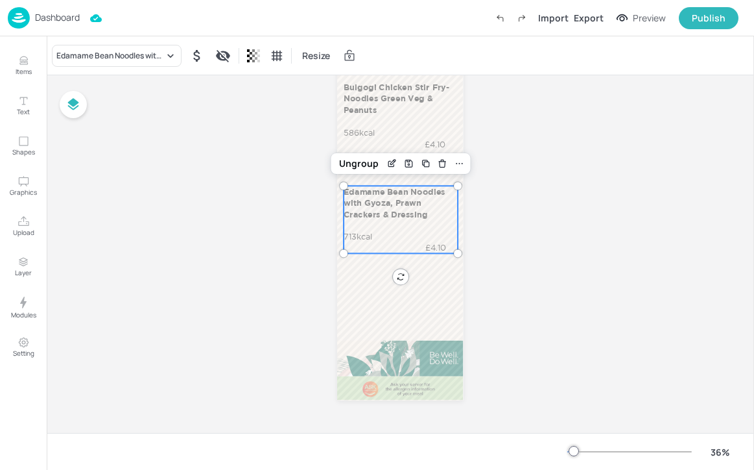
scroll to position [165, 0]
click at [542, 260] on div "Board AEGON_LUNCH_COUNTER_4_WK4_04_THU Edamame Bean Noodles with Gyoza, Prawn C…" at bounding box center [401, 171] width 708 height 522
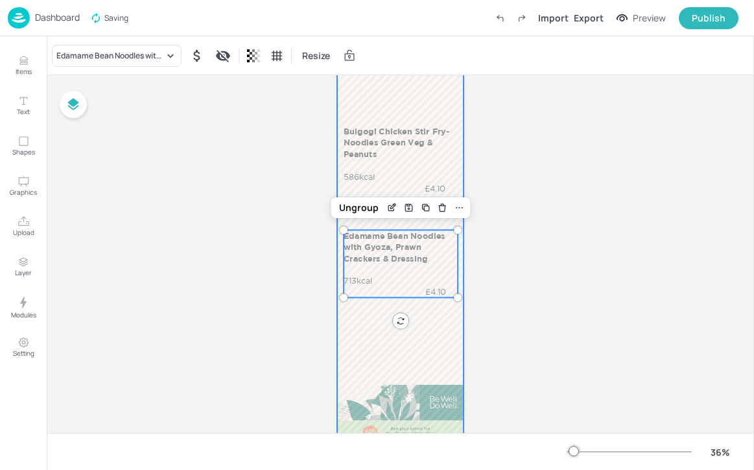
click at [440, 111] on div at bounding box center [400, 220] width 126 height 448
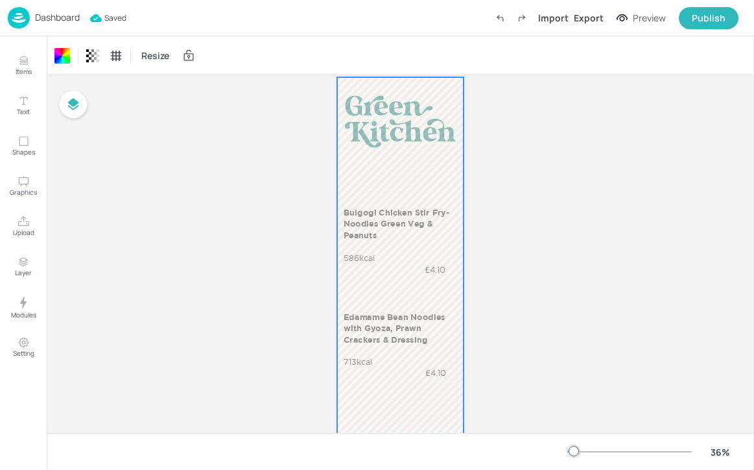
scroll to position [17, 0]
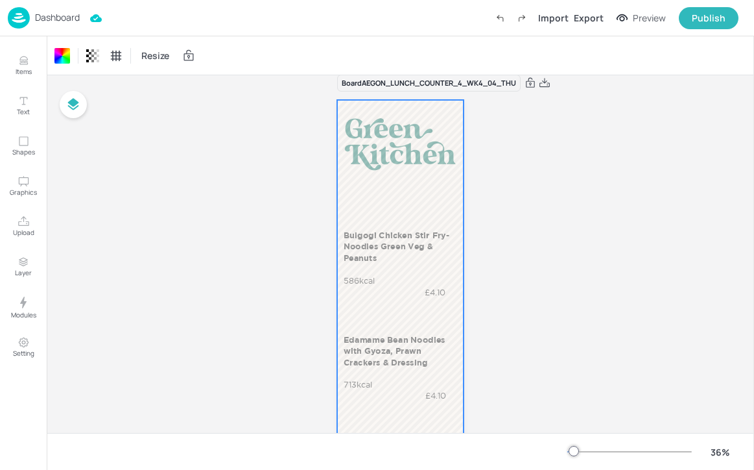
click at [64, 21] on p "Dashboard" at bounding box center [57, 17] width 45 height 9
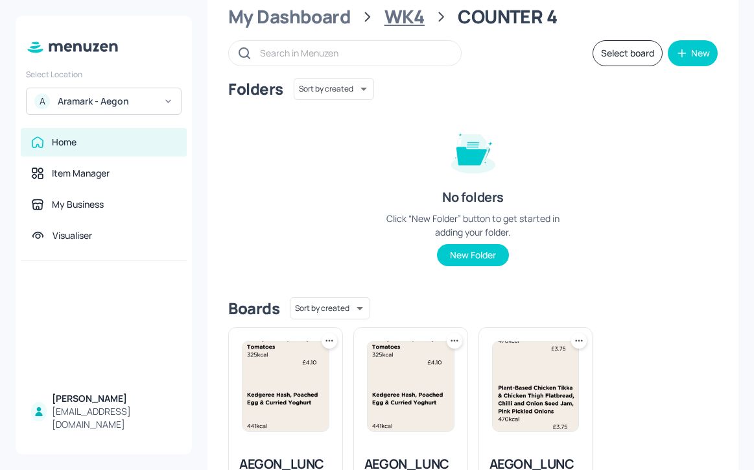
click at [413, 17] on div "WK4" at bounding box center [405, 16] width 40 height 23
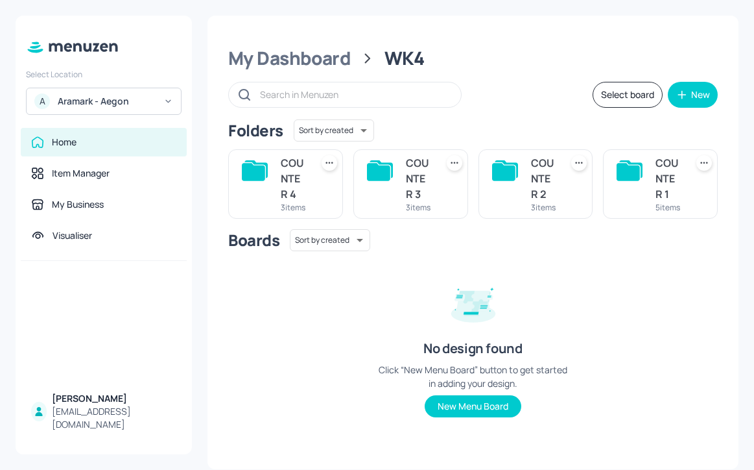
scroll to position [10, 0]
click at [638, 182] on div at bounding box center [630, 184] width 26 height 58
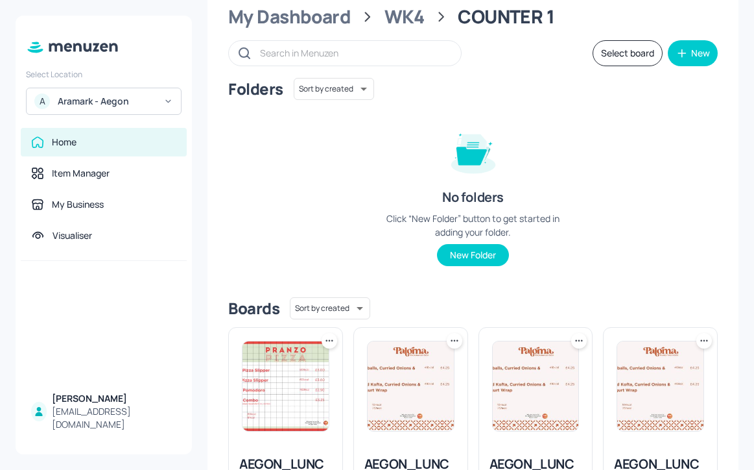
click at [617, 53] on button "Select board" at bounding box center [628, 53] width 70 height 26
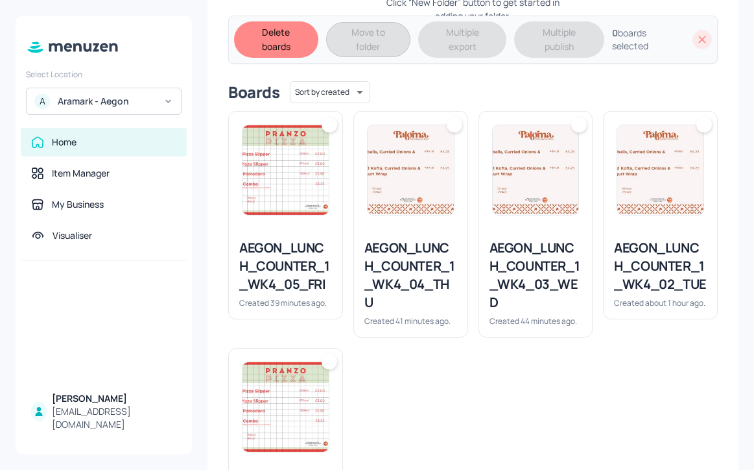
scroll to position [424, 0]
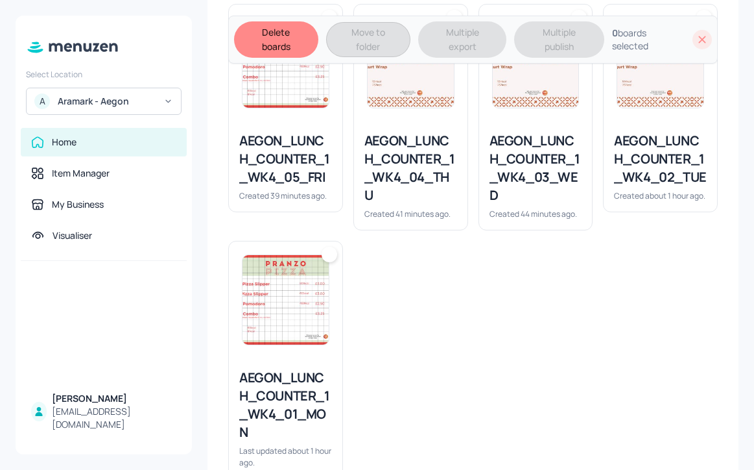
click at [309, 205] on div "AEGON_LUNCH_COUNTER_1_WK4_05_FRI Created 39 minutes ago." at bounding box center [286, 166] width 114 height 90
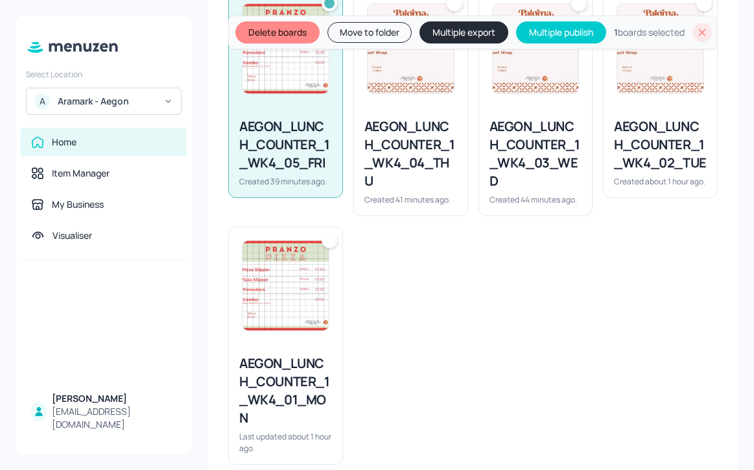
click at [376, 206] on div "AEGON_LUNCH_COUNTER_1_WK4_04_THU Created 41 minutes ago." at bounding box center [411, 161] width 114 height 108
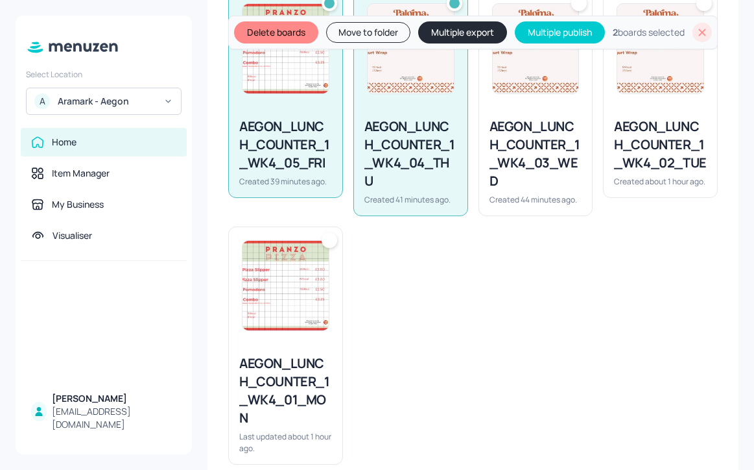
click at [495, 206] on div "AEGON_LUNCH_COUNTER_1_WK4_03_WED Created 44 minutes ago." at bounding box center [536, 161] width 114 height 108
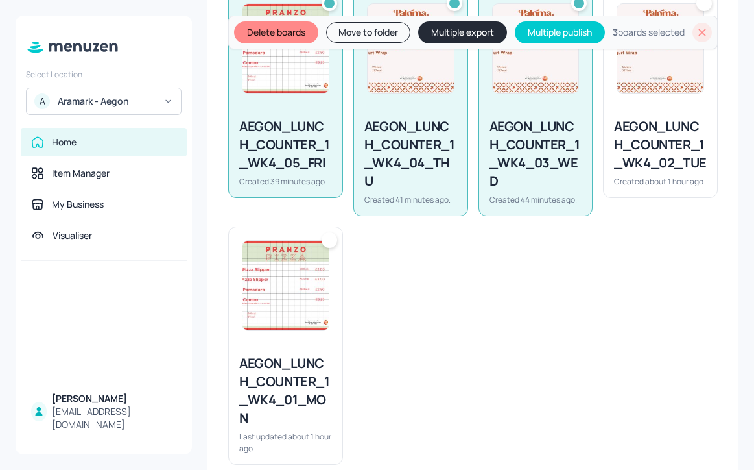
click at [665, 187] on div "Created about 1 hour ago." at bounding box center [660, 181] width 93 height 11
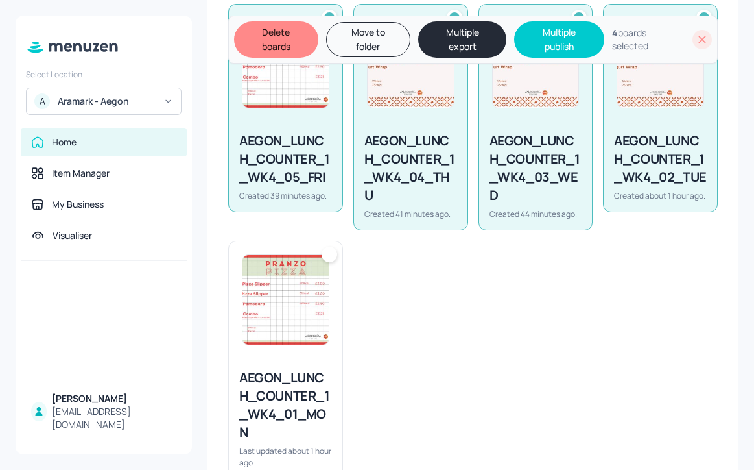
click at [287, 344] on img at bounding box center [286, 300] width 86 height 90
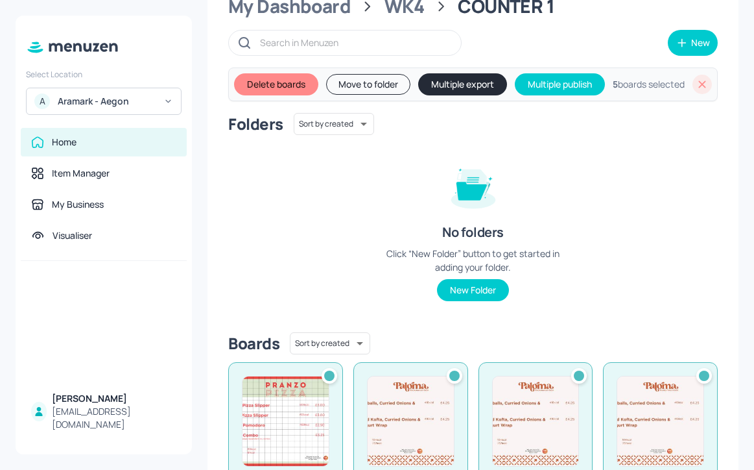
scroll to position [0, 0]
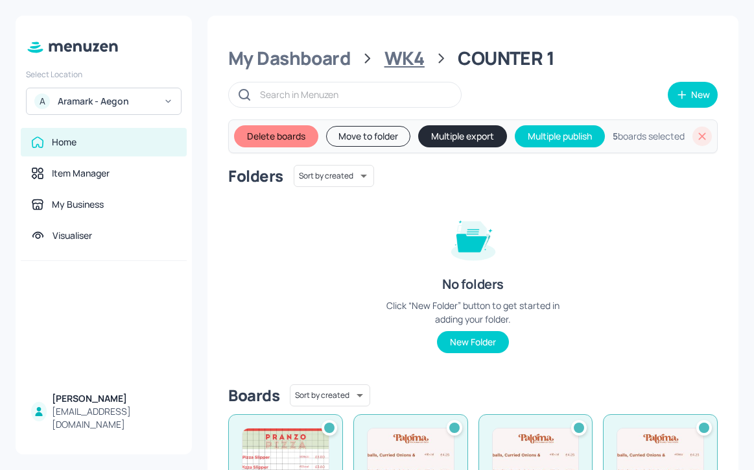
click at [407, 67] on div "WK4" at bounding box center [405, 58] width 40 height 23
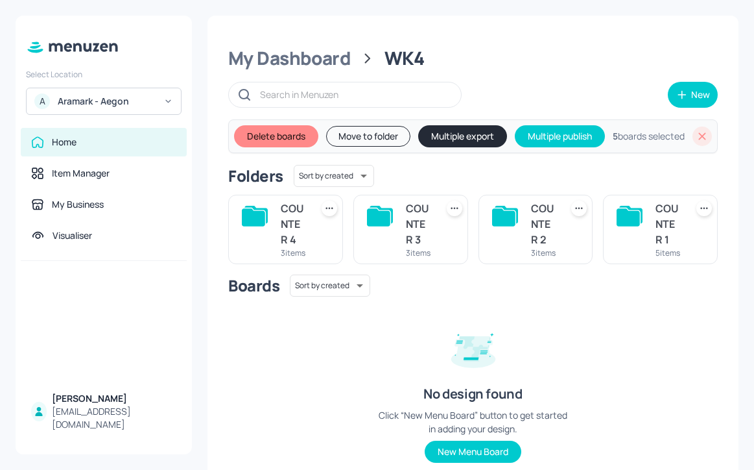
click at [544, 243] on div "COUNTER 2" at bounding box center [543, 223] width 25 height 47
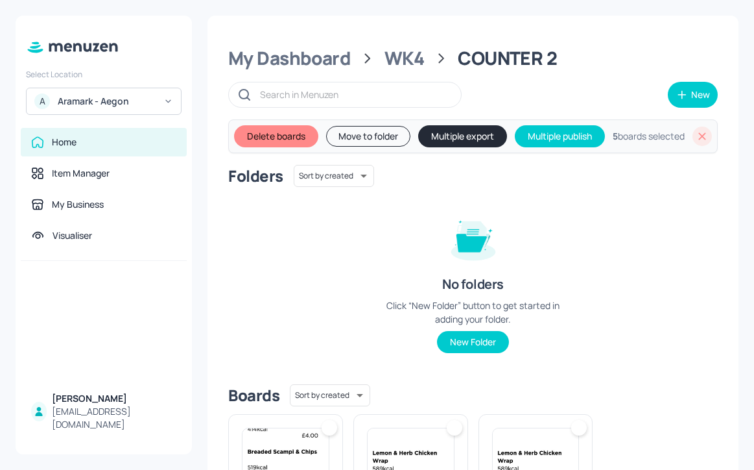
scroll to position [216, 0]
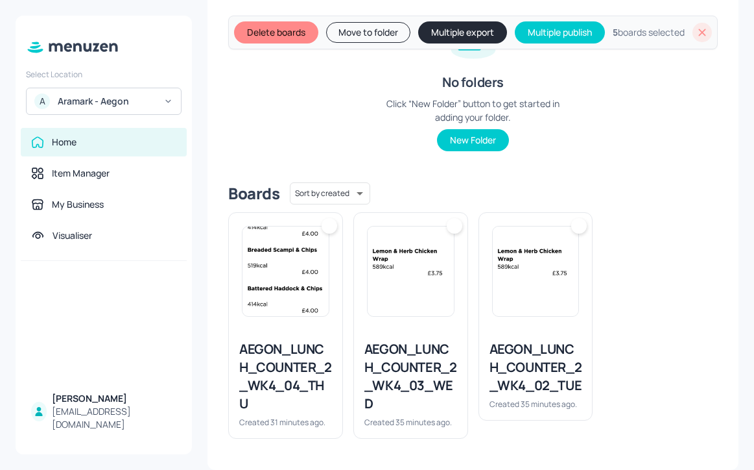
click at [234, 309] on div at bounding box center [286, 271] width 114 height 117
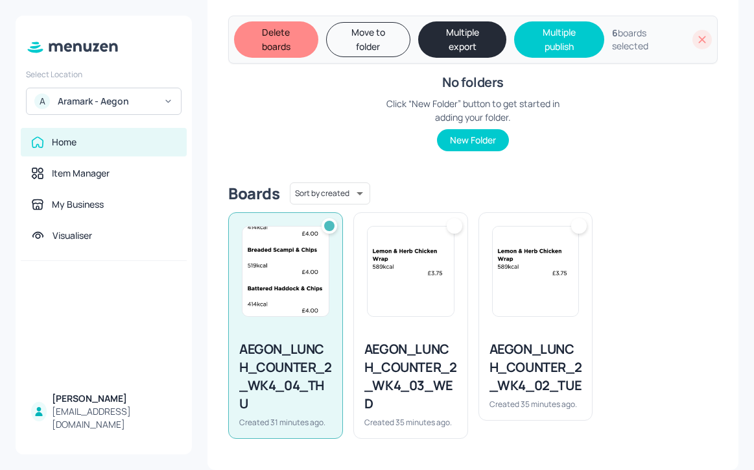
click at [370, 305] on img at bounding box center [411, 271] width 86 height 90
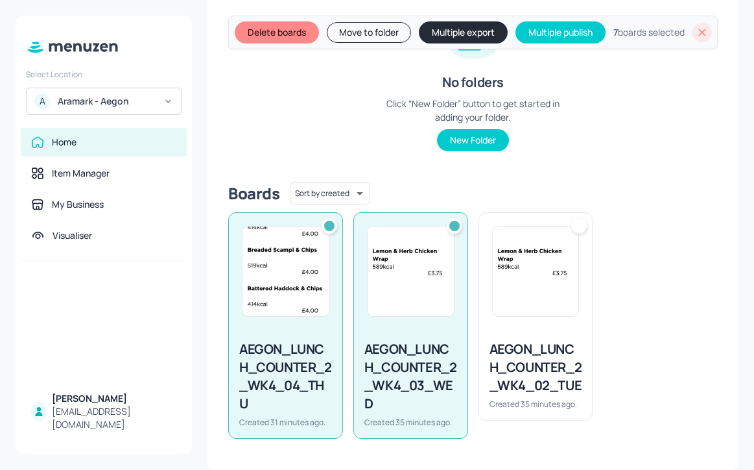
click at [513, 312] on img at bounding box center [536, 271] width 86 height 90
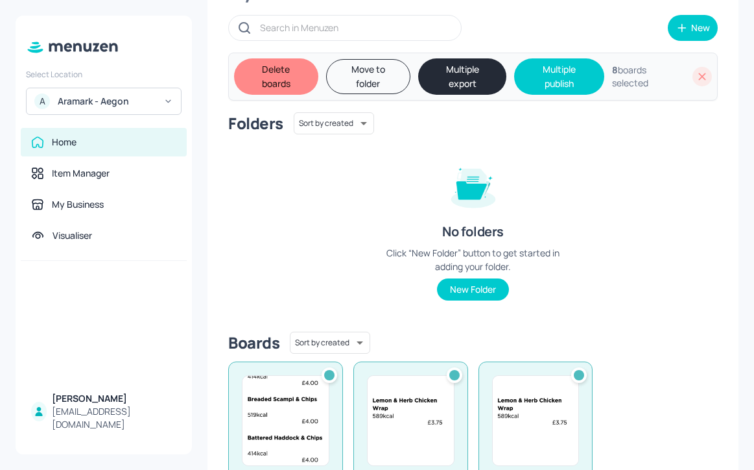
scroll to position [0, 0]
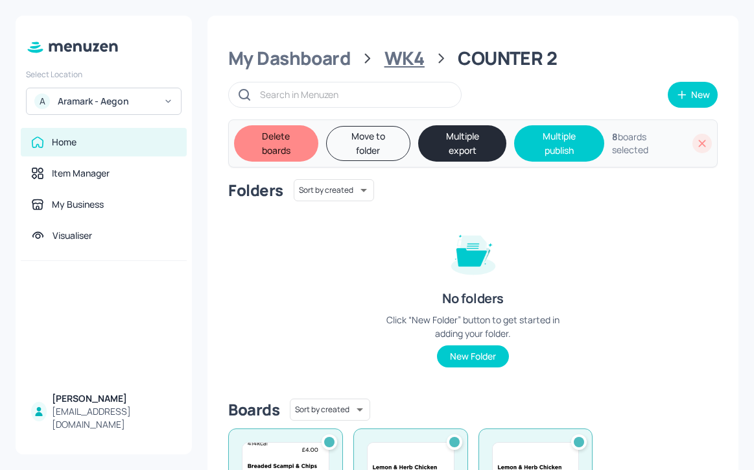
click at [404, 51] on div "WK4" at bounding box center [405, 58] width 40 height 23
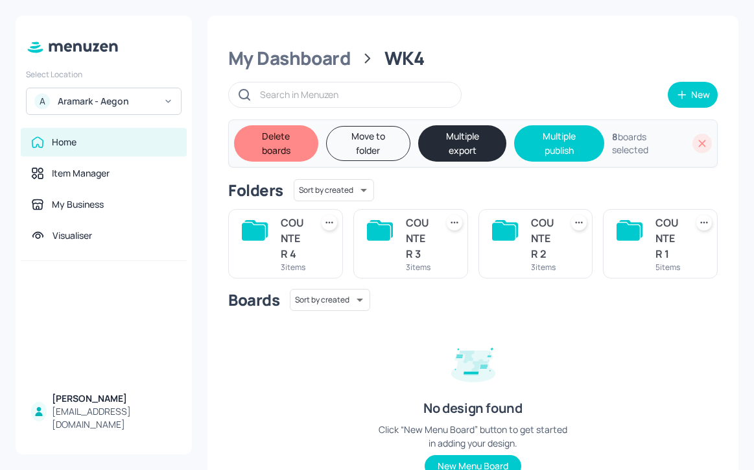
click at [428, 241] on div "COUNTER 3" at bounding box center [418, 238] width 25 height 47
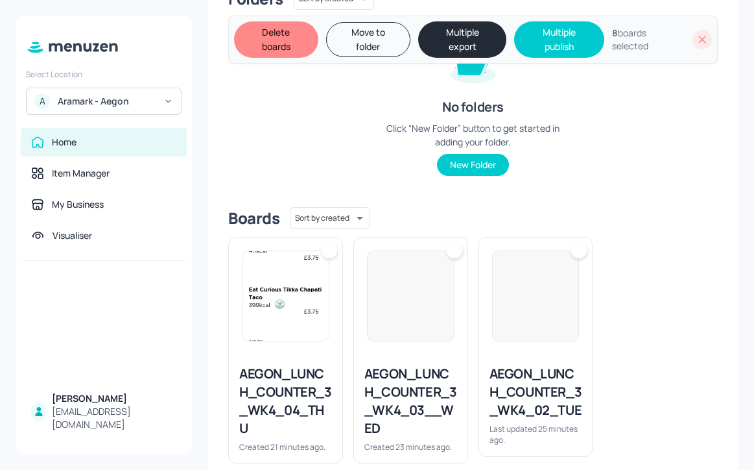
scroll to position [227, 0]
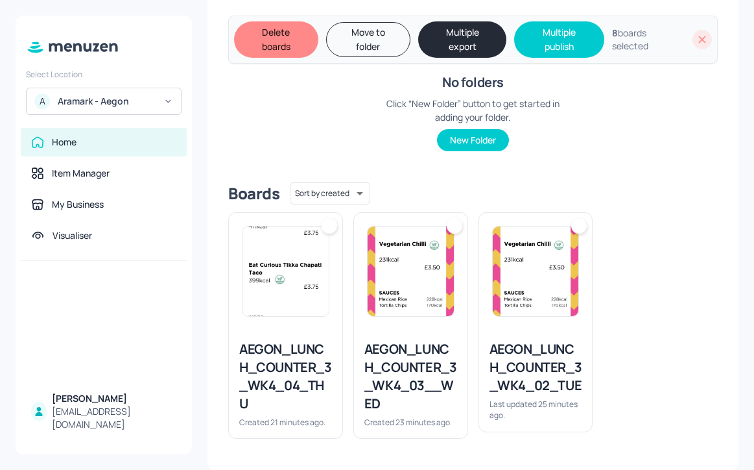
click at [285, 265] on img at bounding box center [286, 271] width 86 height 90
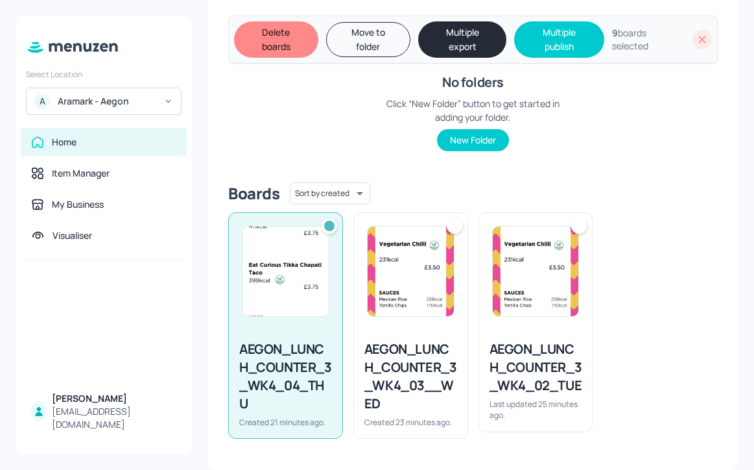
click at [413, 254] on img at bounding box center [411, 271] width 86 height 90
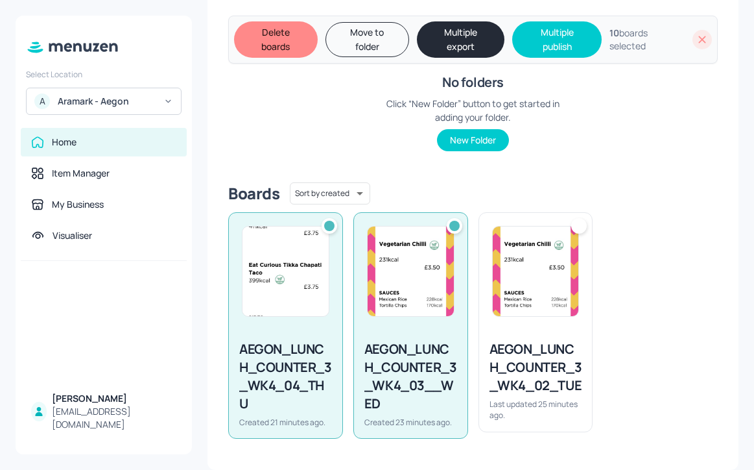
click at [520, 263] on img at bounding box center [536, 271] width 86 height 90
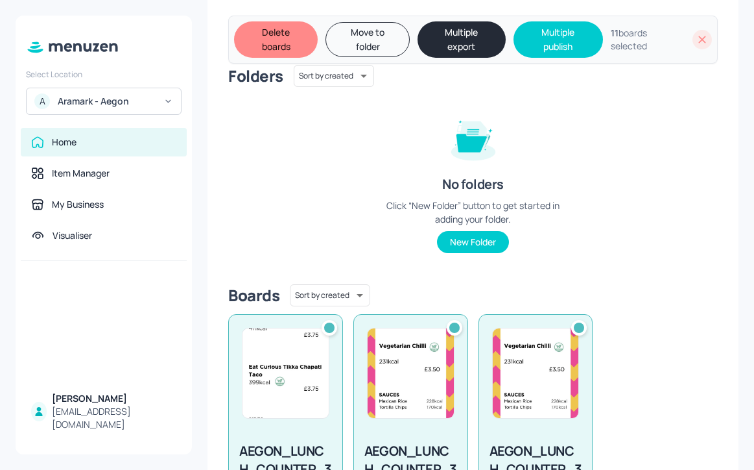
scroll to position [0, 0]
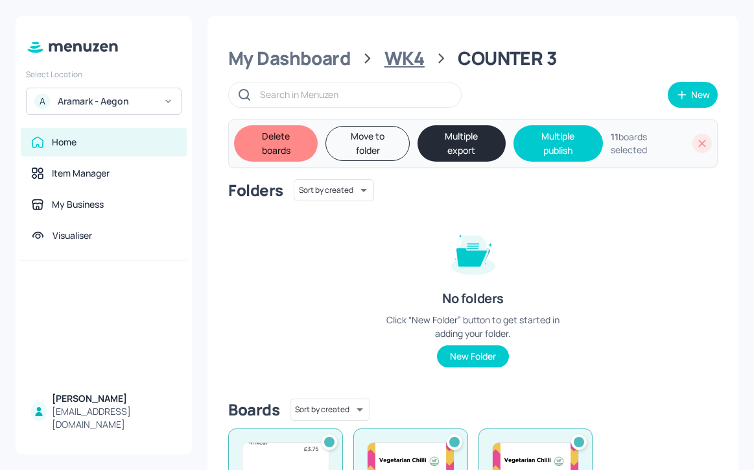
click at [403, 60] on div "WK4" at bounding box center [405, 58] width 40 height 23
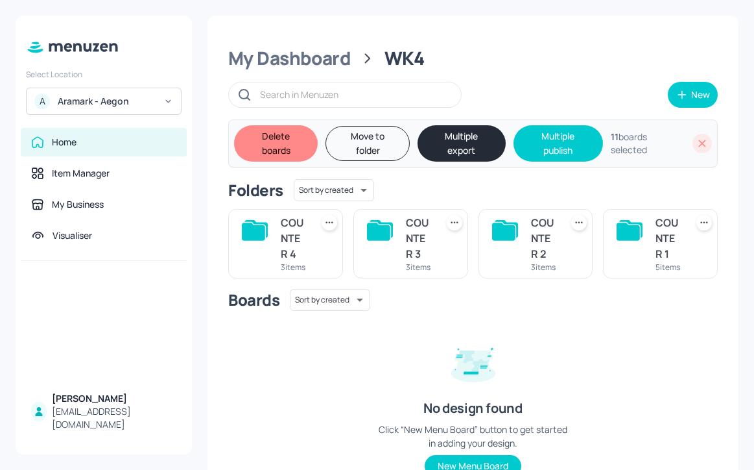
click at [291, 268] on div "3 items" at bounding box center [293, 266] width 25 height 11
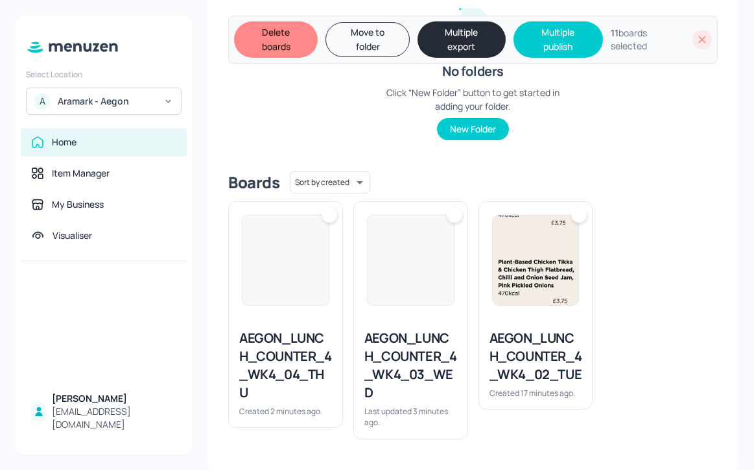
scroll to position [227, 0]
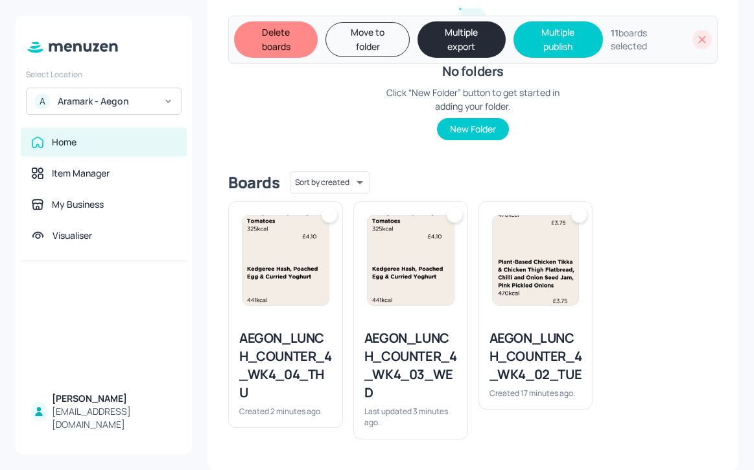
click at [291, 254] on img at bounding box center [286, 260] width 86 height 90
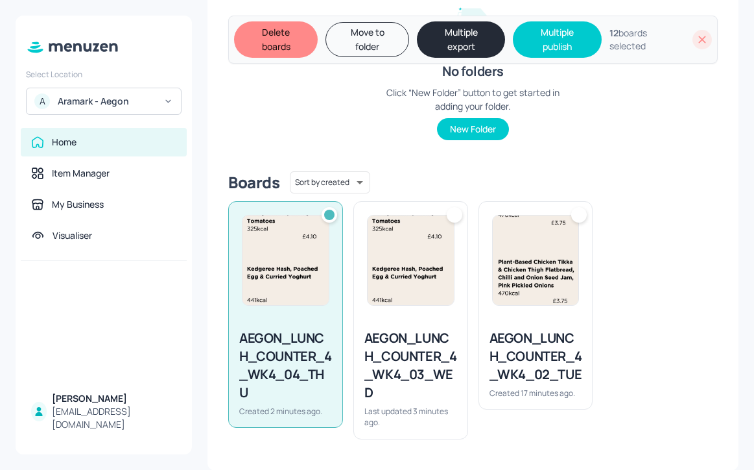
click at [455, 277] on div at bounding box center [411, 260] width 114 height 117
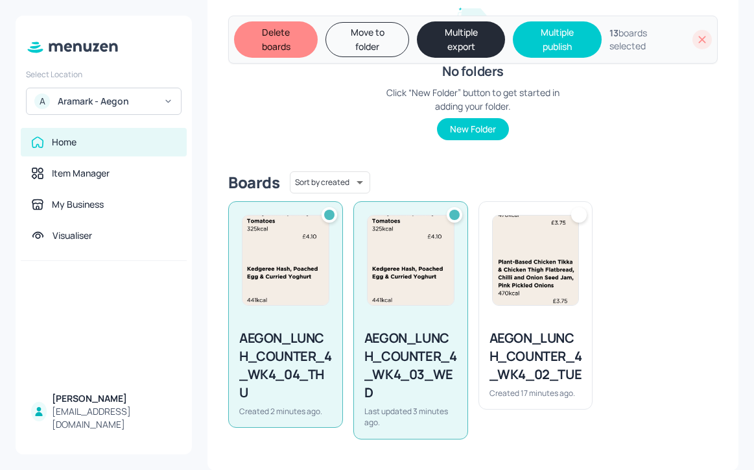
click at [536, 289] on img at bounding box center [536, 260] width 86 height 90
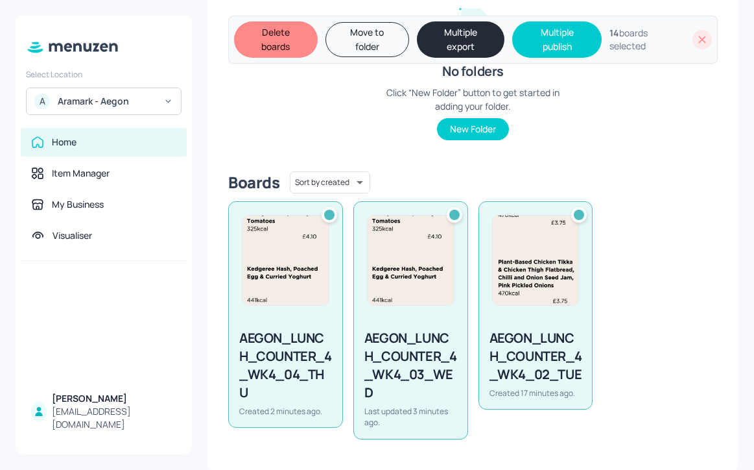
click at [457, 39] on button "Multiple export" at bounding box center [461, 39] width 88 height 36
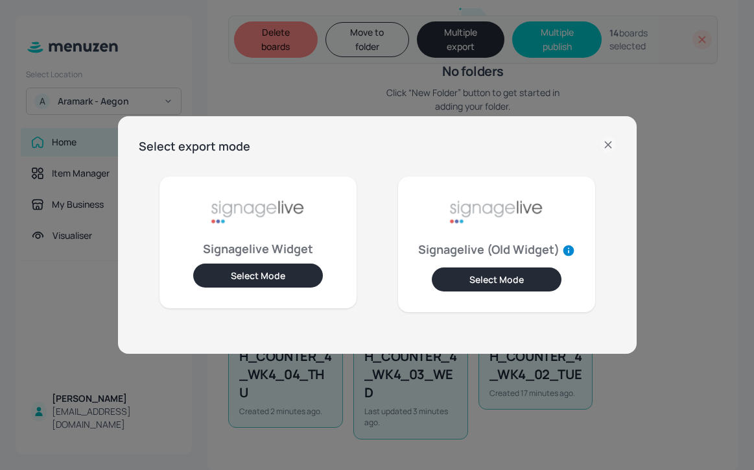
click at [275, 282] on button "Select Mode" at bounding box center [258, 275] width 130 height 24
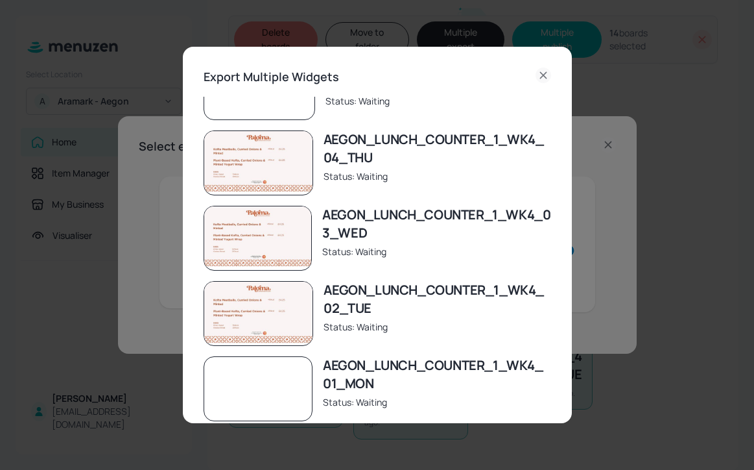
scroll to position [60, 0]
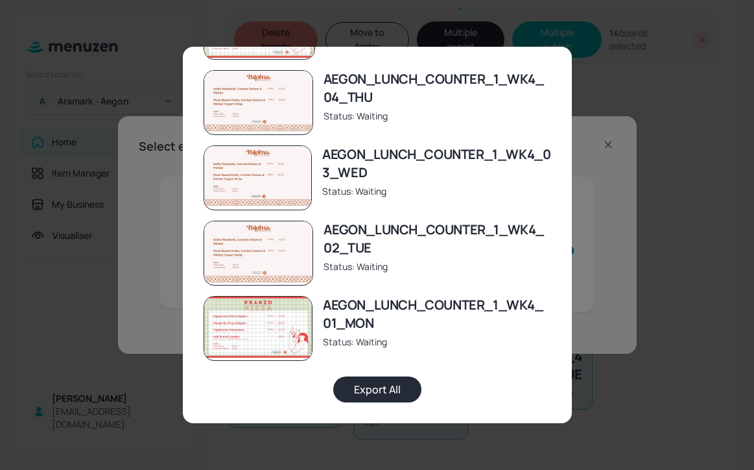
click at [390, 390] on button "Export All" at bounding box center [377, 389] width 88 height 26
click at [618, 248] on div "Export Multiple Widgets AEGON_LUNCH_COUNTER_4_WK4_04_THU Status: Exported AEGON…" at bounding box center [377, 235] width 754 height 470
